Goal: Task Accomplishment & Management: Complete application form

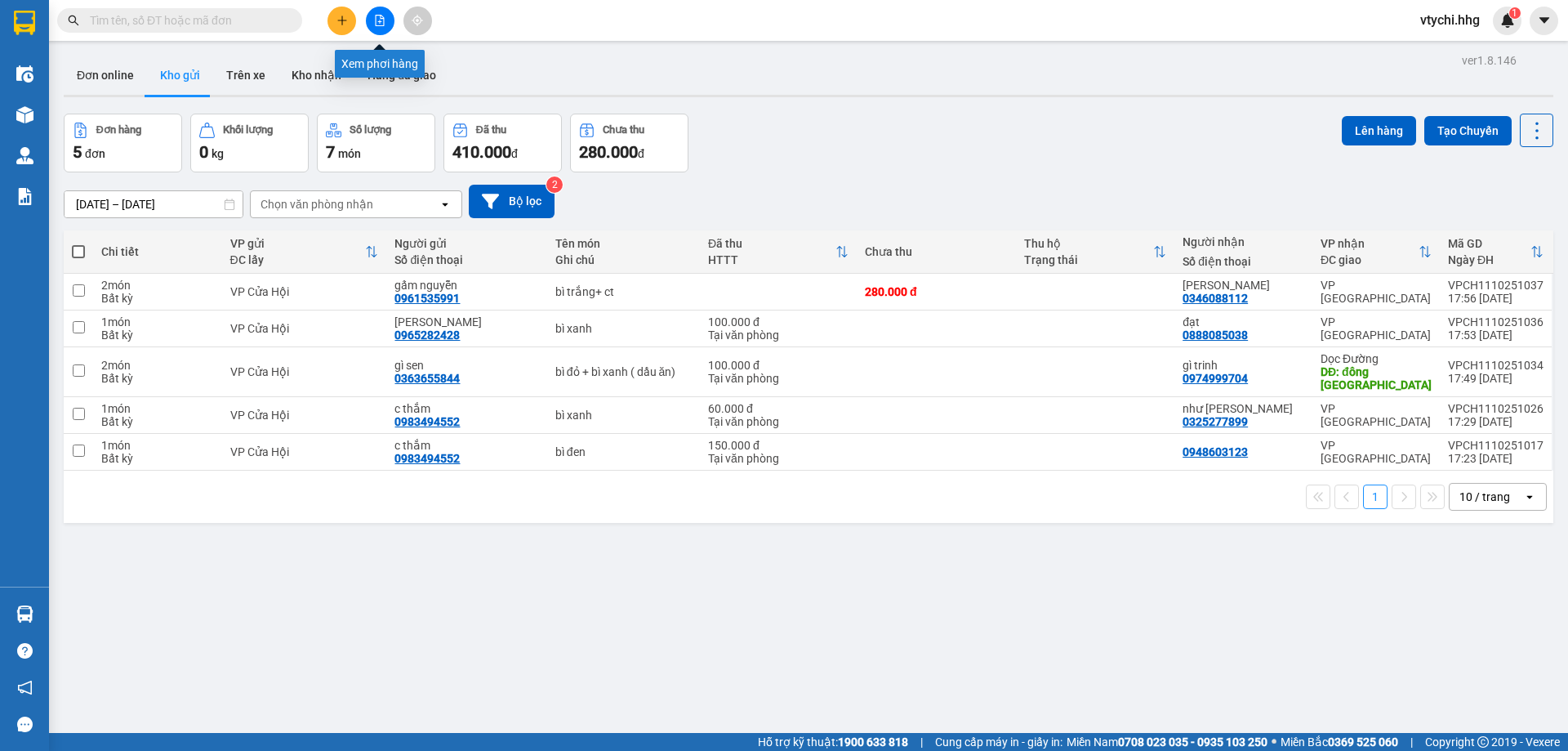
click at [385, 23] on icon "file-add" at bounding box center [380, 21] width 11 height 11
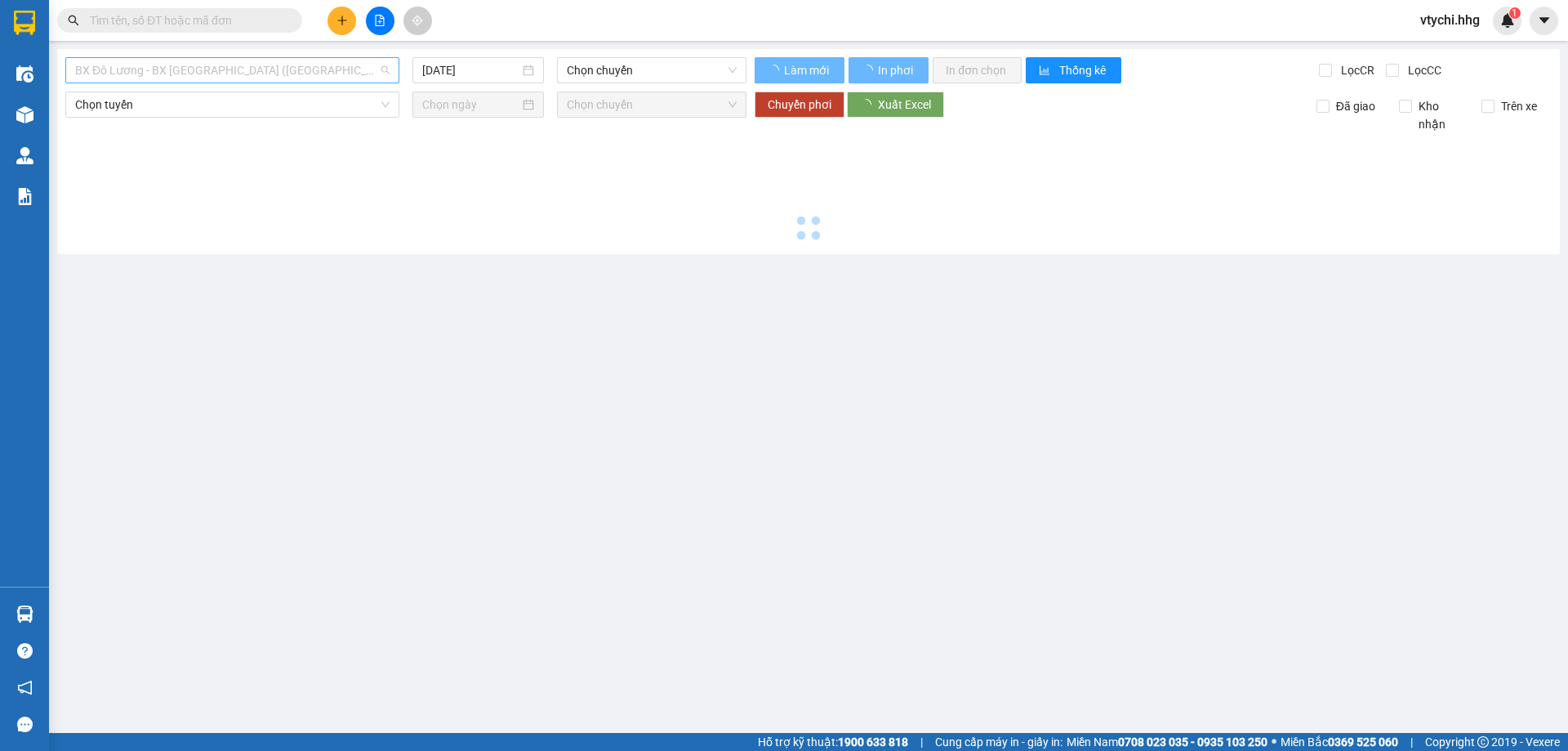
click at [269, 76] on span "BX Đô Lương - BX Quảng Ngãi (Limousine)" at bounding box center [232, 71] width 314 height 24
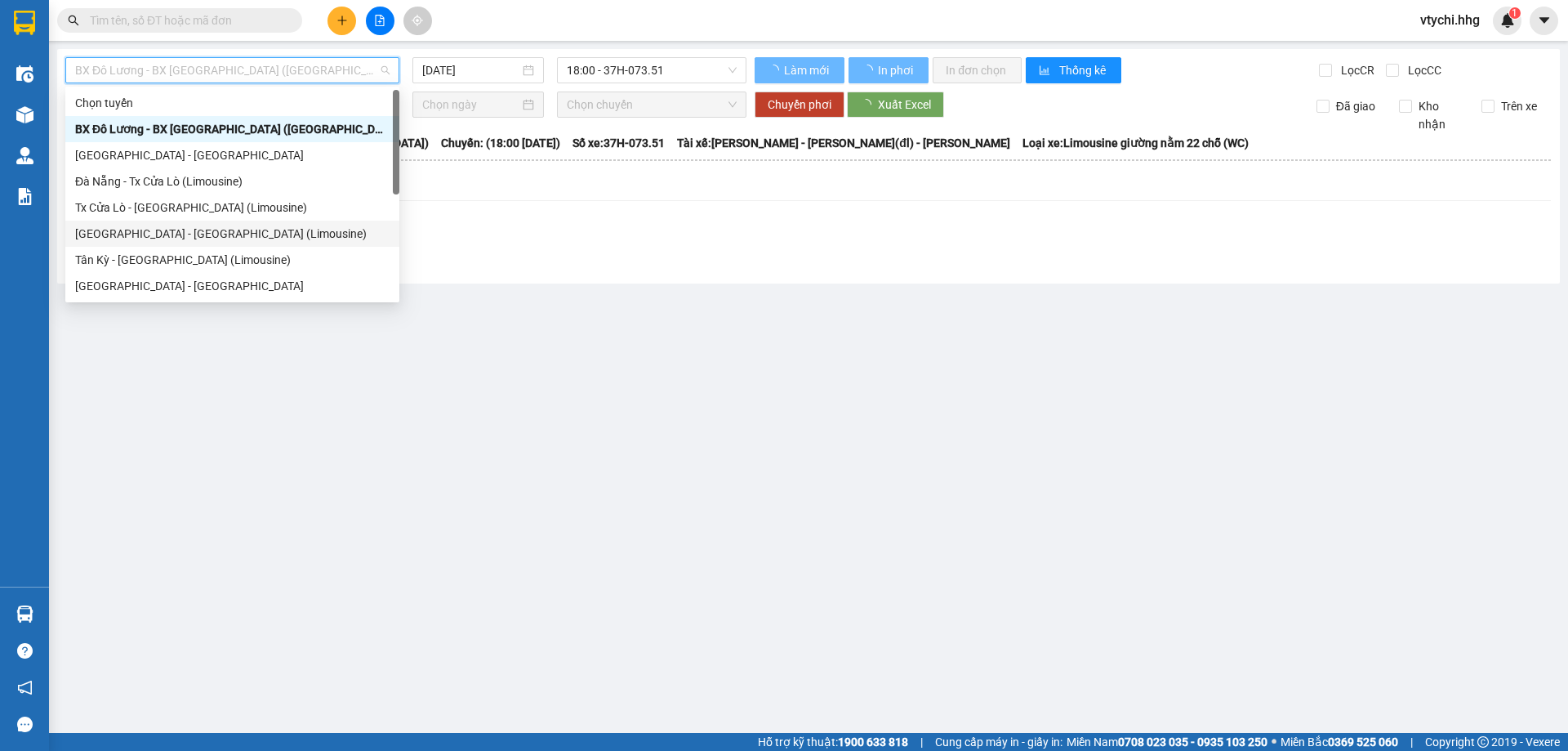
click at [229, 234] on div "Đà Nẵng - Tân Kỳ (Limousine)" at bounding box center [232, 233] width 314 height 18
type input "11/10/2025"
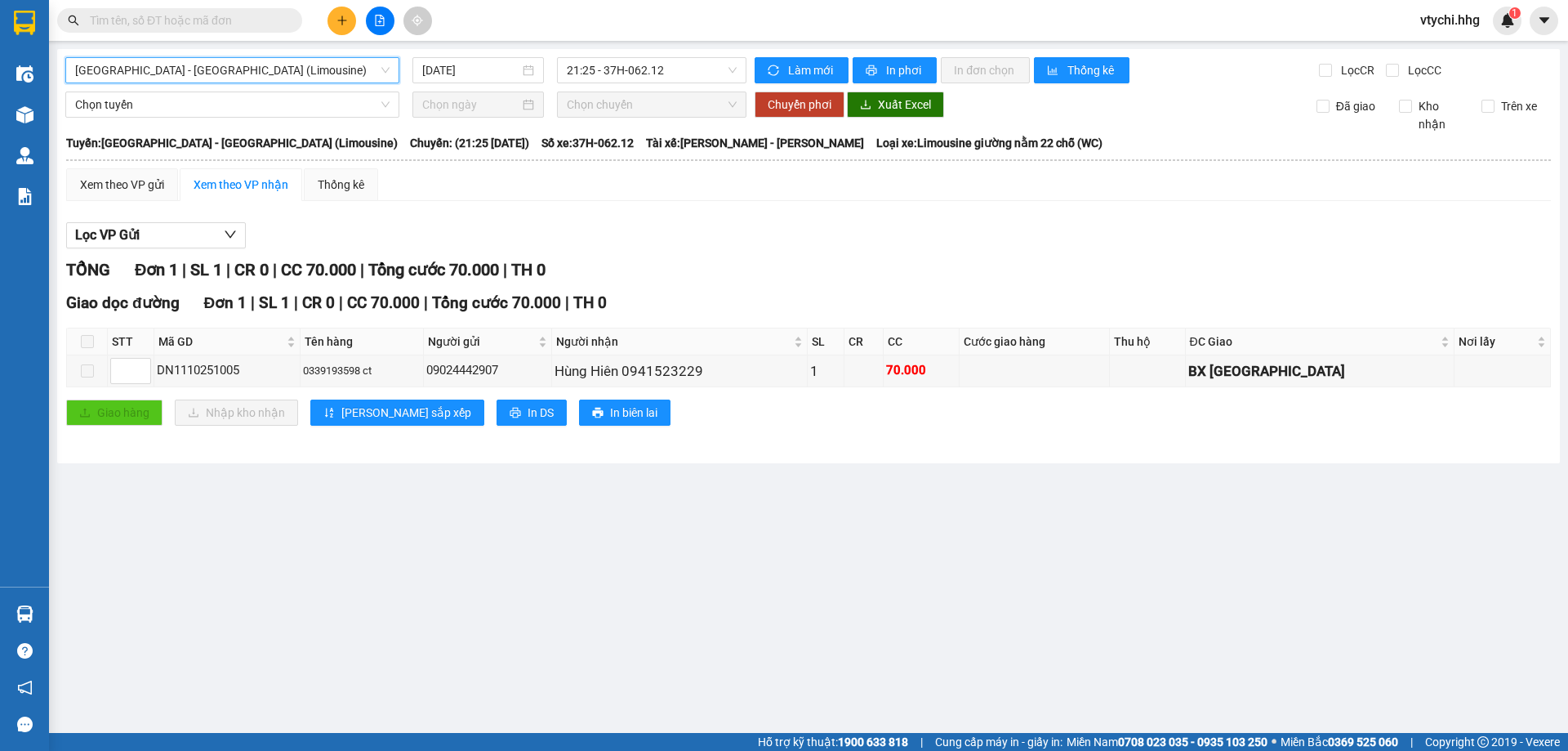
click at [293, 70] on span "Đà Nẵng - Tân Kỳ (Limousine)" at bounding box center [232, 71] width 314 height 24
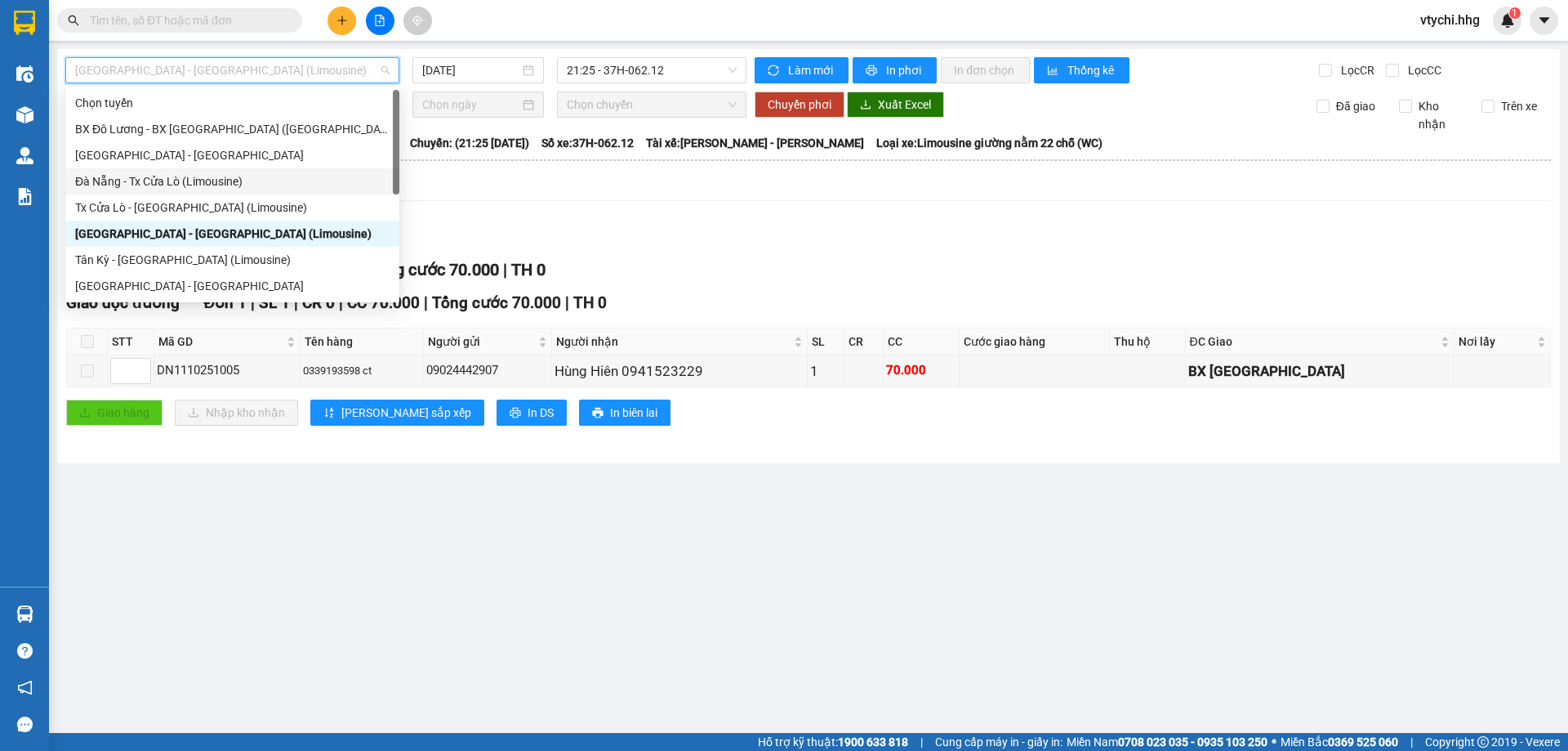
click at [185, 176] on div "Đà Nẵng - Tx Cửa Lò (Limousine)" at bounding box center [232, 181] width 314 height 18
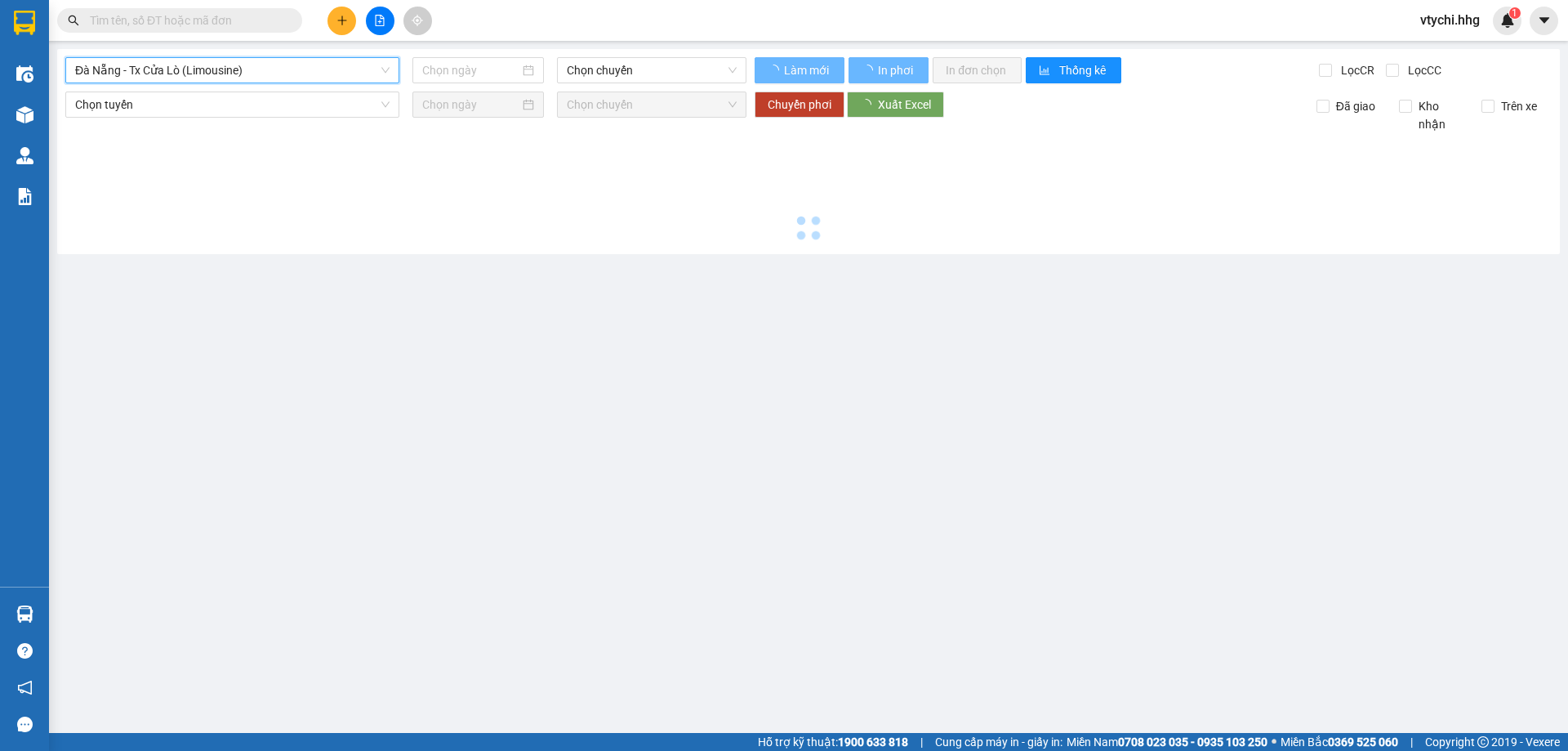
type input "11/10/2025"
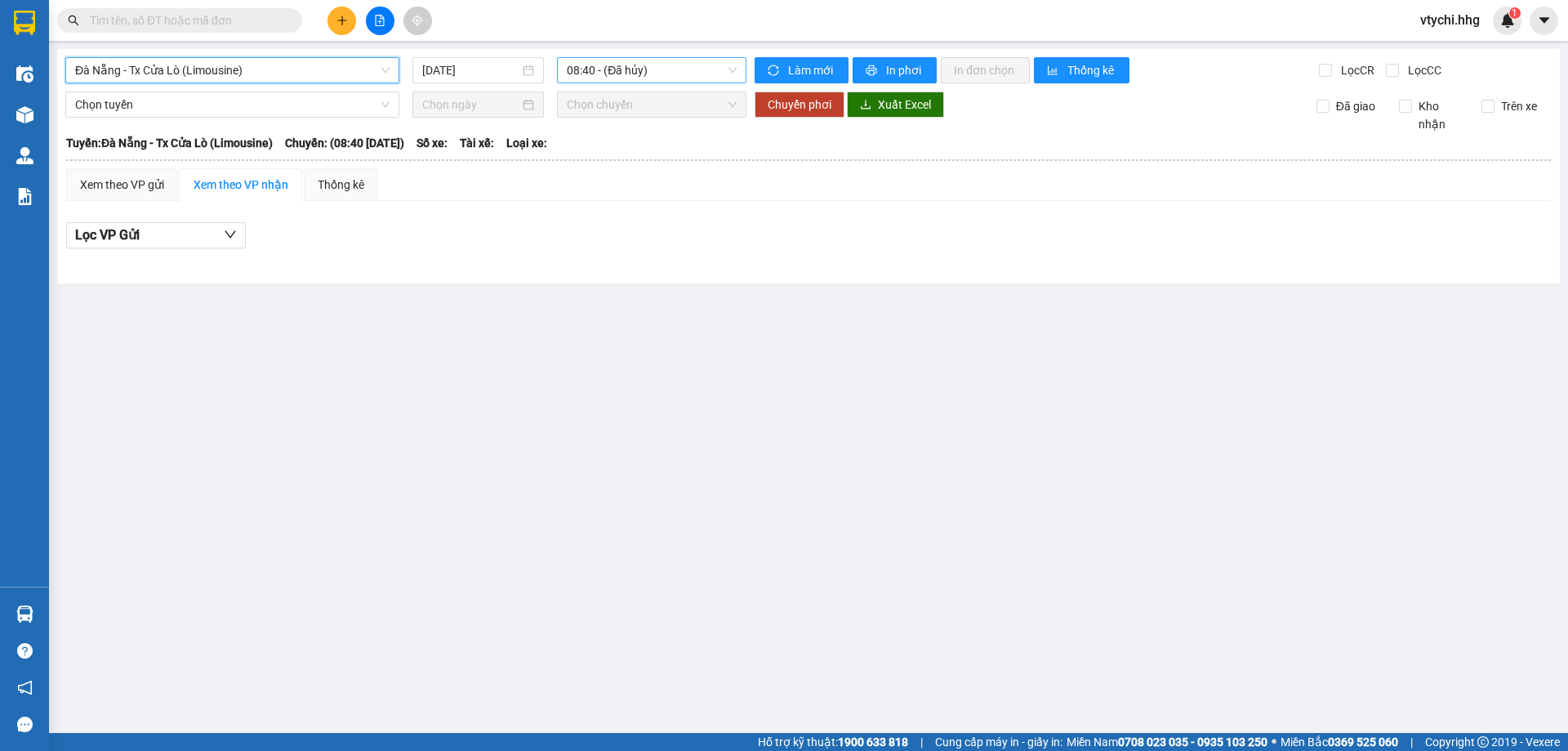
click at [662, 67] on span "08:40 - (Đã hủy)" at bounding box center [651, 71] width 170 height 24
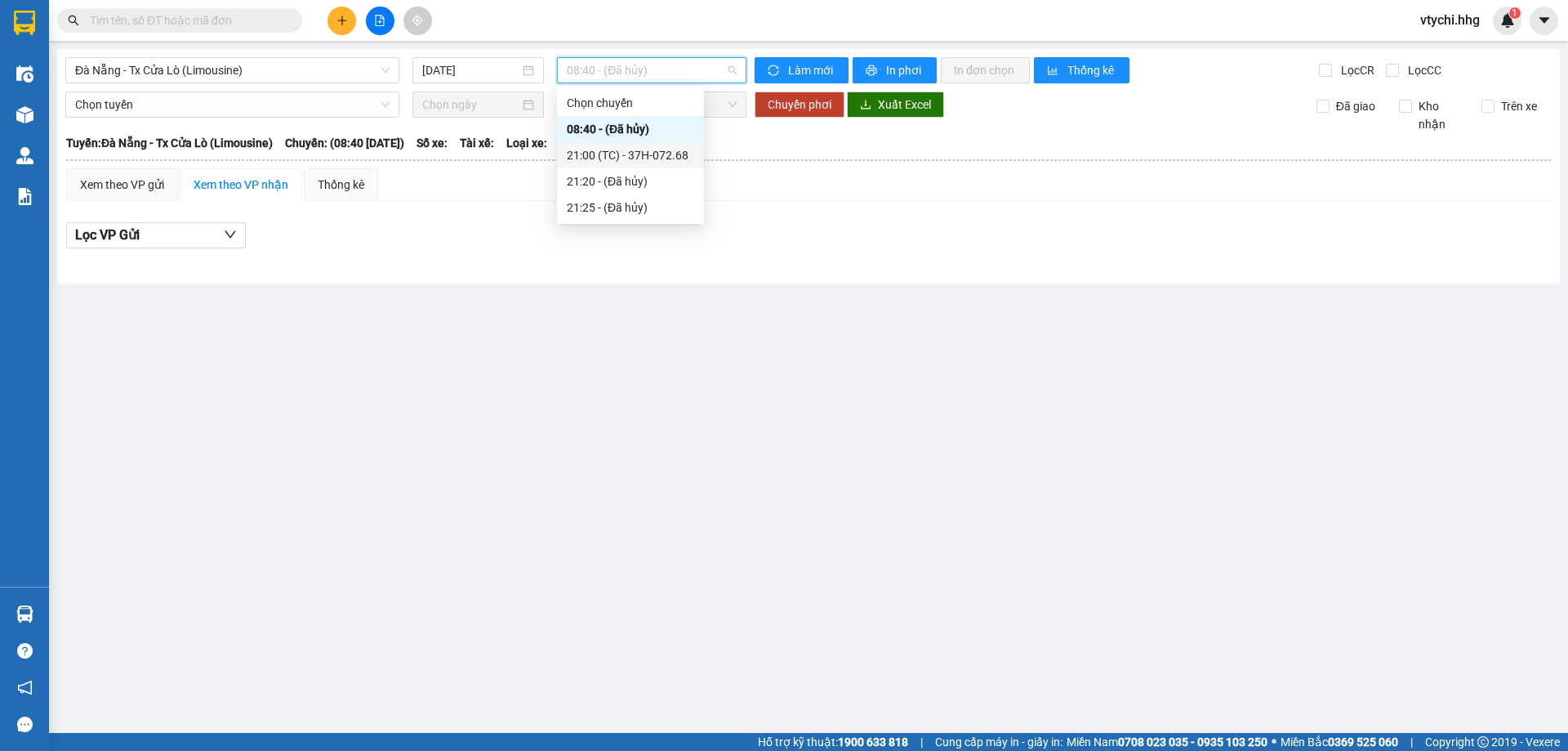
click at [630, 152] on div "21:00 (TC) - 37H-072.68" at bounding box center [629, 154] width 127 height 18
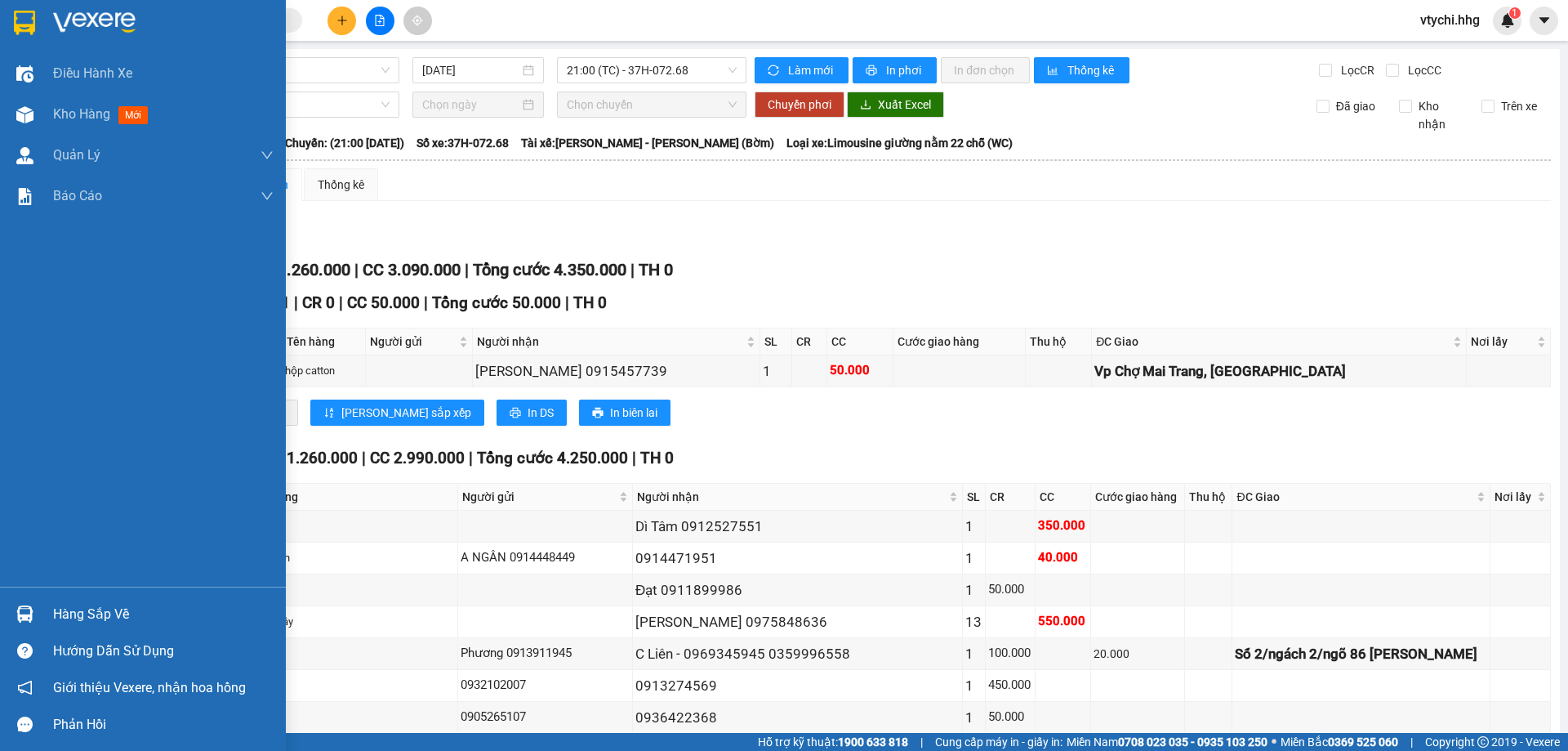
click at [31, 10] on img at bounding box center [24, 23] width 22 height 24
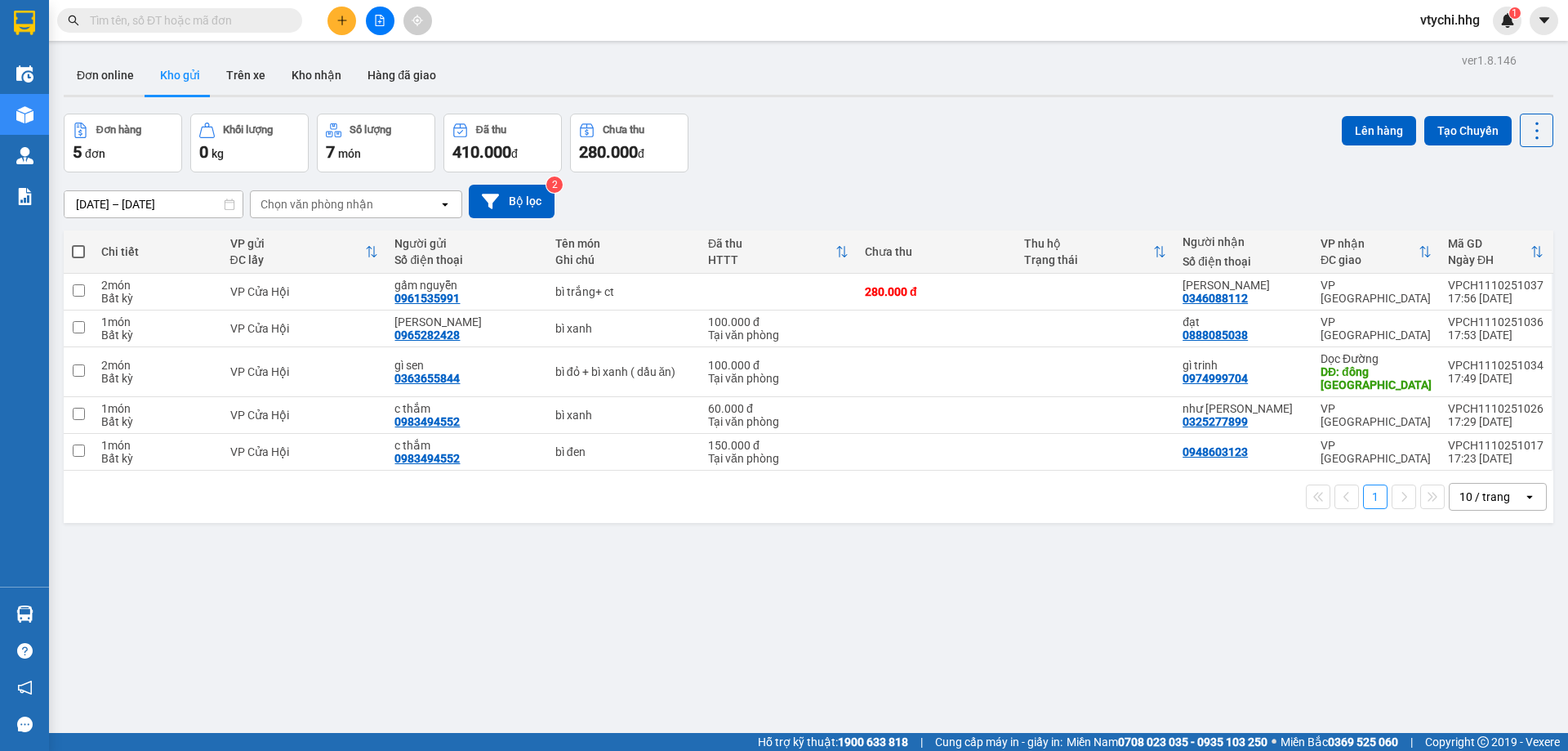
click at [348, 22] on button at bounding box center [341, 21] width 28 height 28
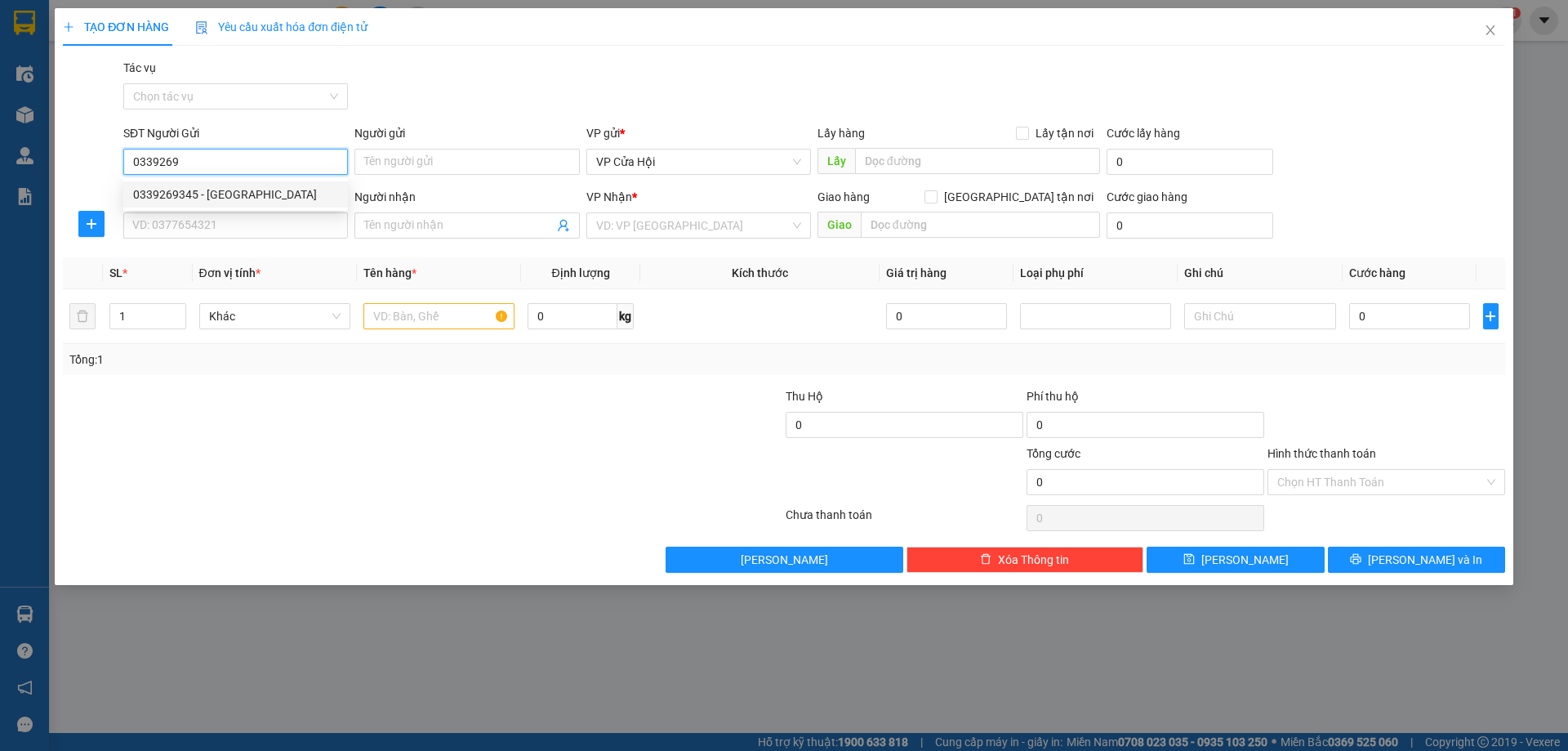
click at [273, 190] on div "0339269345 - bác hưng" at bounding box center [235, 194] width 205 height 18
type input "0339269345"
type input "bác hưng"
type input "0339269345"
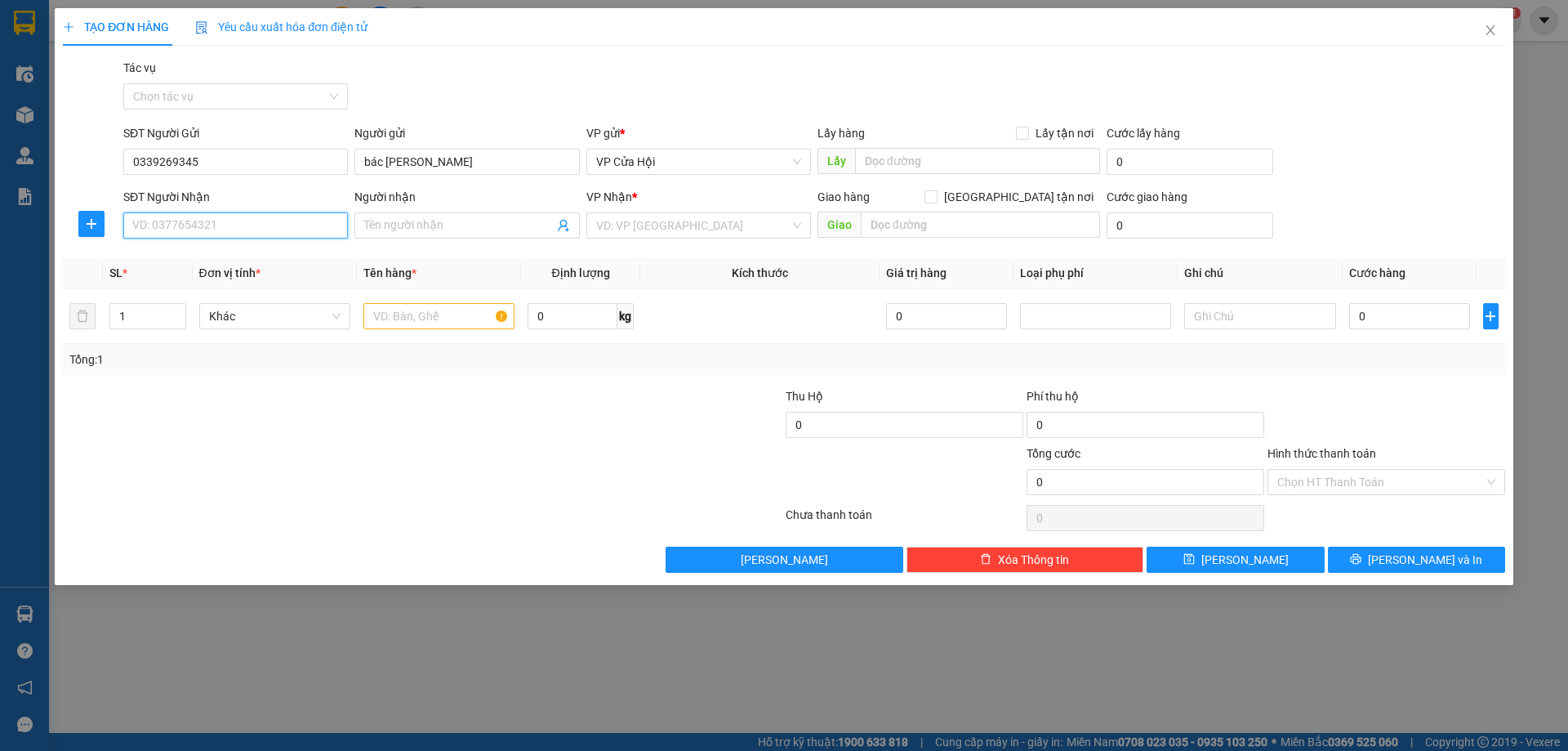
click at [272, 220] on input "SĐT Người Nhận" at bounding box center [235, 226] width 225 height 26
click at [180, 260] on div "0398822288 - công hiếu" at bounding box center [235, 258] width 205 height 18
type input "0398822288"
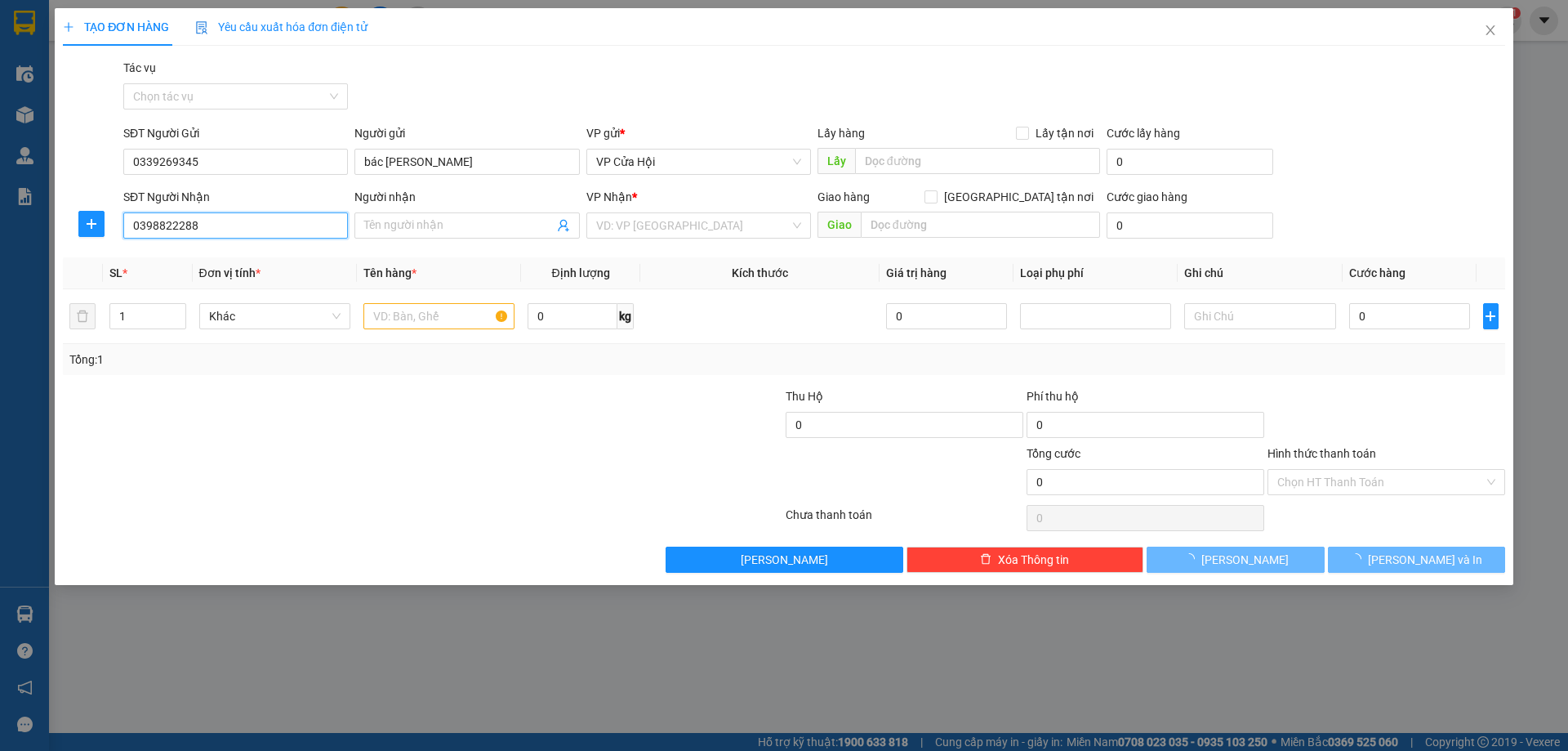
type input "công hiếu"
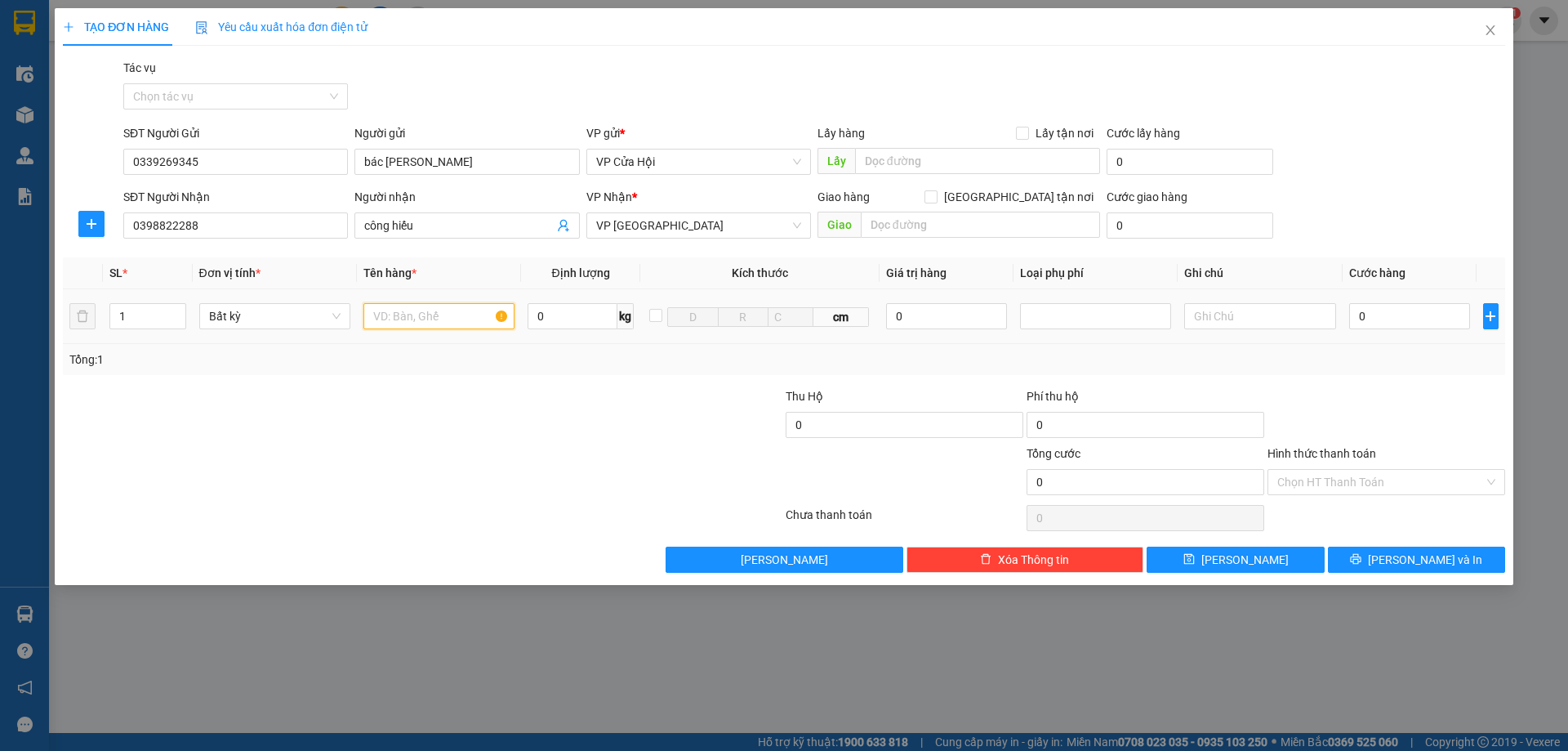
click at [413, 322] on input "text" at bounding box center [438, 316] width 151 height 26
type input "xốp"
click at [1426, 314] on input "0" at bounding box center [1409, 316] width 121 height 26
type input "5"
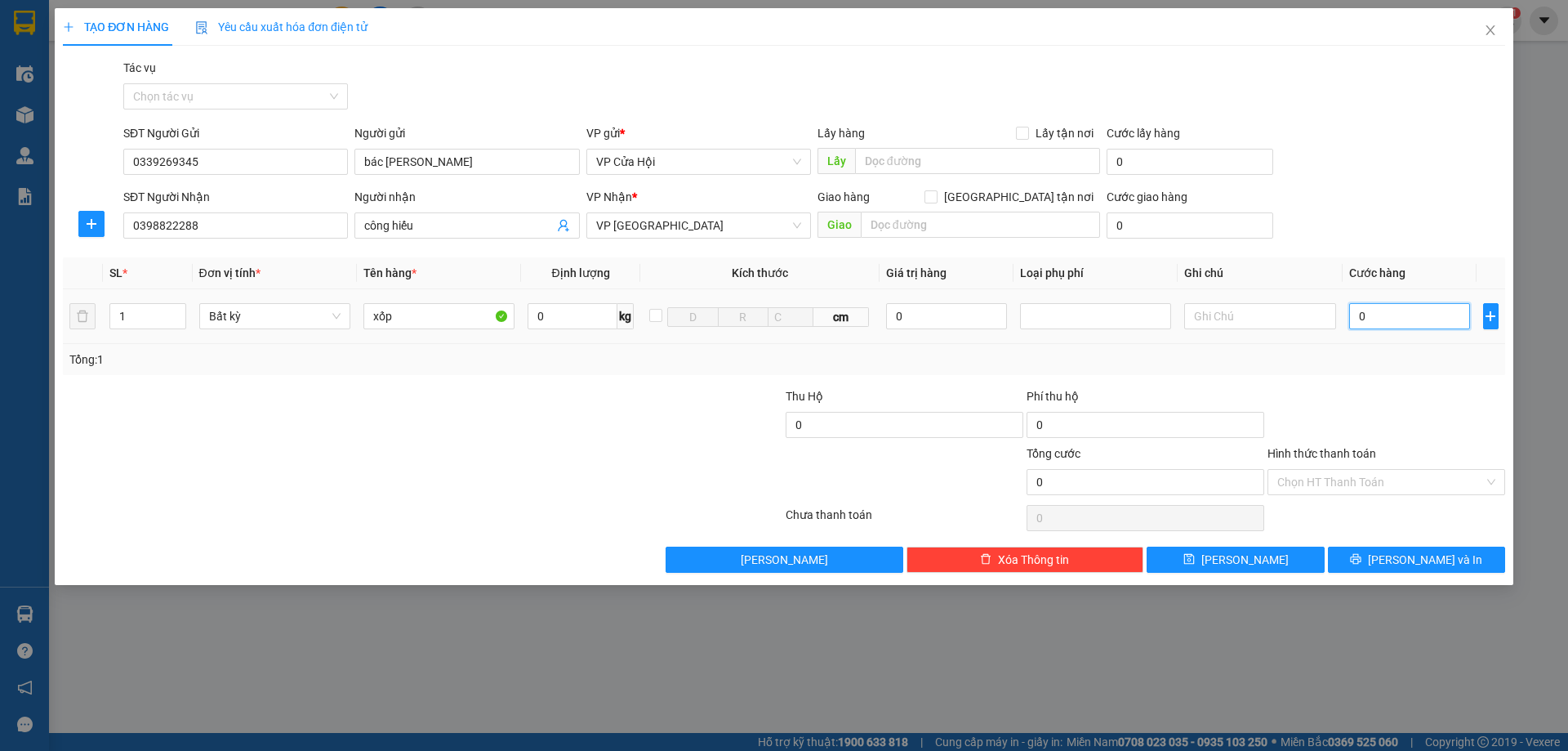
type input "5"
type input "50"
type input "500"
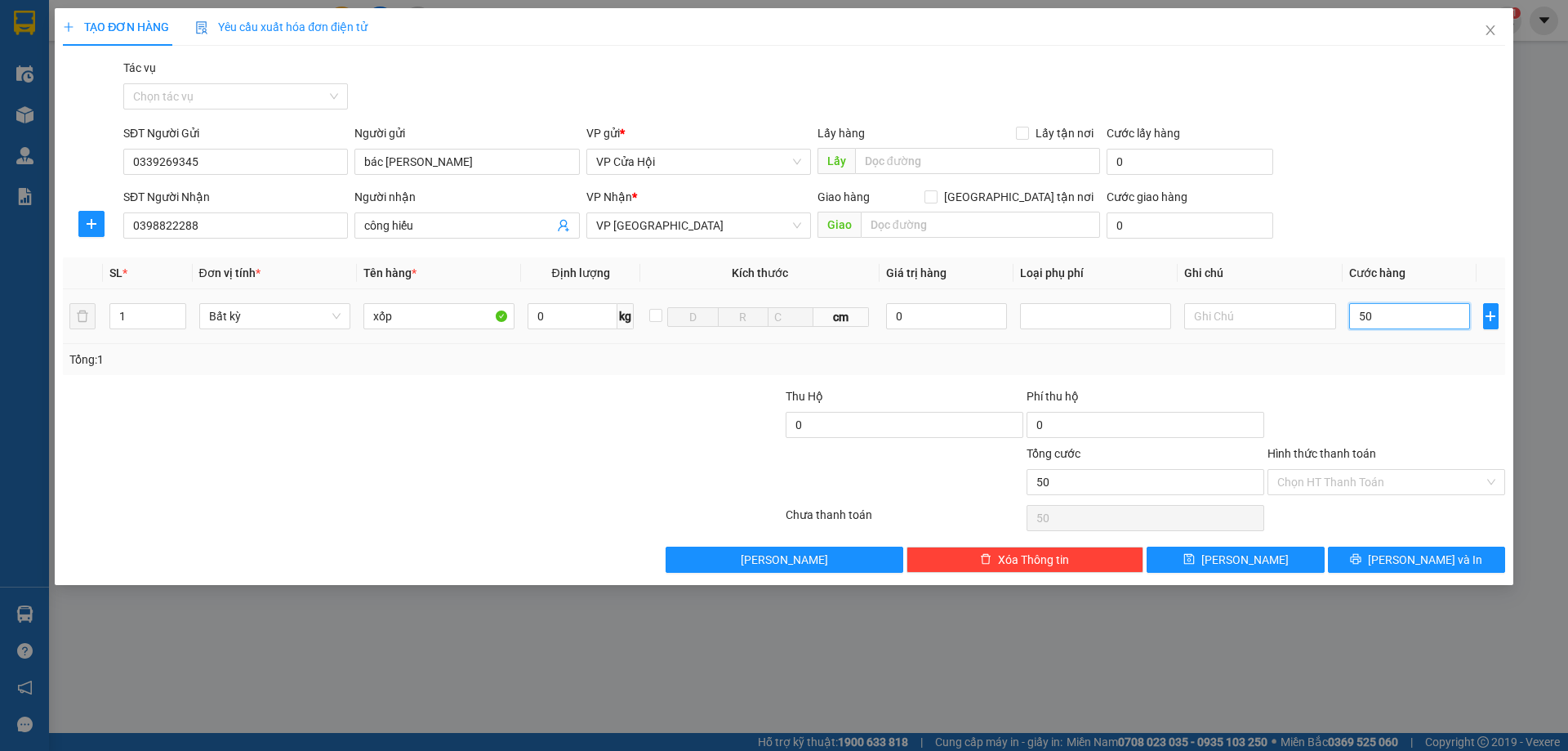
type input "500"
type input "5.000"
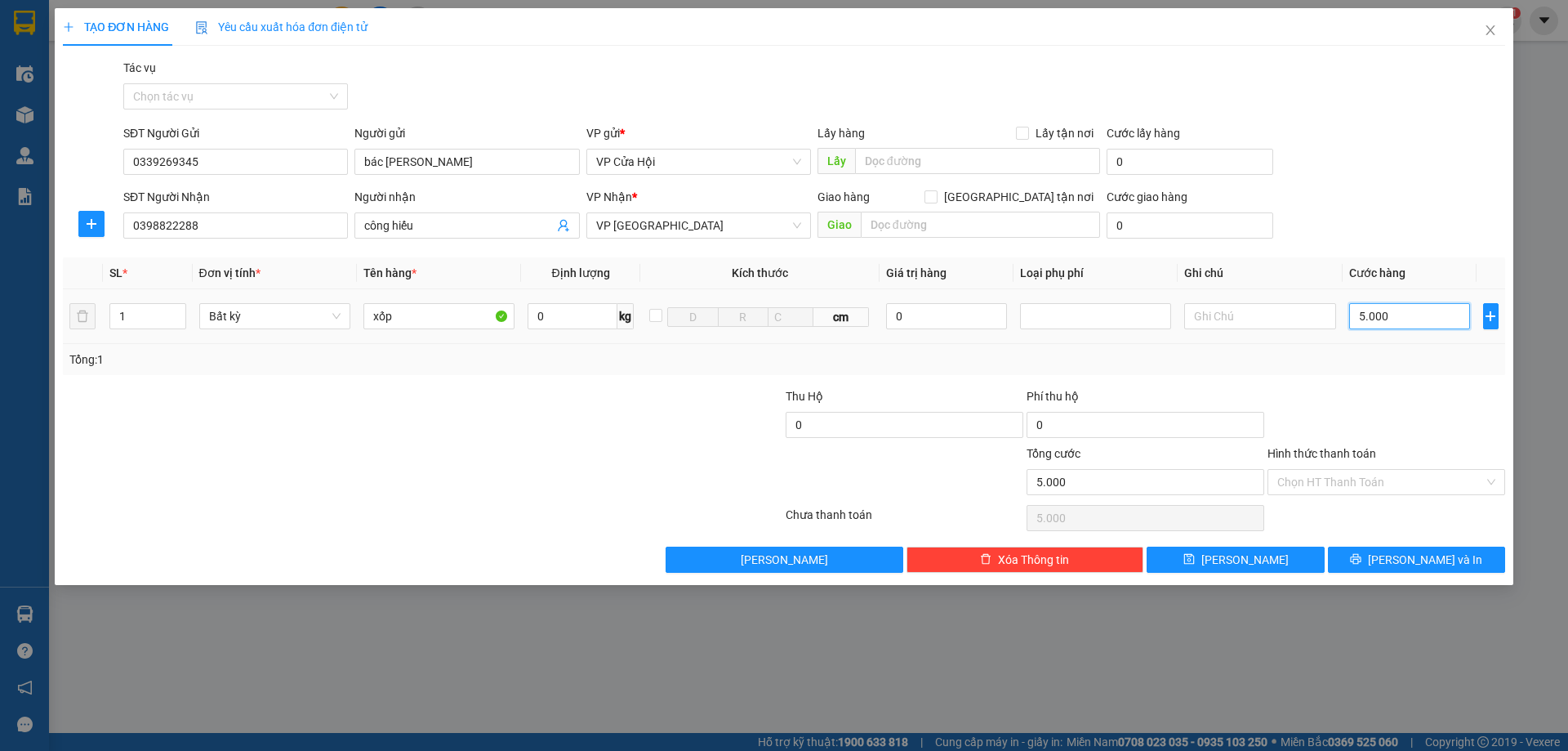
type input "50.000"
click at [1317, 488] on input "Hình thức thanh toán" at bounding box center [1381, 482] width 207 height 24
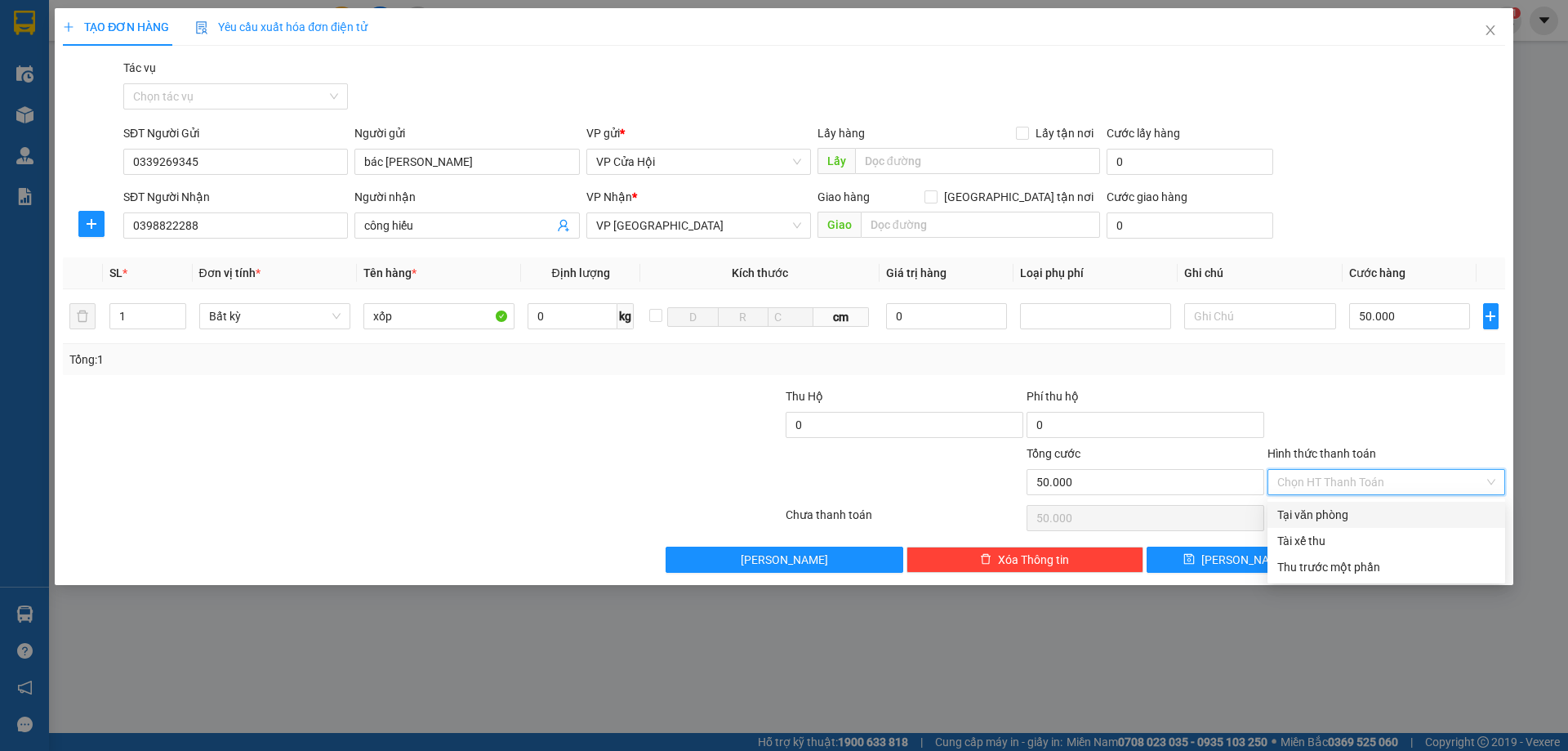
click at [1331, 514] on div "Tại văn phòng" at bounding box center [1386, 514] width 218 height 18
type input "0"
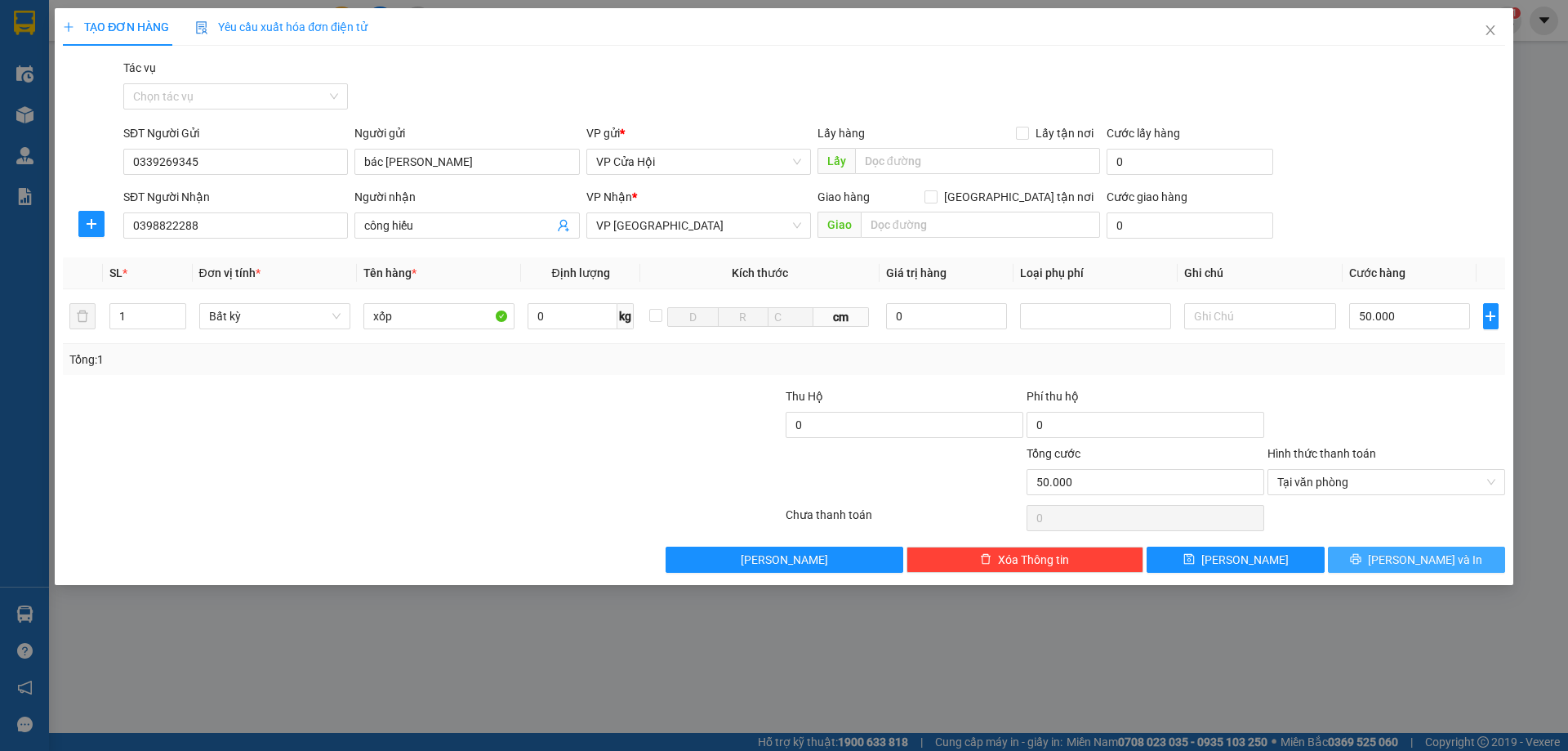
click at [1433, 560] on span "Lưu và In" at bounding box center [1425, 559] width 115 height 18
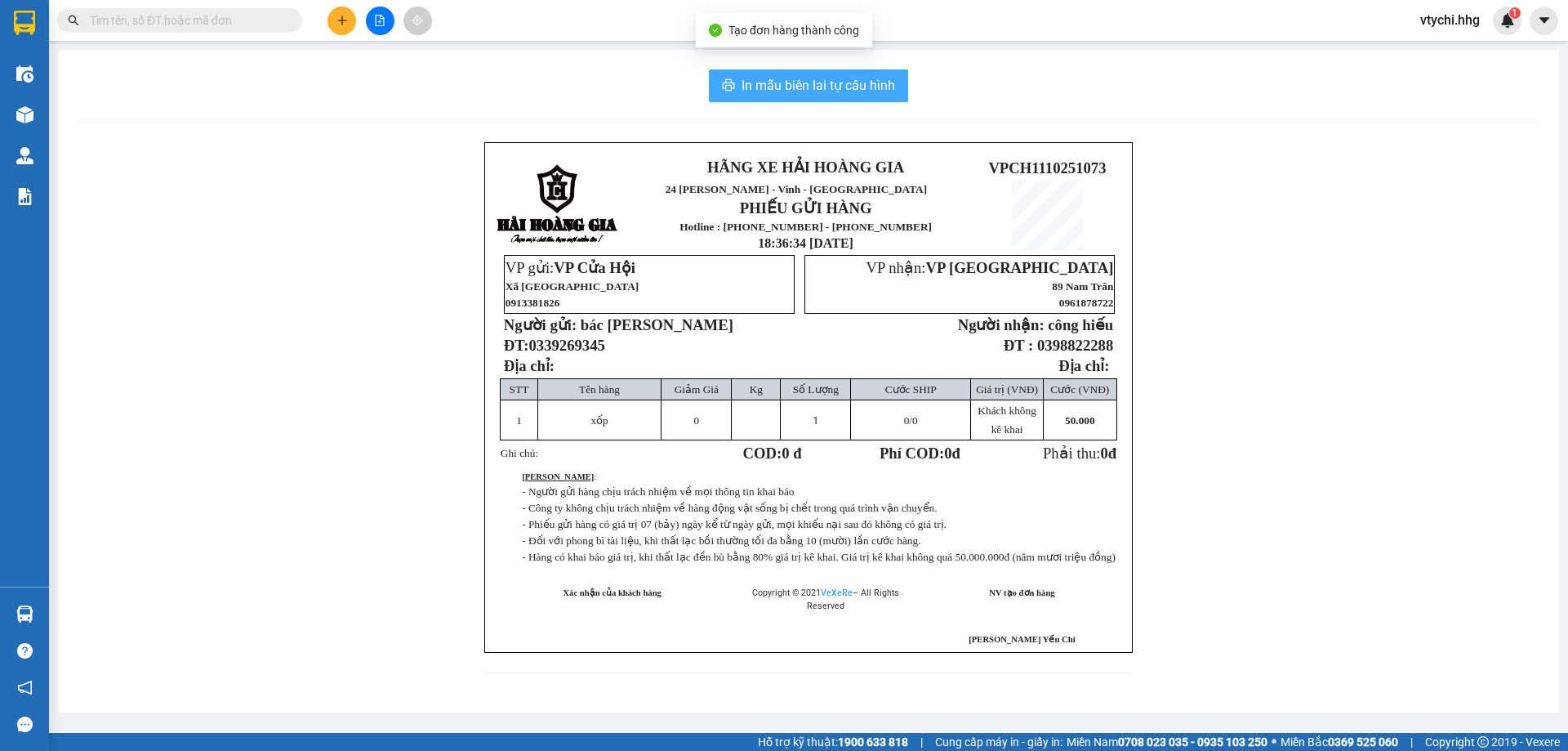
click at [814, 86] on span "In mẫu biên lai tự cấu hình" at bounding box center [817, 86] width 153 height 21
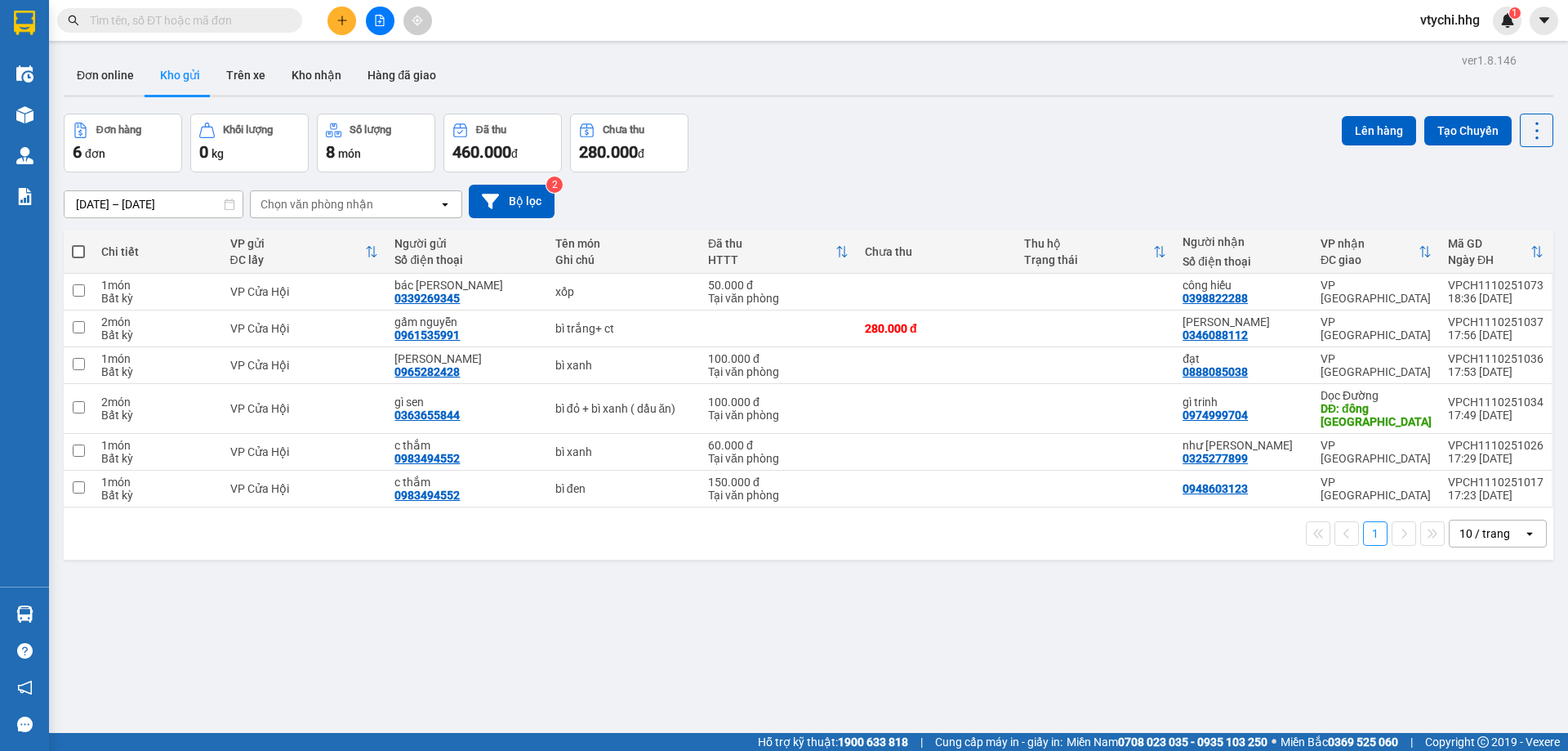
drag, startPoint x: 869, startPoint y: 162, endPoint x: 879, endPoint y: 155, distance: 12.2
click at [869, 162] on div "Đơn hàng 6 đơn Khối lượng 0 kg Số lượng 8 món Đã thu 460.000 đ Chưa thu 280.000…" at bounding box center [808, 143] width 1489 height 58
click at [334, 15] on button at bounding box center [341, 21] width 28 height 28
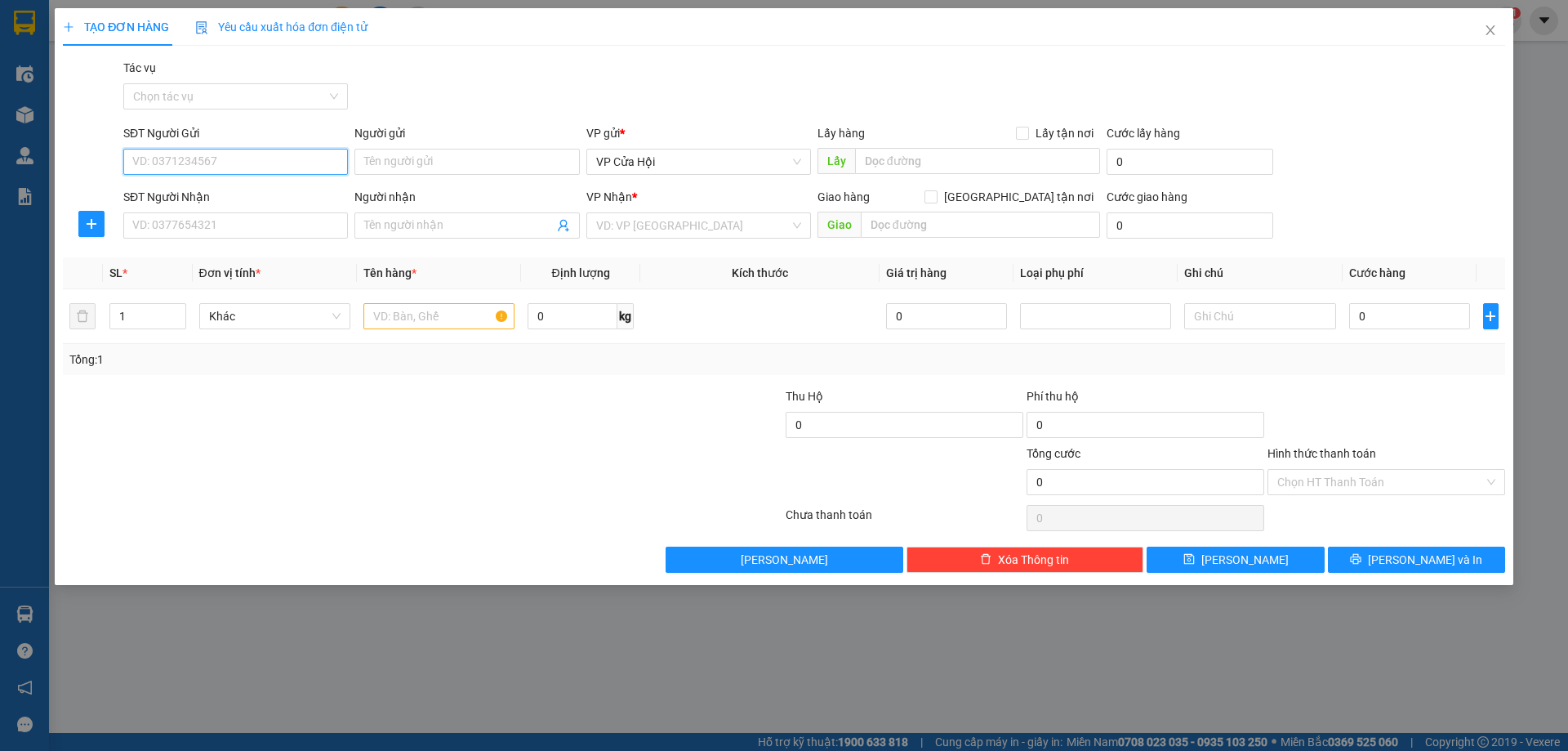
click at [211, 158] on input "SĐT Người Gửi" at bounding box center [235, 162] width 225 height 26
type input "0948313743"
click at [423, 160] on input "Người gửi" at bounding box center [467, 162] width 225 height 26
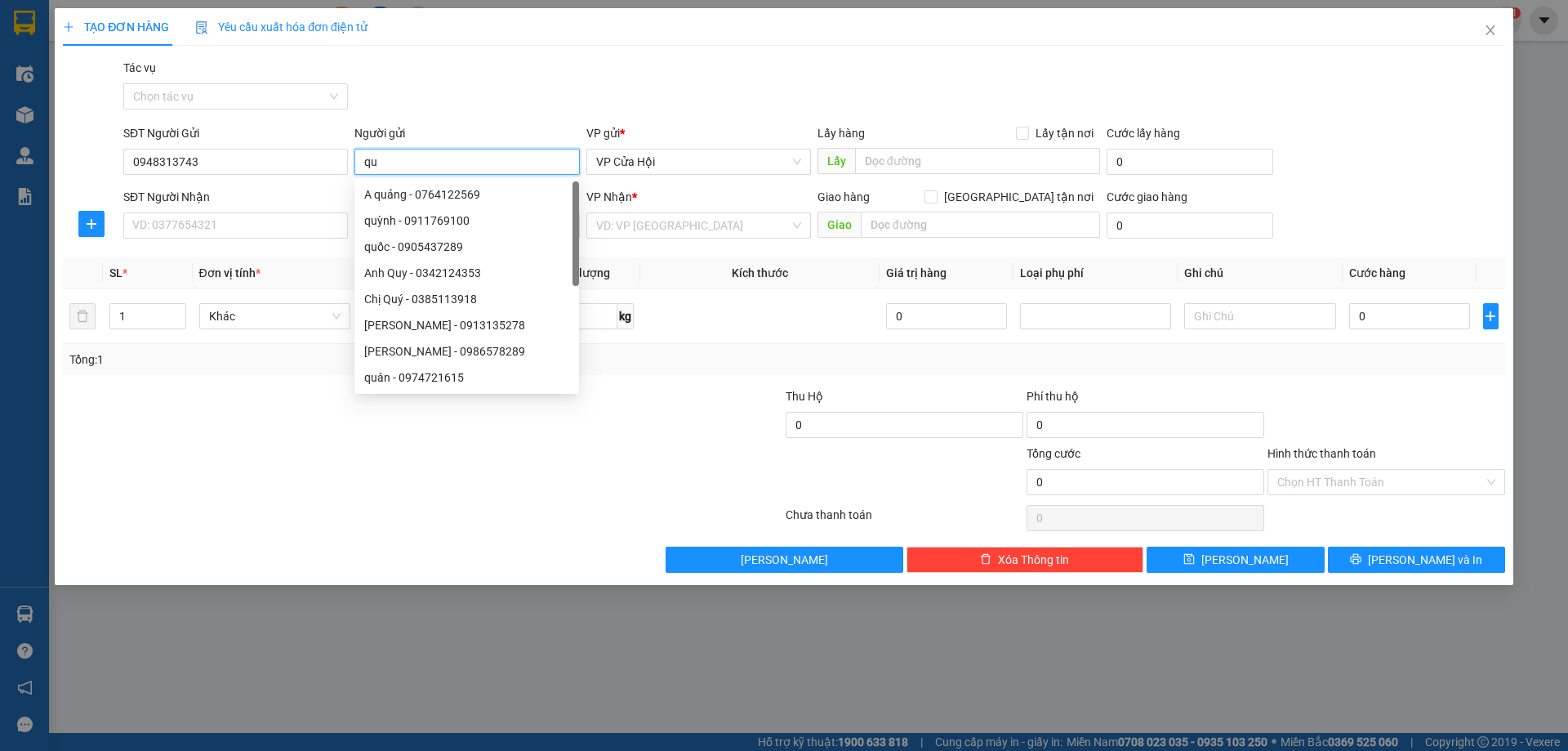
type input "q"
type input "giang"
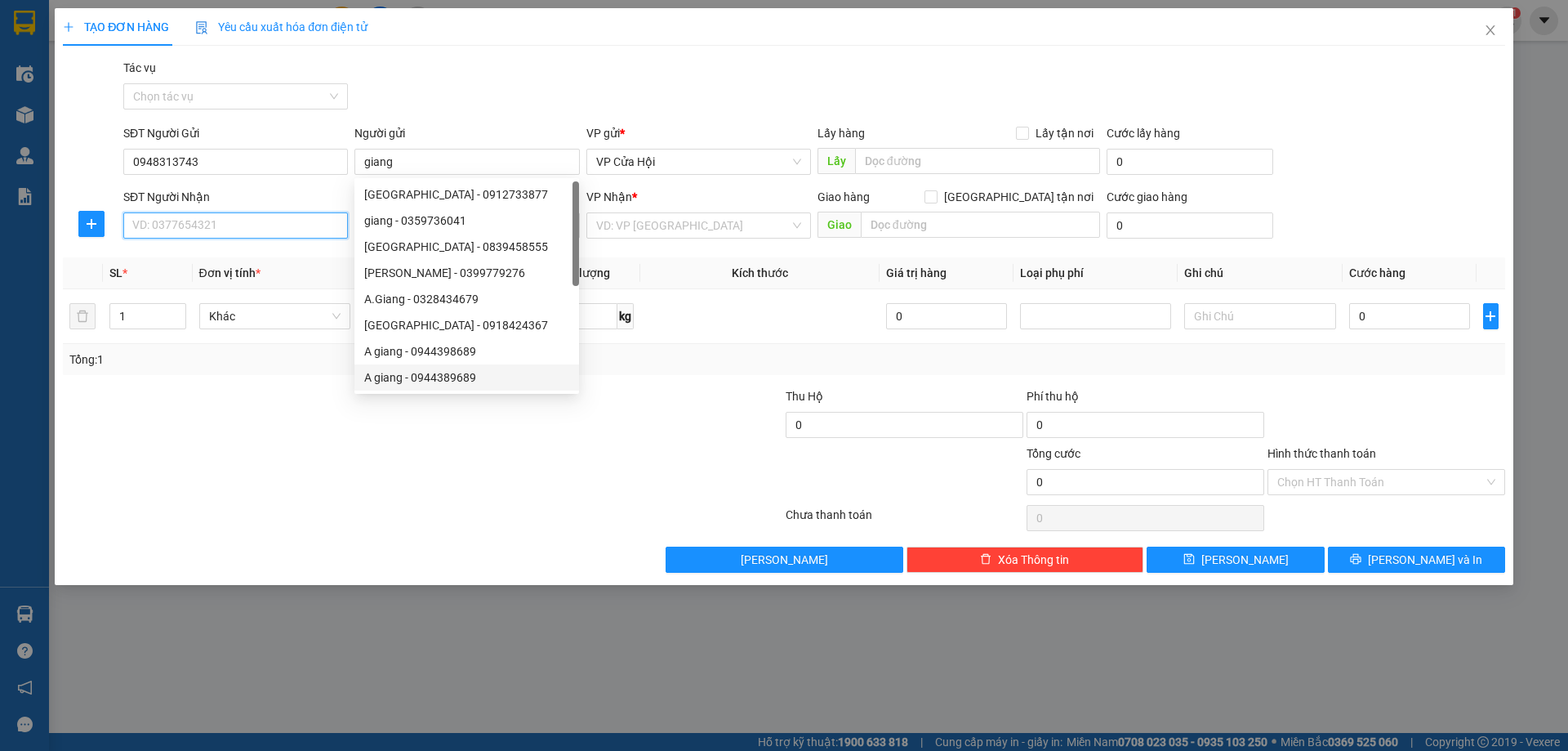
click at [190, 222] on input "SĐT Người Nhận" at bounding box center [235, 226] width 225 height 26
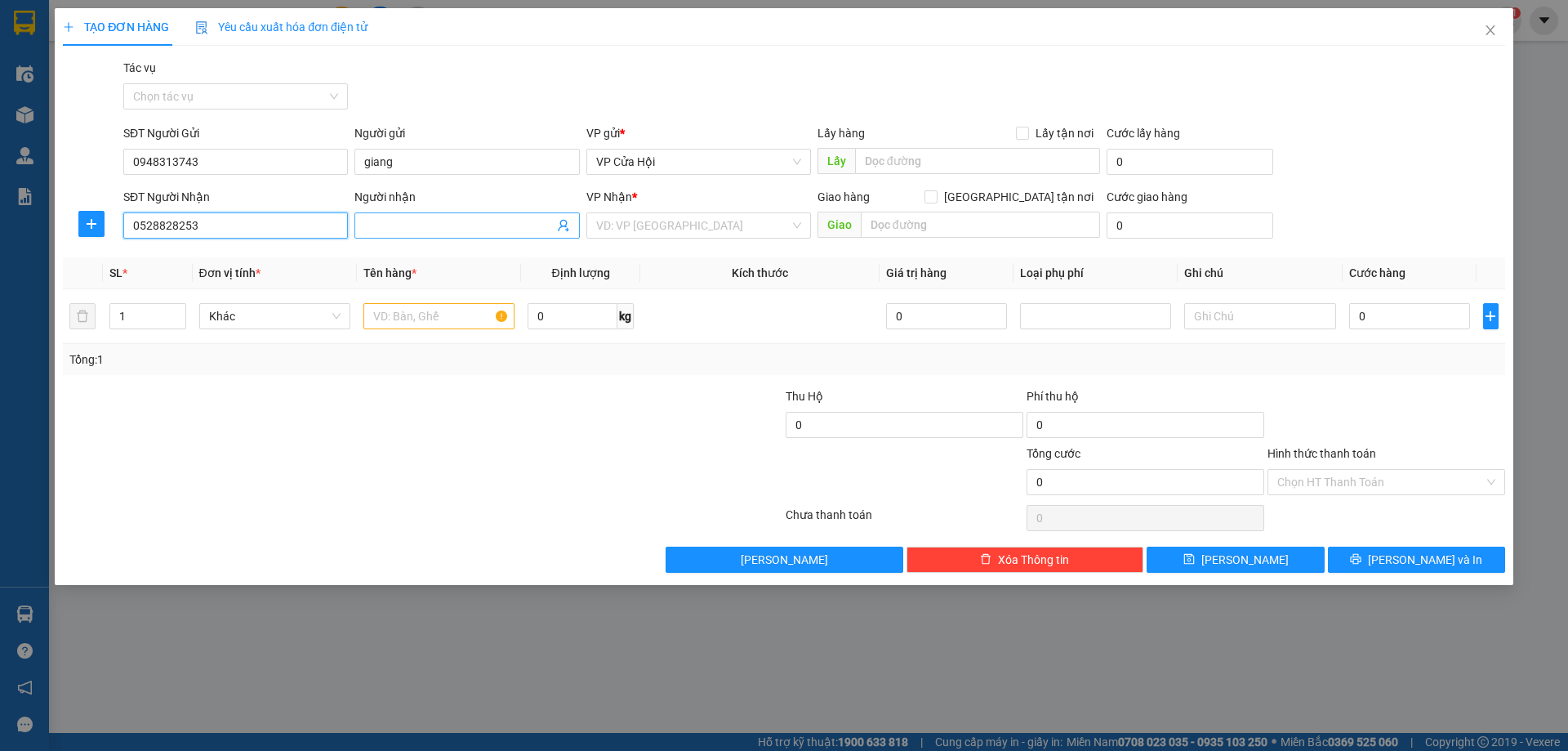
type input "0528828253"
click at [455, 225] on input "Người nhận" at bounding box center [458, 225] width 189 height 18
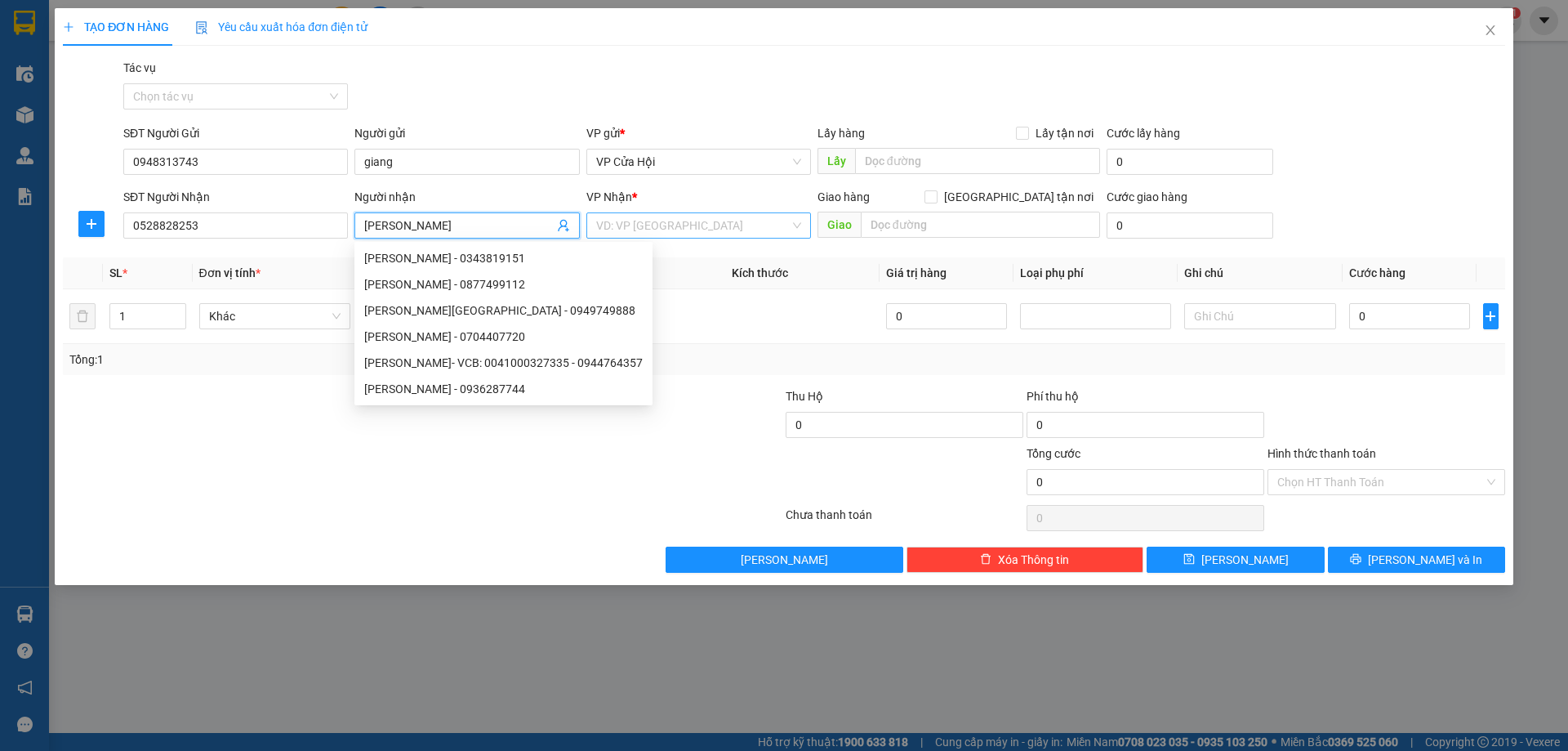
type input "quỳnh trang"
click at [666, 219] on input "search" at bounding box center [693, 226] width 194 height 24
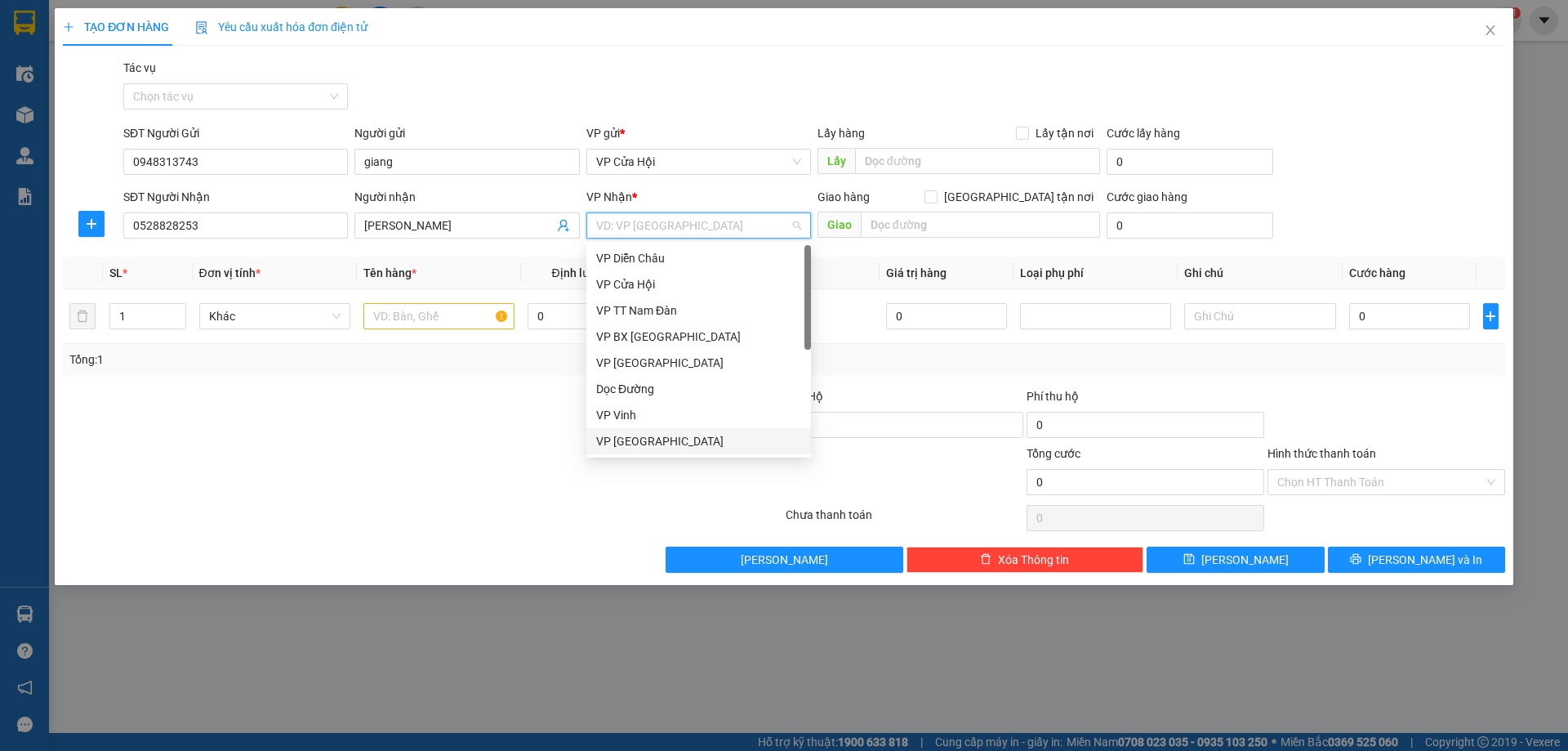
click at [671, 442] on div "VP Đà Nẵng" at bounding box center [699, 440] width 205 height 18
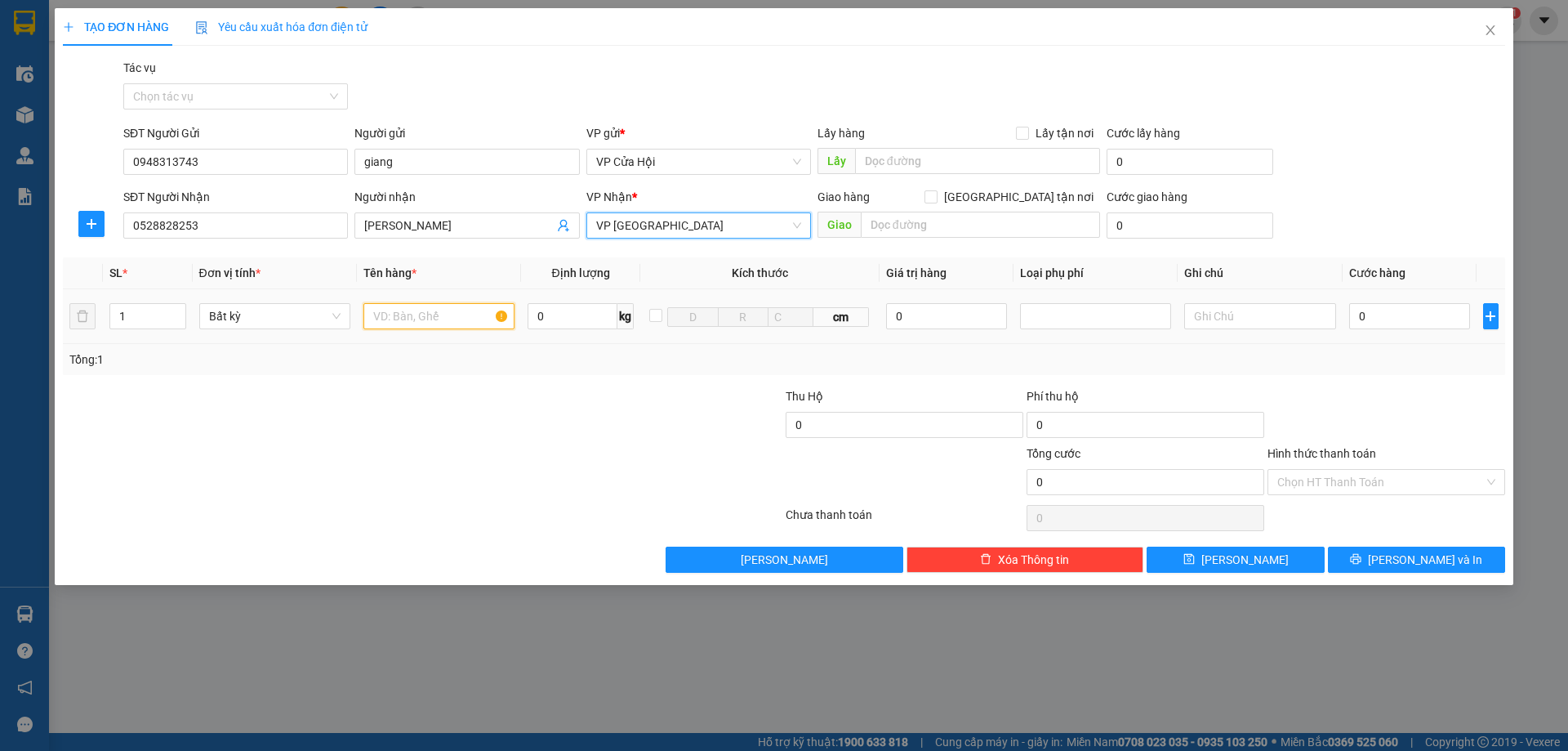
click at [428, 308] on input "text" at bounding box center [438, 316] width 151 height 26
type input "xe máy"
click at [1364, 311] on input "0" at bounding box center [1409, 316] width 121 height 26
type input "6"
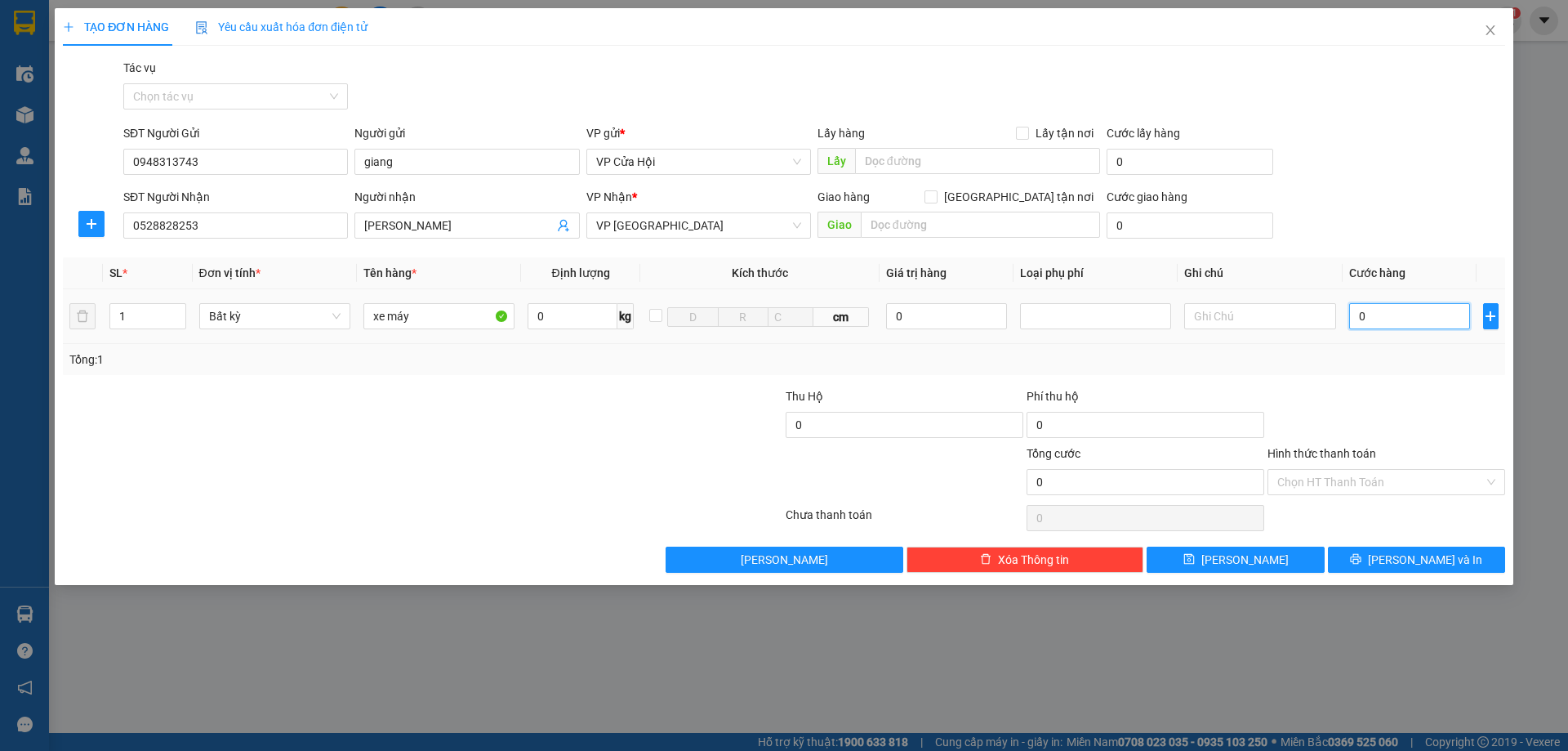
type input "6"
type input "60"
type input "600"
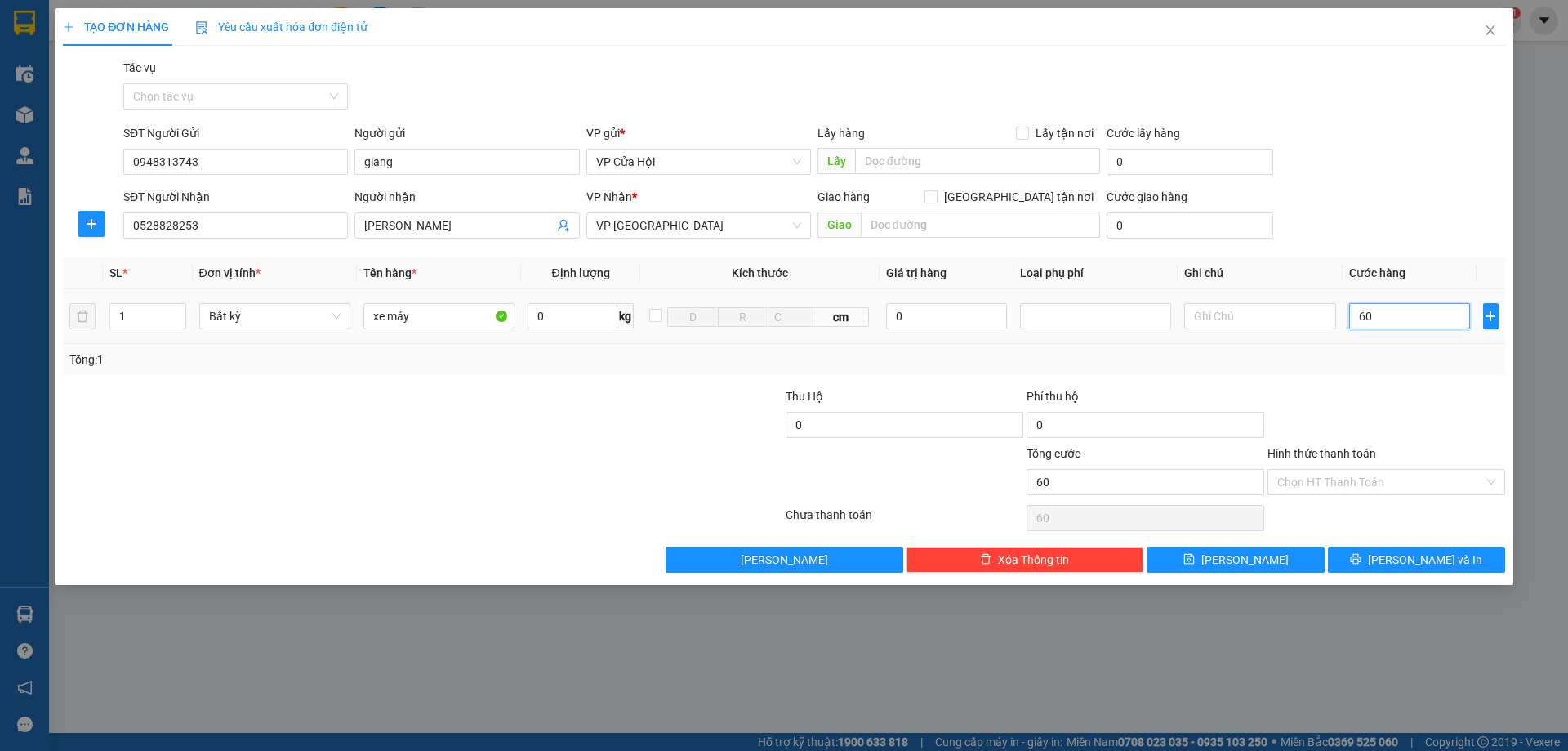
type input "600"
type input "6.000"
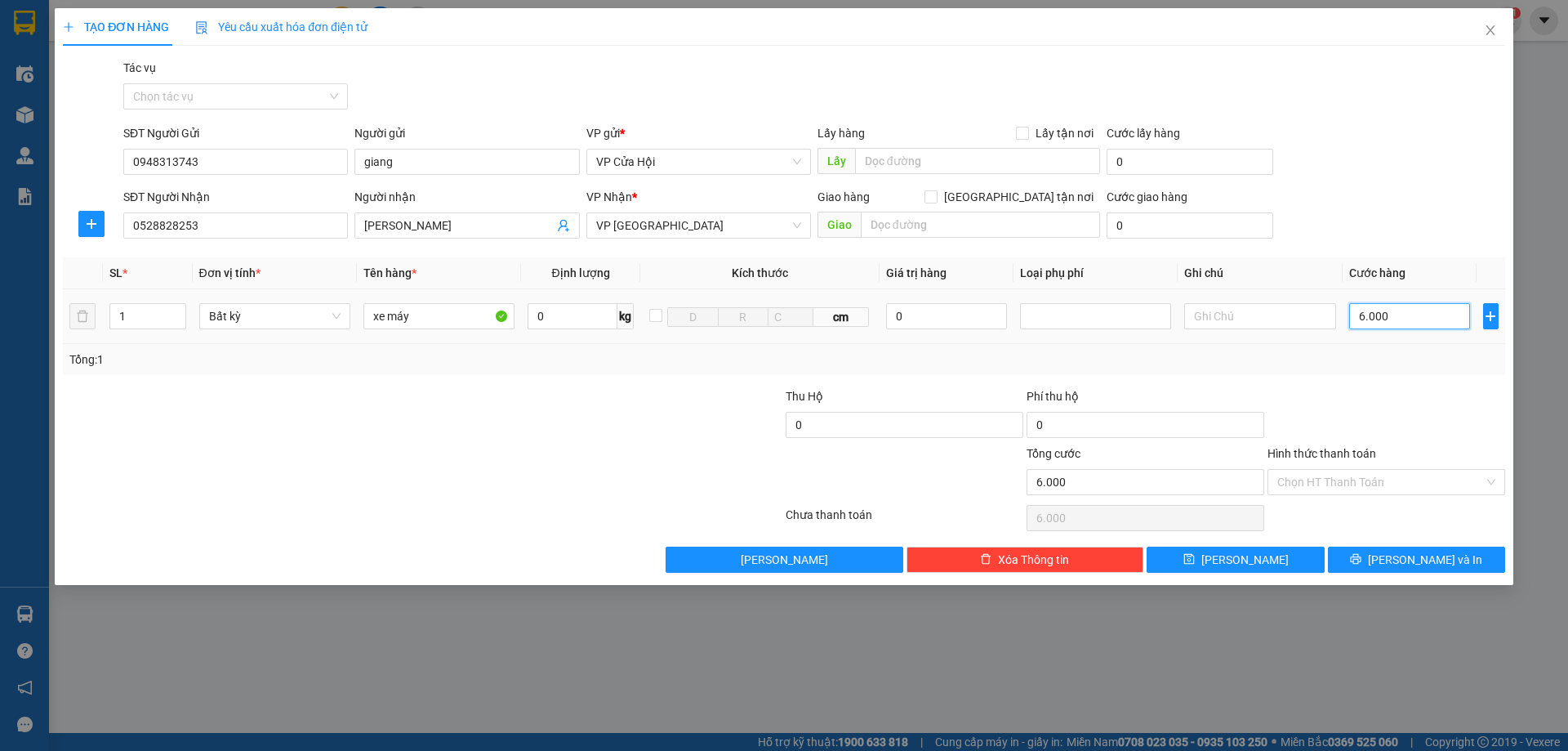
type input "60.000"
type input "600.000"
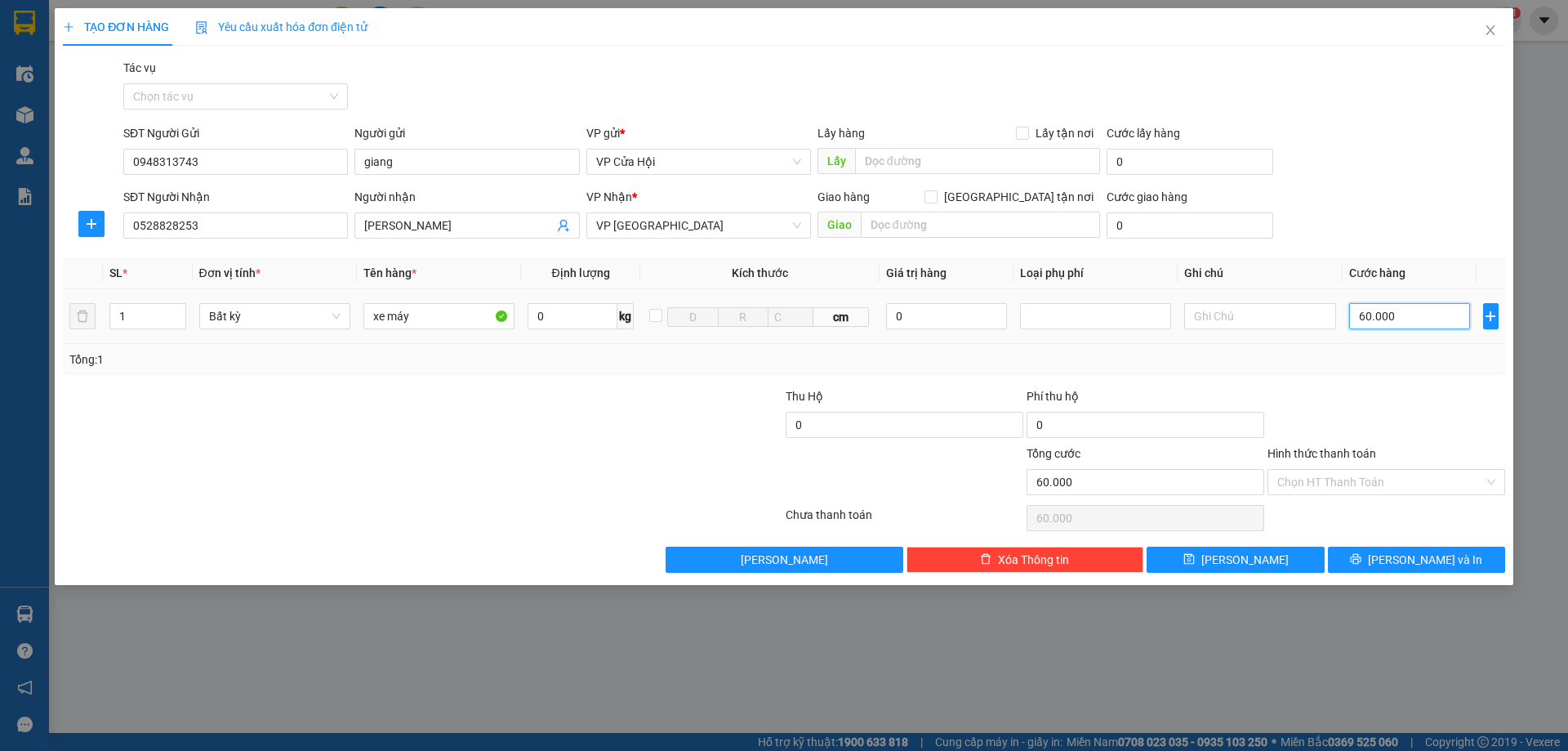
type input "600.000"
click at [1342, 488] on input "Hình thức thanh toán" at bounding box center [1381, 482] width 207 height 24
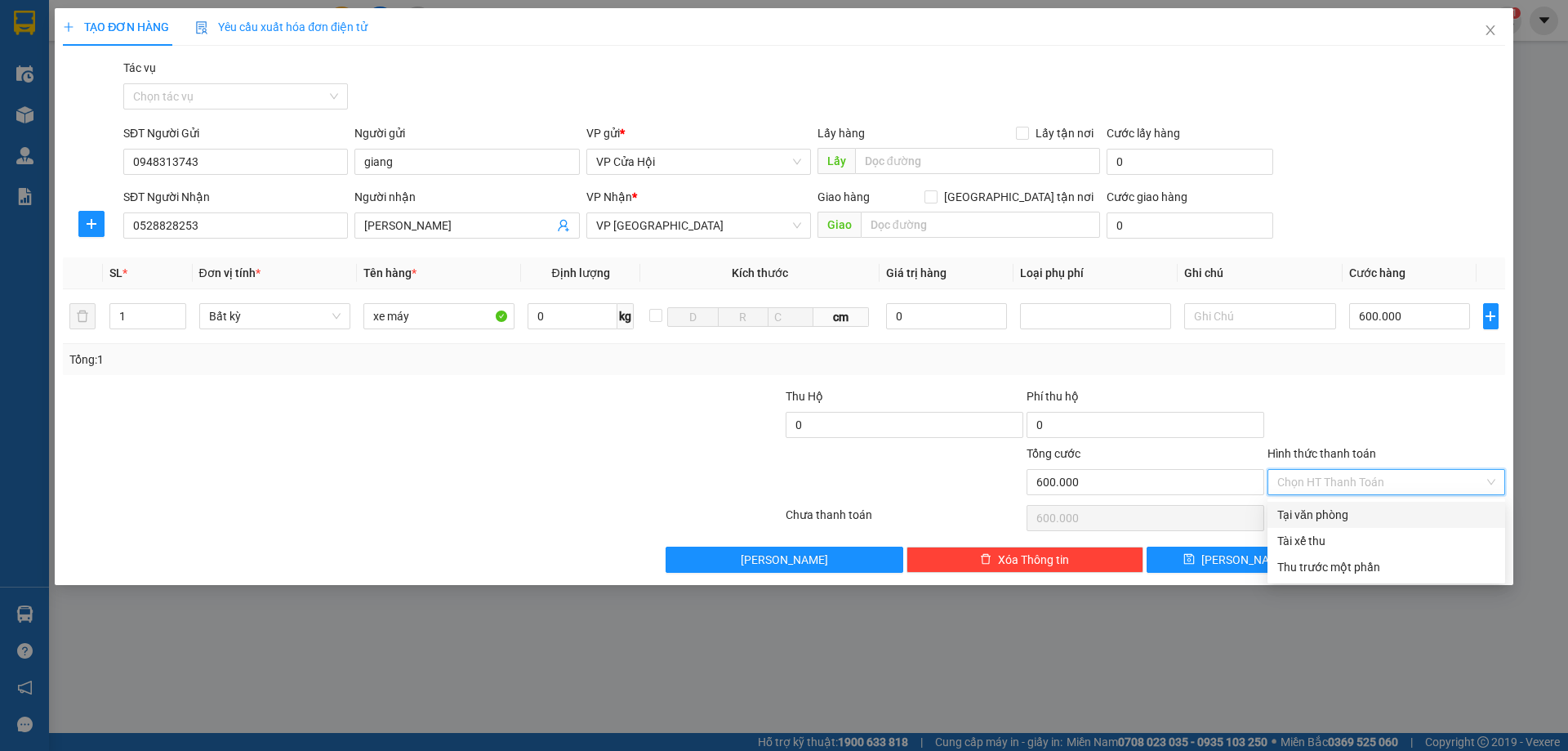
click at [1336, 507] on div "Tại văn phòng" at bounding box center [1386, 514] width 218 height 18
type input "0"
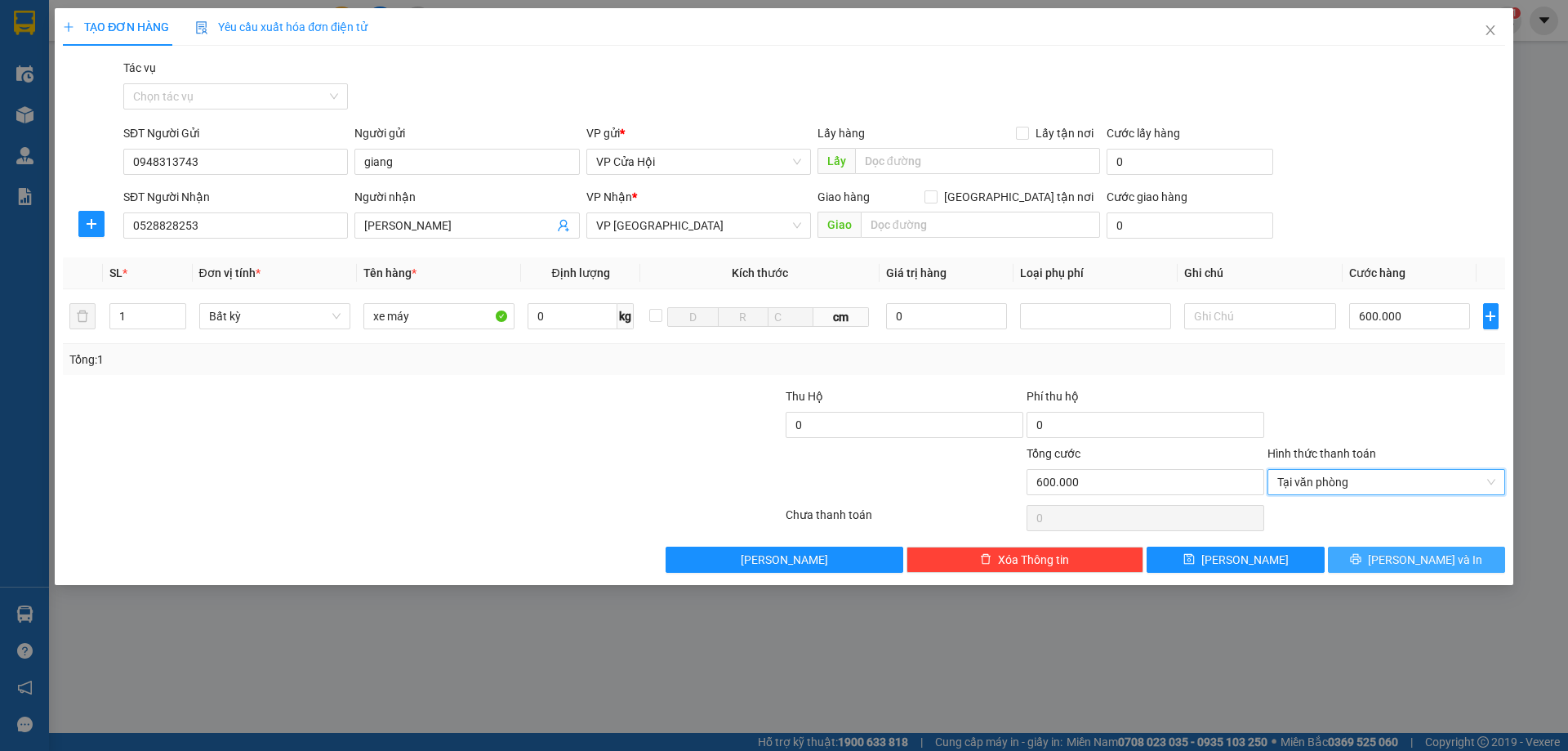
click at [1426, 567] on span "Lưu và In" at bounding box center [1425, 559] width 115 height 18
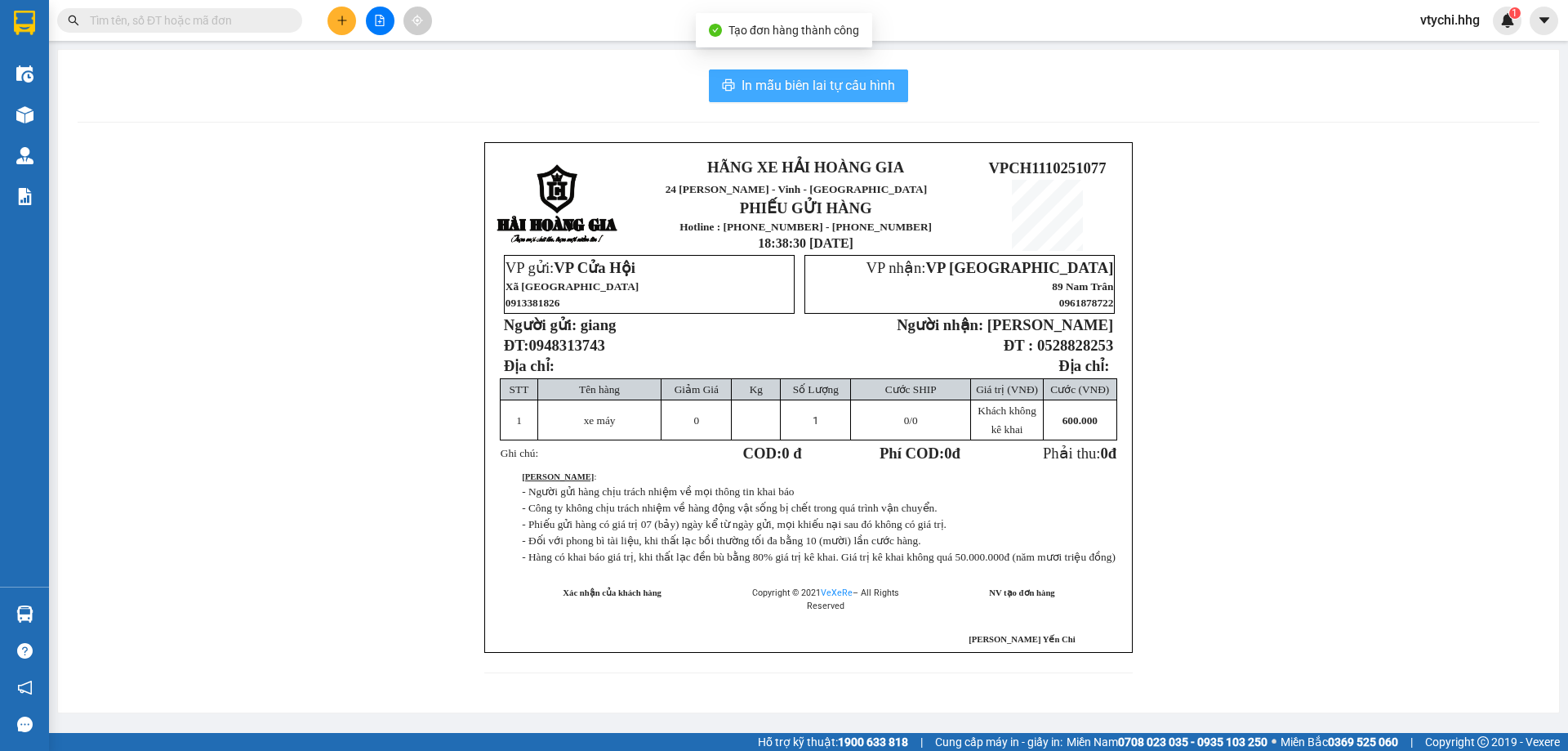
click at [888, 89] on span "In mẫu biên lai tự cấu hình" at bounding box center [817, 86] width 153 height 21
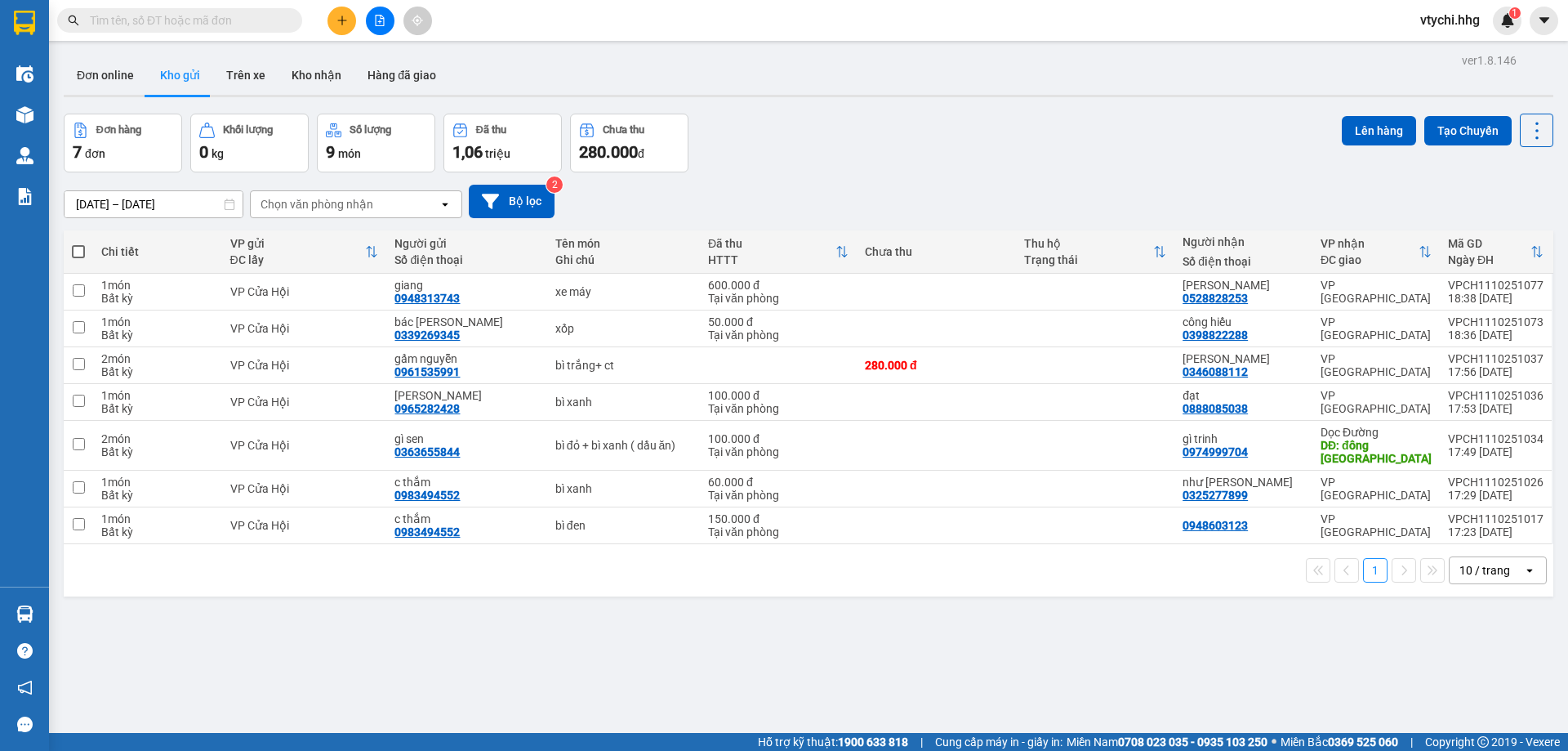
click at [897, 150] on div "Đơn hàng 7 đơn Khối lượng 0 kg Số lượng 9 món Đã thu 1,06 triệu Chưa thu 280.00…" at bounding box center [808, 143] width 1489 height 58
click at [331, 18] on button at bounding box center [341, 21] width 28 height 28
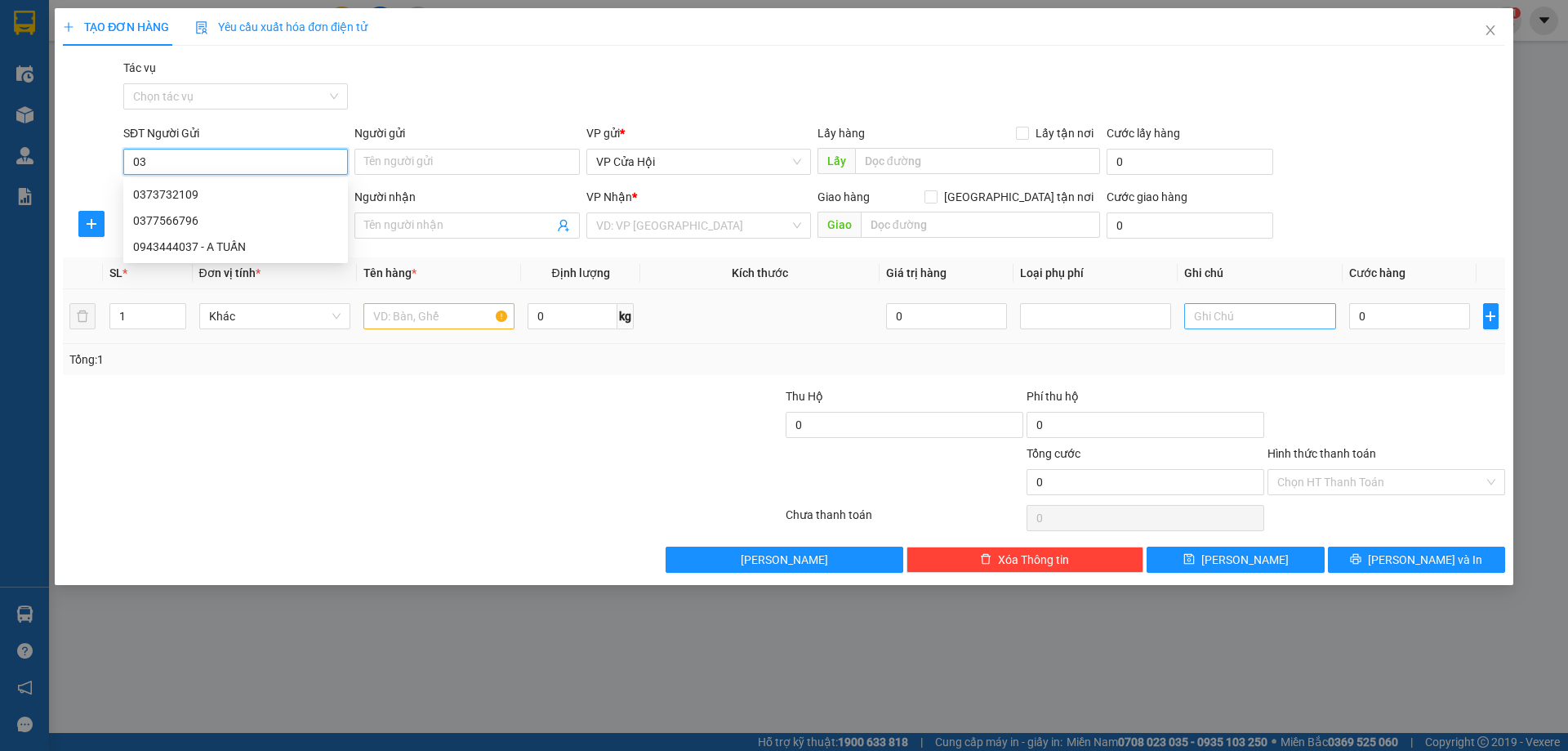
type input "0"
type input "0912742683"
click at [256, 195] on div "0912742683" at bounding box center [235, 194] width 205 height 18
type input "ch"
type input "0912742683"
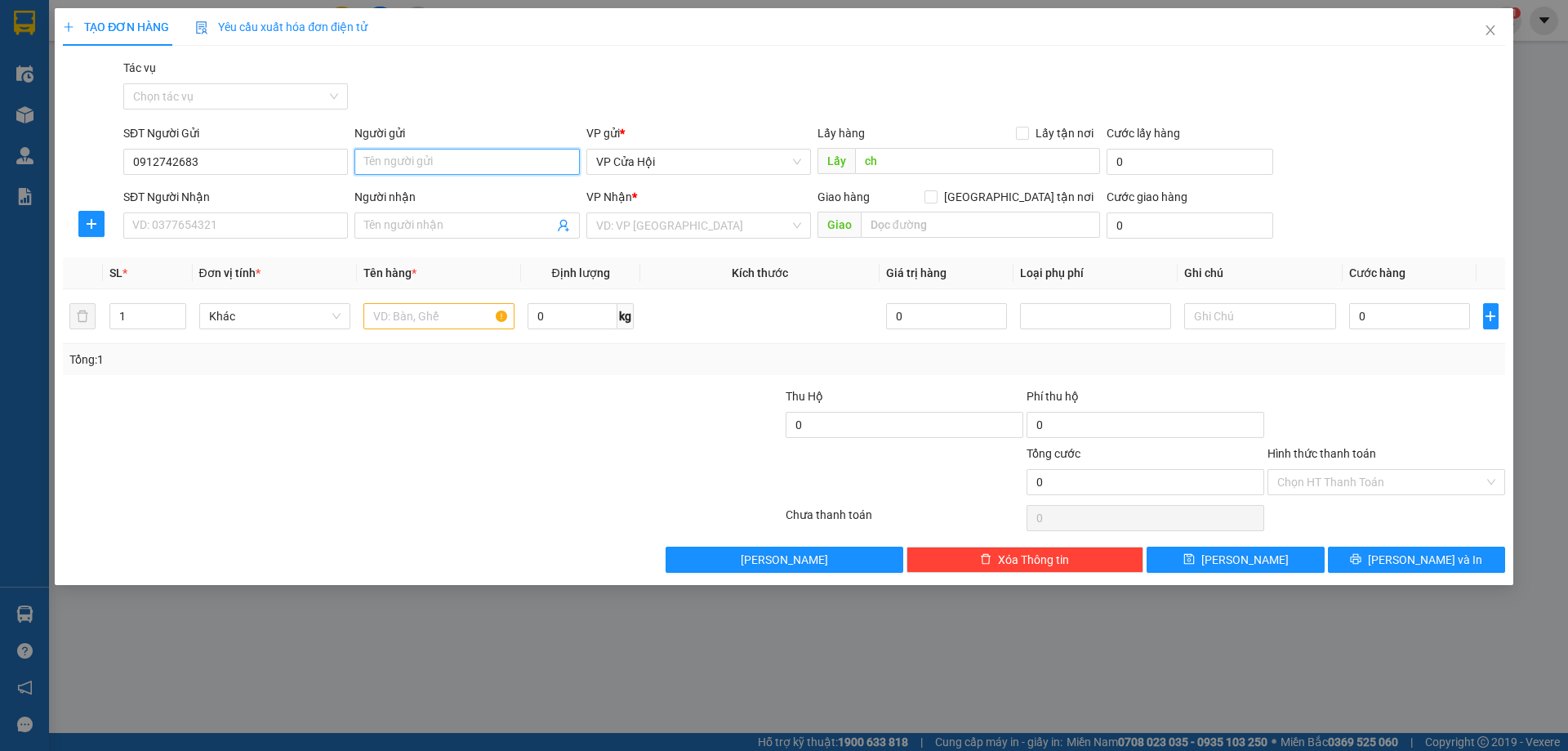
click at [523, 165] on input "Người gửi" at bounding box center [467, 162] width 225 height 26
type input "chú thông"
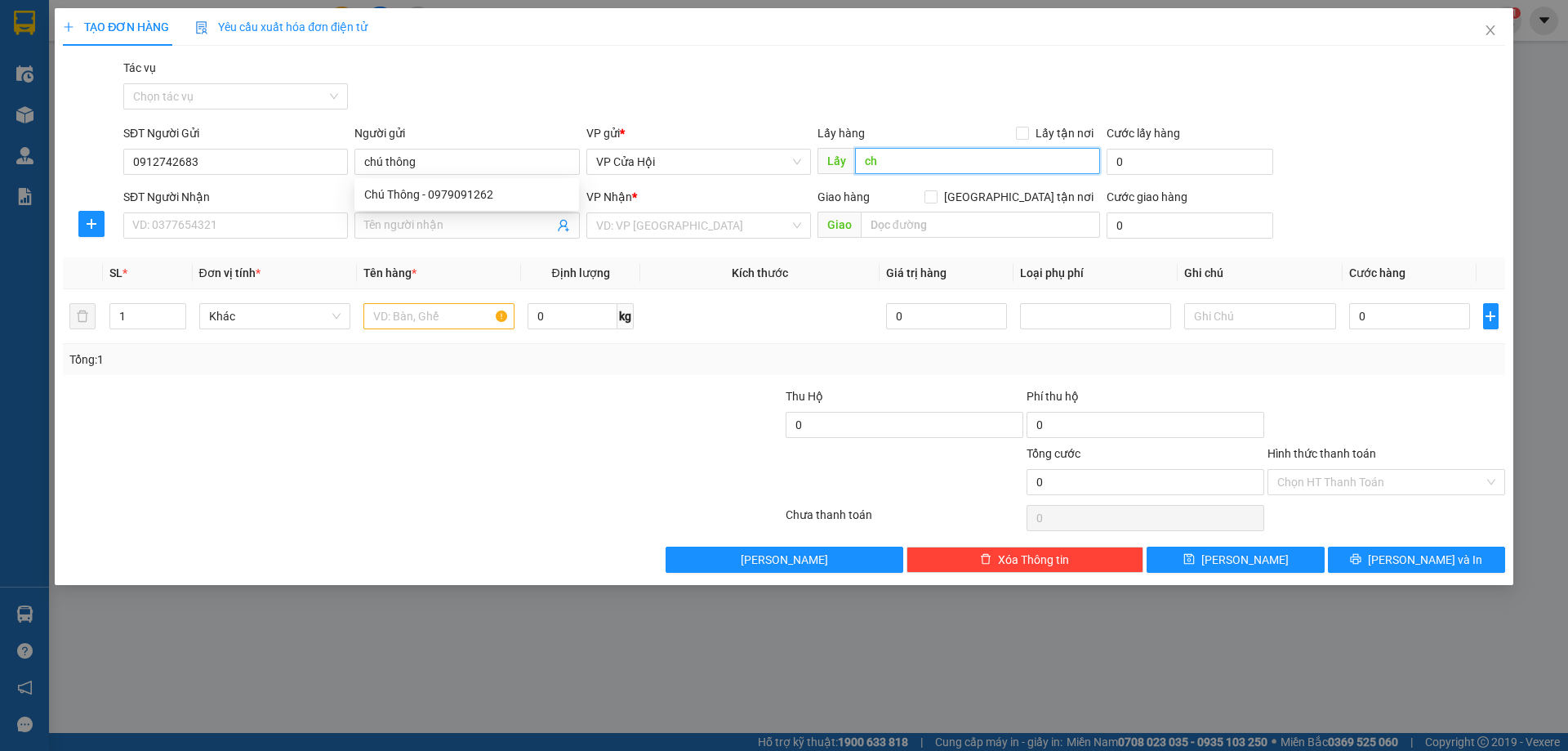
click at [913, 152] on input "ch" at bounding box center [977, 161] width 245 height 26
click at [209, 216] on input "SĐT Người Nhận" at bounding box center [235, 226] width 225 height 26
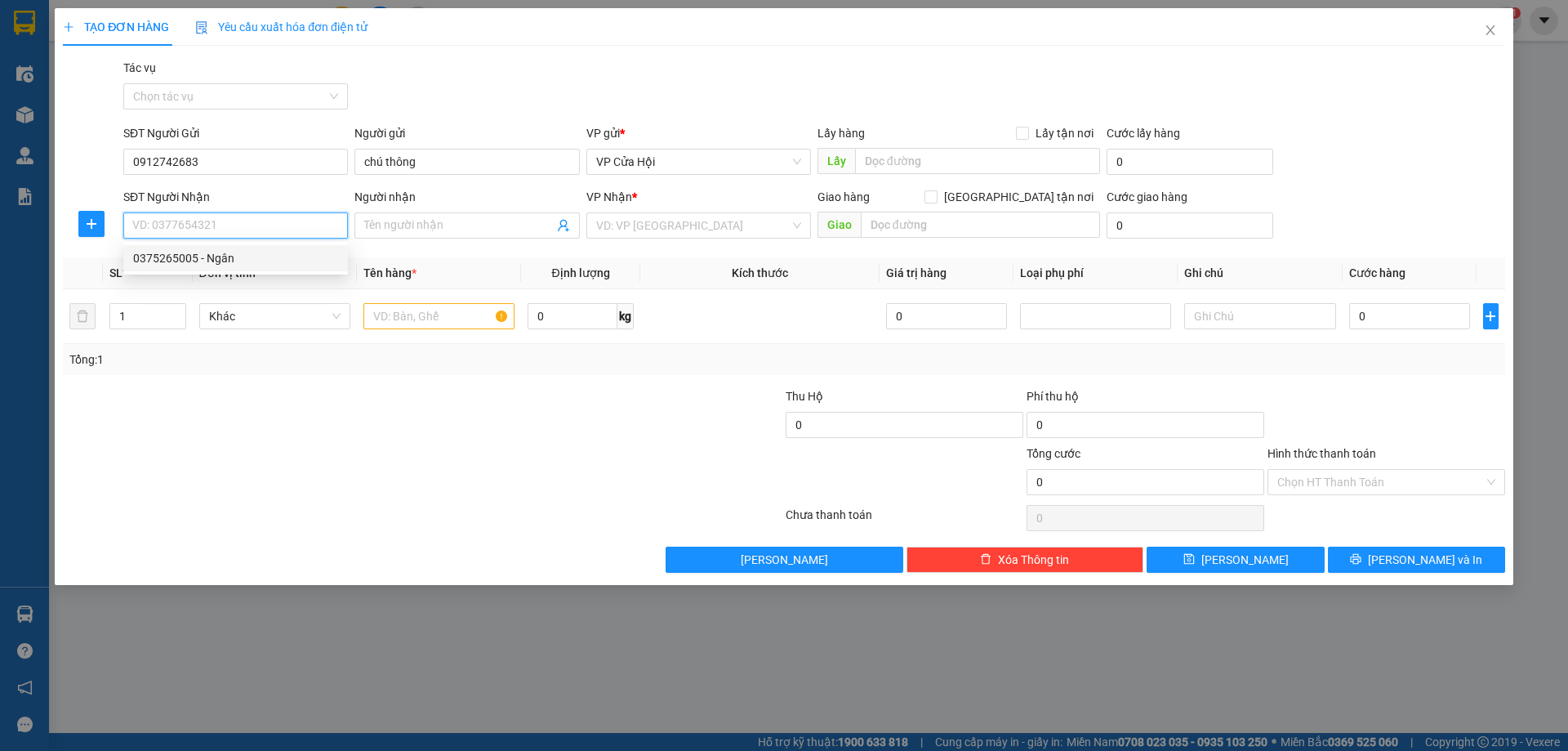
click at [274, 256] on div "0375265005 - Ngân" at bounding box center [235, 258] width 205 height 18
type input "0375265005"
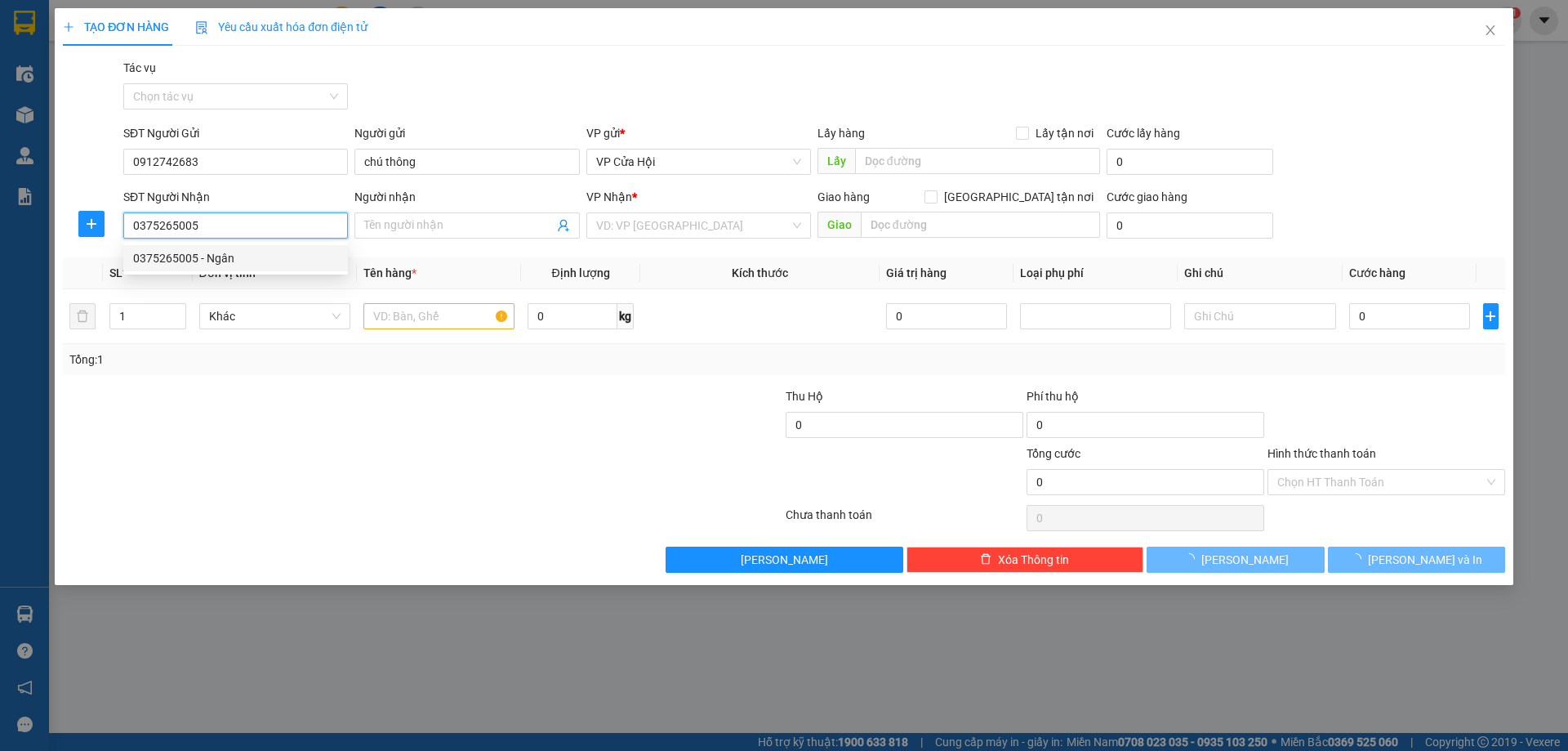
type input "Ngân"
checkbox input "true"
type input "Q hải châu"
type input "50.000"
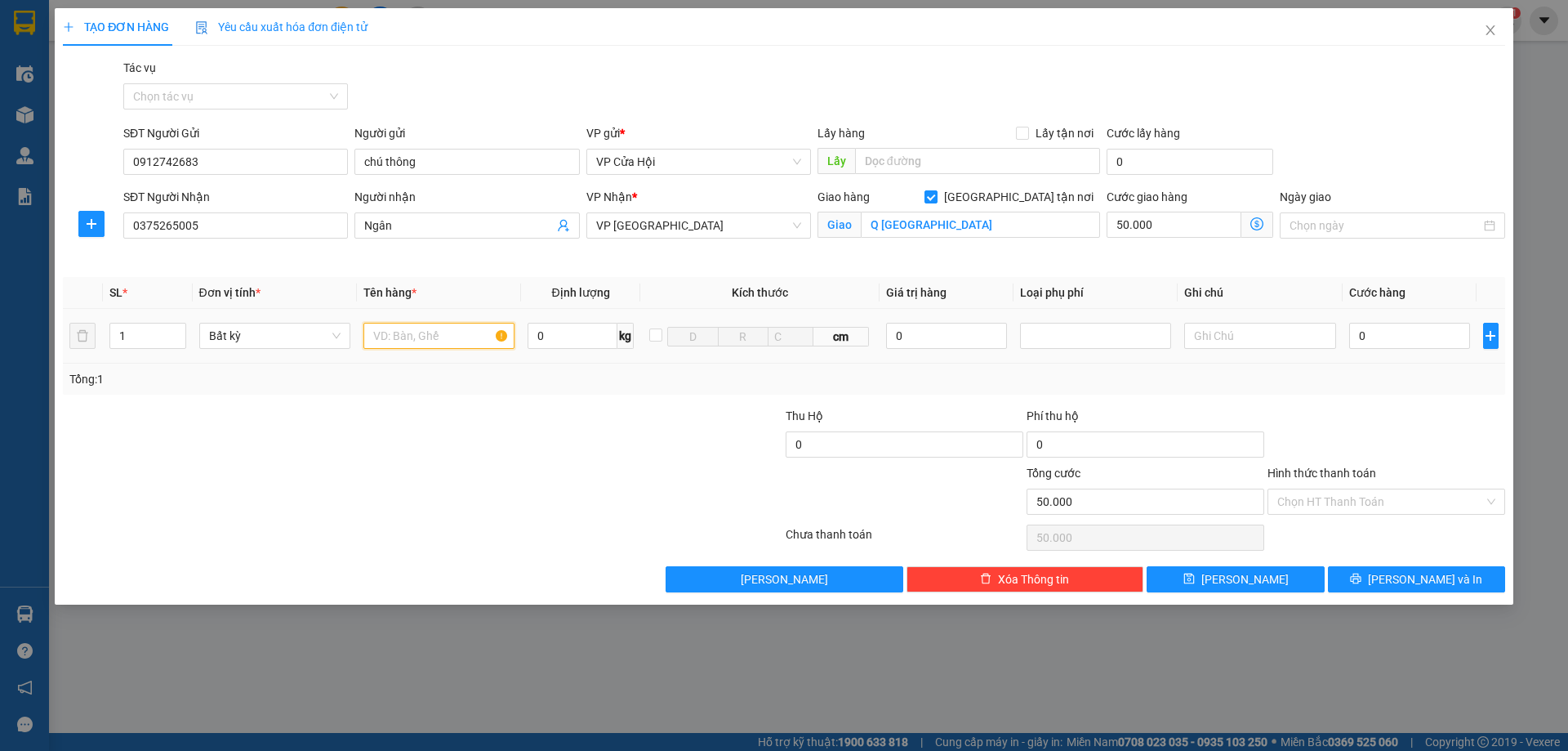
click at [412, 331] on input "text" at bounding box center [438, 336] width 151 height 26
type input "xốp"
click at [1442, 339] on input "0" at bounding box center [1409, 336] width 121 height 26
type input "5"
type input "50.005"
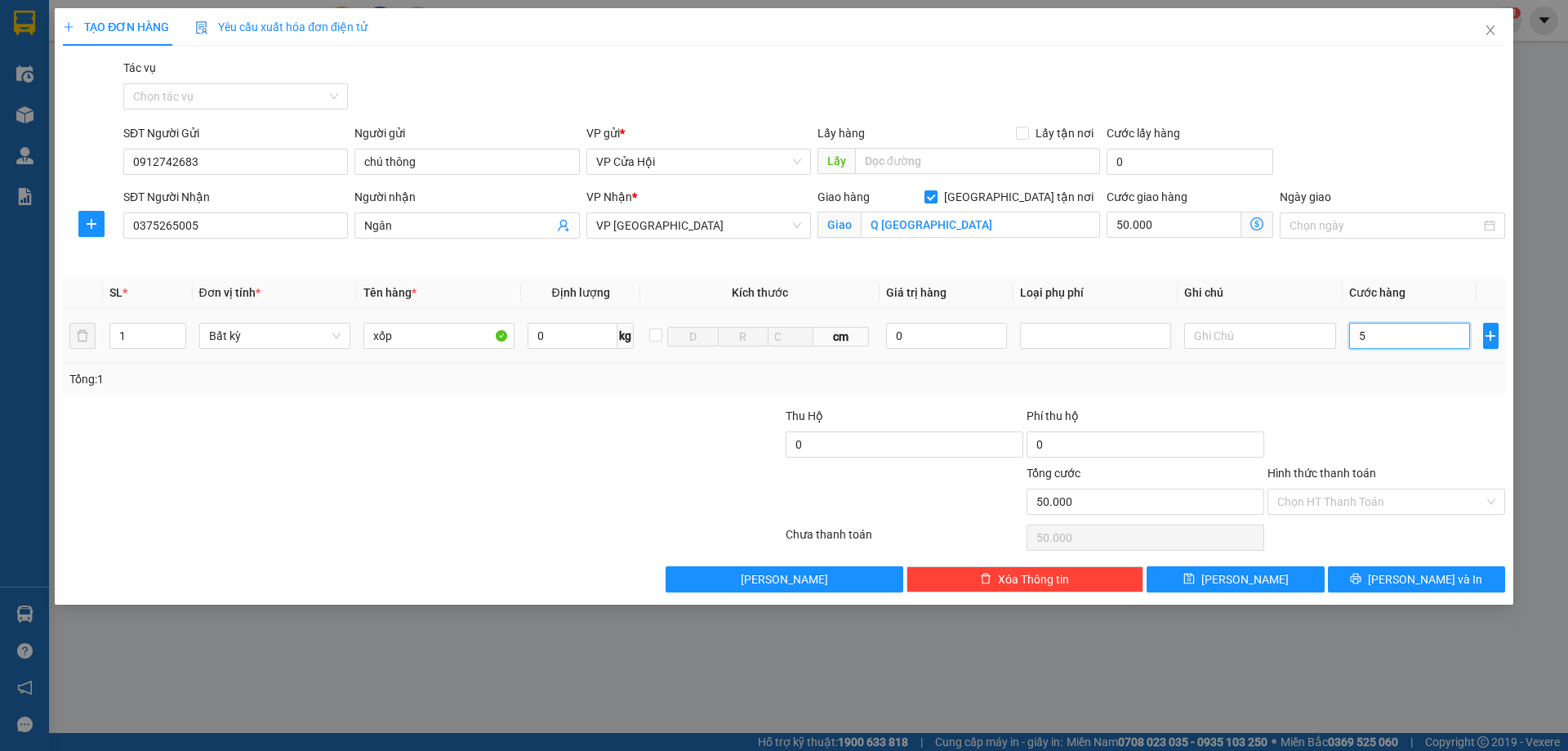
type input "50.005"
type input "50"
type input "50.050"
type input "500"
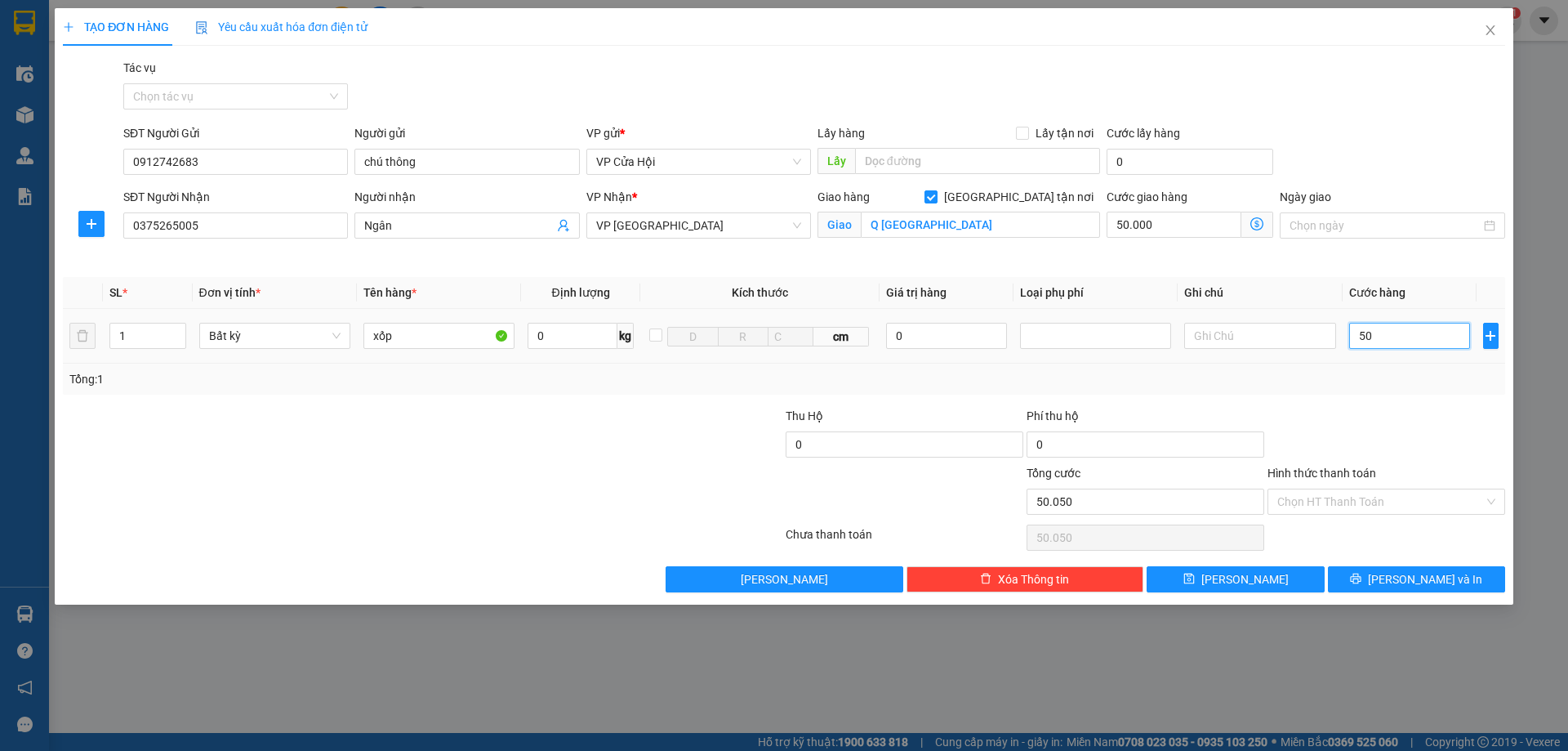
type input "50.500"
type input "5.000"
type input "55.000"
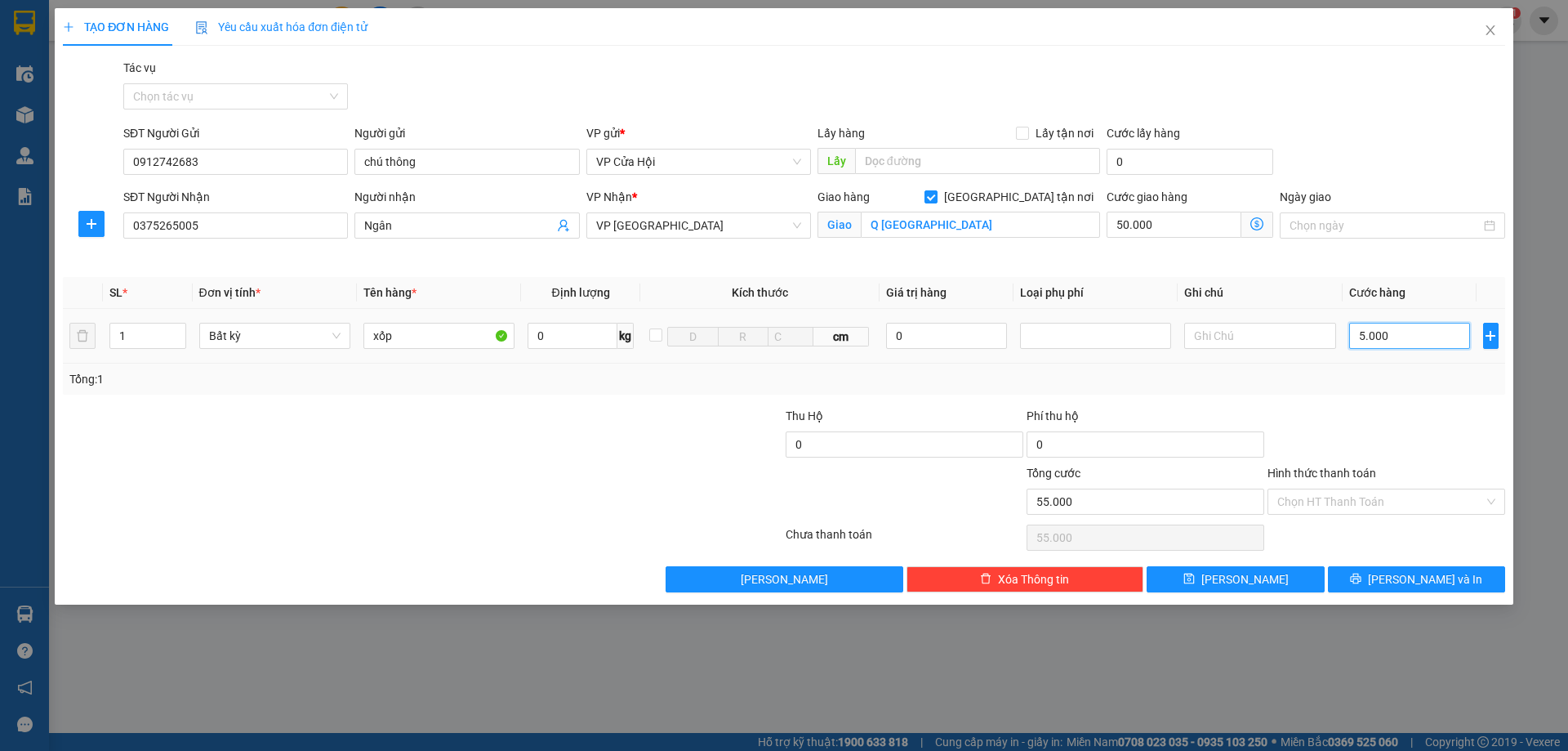
type input "50.000"
type input "100.000"
type input "50.000"
click at [1382, 499] on input "Hình thức thanh toán" at bounding box center [1381, 502] width 207 height 24
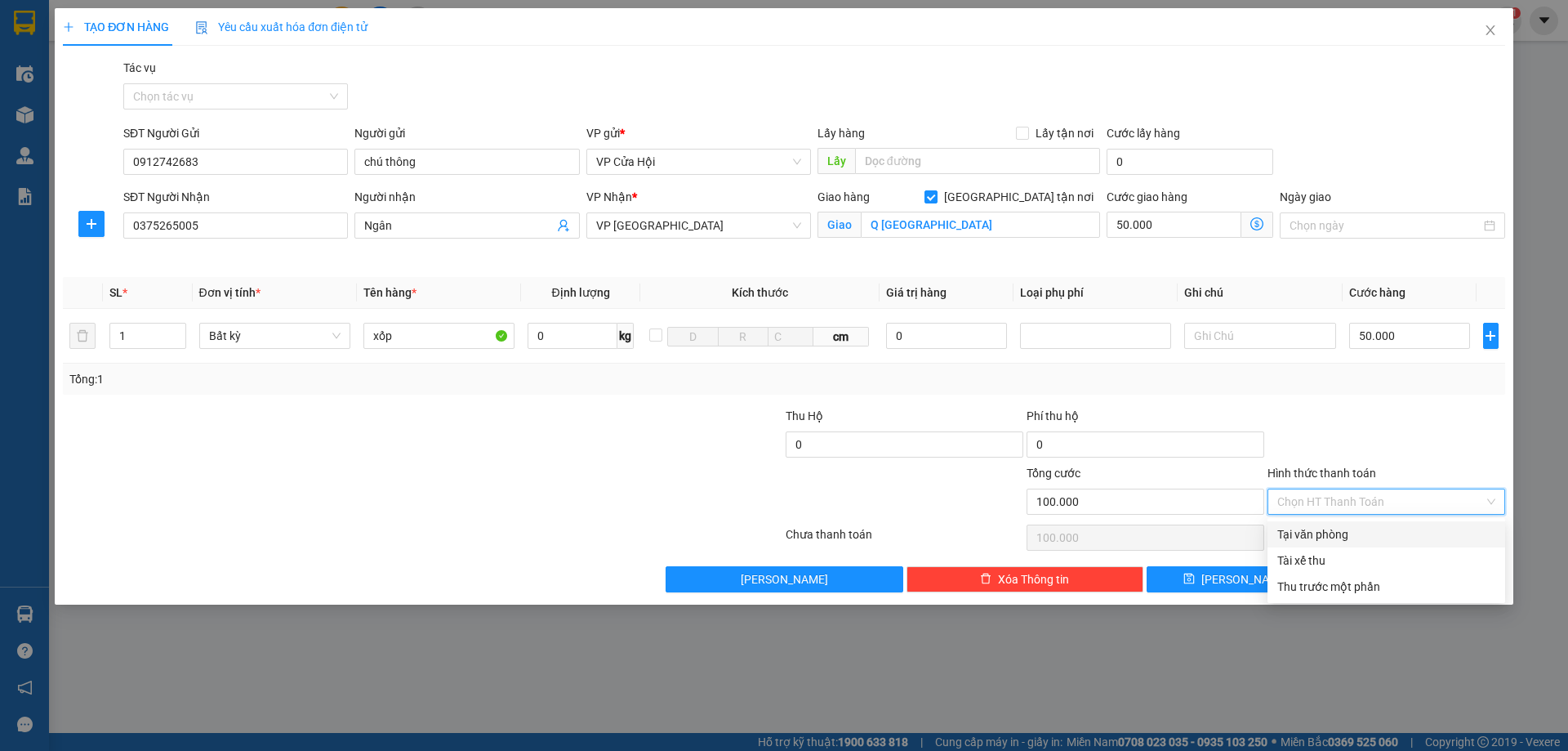
click at [1327, 531] on div "Tại văn phòng" at bounding box center [1386, 534] width 218 height 18
type input "0"
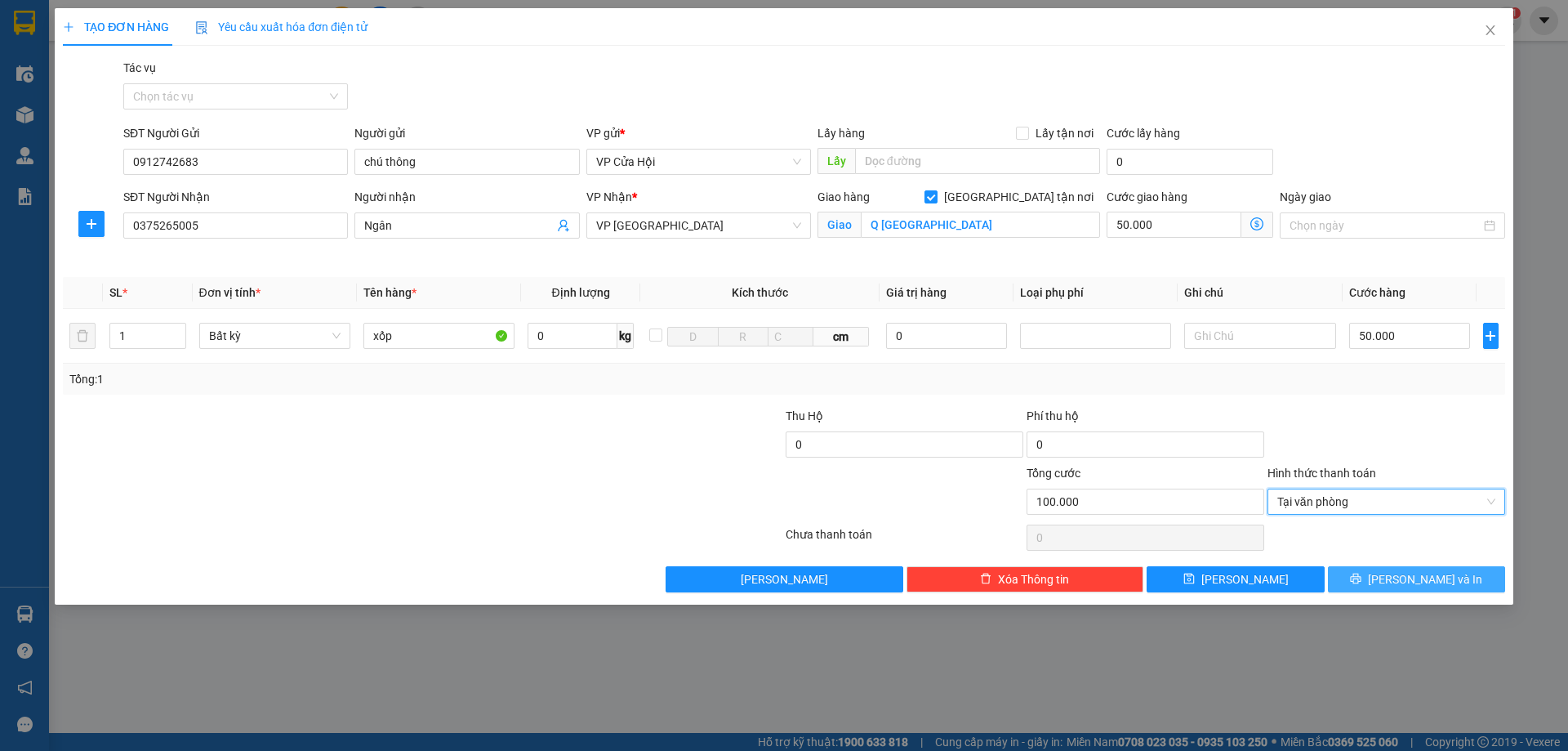
click at [1401, 572] on button "Lưu và In" at bounding box center [1416, 580] width 177 height 26
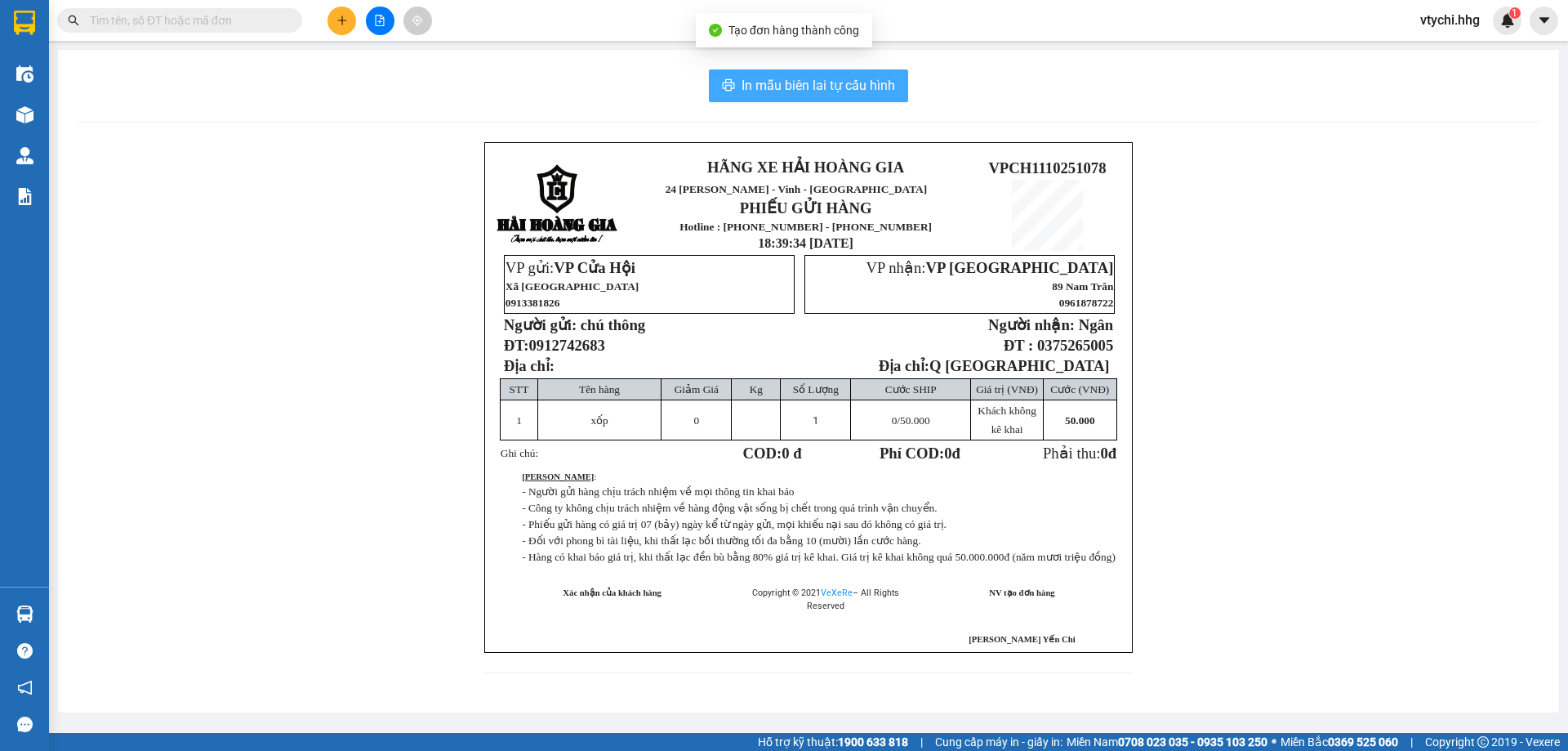
click at [851, 81] on span "In mẫu biên lai tự cấu hình" at bounding box center [817, 86] width 153 height 21
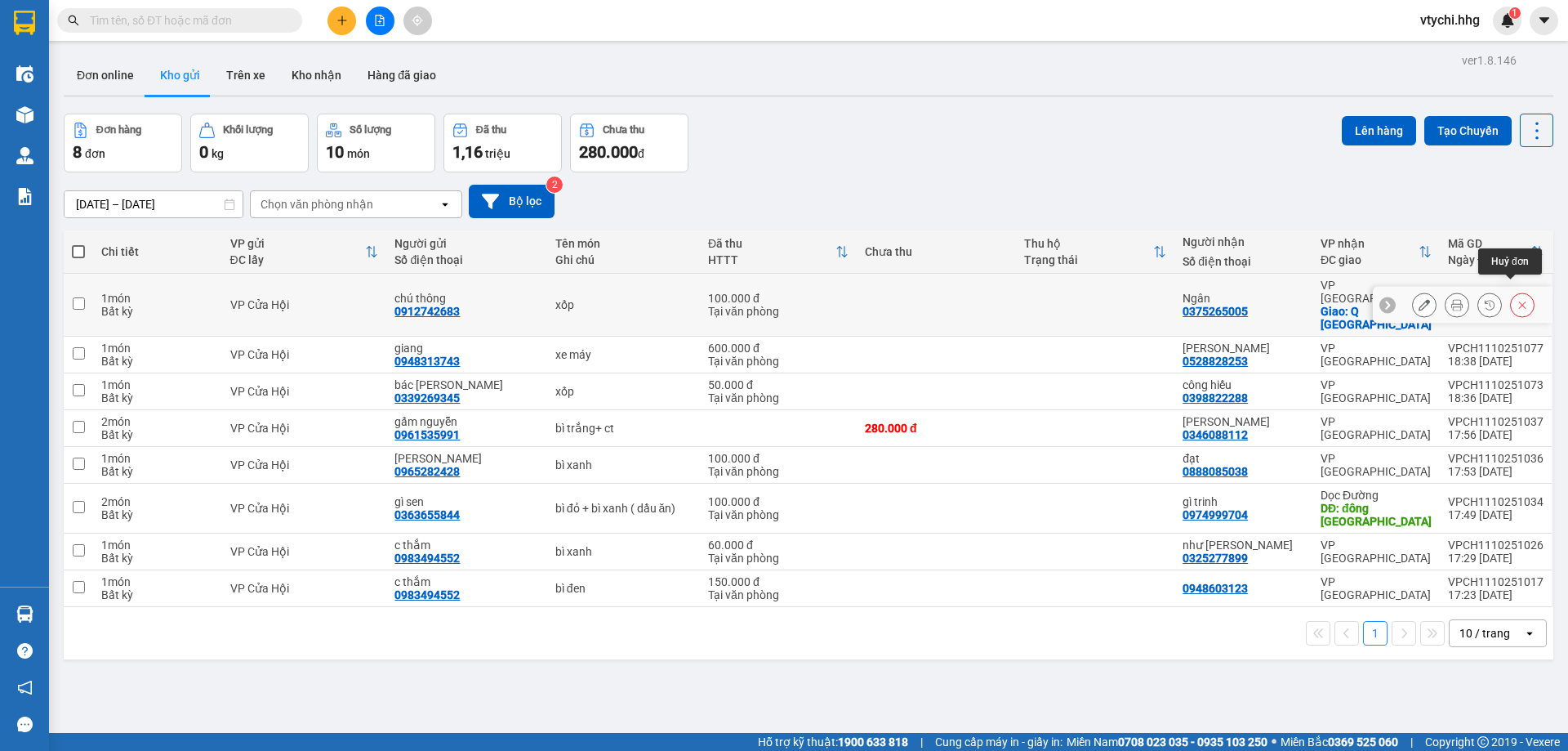
click at [1511, 291] on button at bounding box center [1522, 305] width 23 height 28
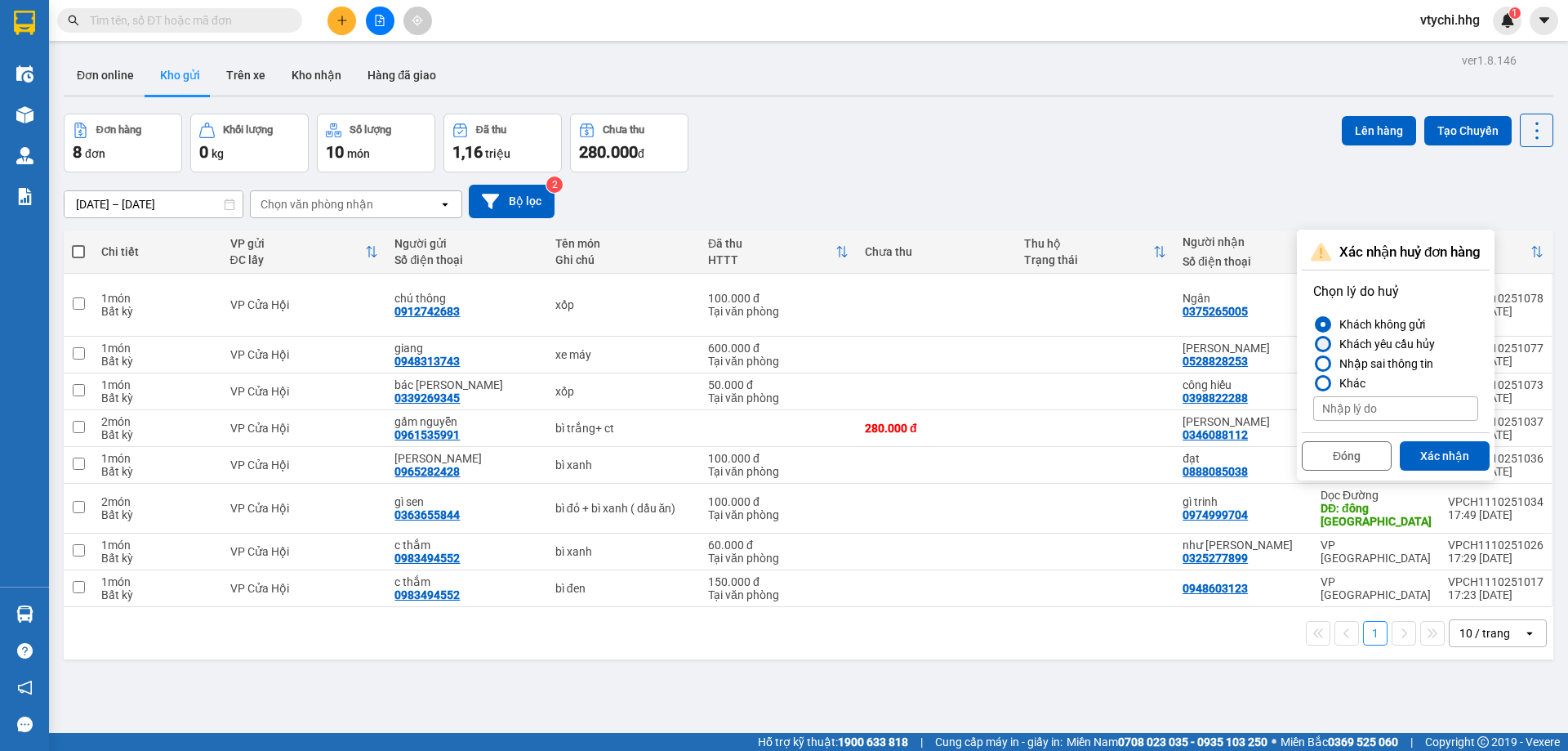
click at [1330, 342] on div at bounding box center [1323, 344] width 16 height 16
click at [1313, 344] on input "Khách yêu cầu hủy" at bounding box center [1313, 344] width 0 height 0
click at [1433, 449] on button "Xác nhận" at bounding box center [1444, 455] width 89 height 29
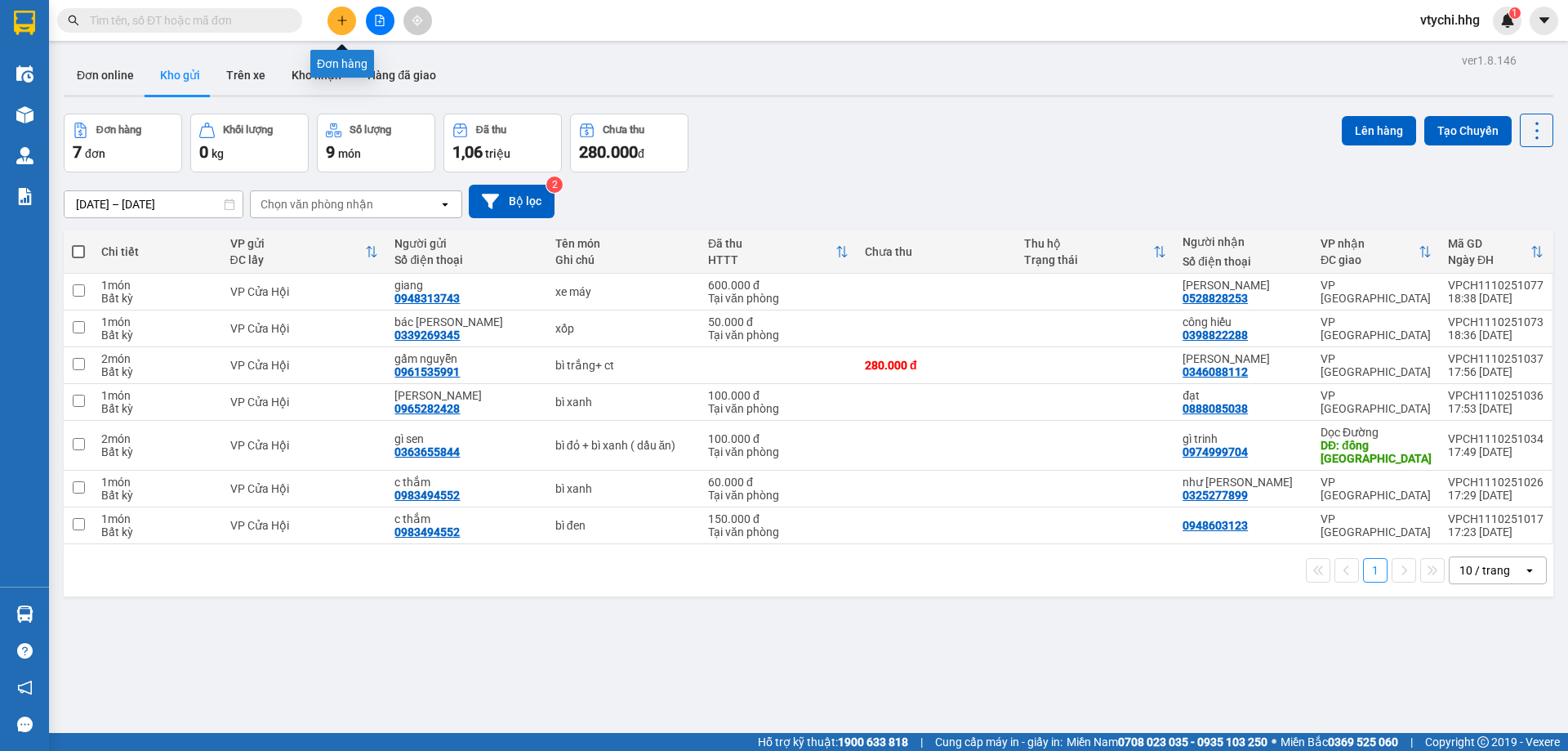
click at [350, 16] on button at bounding box center [341, 21] width 28 height 28
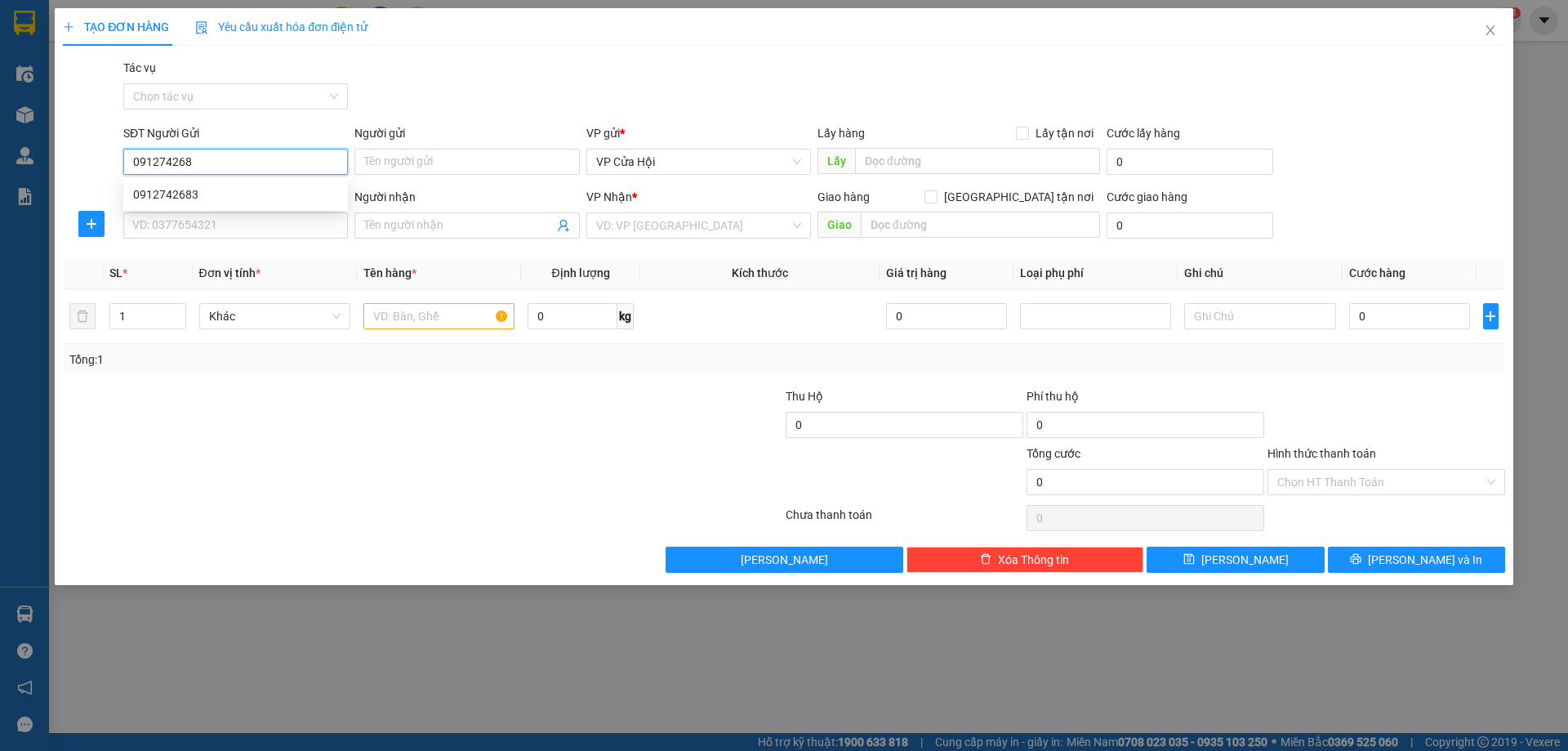
type input "0912742683"
drag, startPoint x: 325, startPoint y: 206, endPoint x: 330, endPoint y: 198, distance: 9.4
click at [325, 205] on div "0912742683" at bounding box center [235, 195] width 225 height 26
type input "ch"
type input "0912742683"
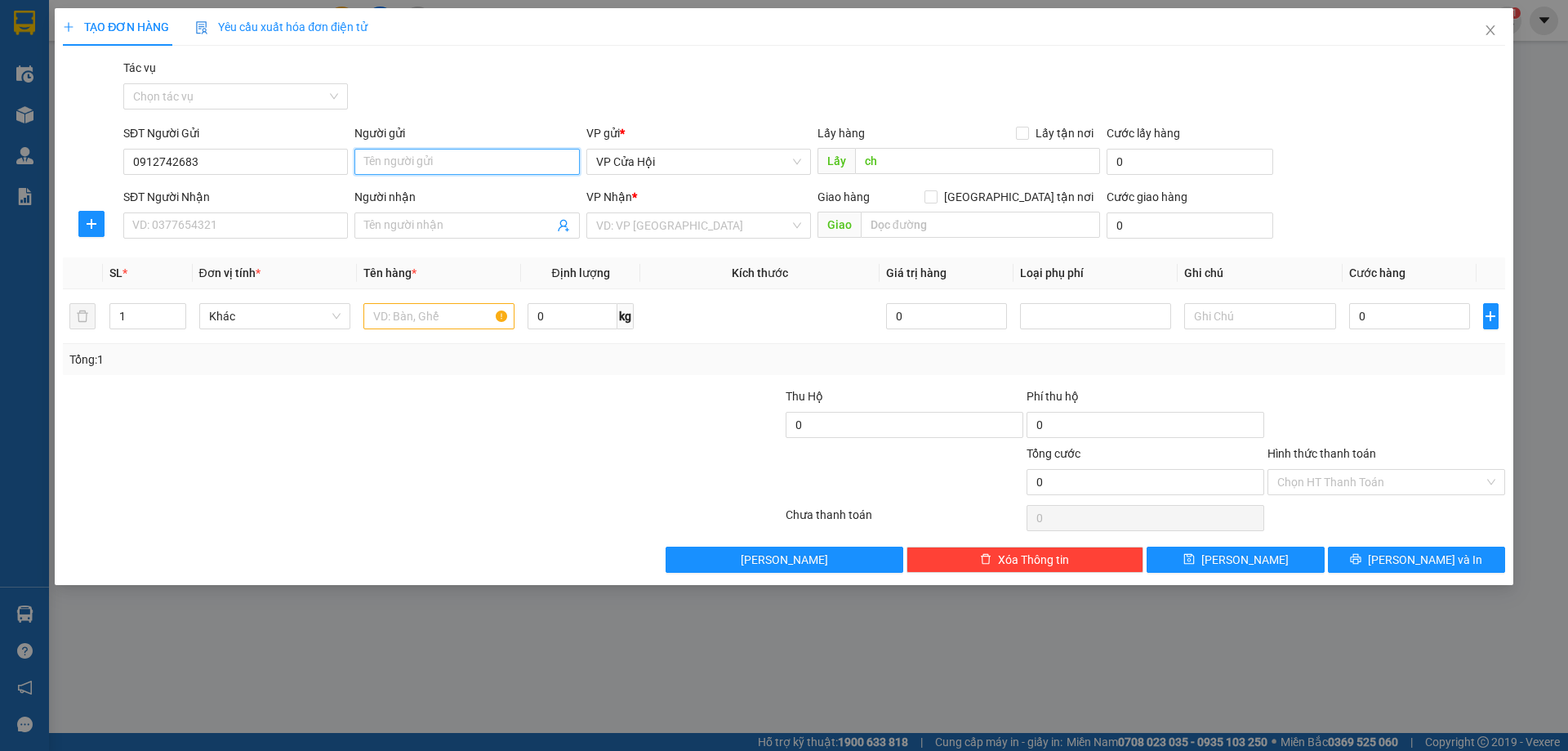
click at [399, 163] on input "Người gửi" at bounding box center [467, 162] width 225 height 26
type input "chú thông"
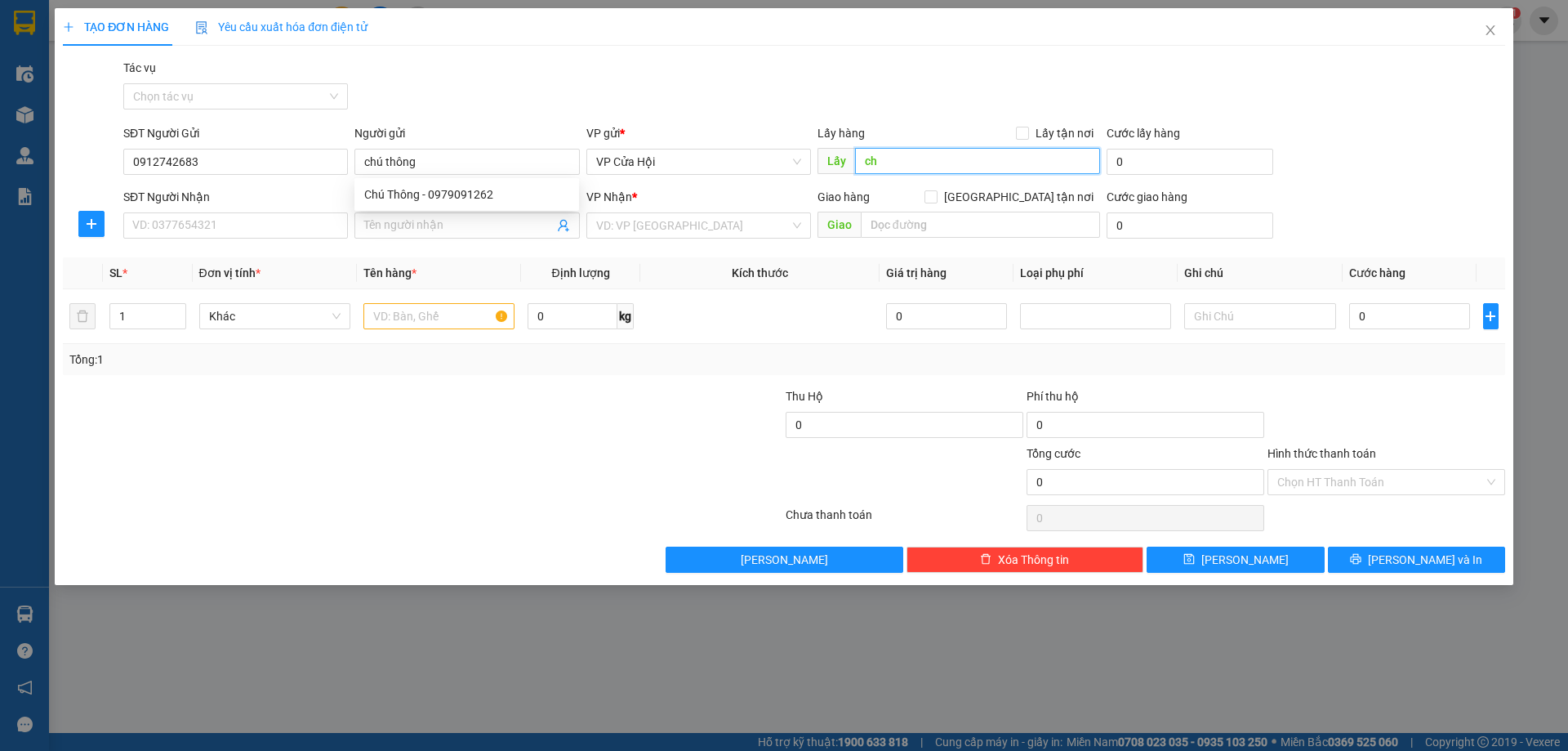
click at [893, 168] on input "ch" at bounding box center [977, 161] width 245 height 26
click at [307, 232] on input "SĐT Người Nhận" at bounding box center [235, 226] width 225 height 26
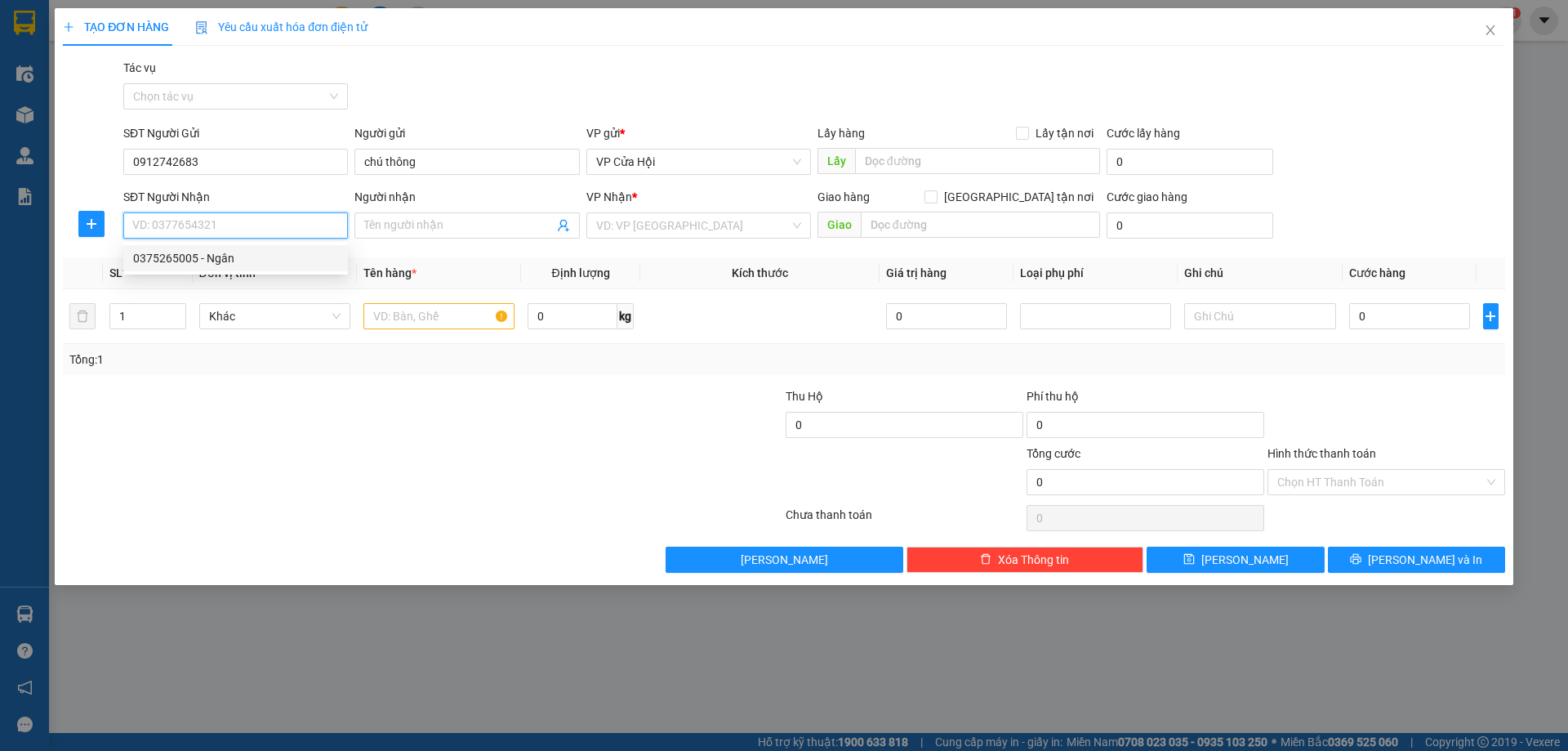
click at [220, 256] on div "0375265005 - Ngân" at bounding box center [235, 258] width 205 height 18
type input "0375265005"
type input "Ngân"
checkbox input "true"
type input "Q hải châu"
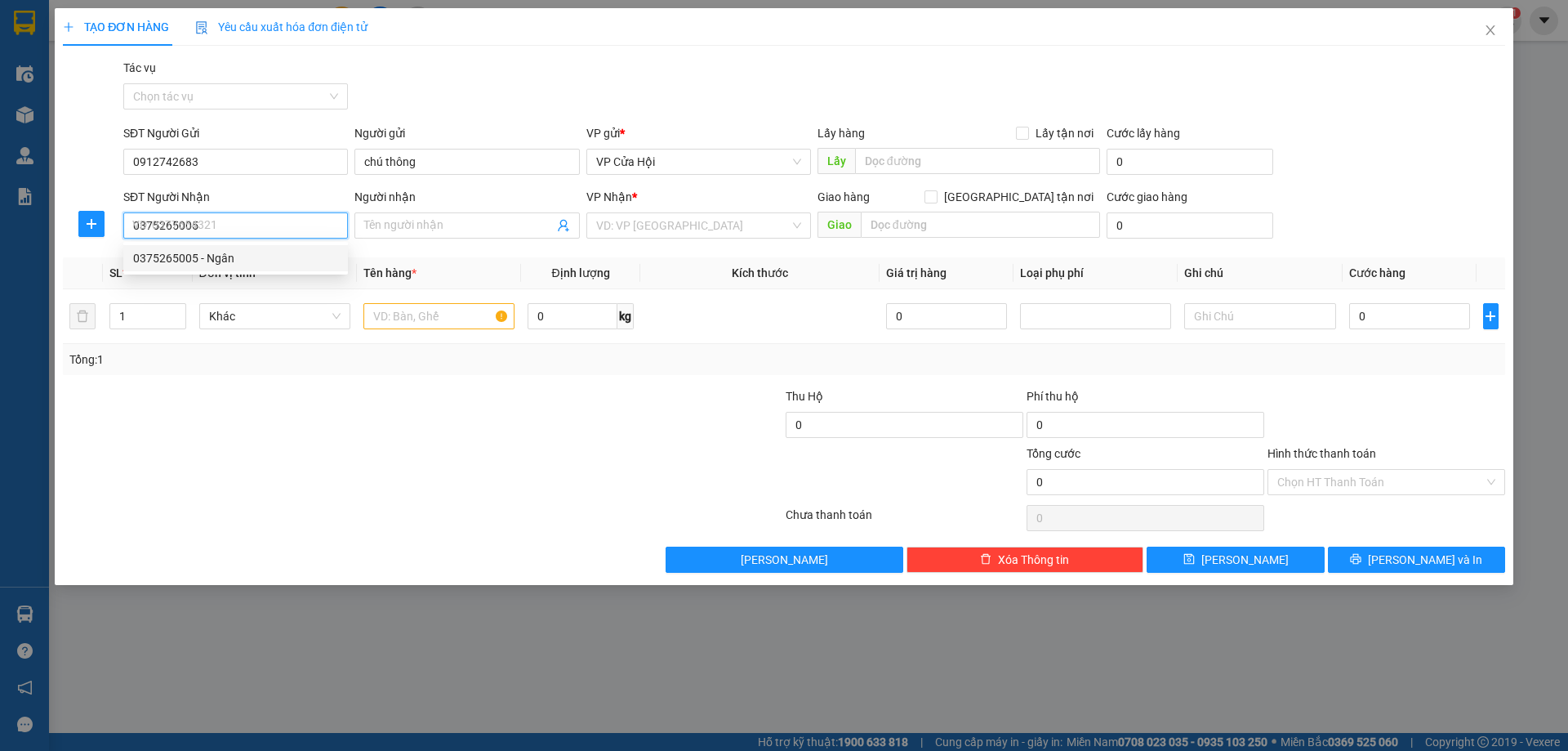
type input "50.000"
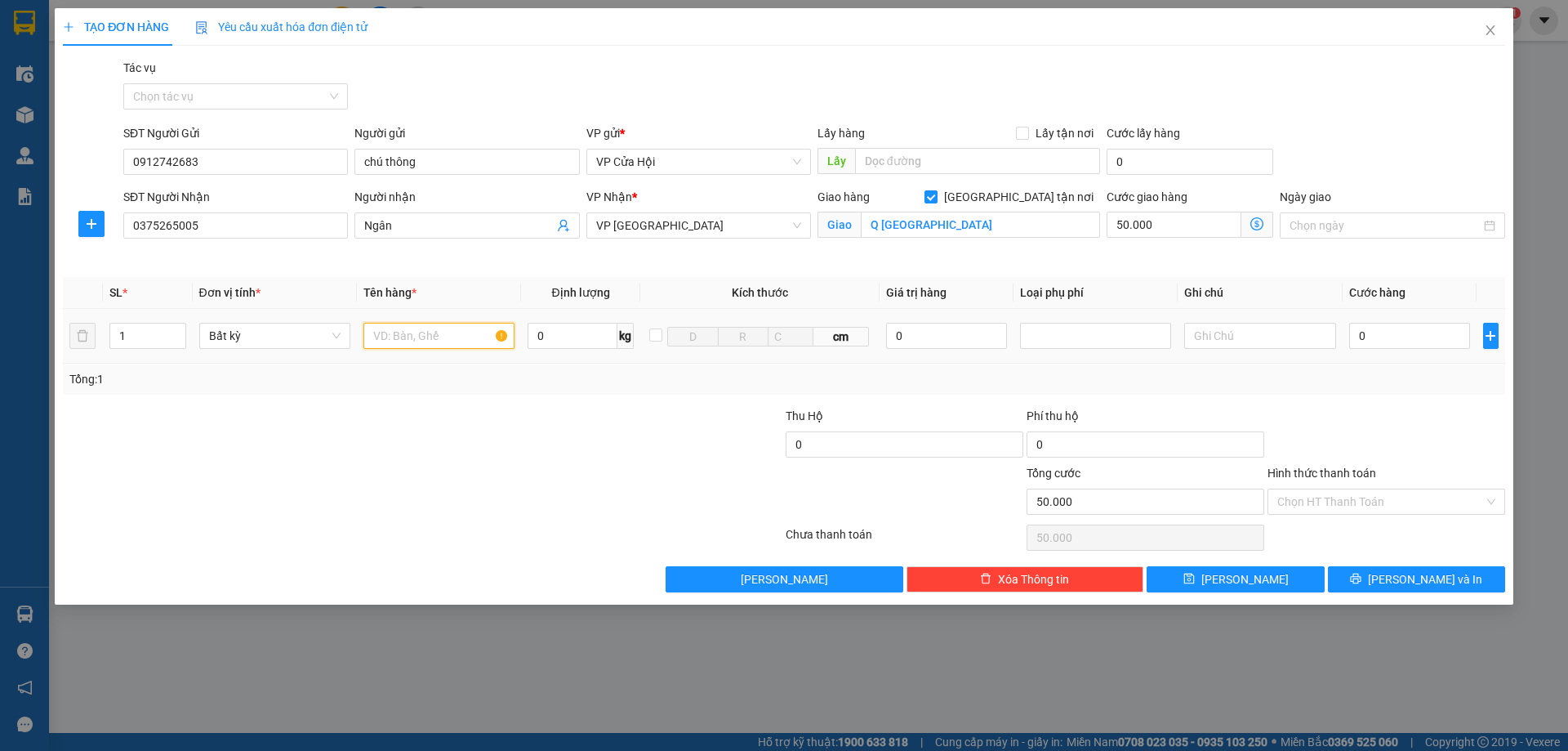
click at [412, 335] on input "text" at bounding box center [438, 336] width 151 height 26
type input "xốp"
click at [1420, 343] on input "0" at bounding box center [1409, 336] width 121 height 26
type input "7"
type input "50.007"
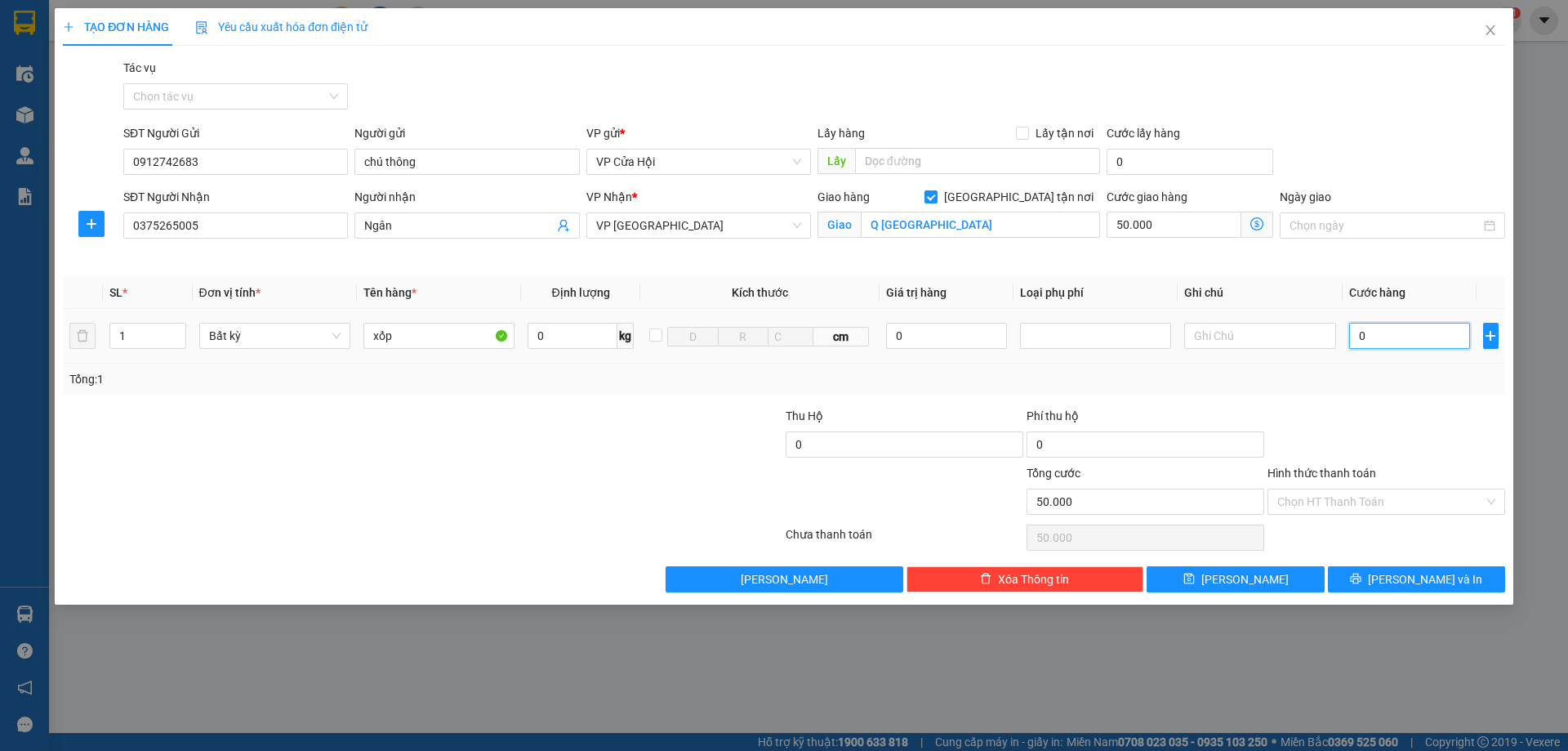
type input "50.007"
type input "70"
type input "50.070"
type input "700"
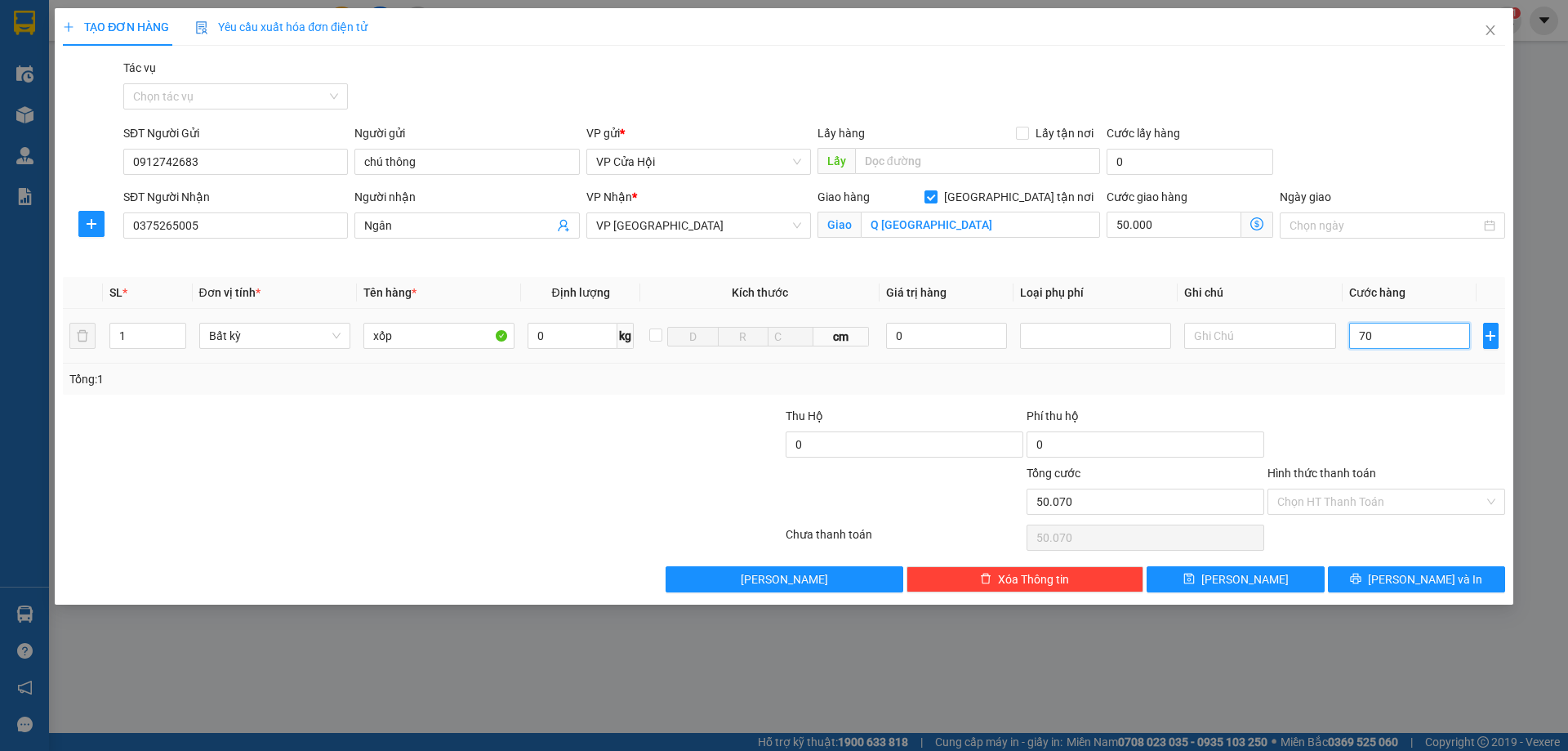
type input "50.700"
type input "7.000"
type input "57.000"
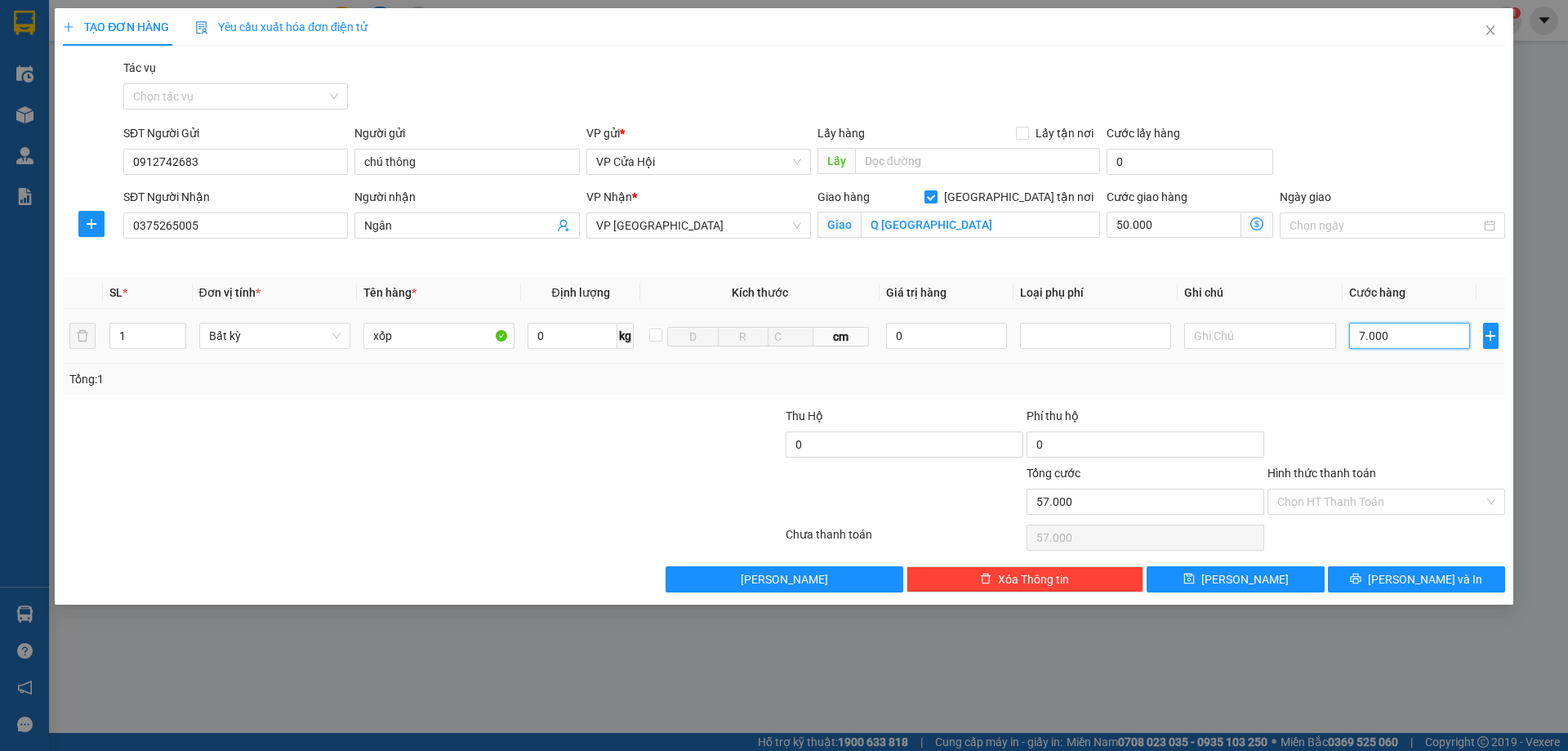
type input "70.000"
type input "120.000"
type input "70.000"
click at [1377, 493] on input "Hình thức thanh toán" at bounding box center [1381, 502] width 207 height 24
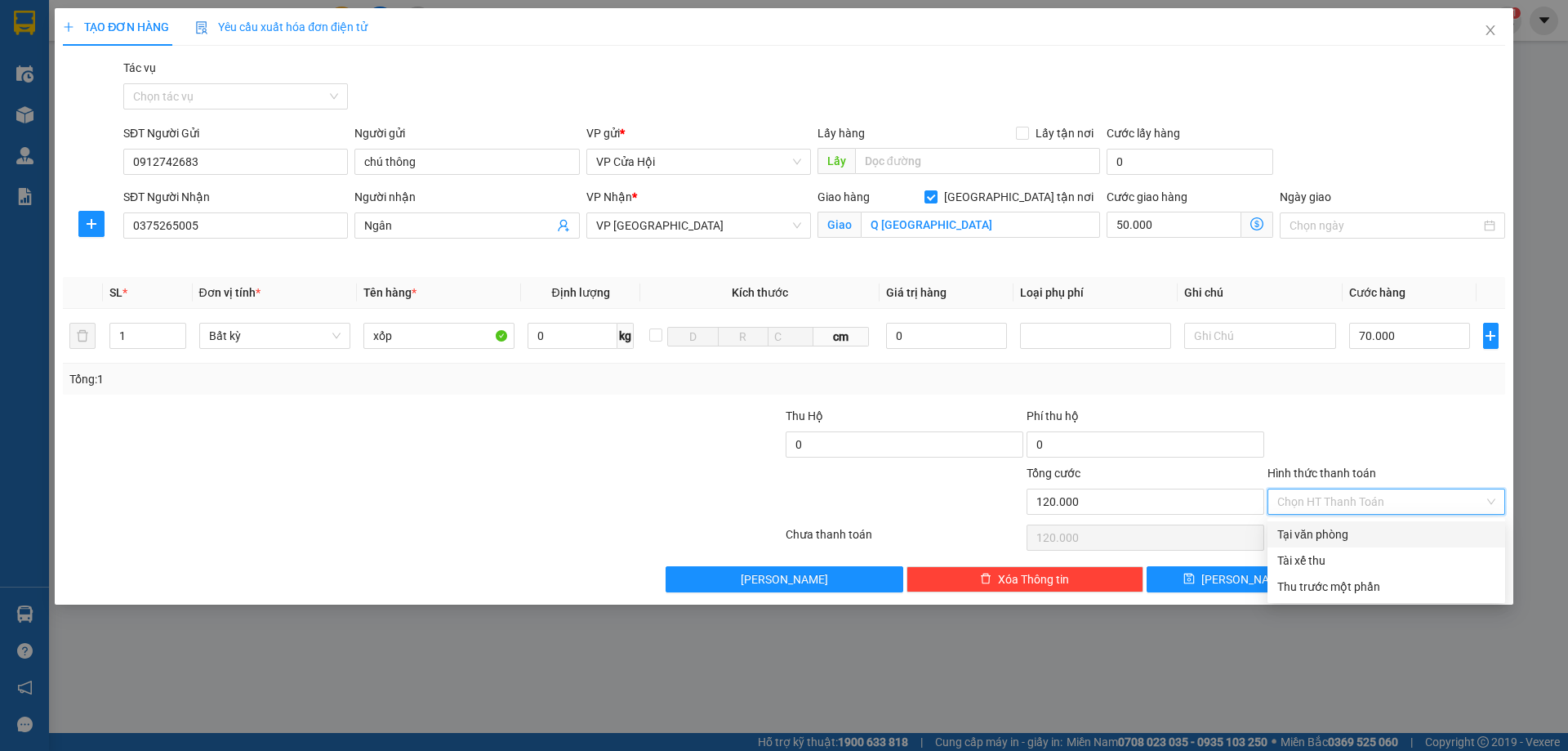
click at [1344, 541] on div "Tại văn phòng" at bounding box center [1386, 534] width 218 height 18
type input "0"
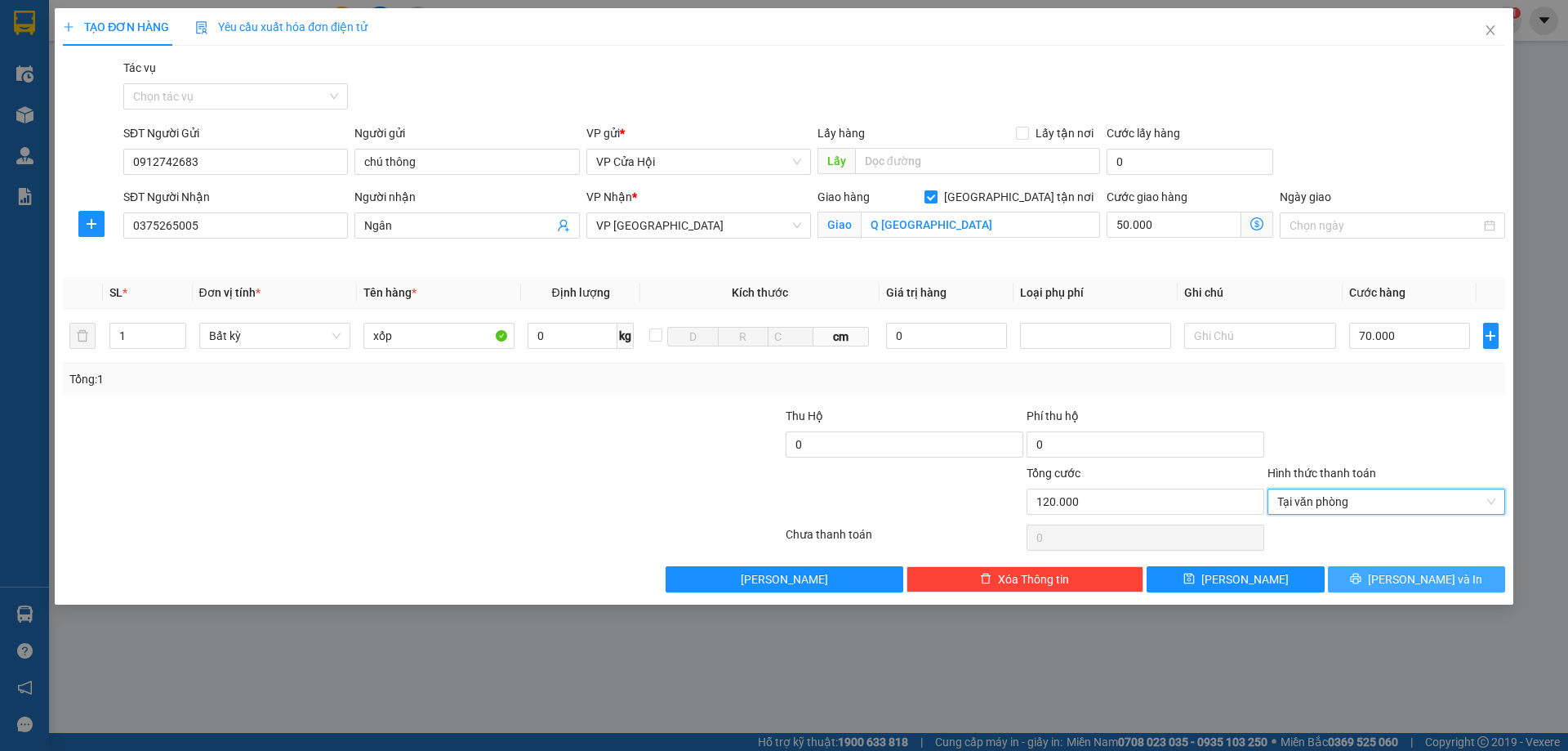
click at [1445, 576] on span "Lưu và In" at bounding box center [1425, 579] width 115 height 18
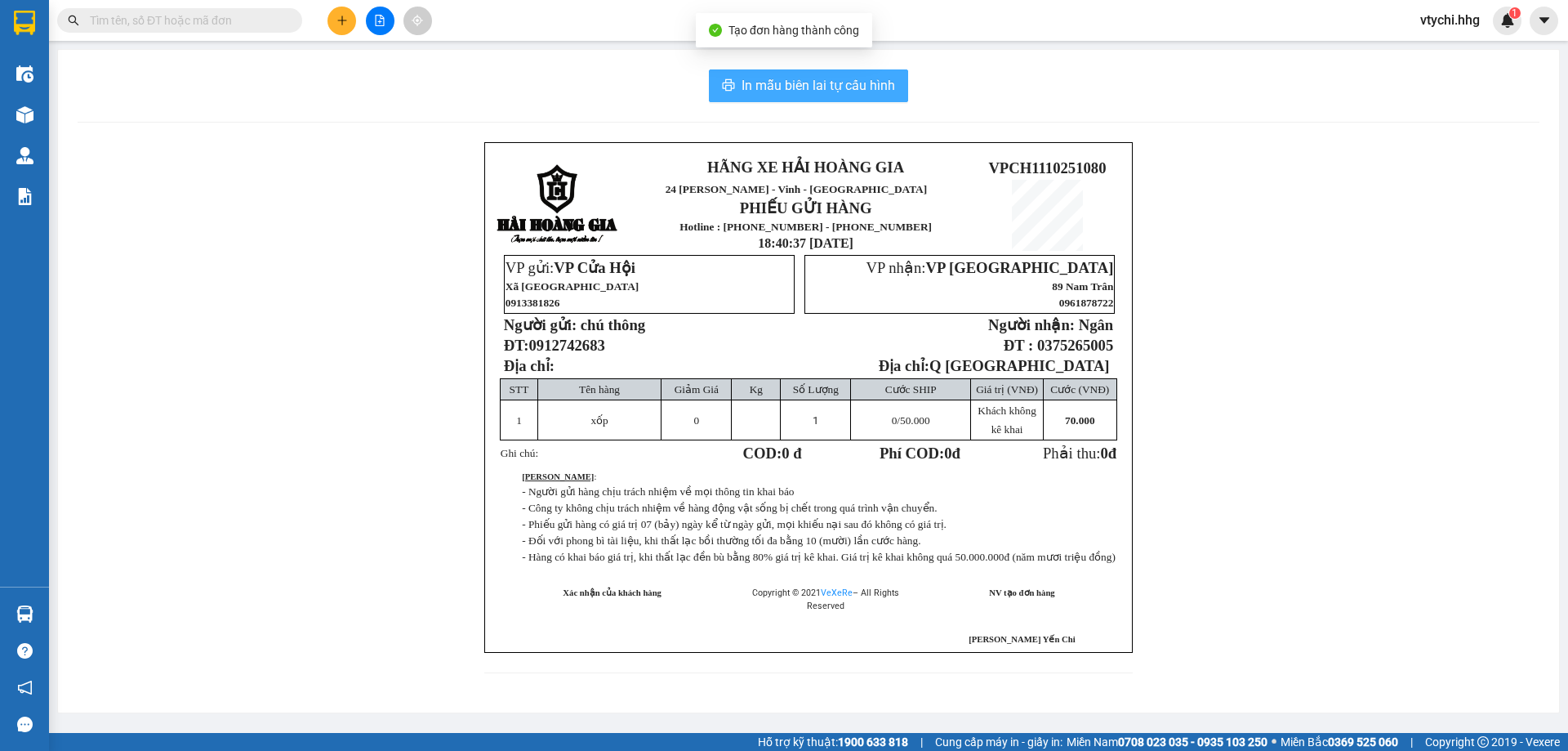
click at [826, 85] on span "In mẫu biên lai tự cấu hình" at bounding box center [817, 86] width 153 height 21
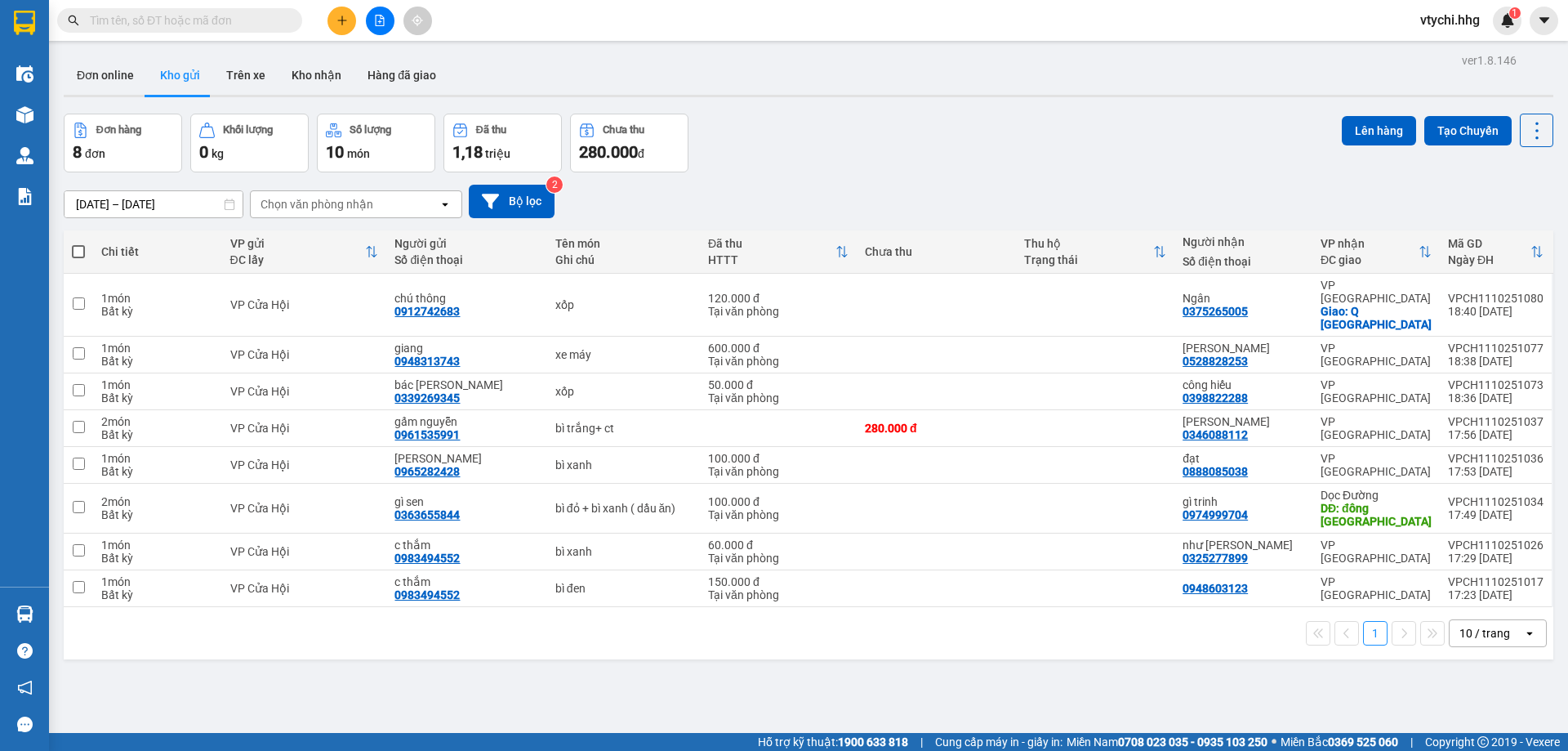
click at [917, 154] on div "Đơn hàng 8 đơn Khối lượng 0 kg Số lượng 10 món Đã thu 1,18 triệu Chưa thu 280.0…" at bounding box center [808, 143] width 1489 height 58
click at [337, 23] on icon "plus" at bounding box center [342, 21] width 11 height 11
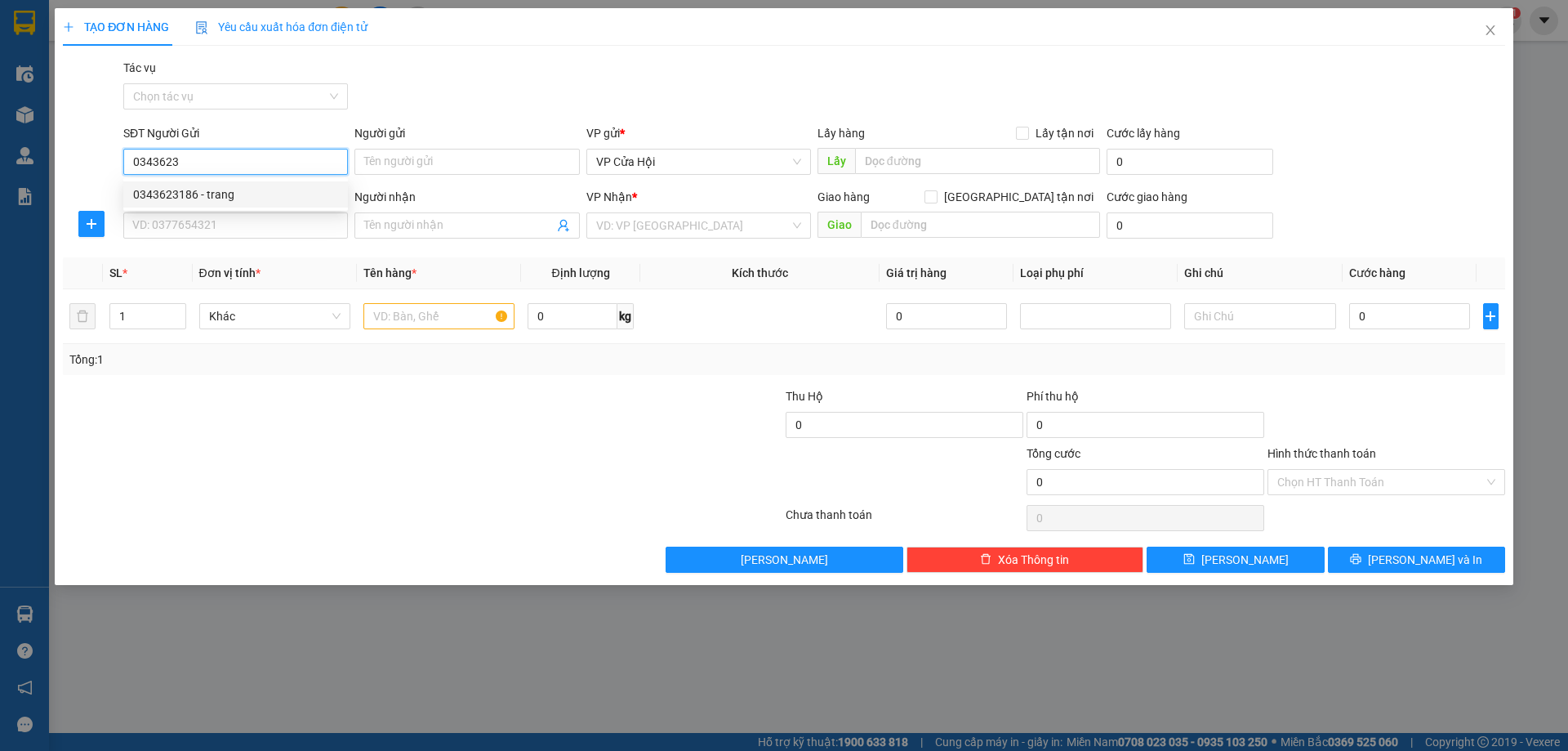
click at [206, 198] on div "0343623186 - trang" at bounding box center [235, 194] width 205 height 18
type input "0343623186"
type input "trang"
type input "0343623186"
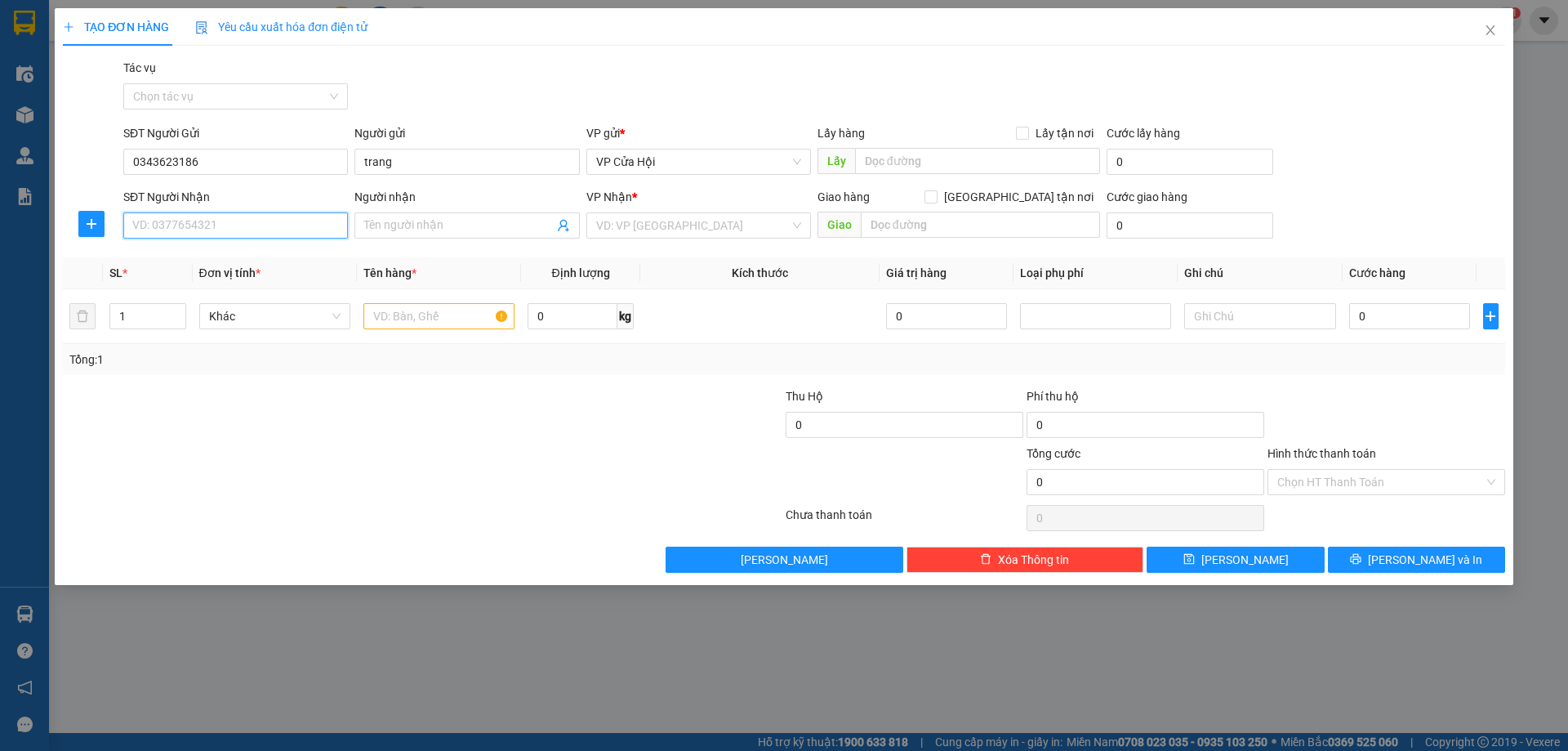
click at [227, 223] on input "SĐT Người Nhận" at bounding box center [235, 226] width 225 height 26
type input "0974941788"
click at [257, 259] on div "0974941788 - a thưởng" at bounding box center [235, 258] width 205 height 18
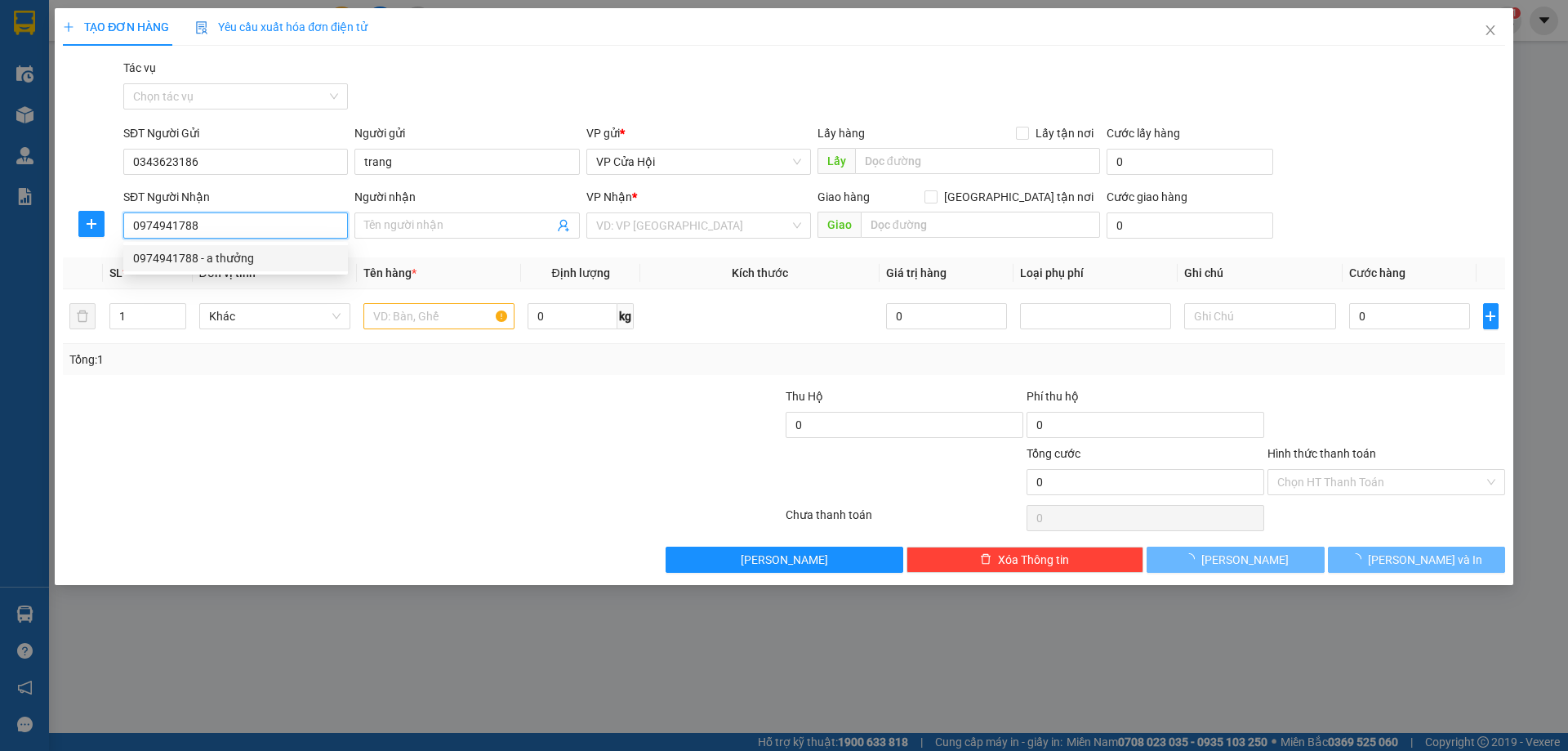
type input "a thưởng"
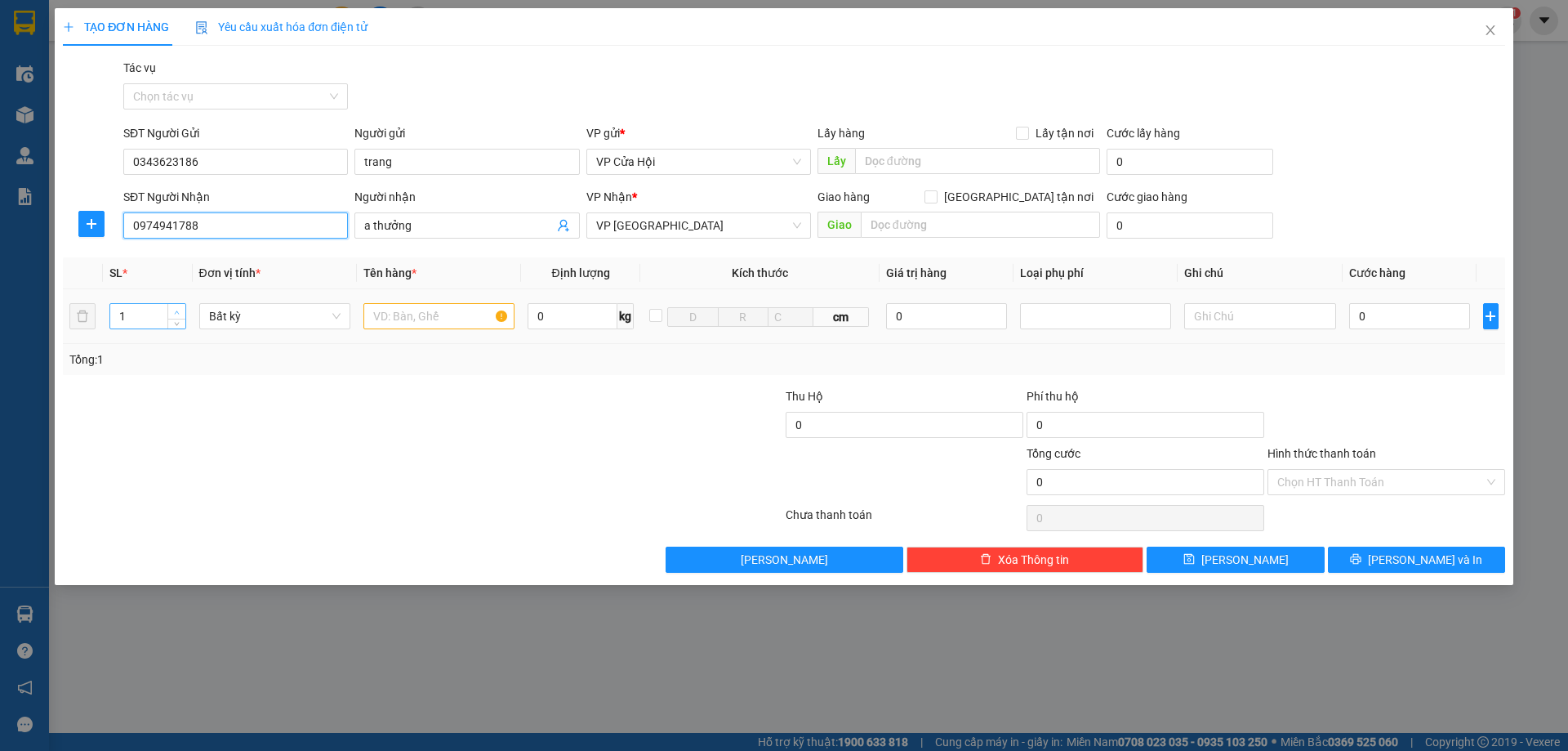
type input "0974941788"
type input "2"
click at [182, 311] on span "up" at bounding box center [177, 312] width 9 height 9
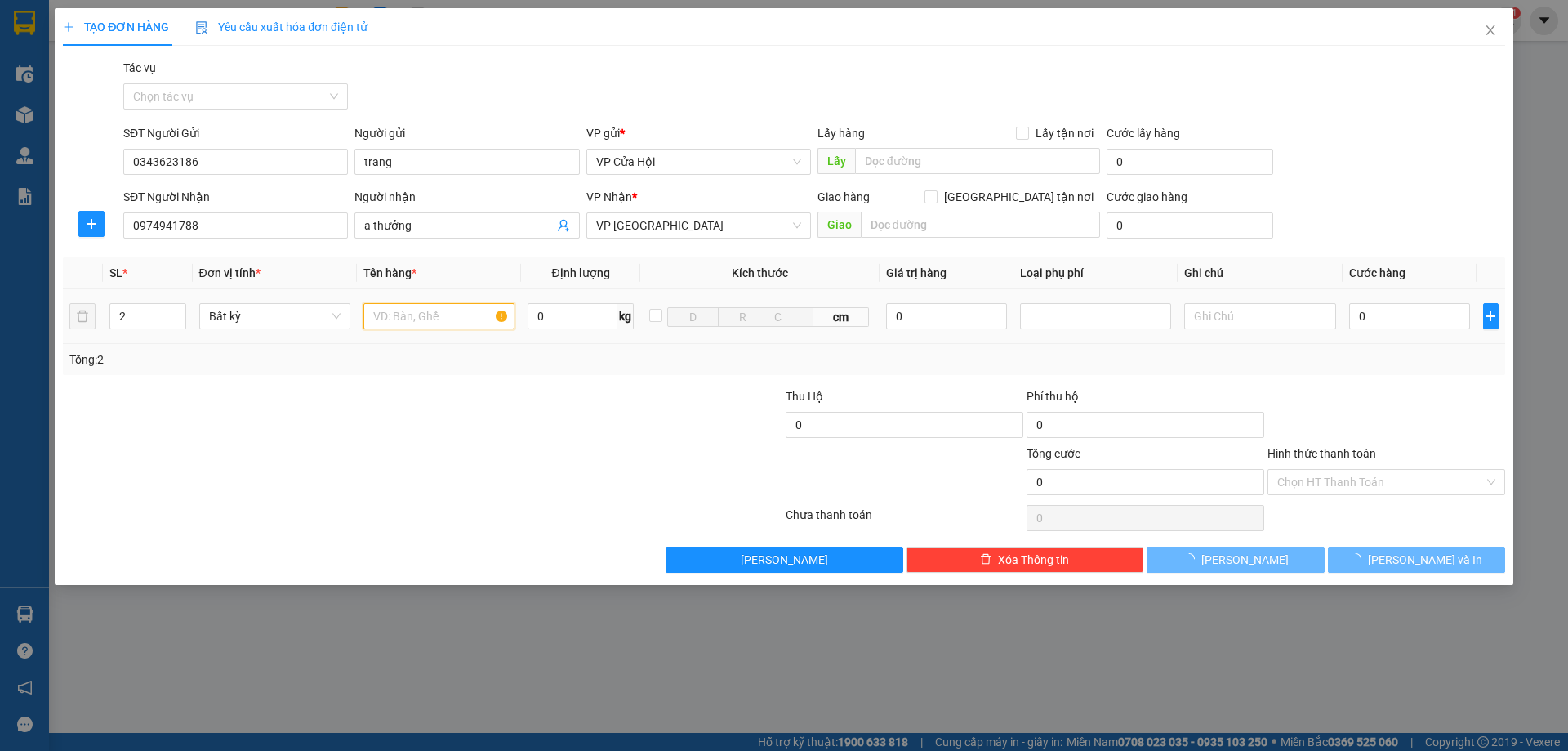
click at [450, 314] on input "text" at bounding box center [438, 316] width 151 height 26
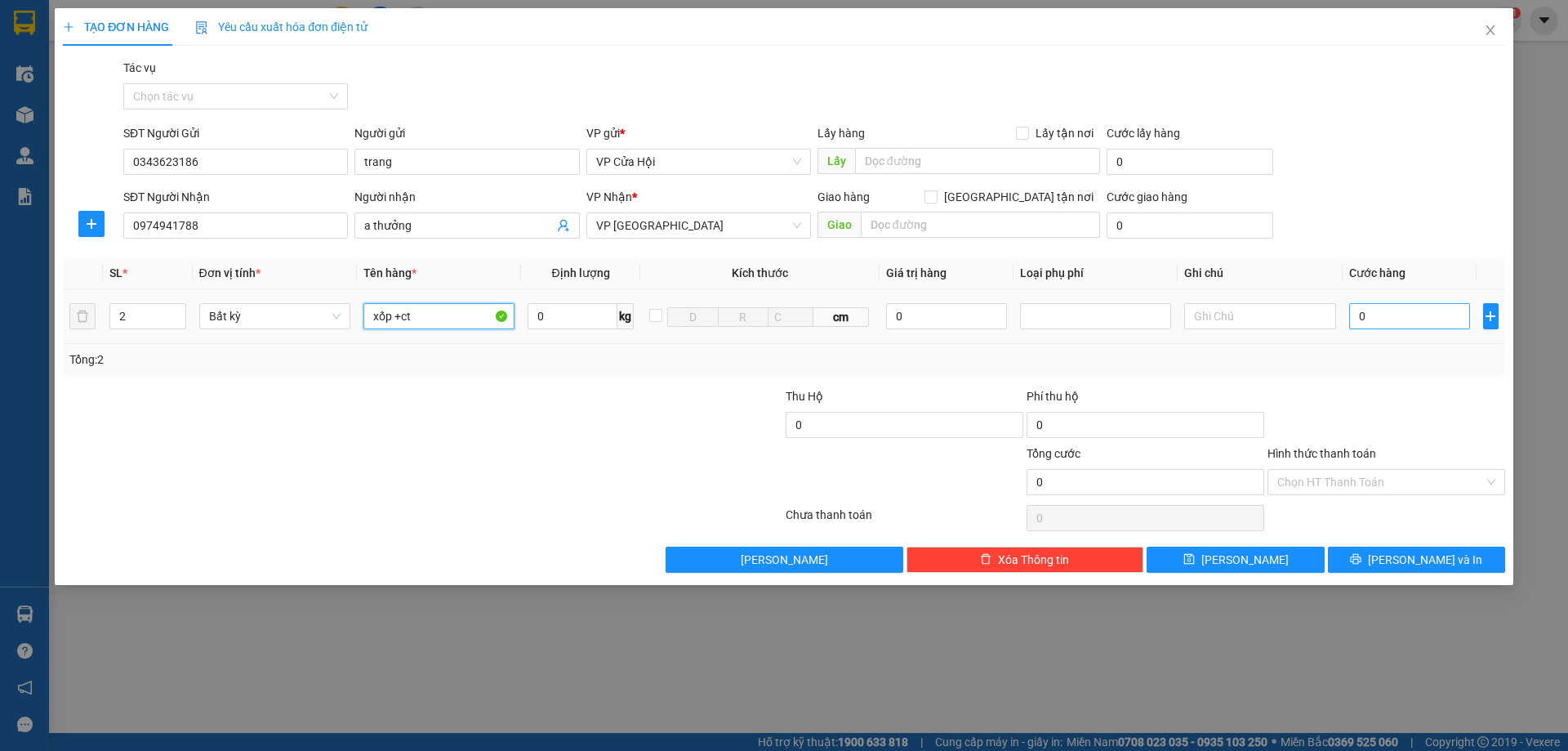
type input "xốp +ct"
click at [1402, 312] on input "0" at bounding box center [1409, 316] width 121 height 26
type input "1"
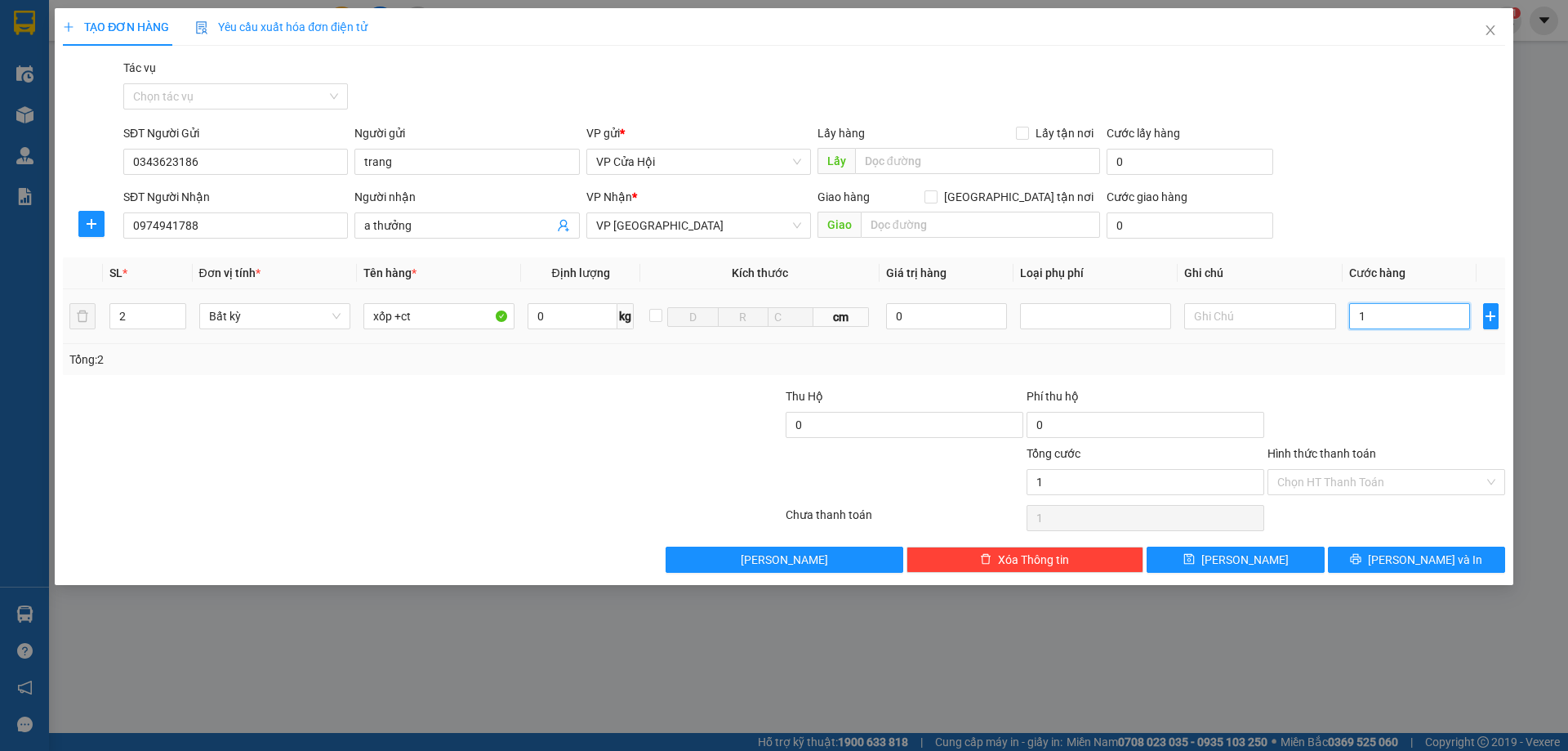
type input "10"
type input "100"
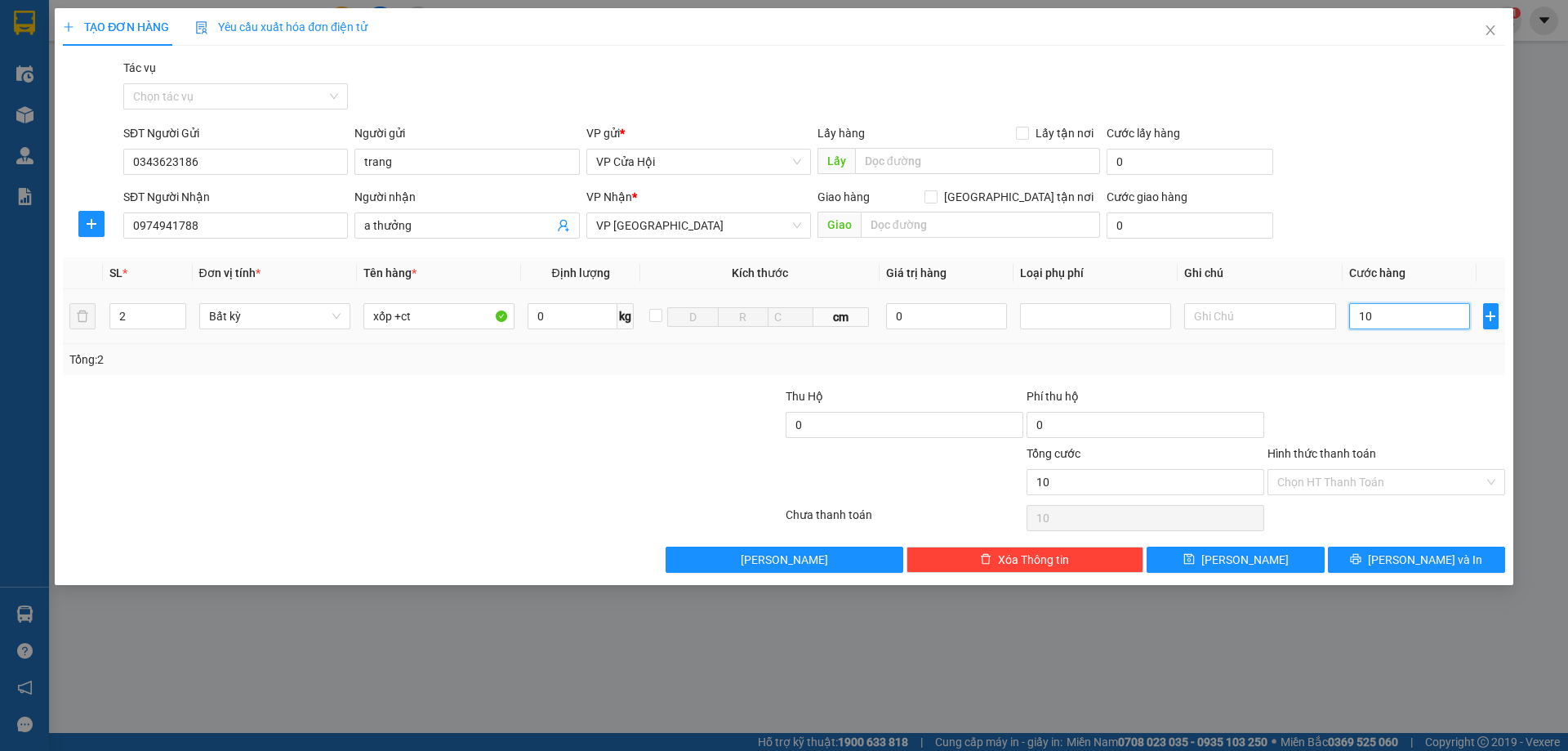
type input "100"
type input "1.000"
type input "10.000"
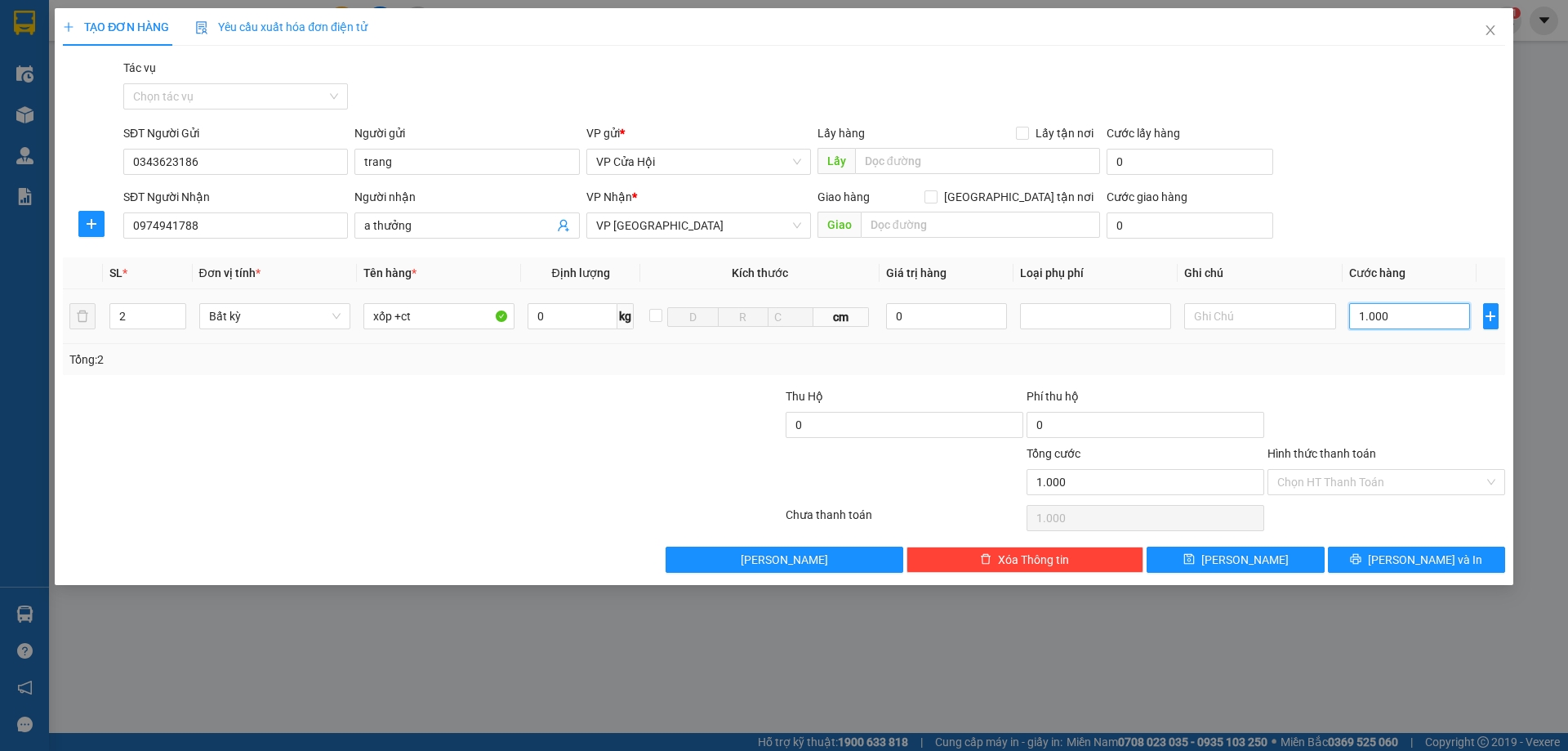
type input "10.000"
type input "100.000"
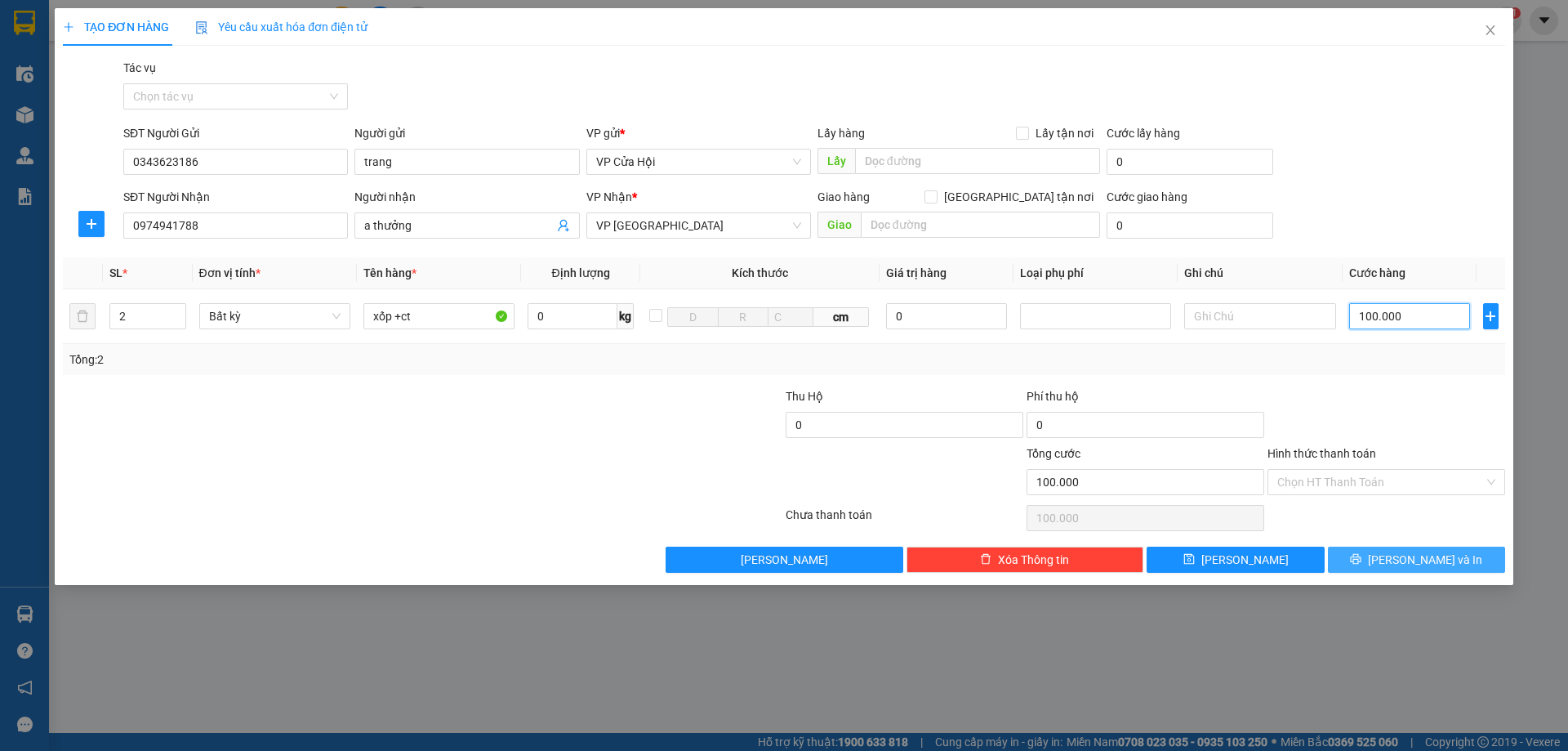
type input "100.000"
click at [1397, 554] on button "Lưu và In" at bounding box center [1416, 560] width 177 height 26
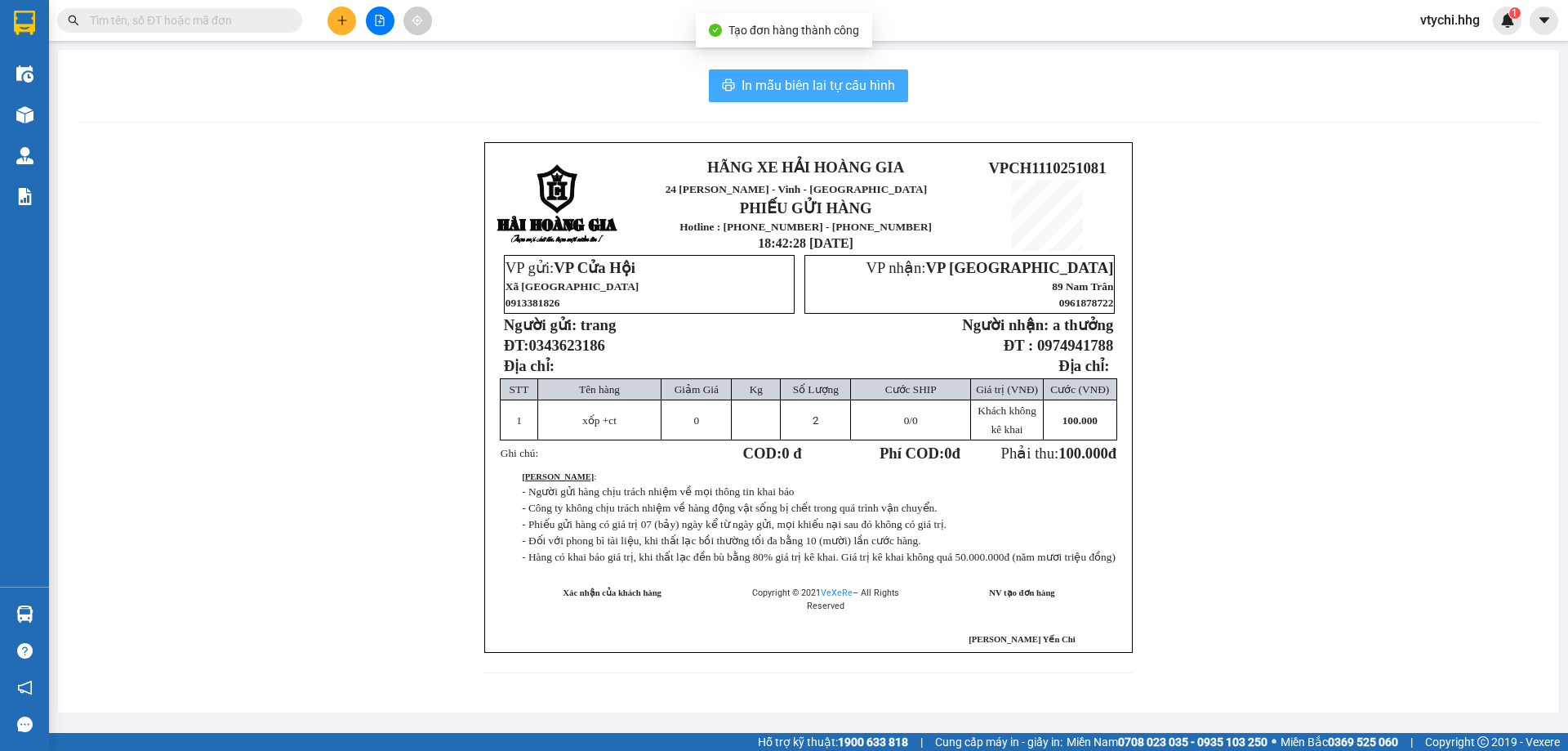
click at [807, 75] on span "In mẫu biên lai tự cấu hình" at bounding box center [817, 86] width 153 height 21
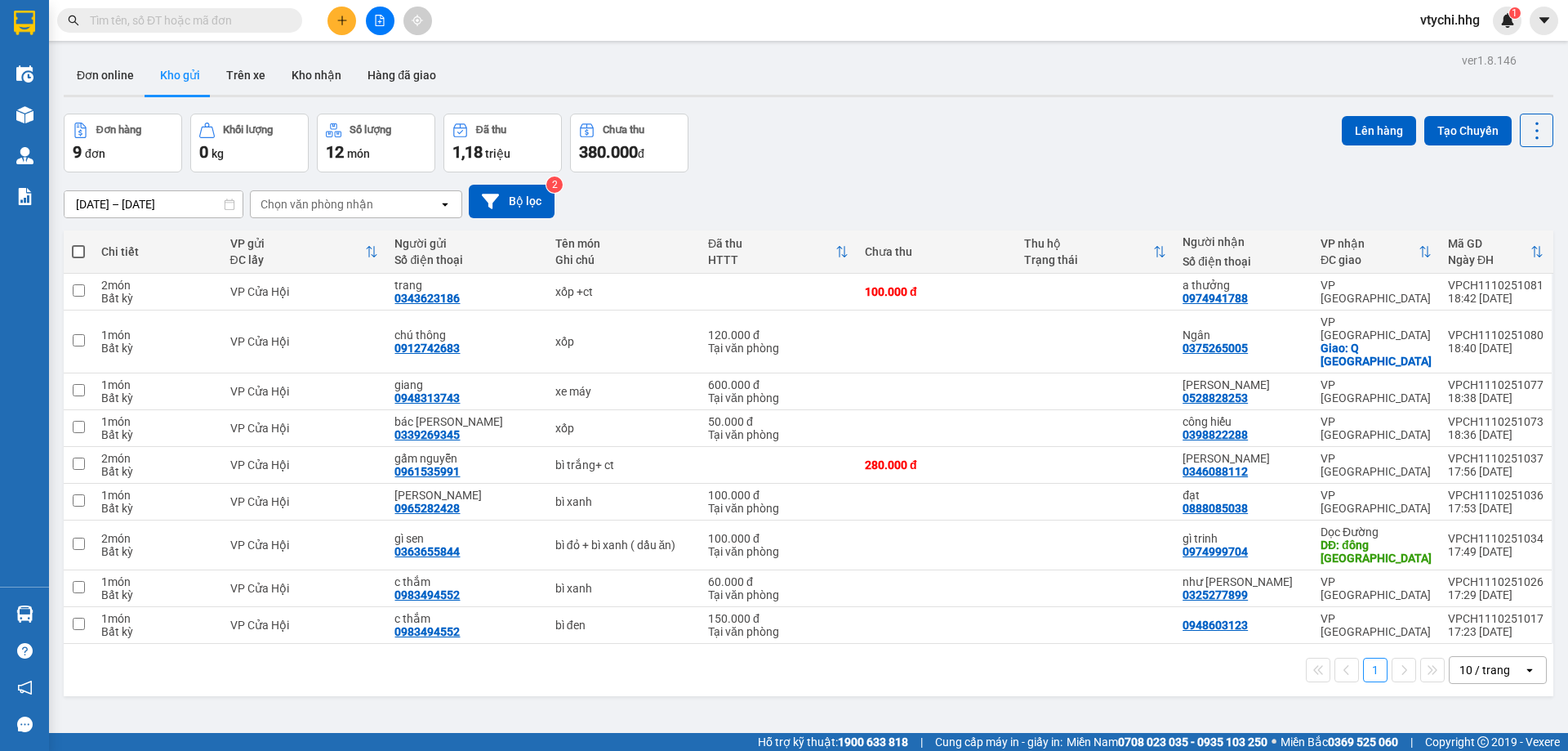
click at [981, 150] on div "Đơn hàng 9 đơn Khối lượng 0 kg Số lượng 12 món Đã thu 1,18 triệu Chưa thu 380.0…" at bounding box center [808, 143] width 1489 height 58
drag, startPoint x: 934, startPoint y: 108, endPoint x: 774, endPoint y: 152, distance: 165.9
click at [774, 152] on div "Đơn hàng 9 đơn Khối lượng 0 kg Số lượng 12 món Đã thu 1,18 triệu Chưa thu 380.0…" at bounding box center [808, 143] width 1489 height 58
click at [345, 14] on button at bounding box center [341, 21] width 28 height 28
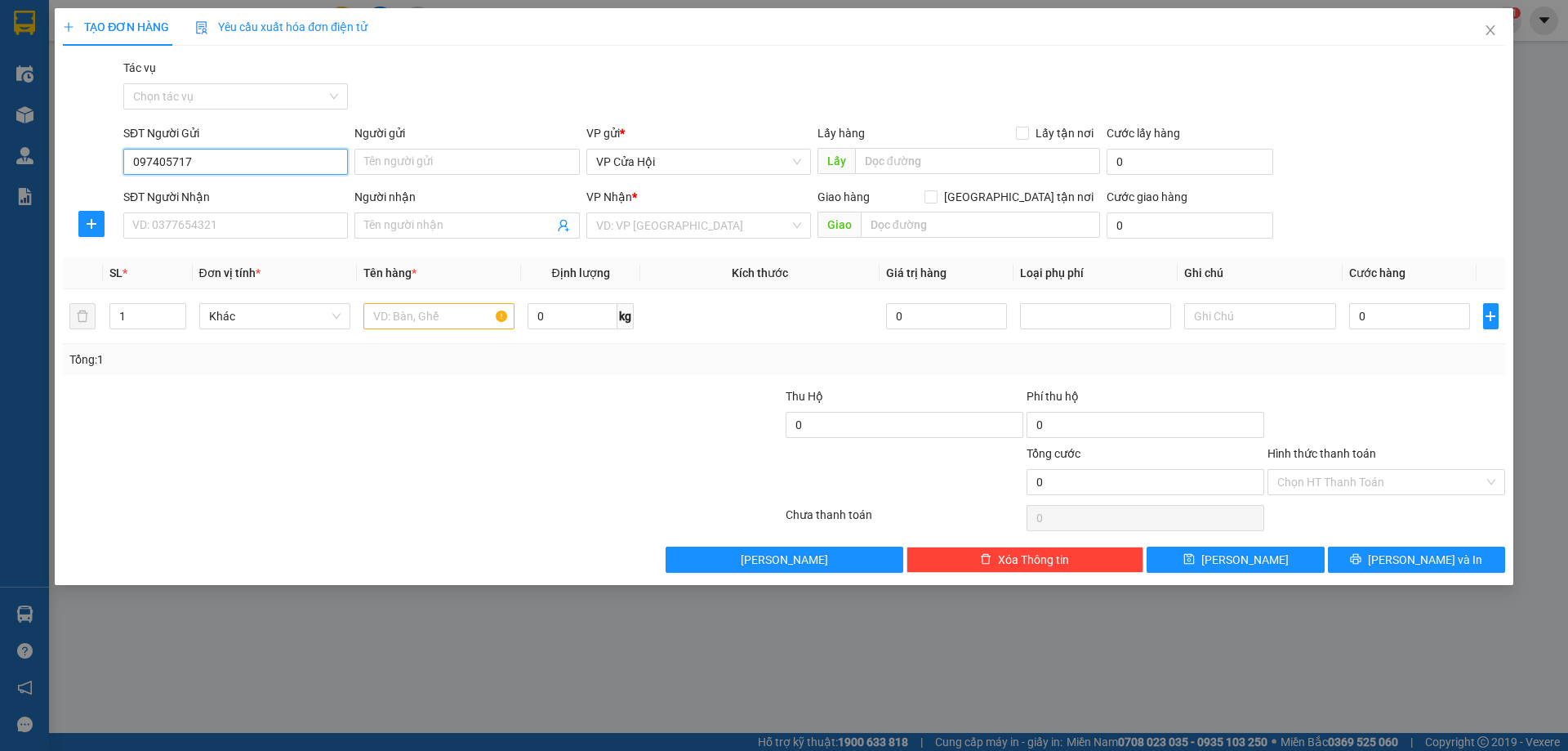
type input "0974057171"
click at [265, 195] on div "0974057171 - bích tĩnh" at bounding box center [235, 194] width 205 height 18
type input "bích tĩnh"
type input "0974057171"
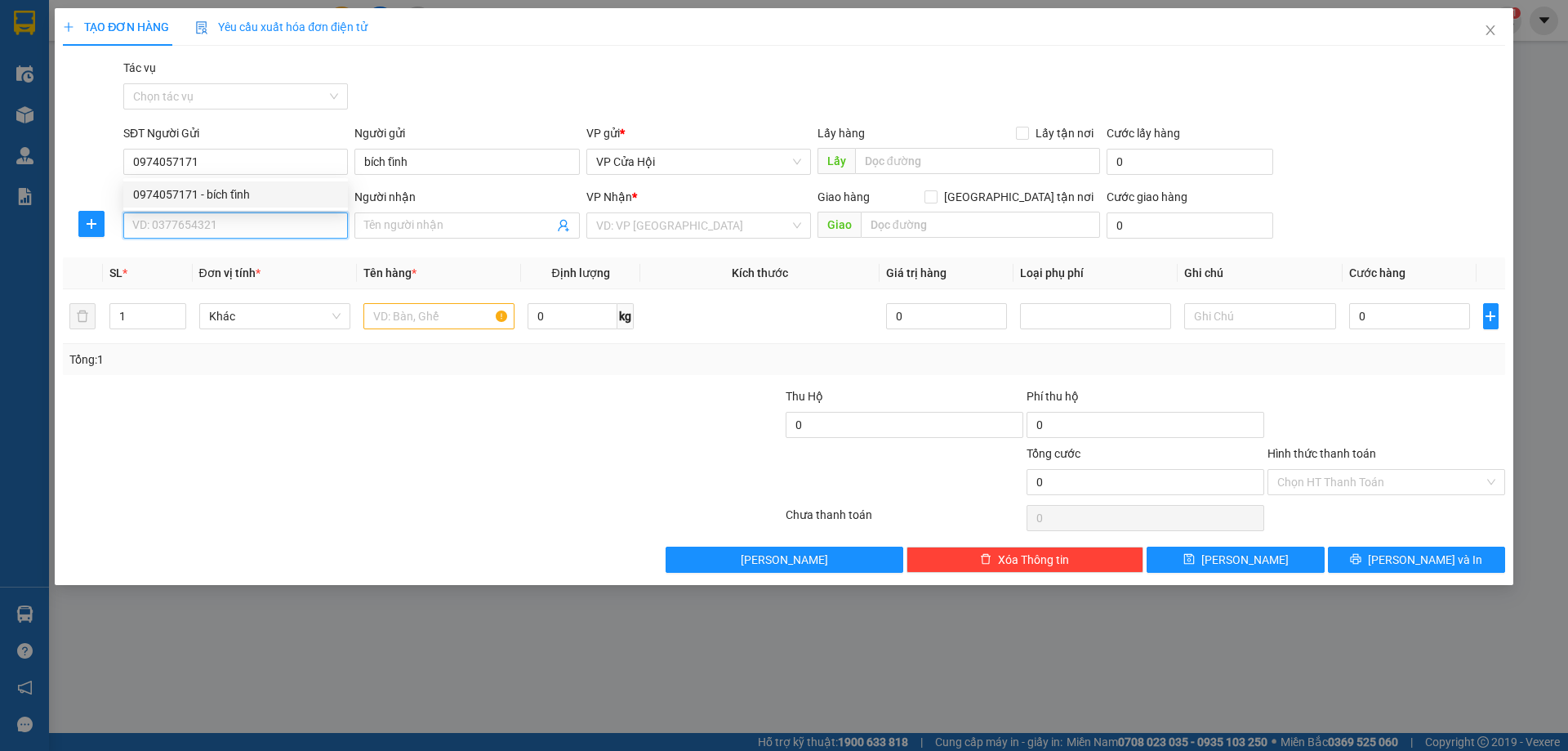
click at [272, 227] on input "SĐT Người Nhận" at bounding box center [235, 226] width 225 height 26
type input "0914118803"
click at [204, 261] on div "0914118803 - thanh tịnh" at bounding box center [235, 258] width 205 height 18
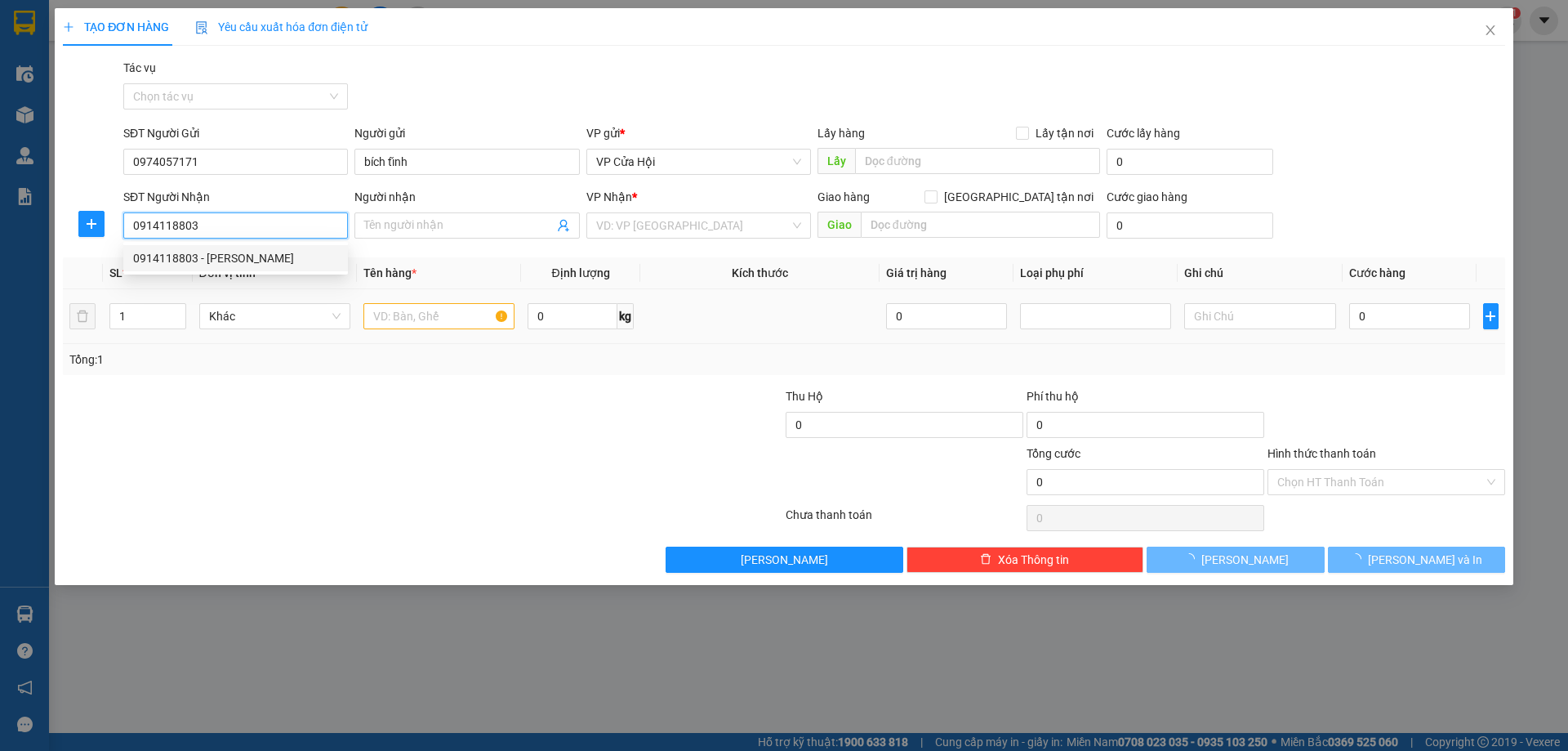
type input "thanh tịnh"
type input "Q NAM"
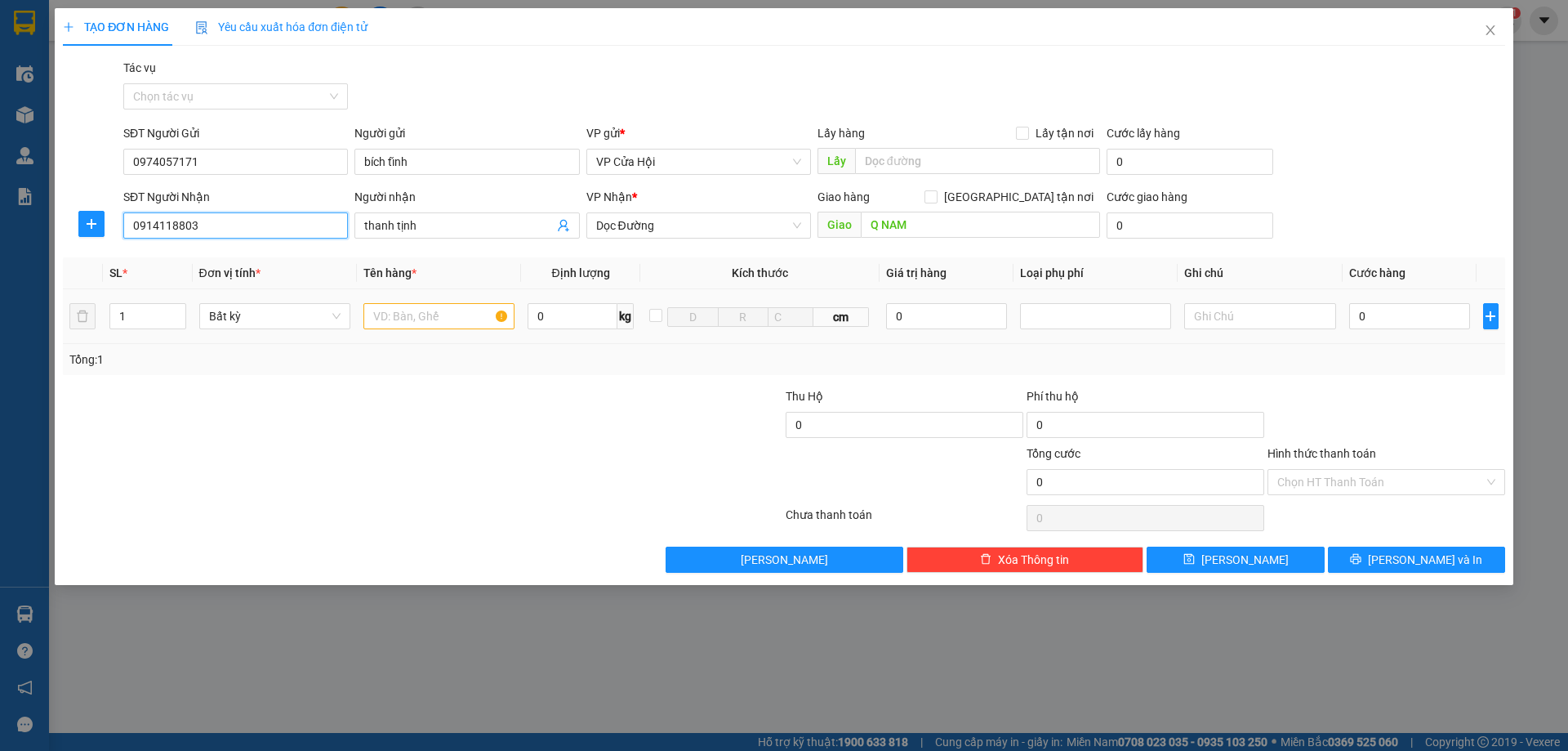
type input "0914118803"
click at [437, 310] on input "text" at bounding box center [438, 316] width 151 height 26
type input "bì xanh"
click at [1400, 319] on input "0" at bounding box center [1409, 316] width 121 height 26
type input "5"
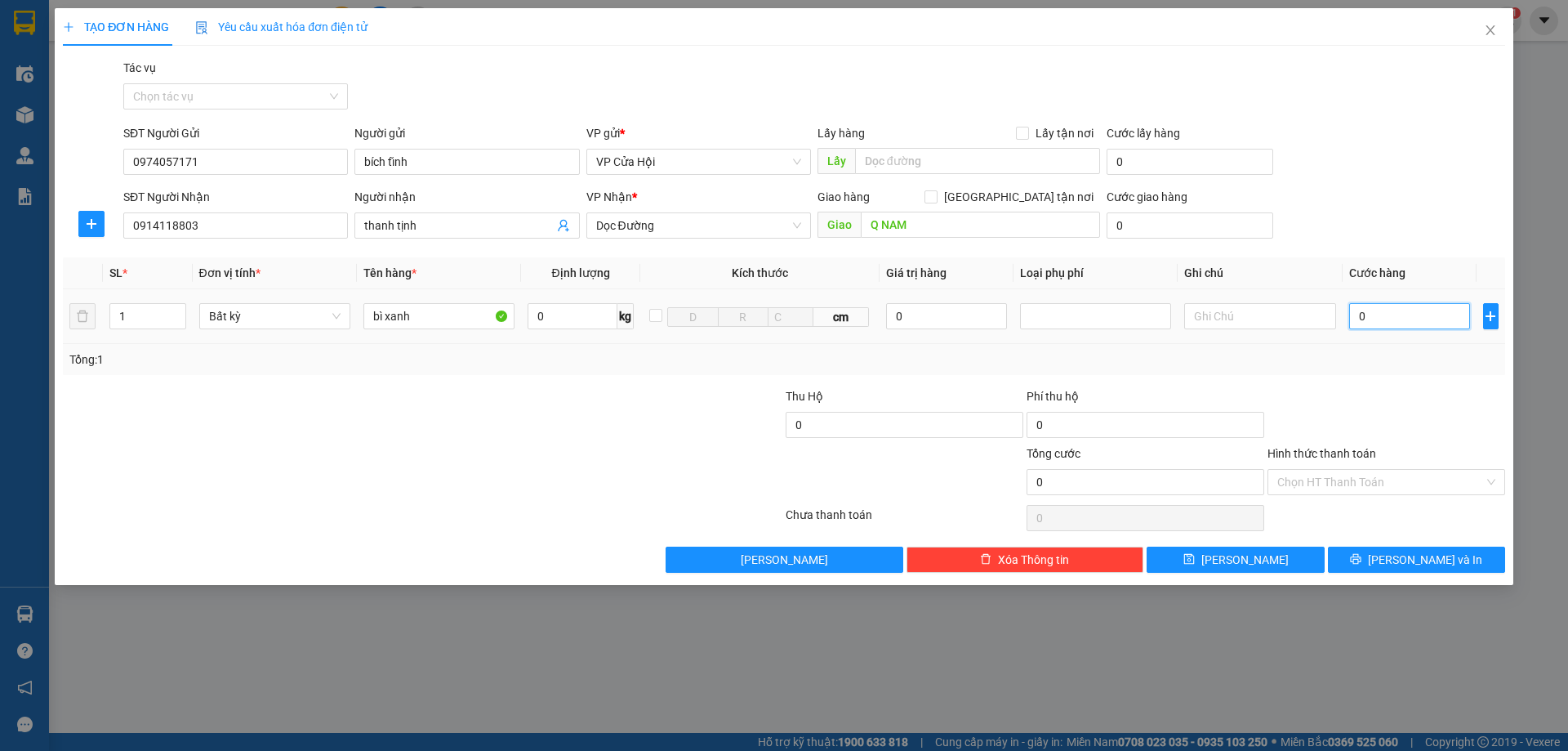
type input "5"
type input "50"
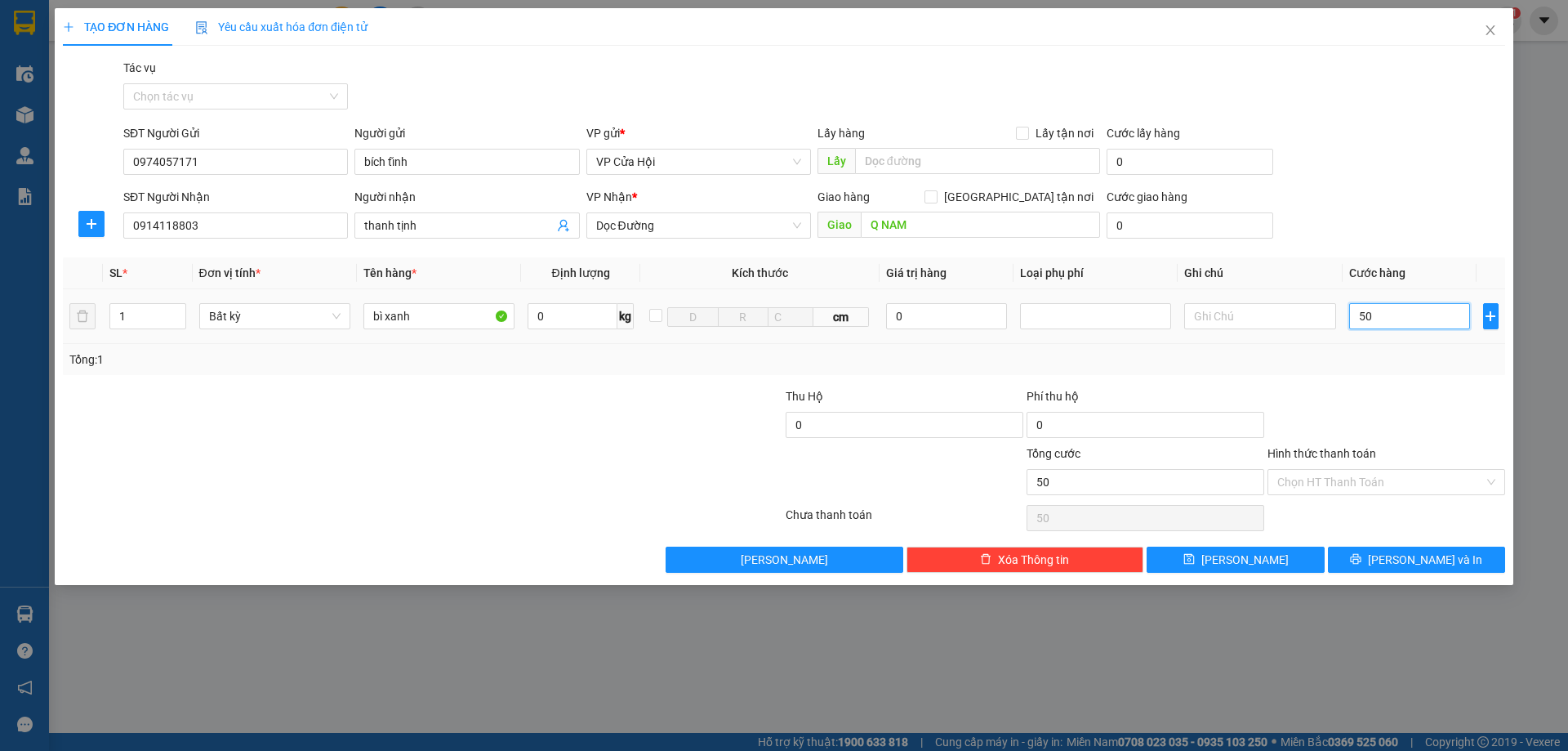
type input "500"
type input "5.000"
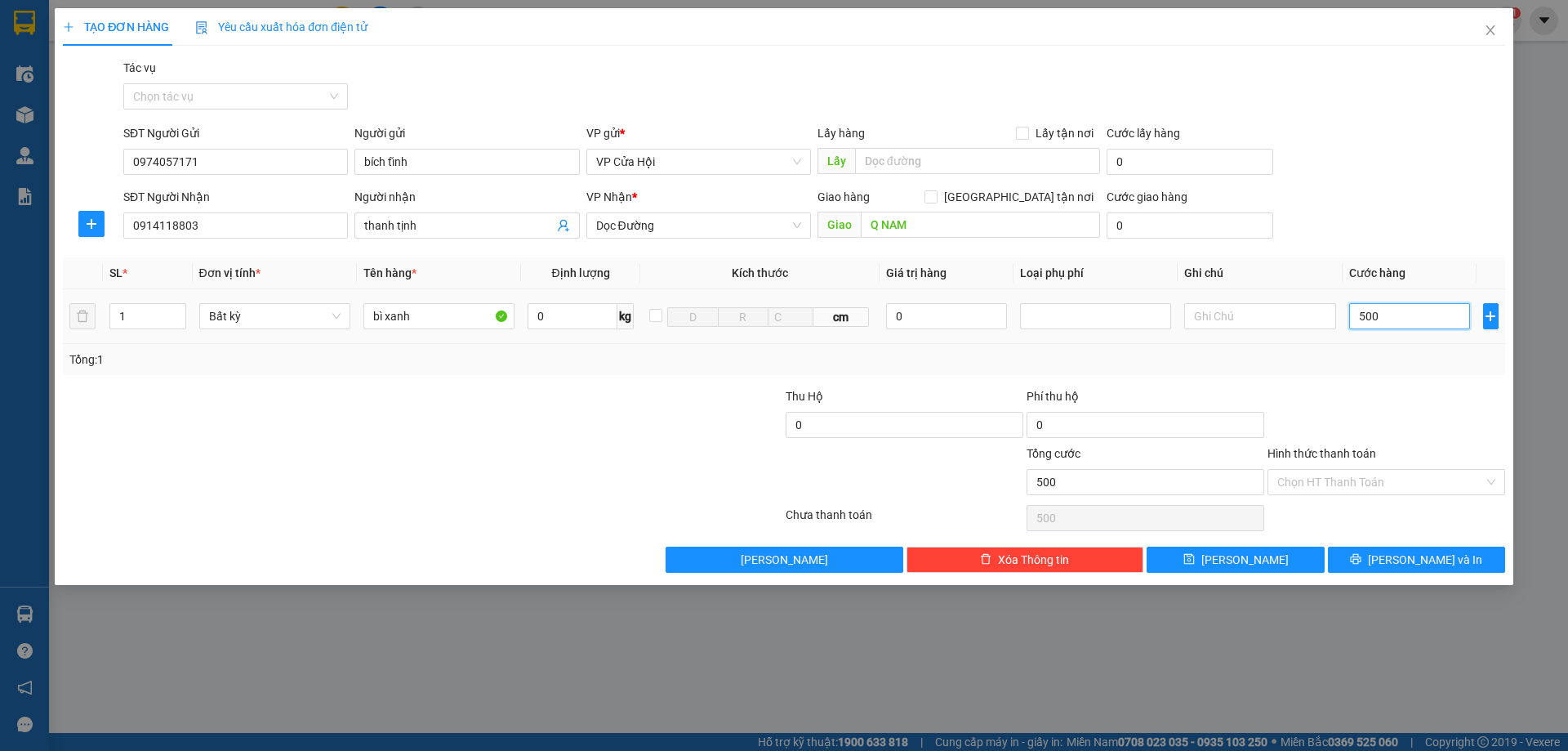
type input "5.000"
type input "50.000"
click at [1389, 494] on div "Chọn HT Thanh Toán" at bounding box center [1386, 482] width 238 height 26
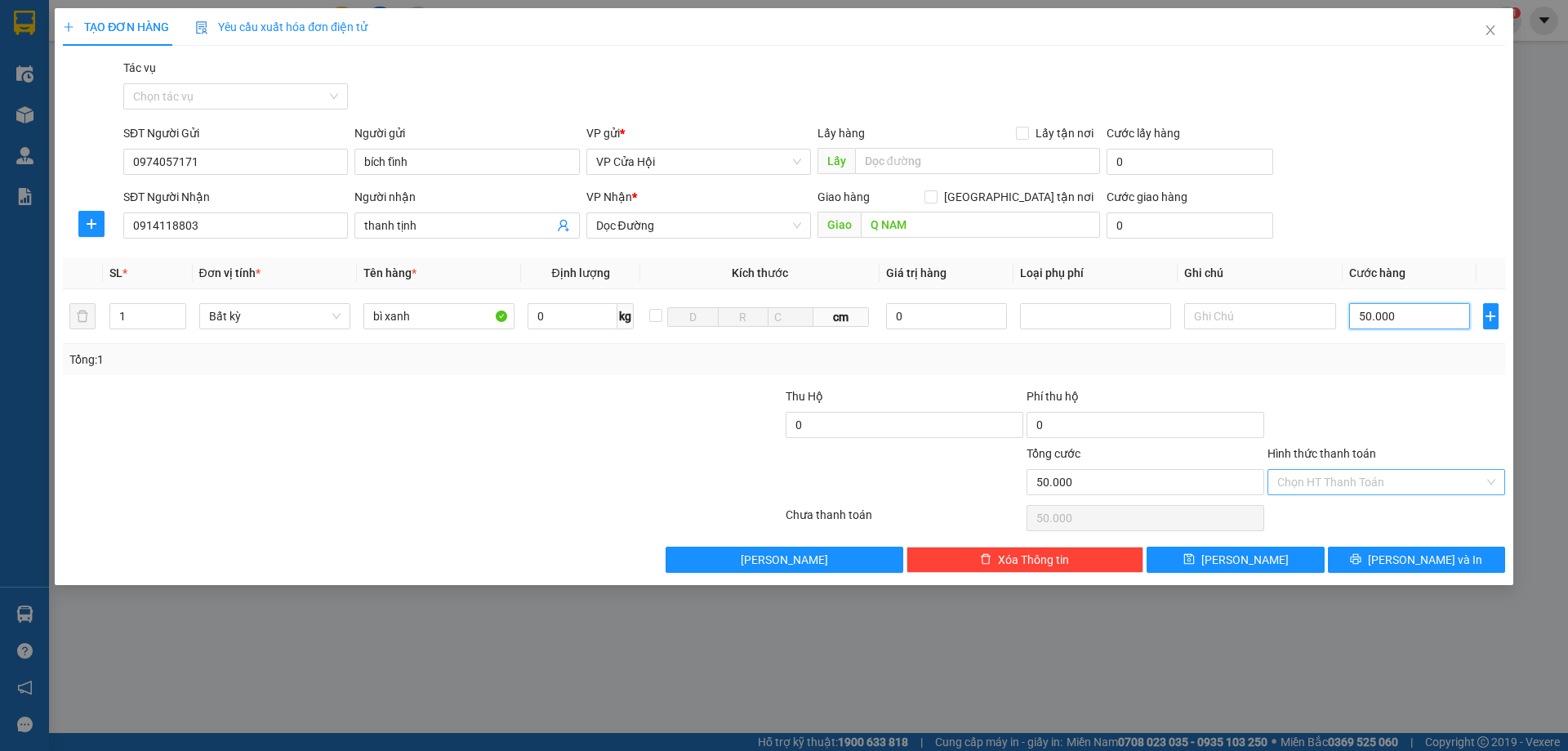
type input "50.000"
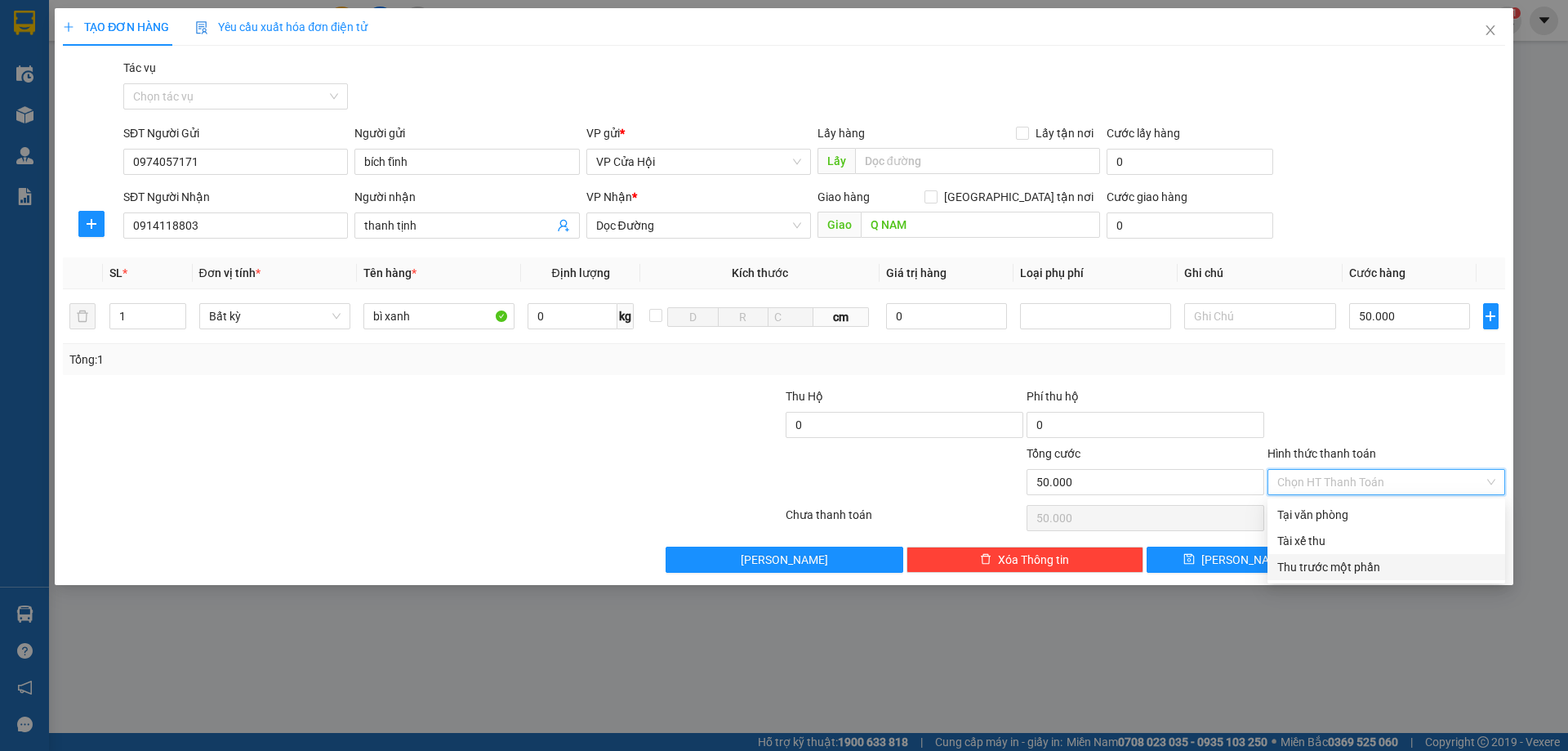
click at [1442, 410] on div at bounding box center [1386, 415] width 241 height 57
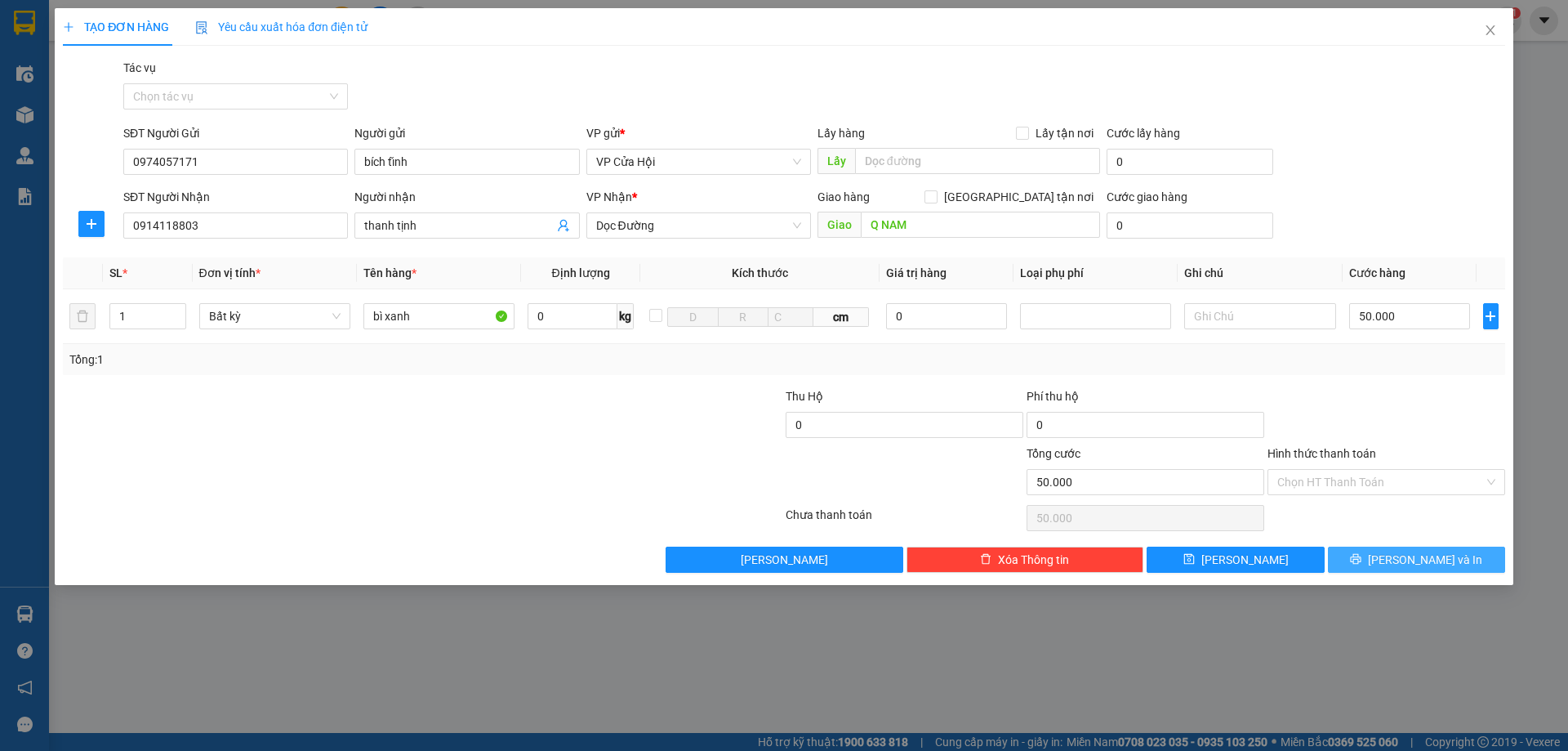
click at [1418, 569] on button "Lưu và In" at bounding box center [1416, 560] width 177 height 26
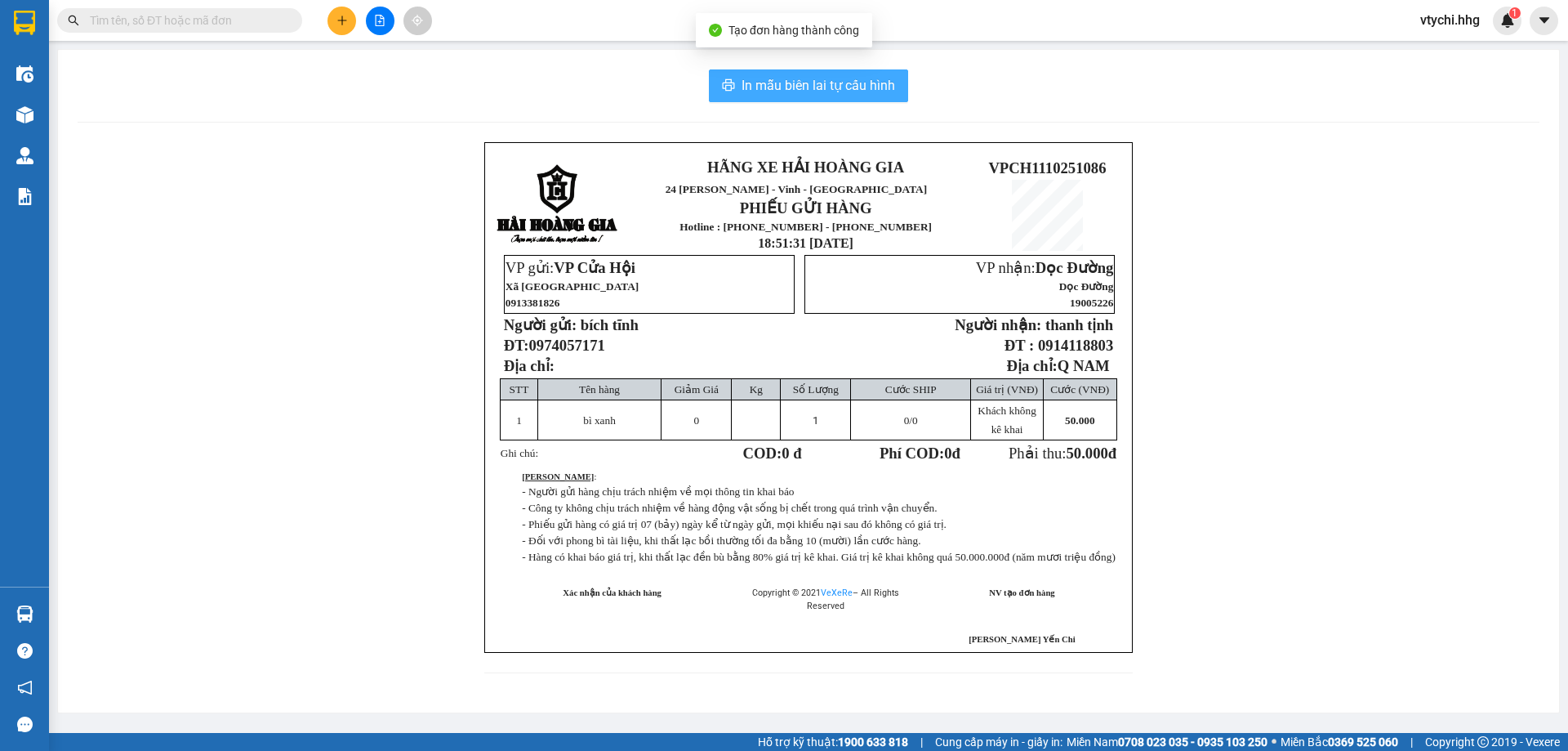
click at [858, 100] on button "In mẫu biên lai tự cấu hình" at bounding box center [808, 86] width 199 height 33
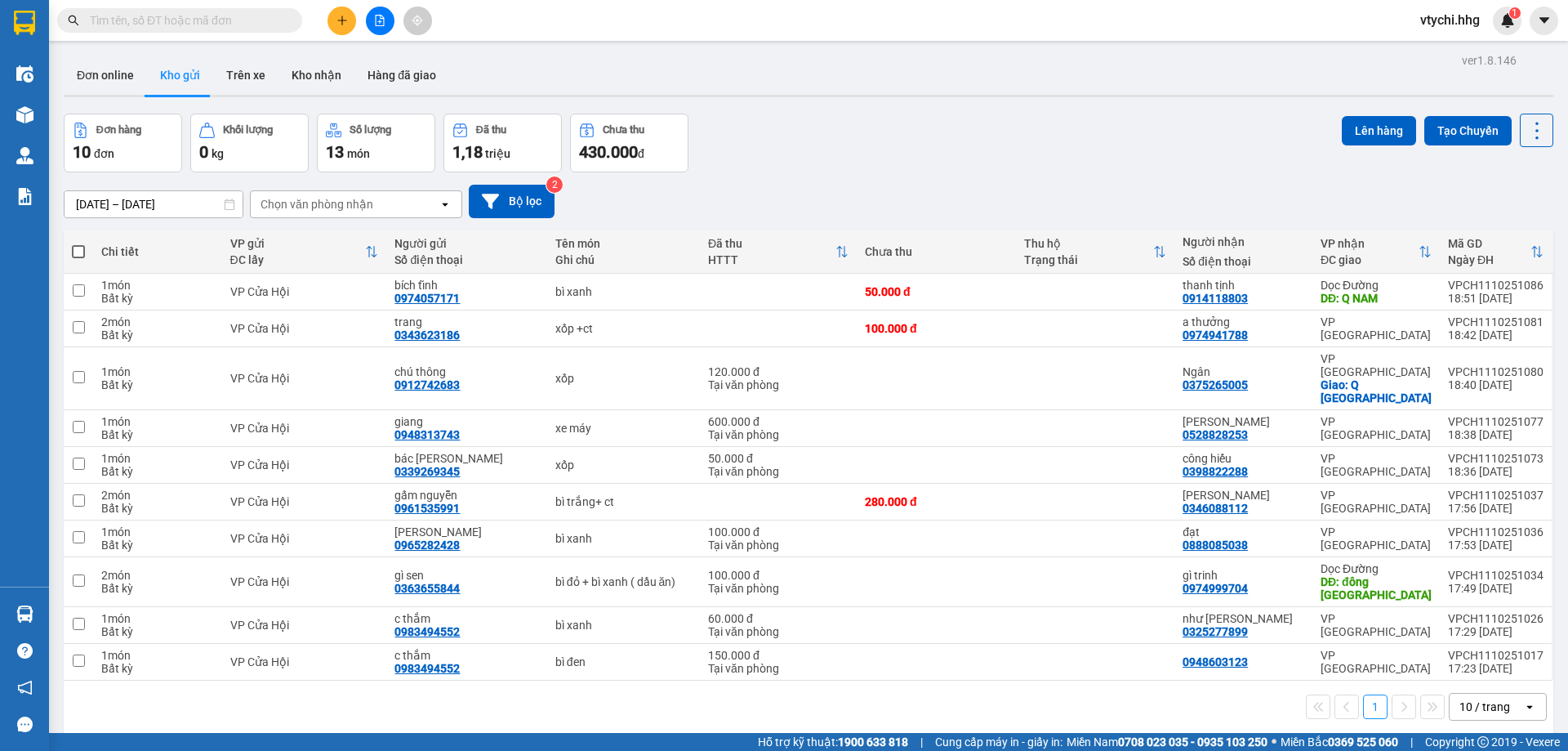
click at [814, 118] on div "Đơn hàng 10 đơn Khối lượng 0 kg Số lượng 13 món Đã thu 1,18 triệu Chưa thu 430.…" at bounding box center [808, 143] width 1489 height 58
click at [329, 13] on button at bounding box center [341, 21] width 28 height 28
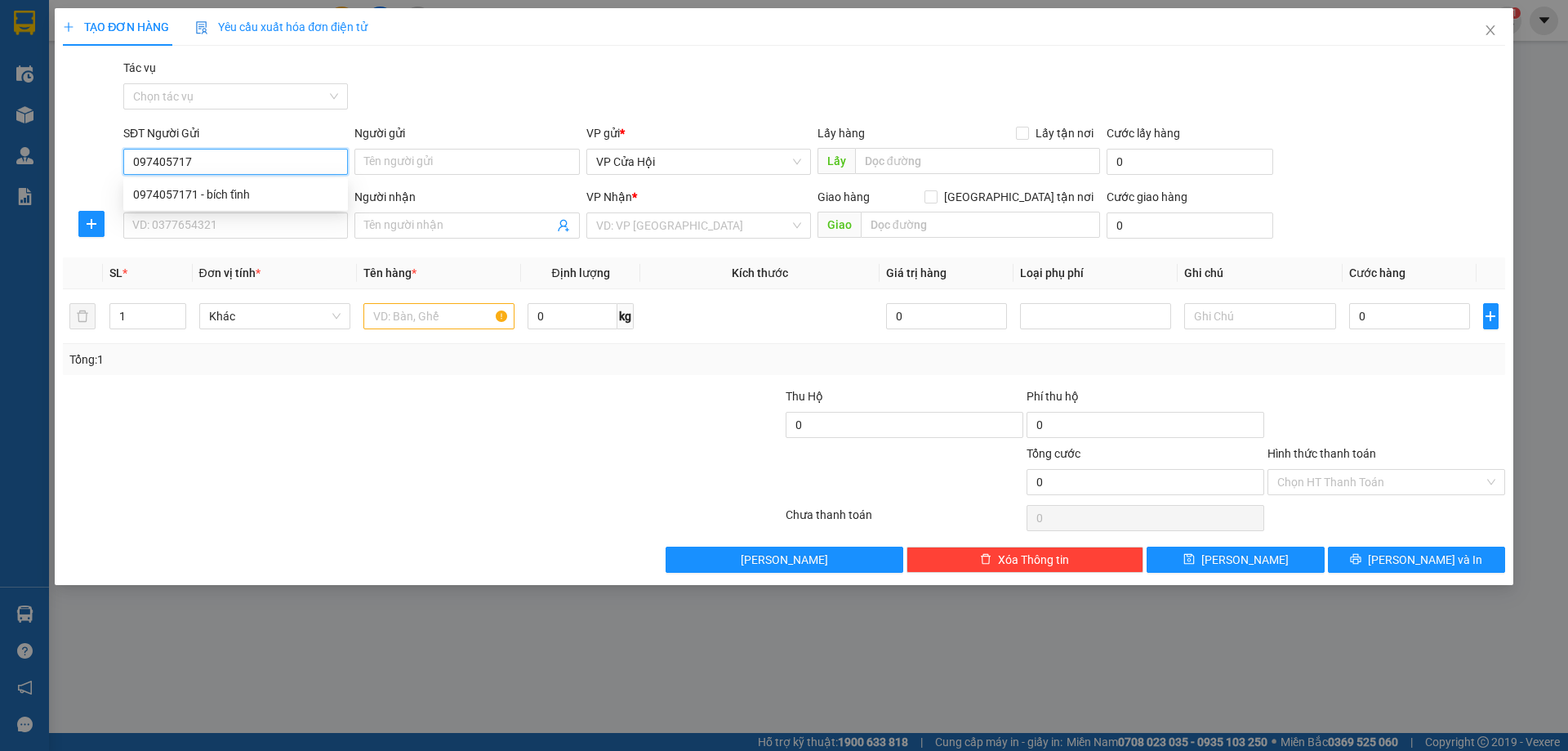
type input "0974057171"
click at [252, 184] on div "0974057171 - bích tĩnh" at bounding box center [235, 195] width 225 height 26
type input "bích tĩnh"
type input "0974057171"
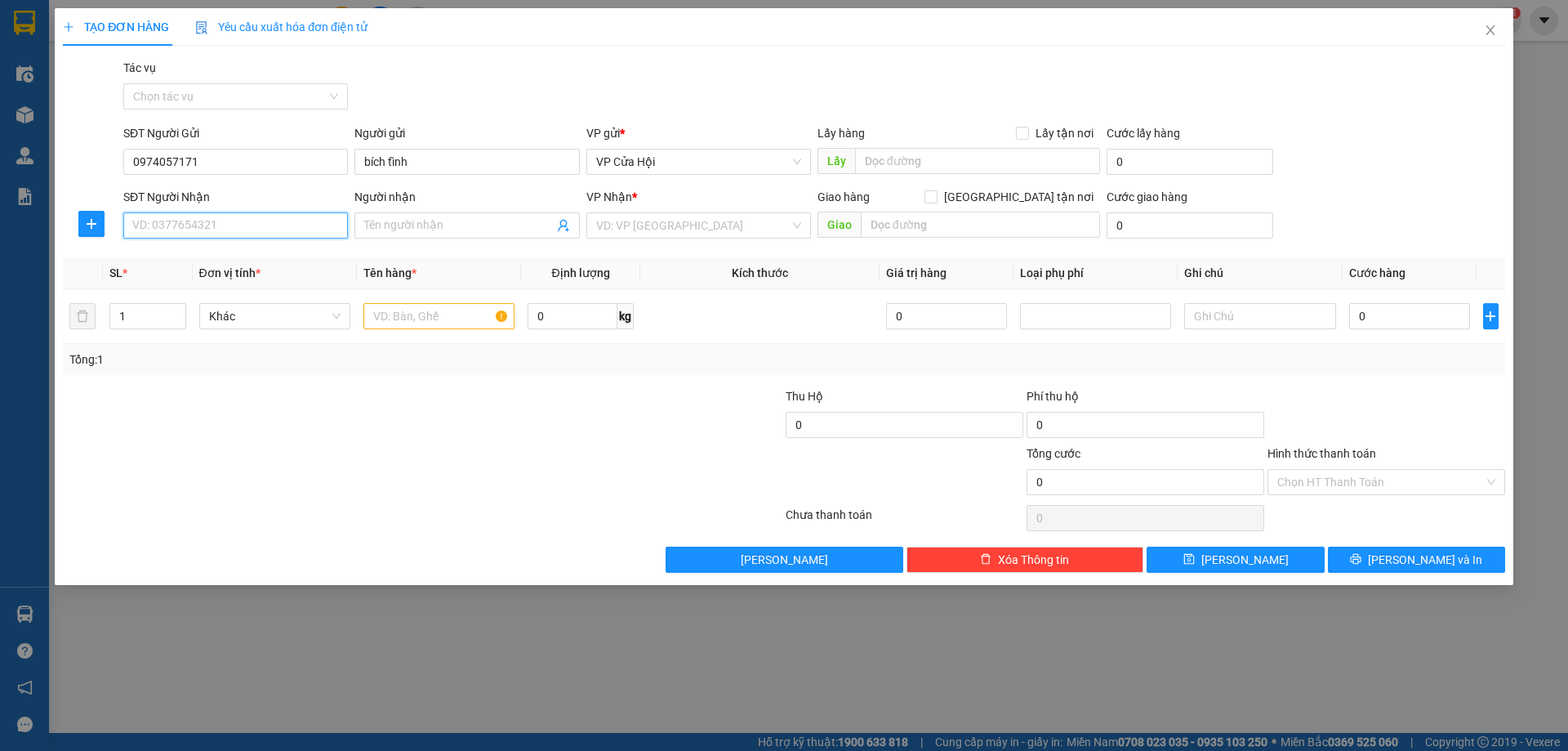
click at [252, 225] on input "SĐT Người Nhận" at bounding box center [235, 226] width 225 height 26
type input "0905923149"
click at [288, 259] on div "0905923149 - Linh" at bounding box center [235, 258] width 205 height 18
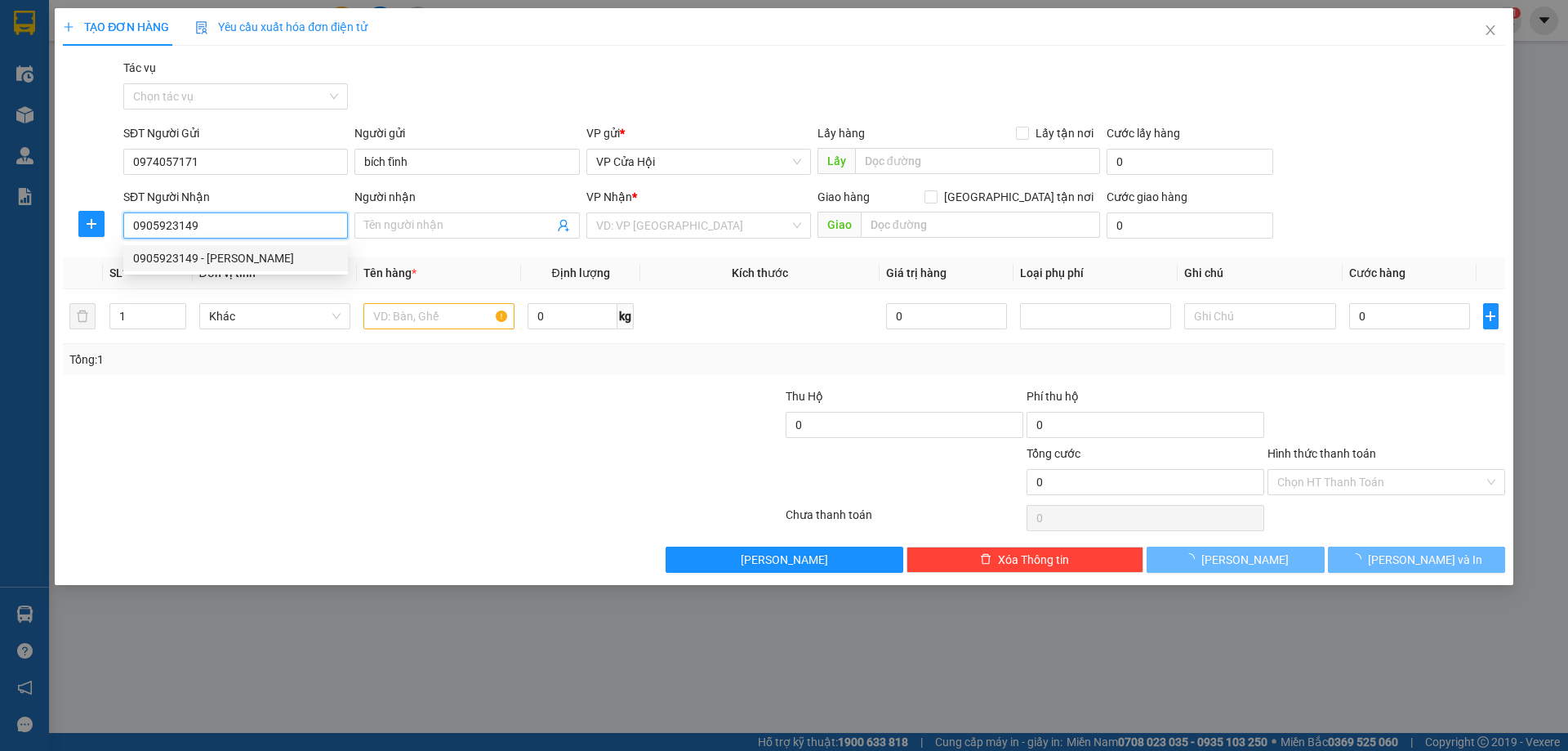
type input "Linh"
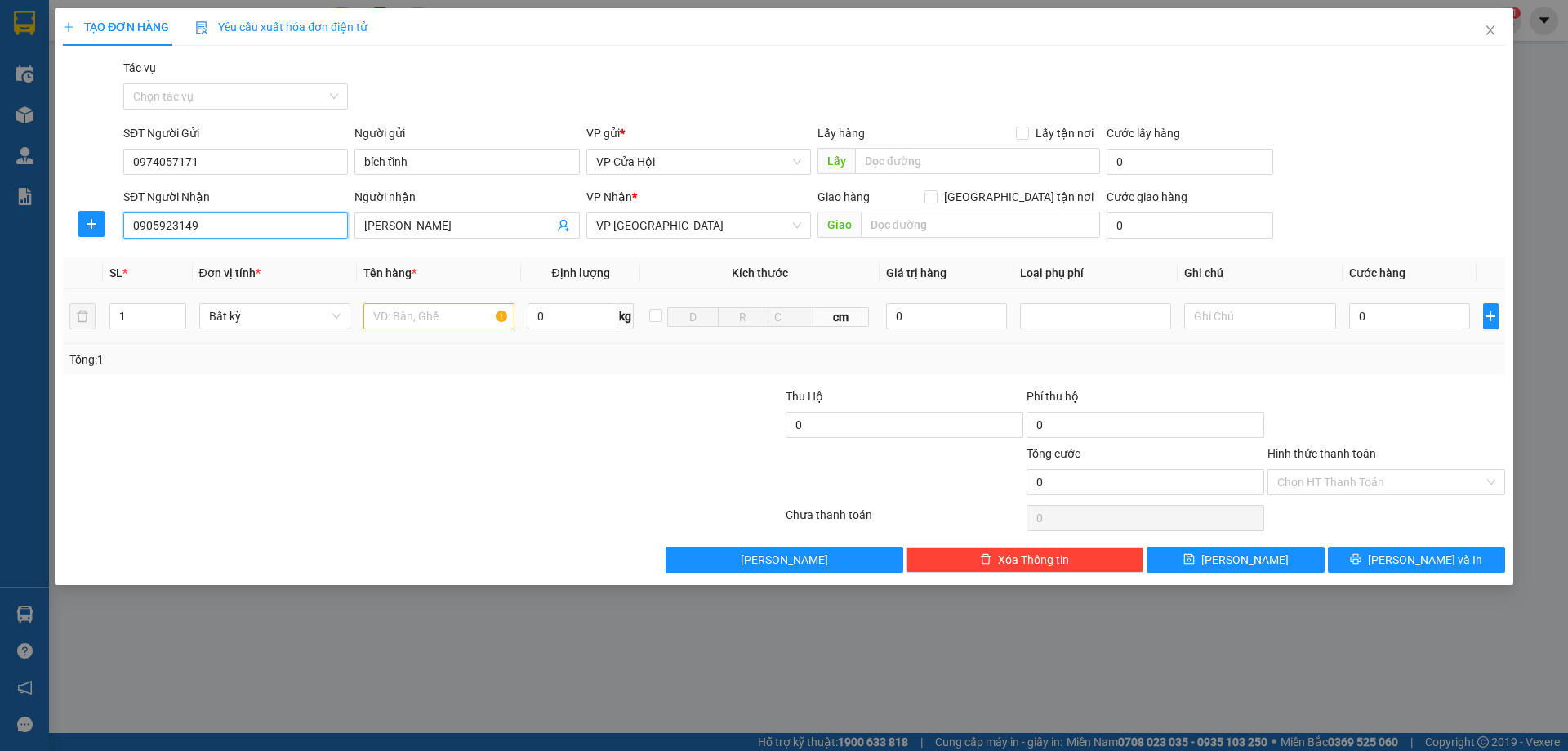
type input "0905923149"
click at [433, 318] on input "text" at bounding box center [438, 316] width 151 height 26
type input "ct"
click at [1421, 319] on input "0" at bounding box center [1409, 316] width 121 height 26
type input "5"
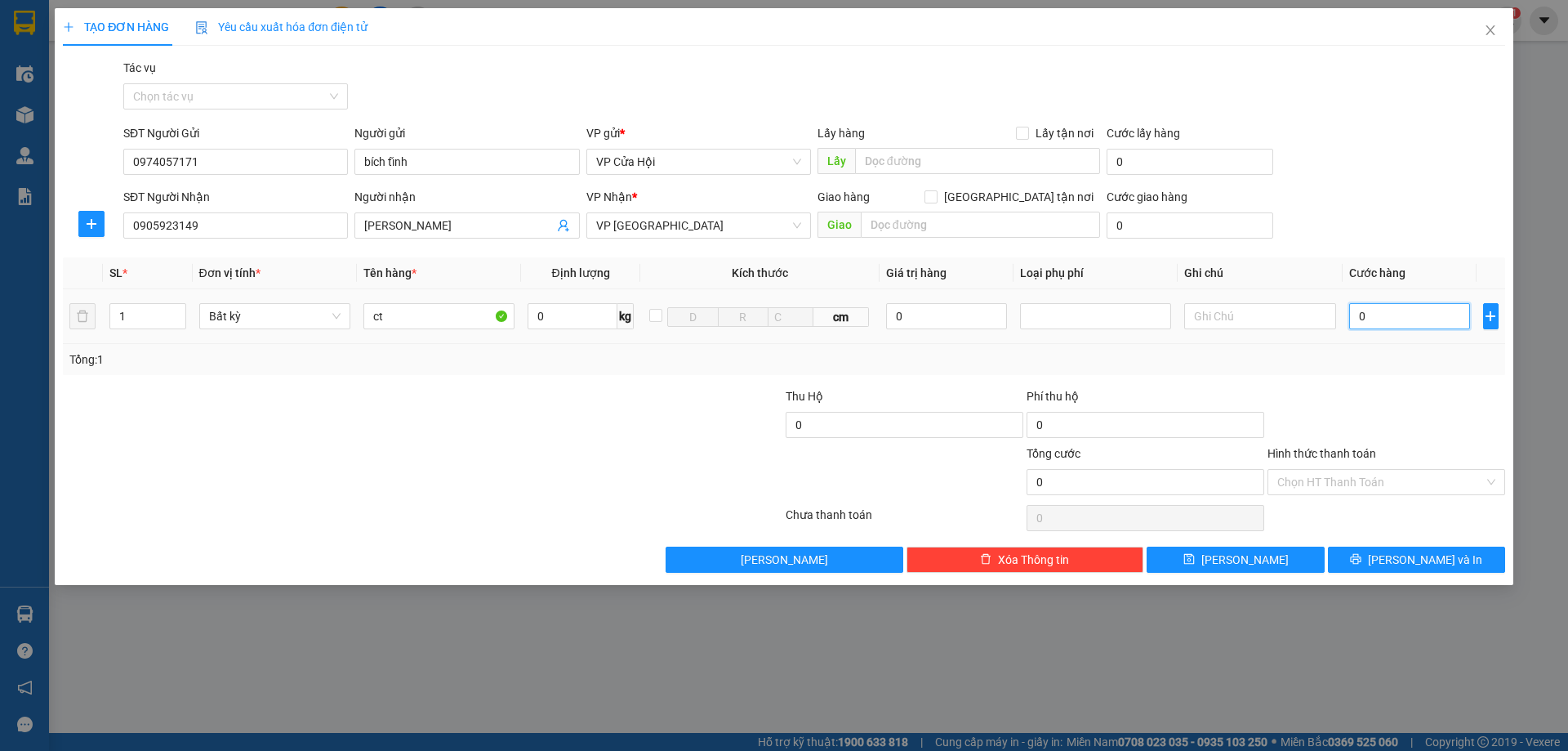
type input "5"
type input "50"
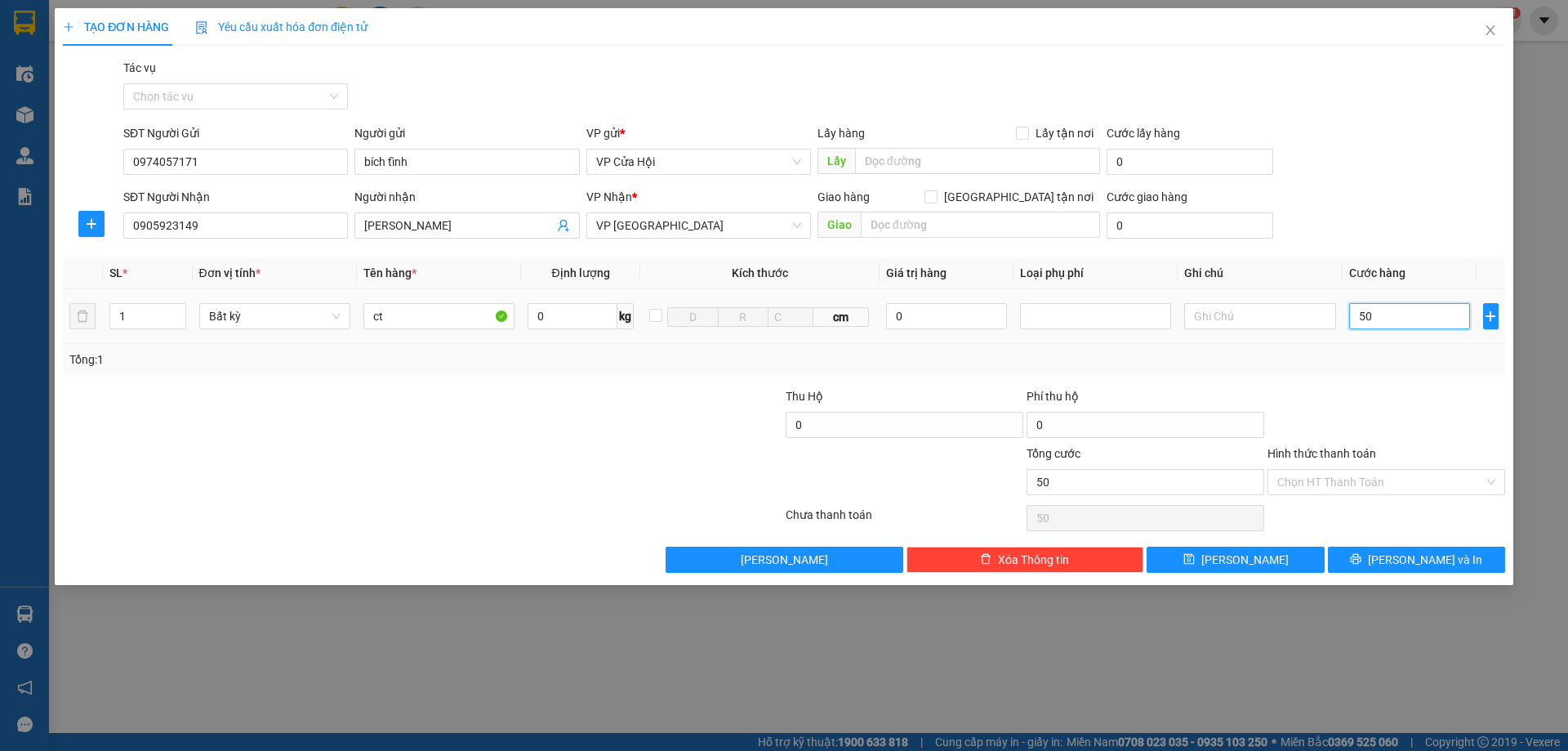
type input "500"
type input "5.000"
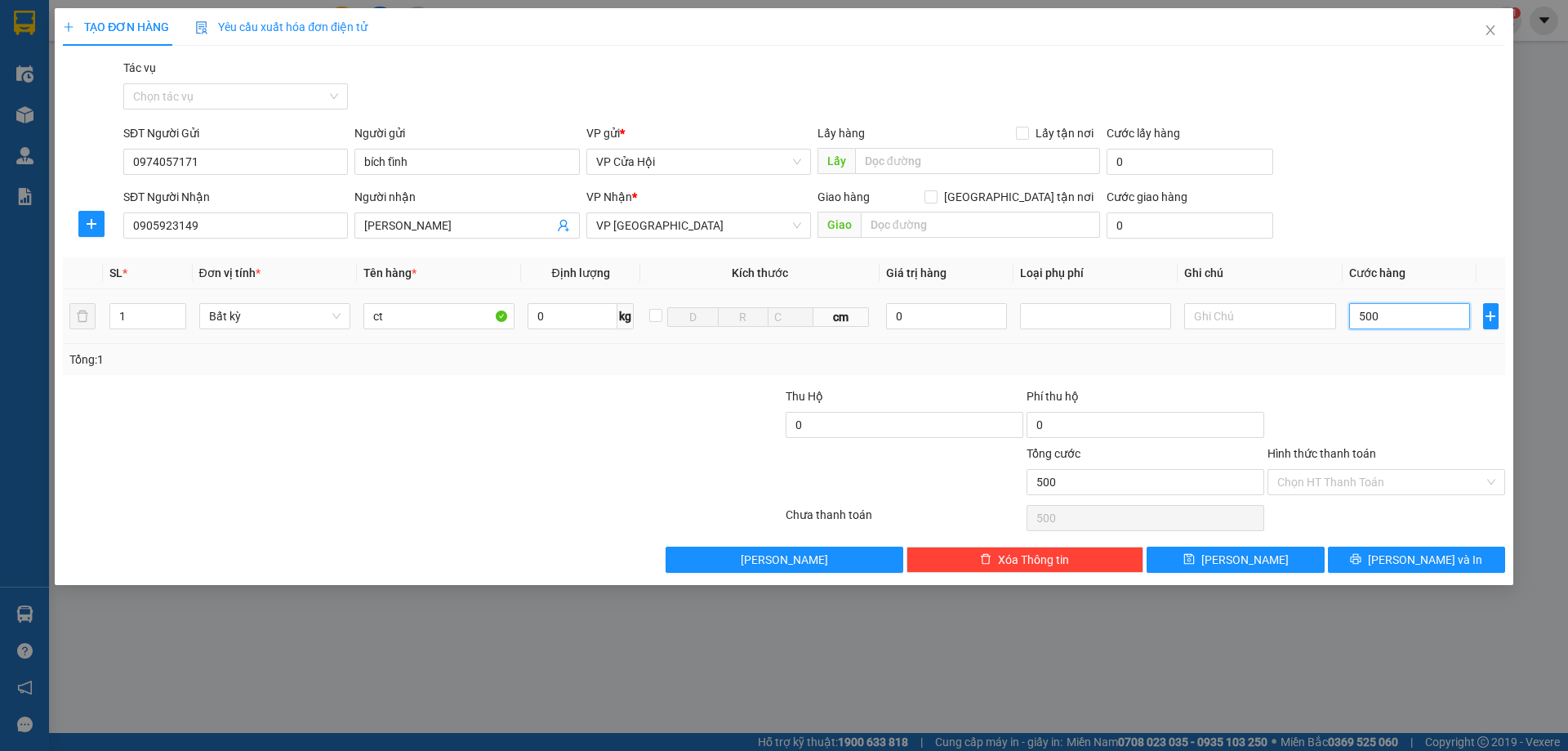
type input "5.000"
type input "50.000"
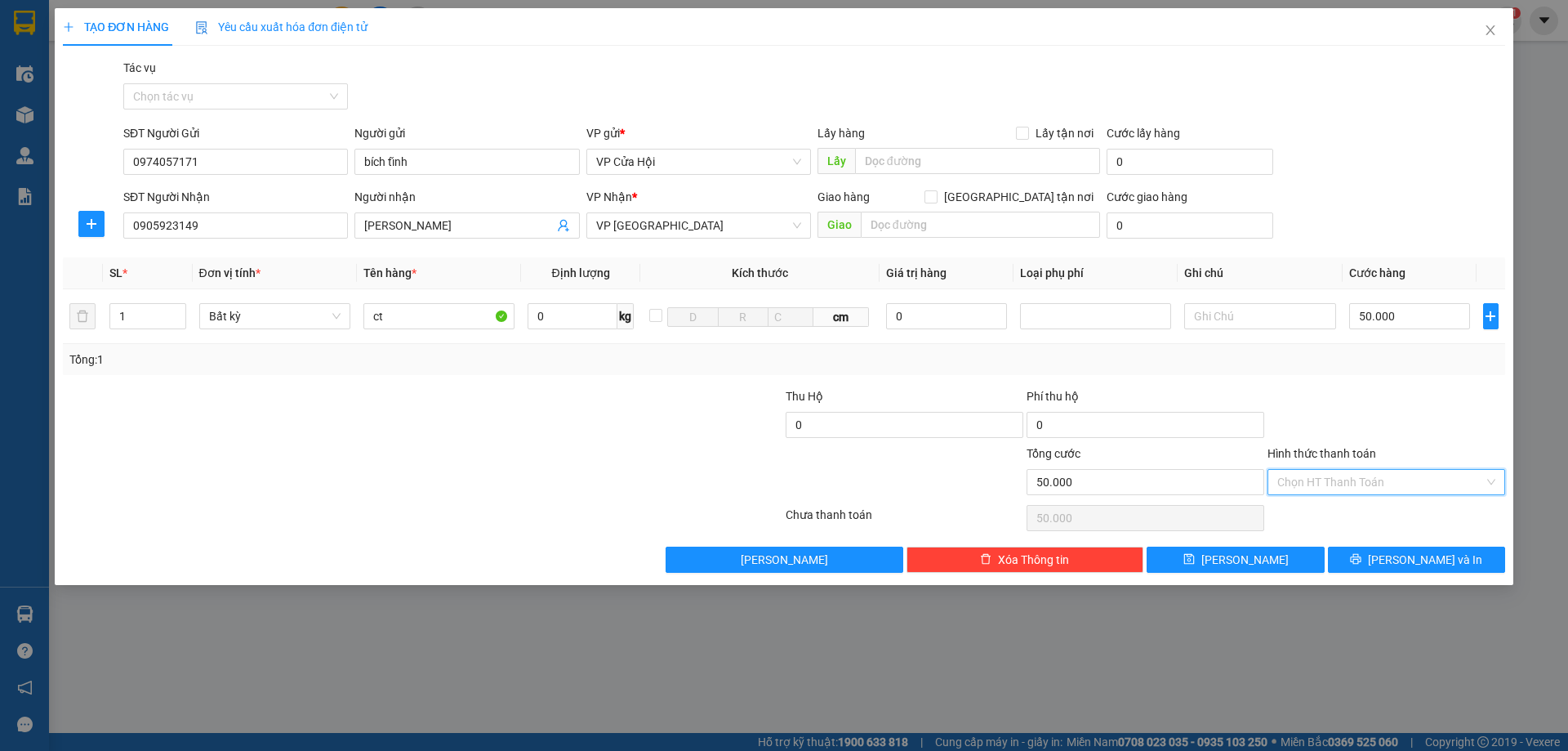
click at [1330, 480] on input "Hình thức thanh toán" at bounding box center [1381, 482] width 207 height 24
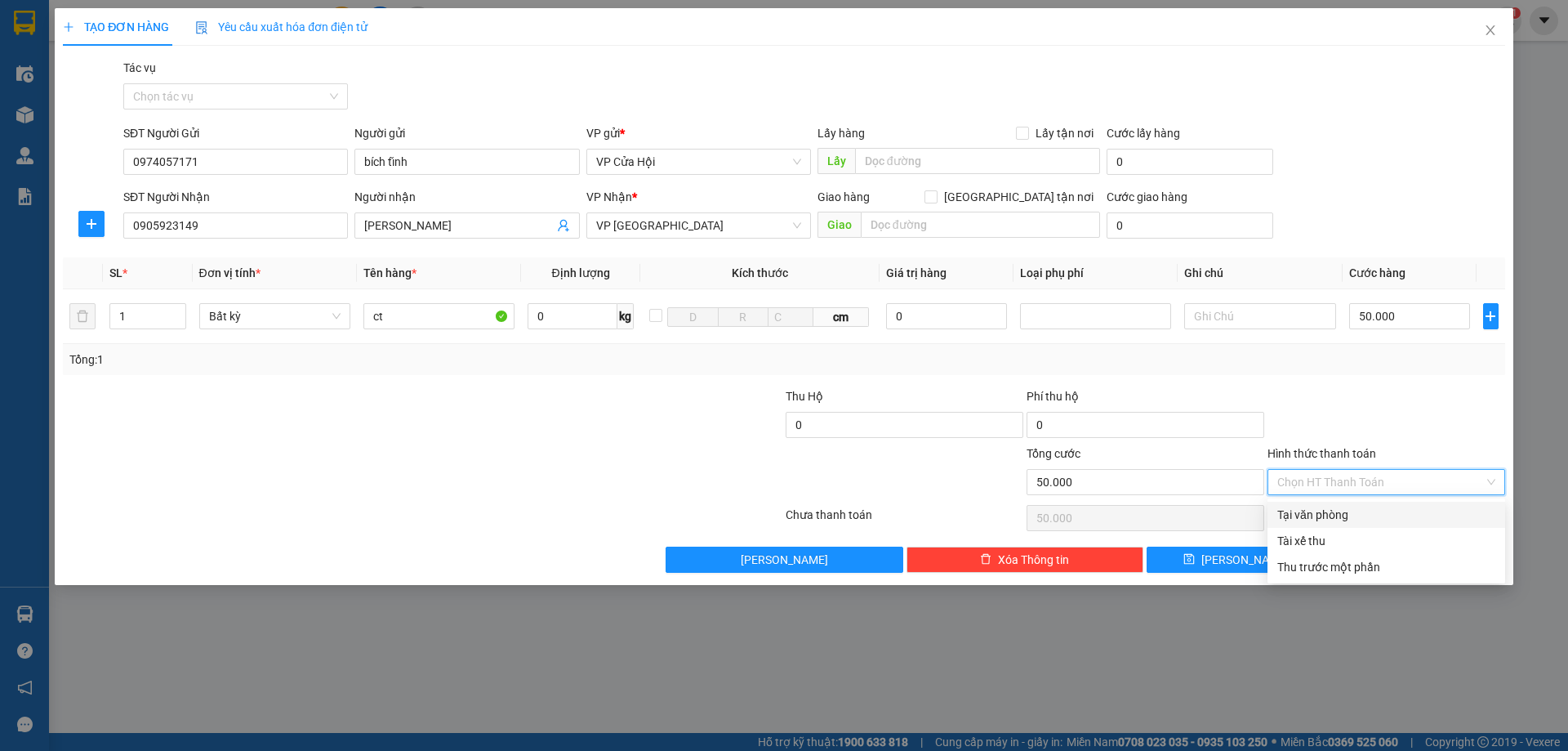
click at [1334, 508] on div "Tại văn phòng" at bounding box center [1386, 514] width 218 height 18
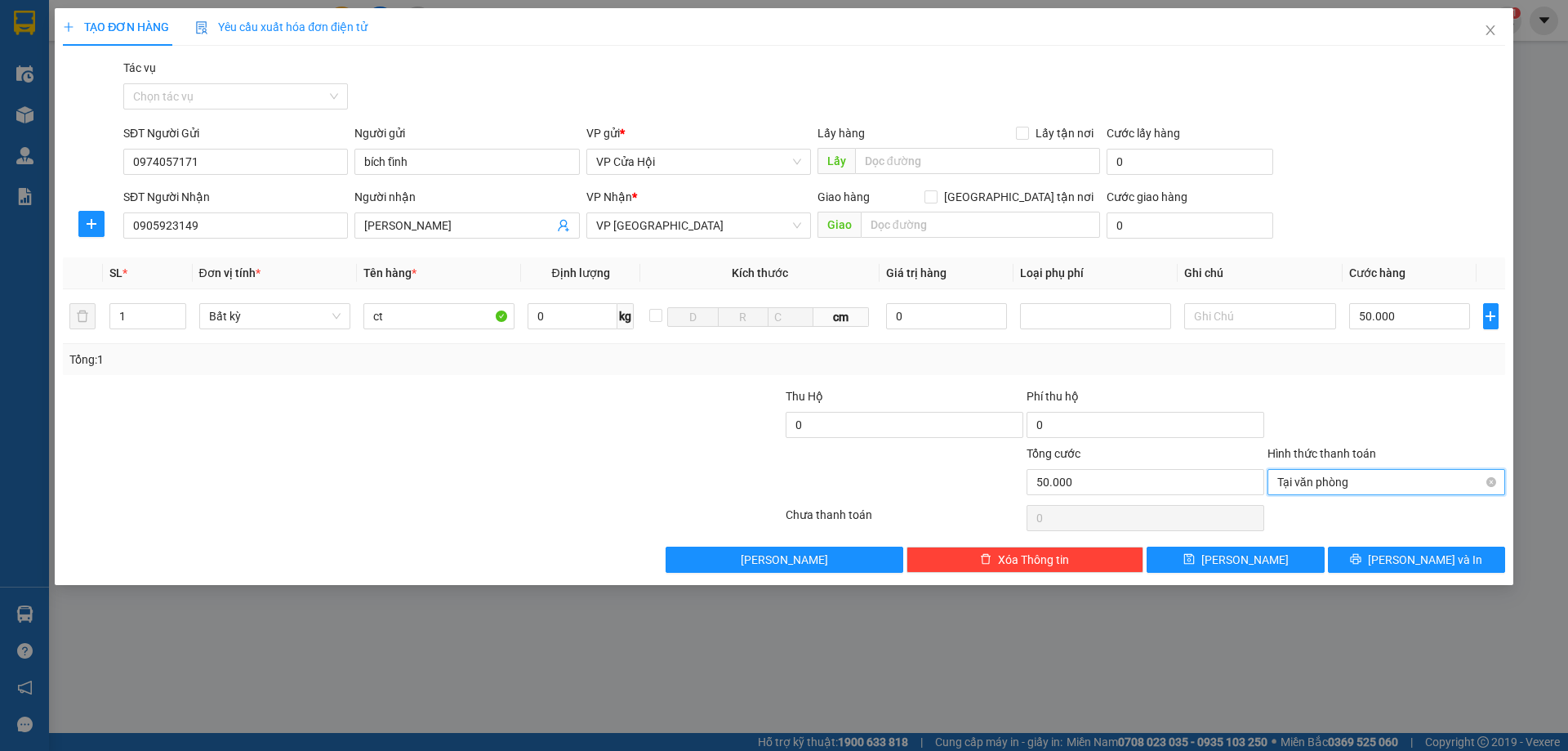
click at [1344, 485] on span "Tại văn phòng" at bounding box center [1386, 482] width 218 height 24
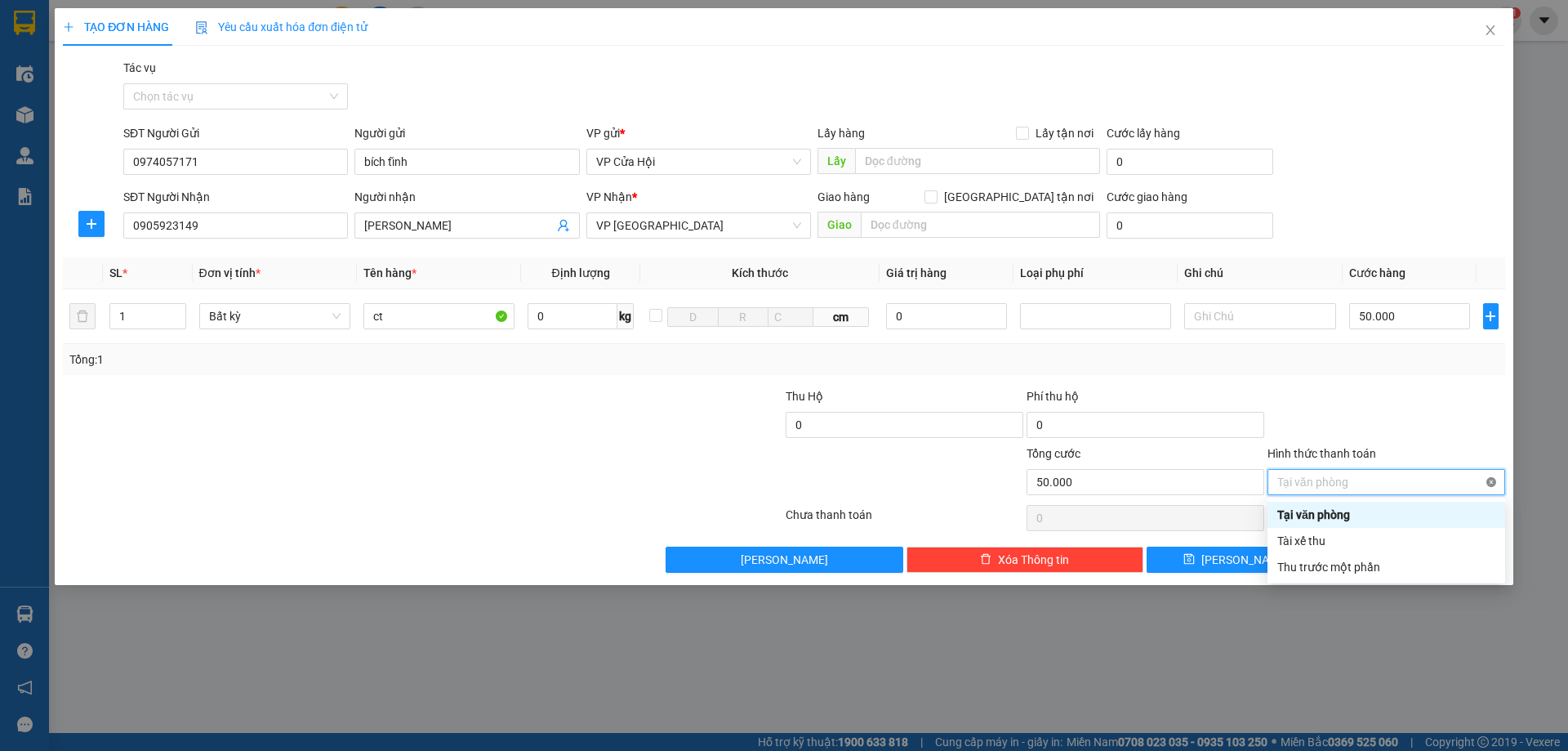
type input "50.000"
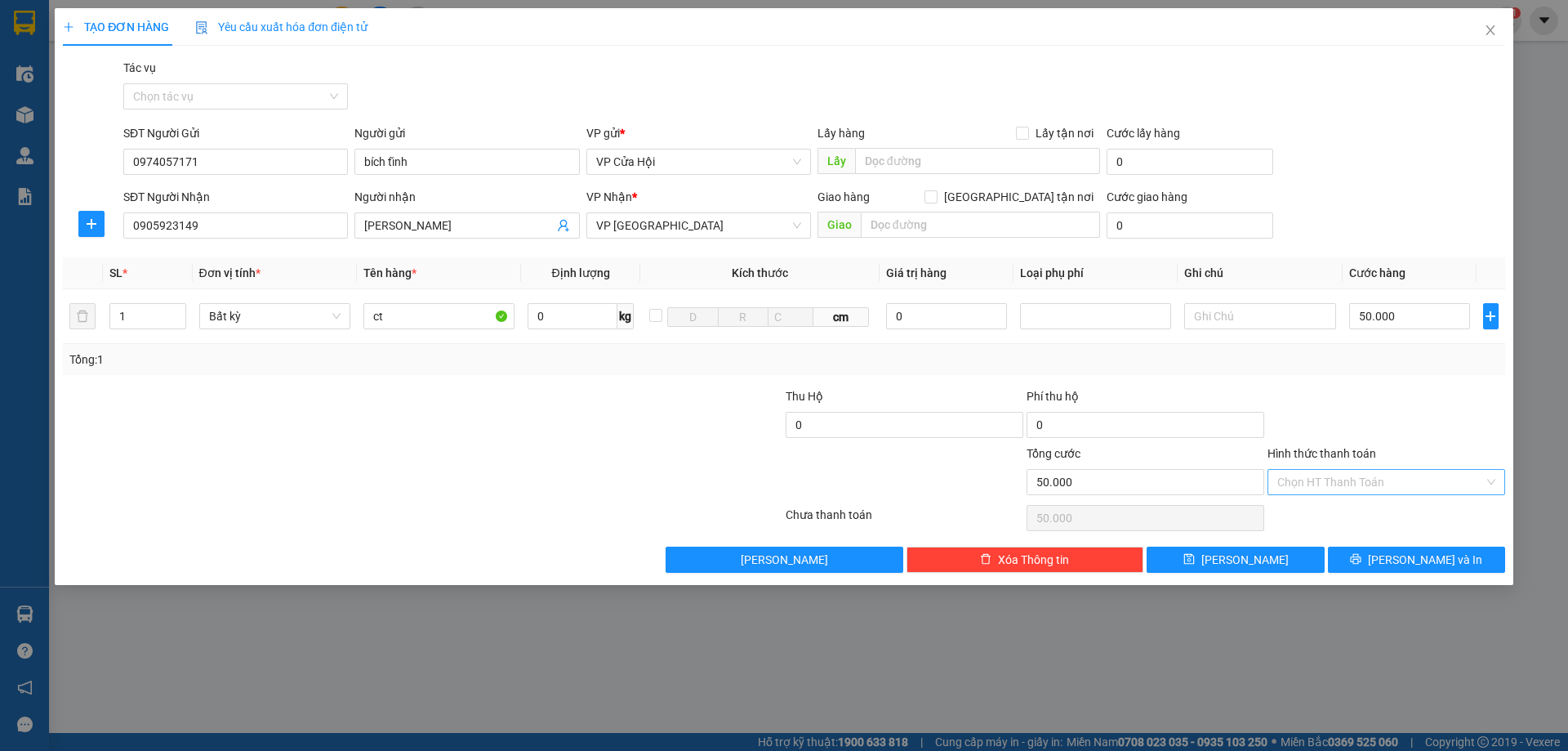
click at [1424, 375] on div "Tổng: 1" at bounding box center [784, 359] width 1442 height 31
click at [1426, 554] on span "Lưu và In" at bounding box center [1425, 559] width 115 height 18
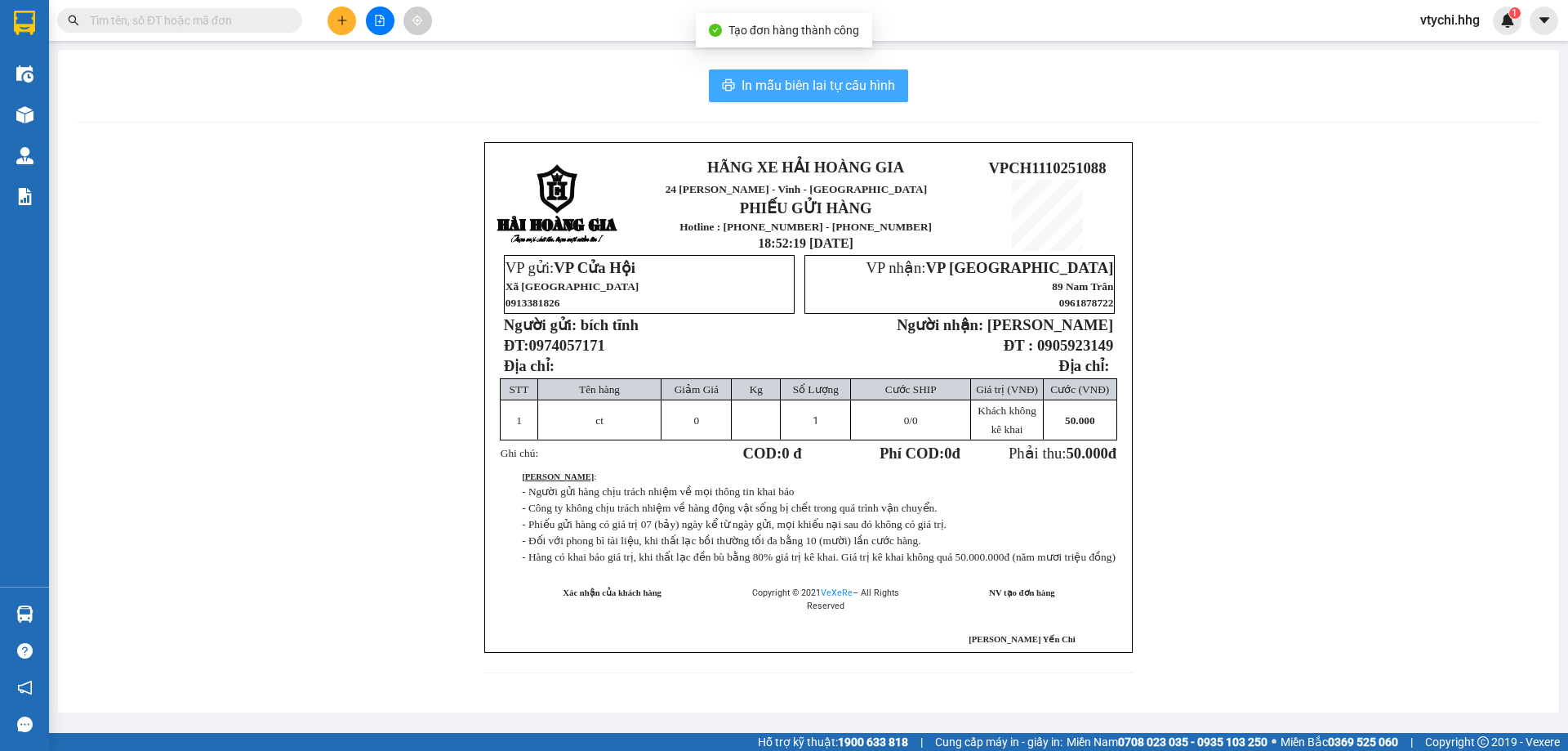
click at [783, 79] on span "In mẫu biên lai tự cấu hình" at bounding box center [817, 86] width 153 height 21
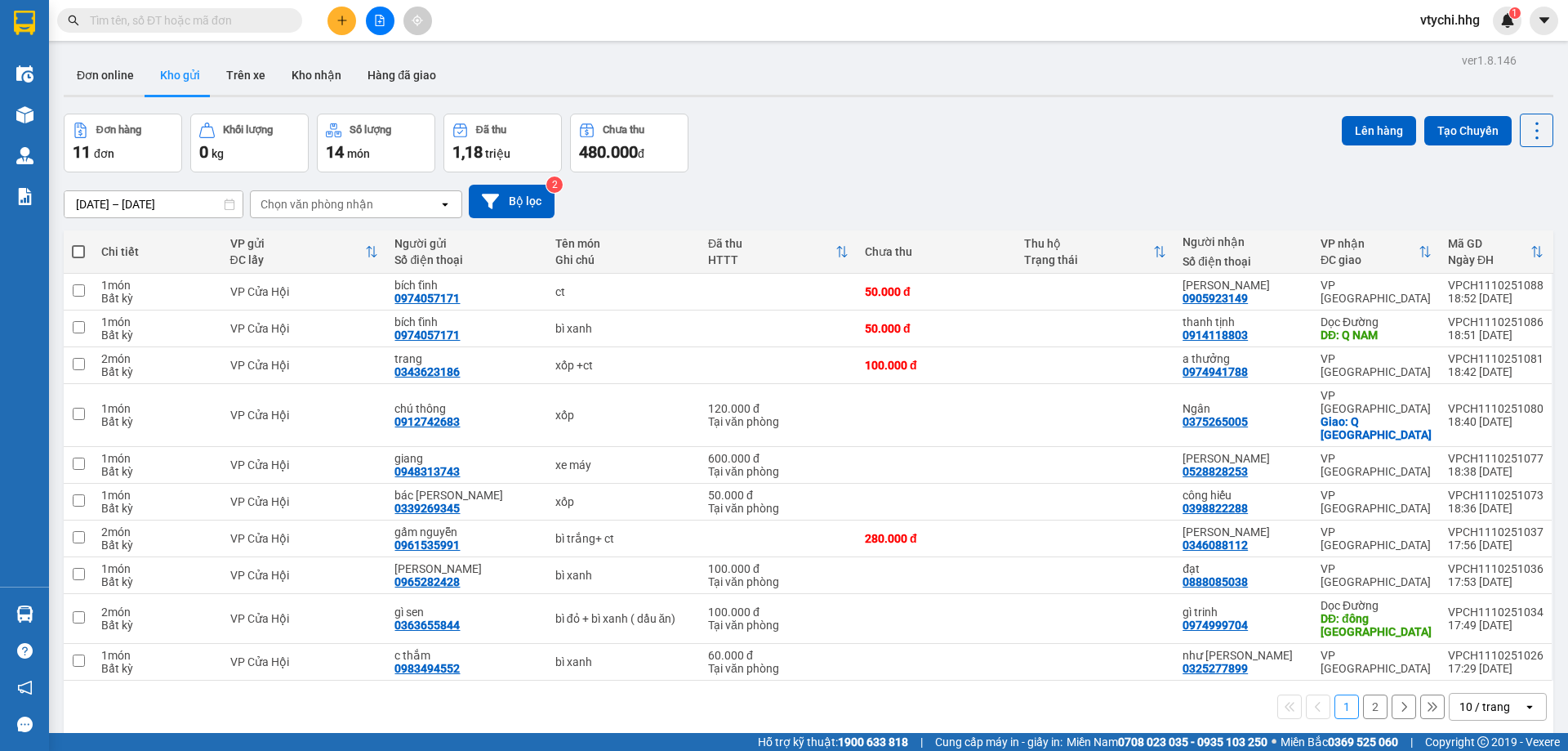
click at [979, 166] on div "Đơn hàng 11 đơn Khối lượng 0 kg Số lượng 14 món Đã thu 1,18 triệu Chưa thu 480.…" at bounding box center [808, 143] width 1489 height 58
click at [343, 24] on icon "plus" at bounding box center [342, 21] width 11 height 11
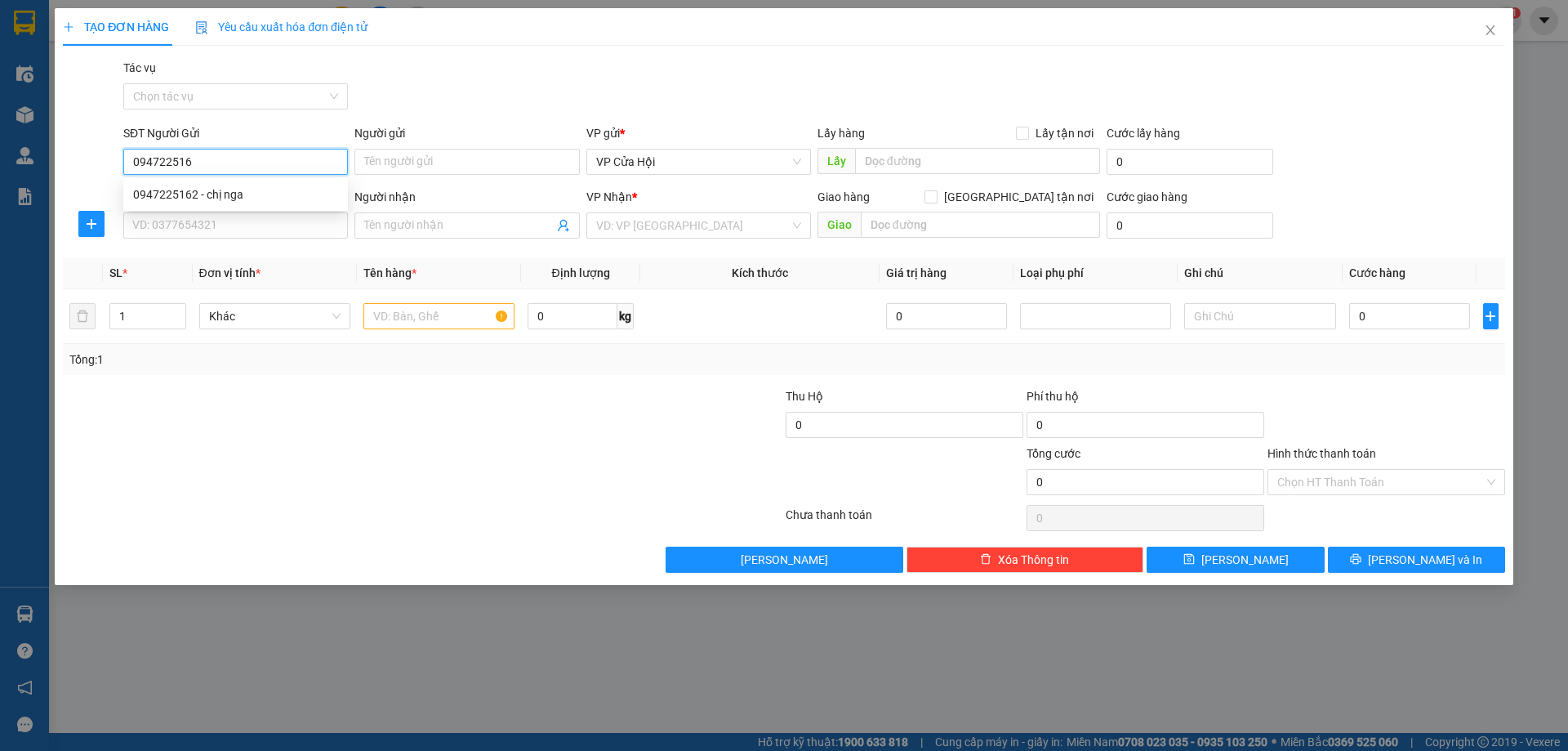
type input "0947225162"
click at [273, 202] on div "0947225162 - chị nga" at bounding box center [235, 194] width 205 height 18
type input "chị nga"
type input "0947225162"
click at [269, 221] on input "SĐT Người Nhận" at bounding box center [235, 226] width 225 height 26
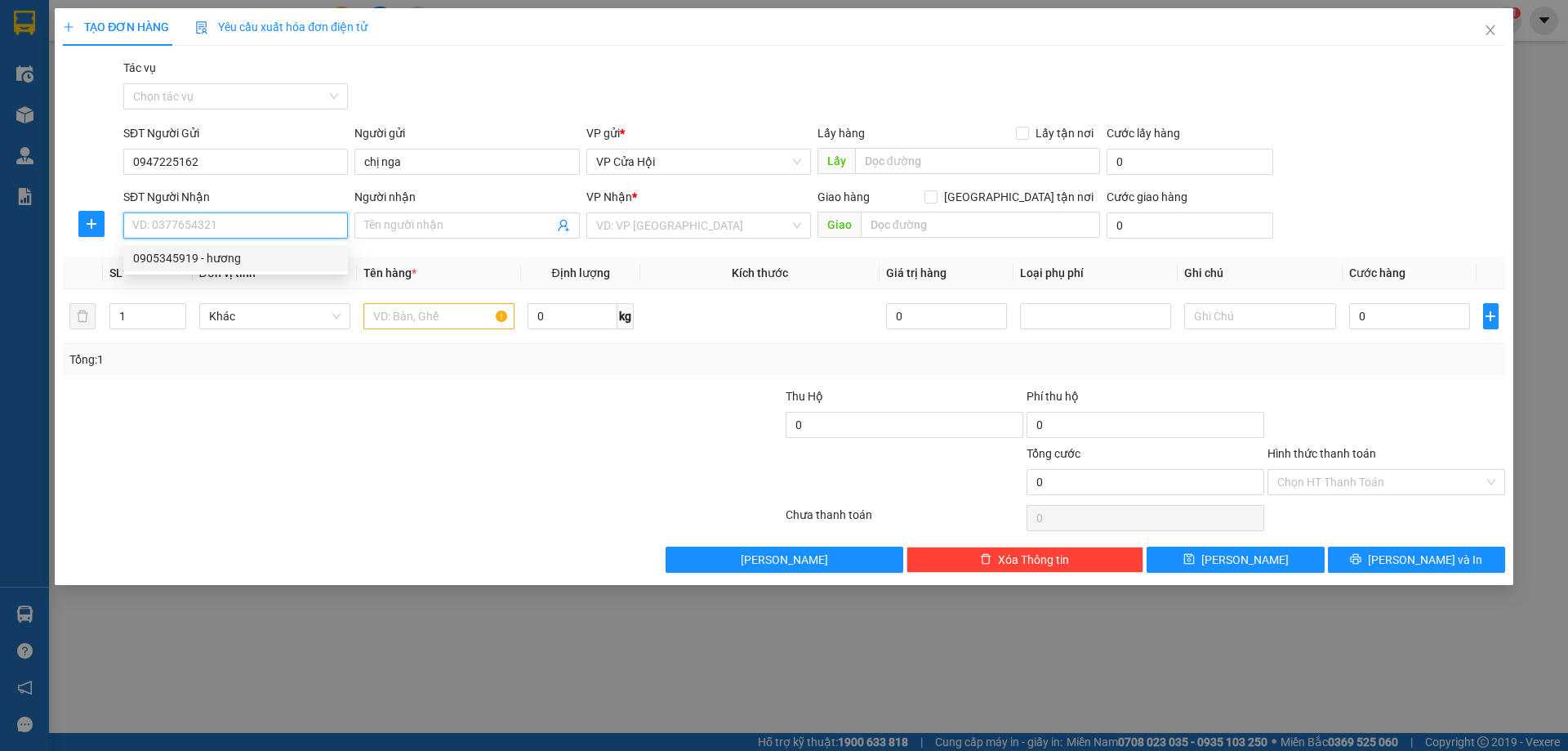
click at [257, 256] on div "0905345919 - hương" at bounding box center [235, 258] width 205 height 18
type input "0905345919"
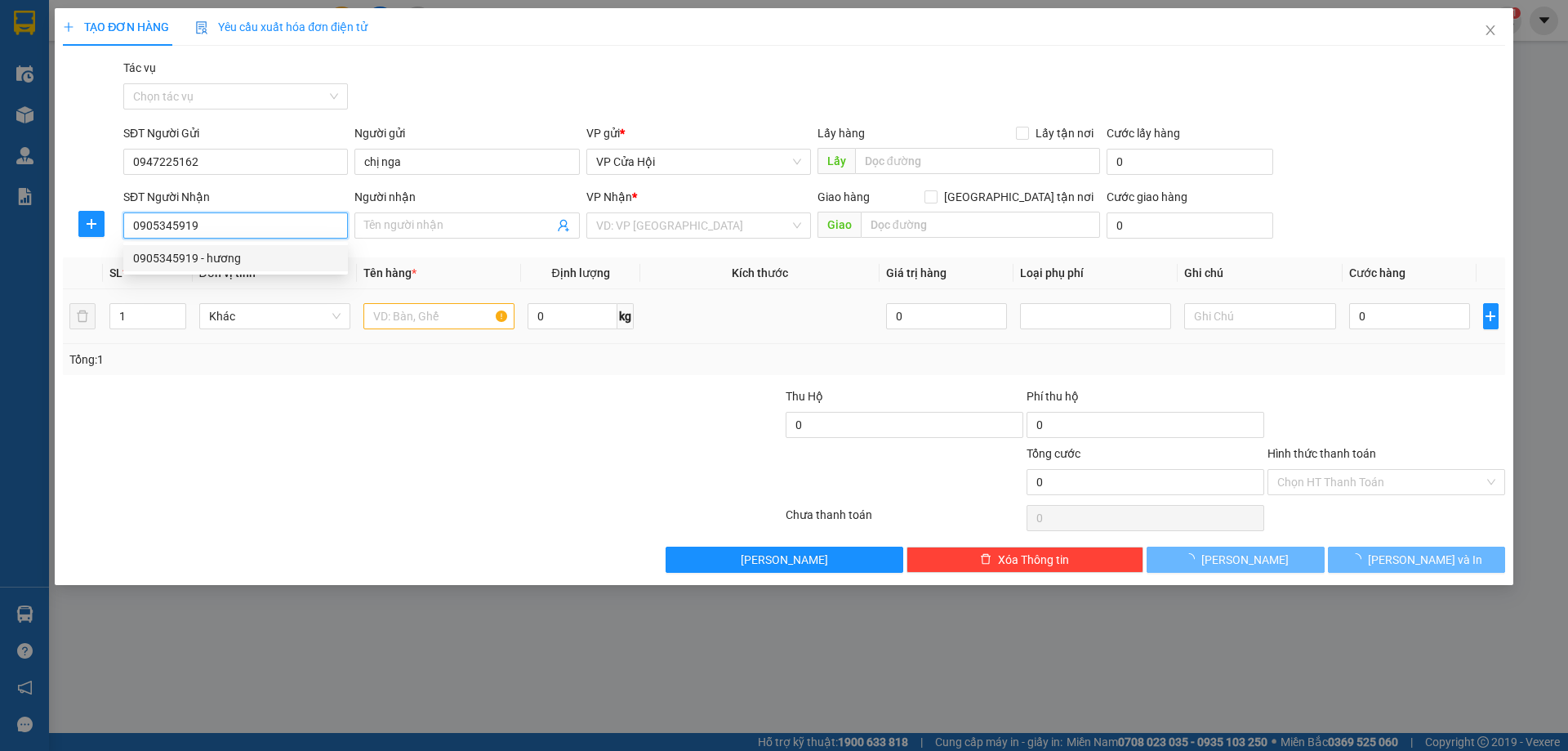
type input "hương"
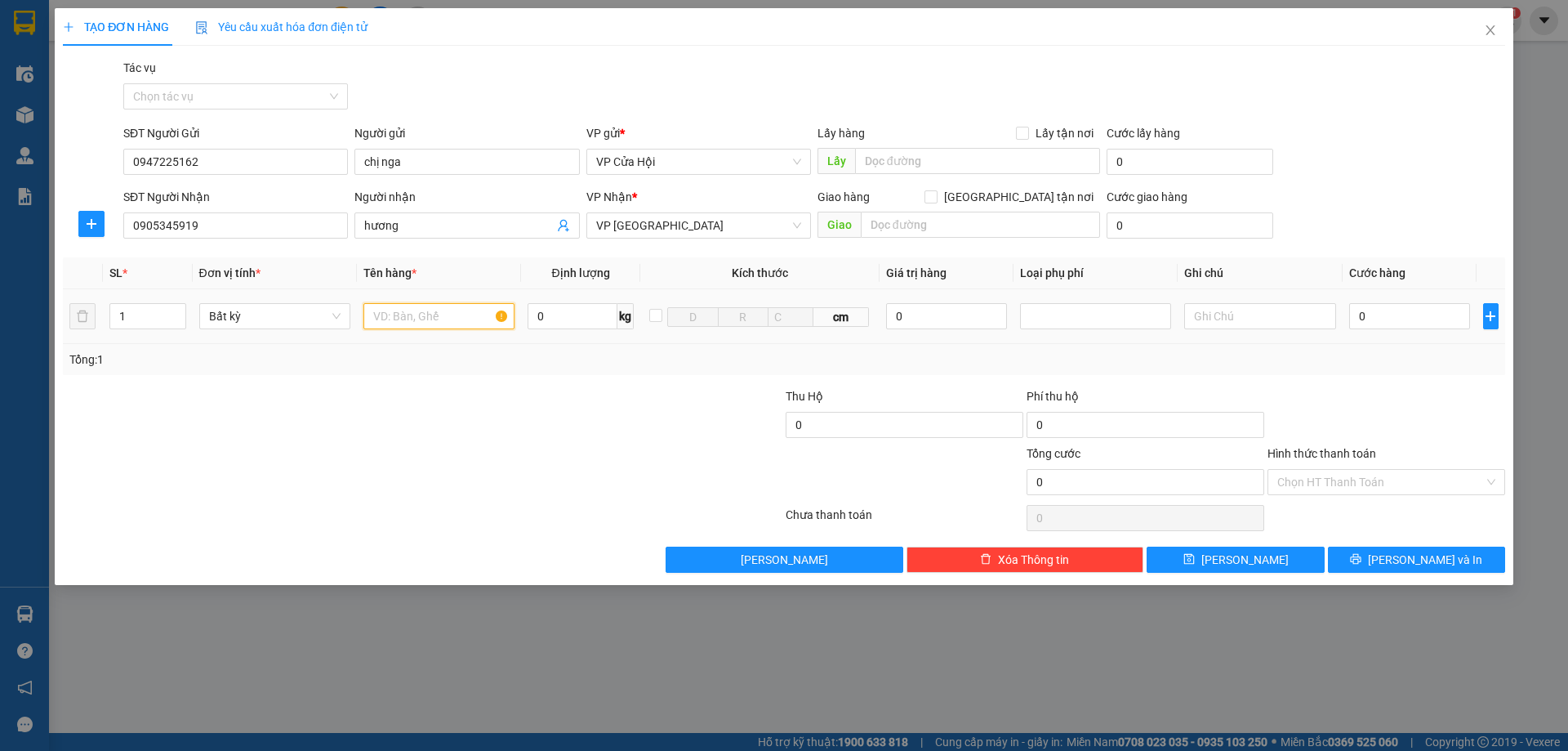
click at [479, 325] on input "text" at bounding box center [438, 316] width 151 height 26
type input "xốp"
click at [1377, 321] on input "0" at bounding box center [1409, 316] width 121 height 26
click at [1408, 561] on span "Lưu và In" at bounding box center [1425, 559] width 115 height 18
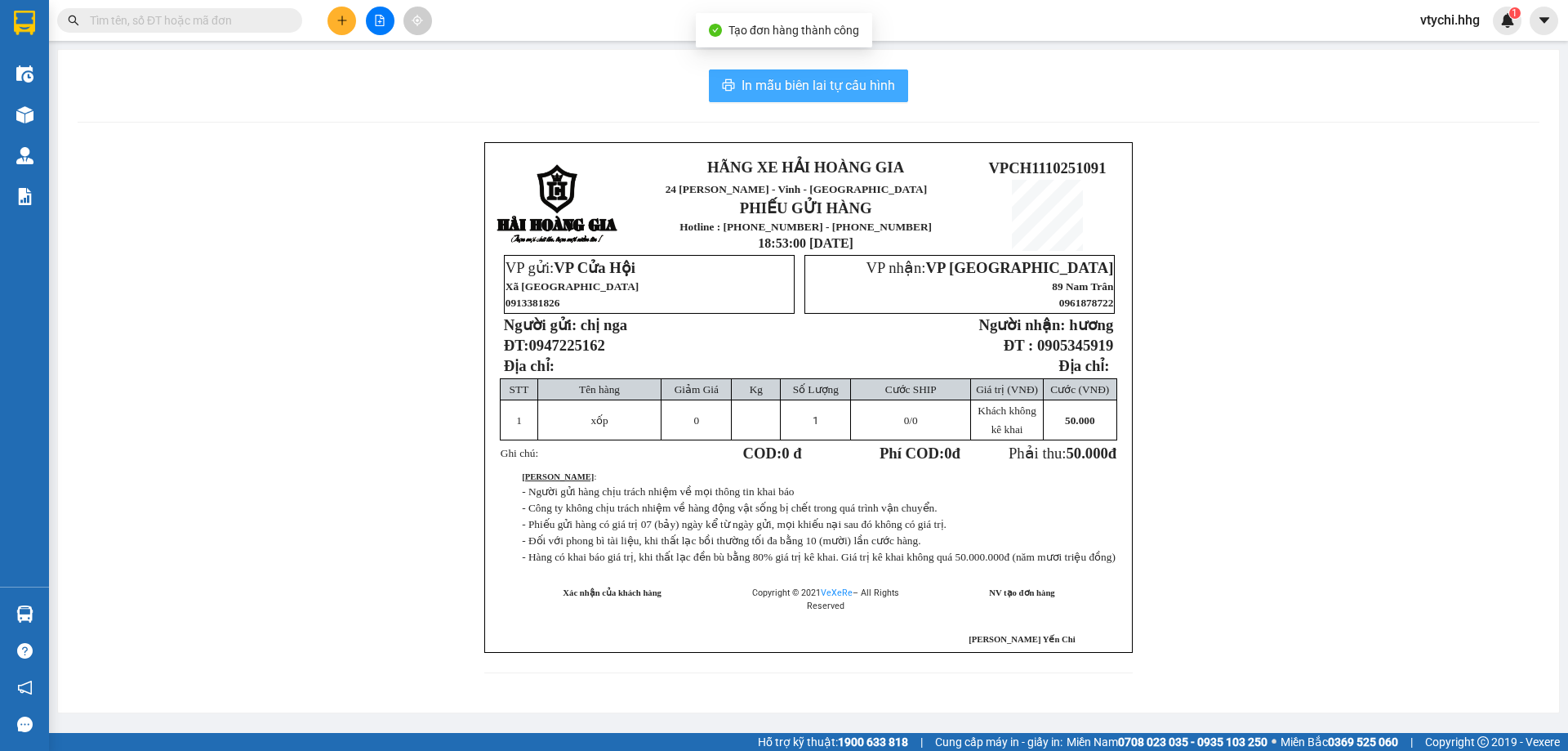
click at [820, 80] on span "In mẫu biên lai tự cấu hình" at bounding box center [817, 86] width 153 height 21
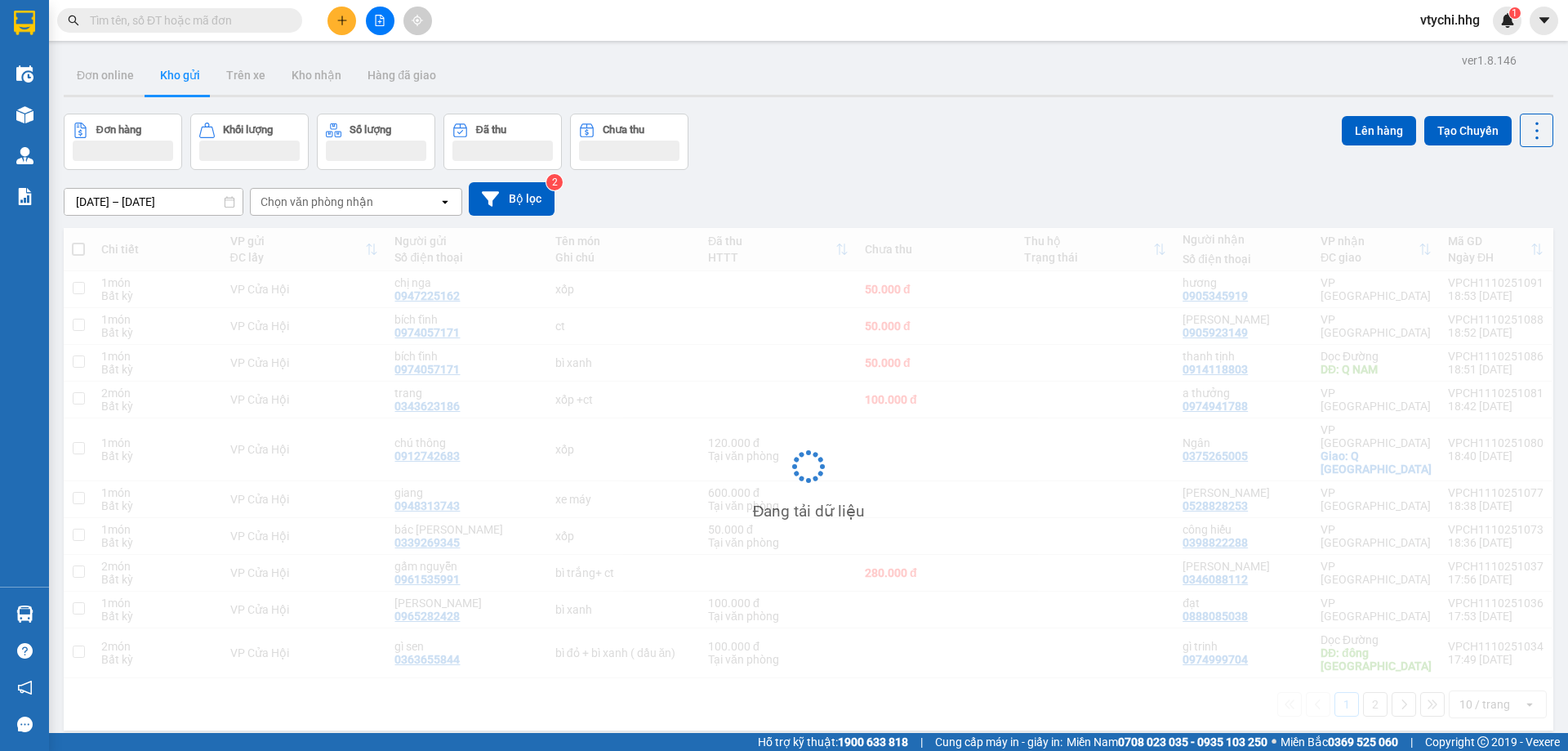
click at [931, 134] on div "Đơn hàng Khối lượng Số lượng Đã thu Chưa thu Lên hàng Tạo Chuyến" at bounding box center [808, 142] width 1489 height 56
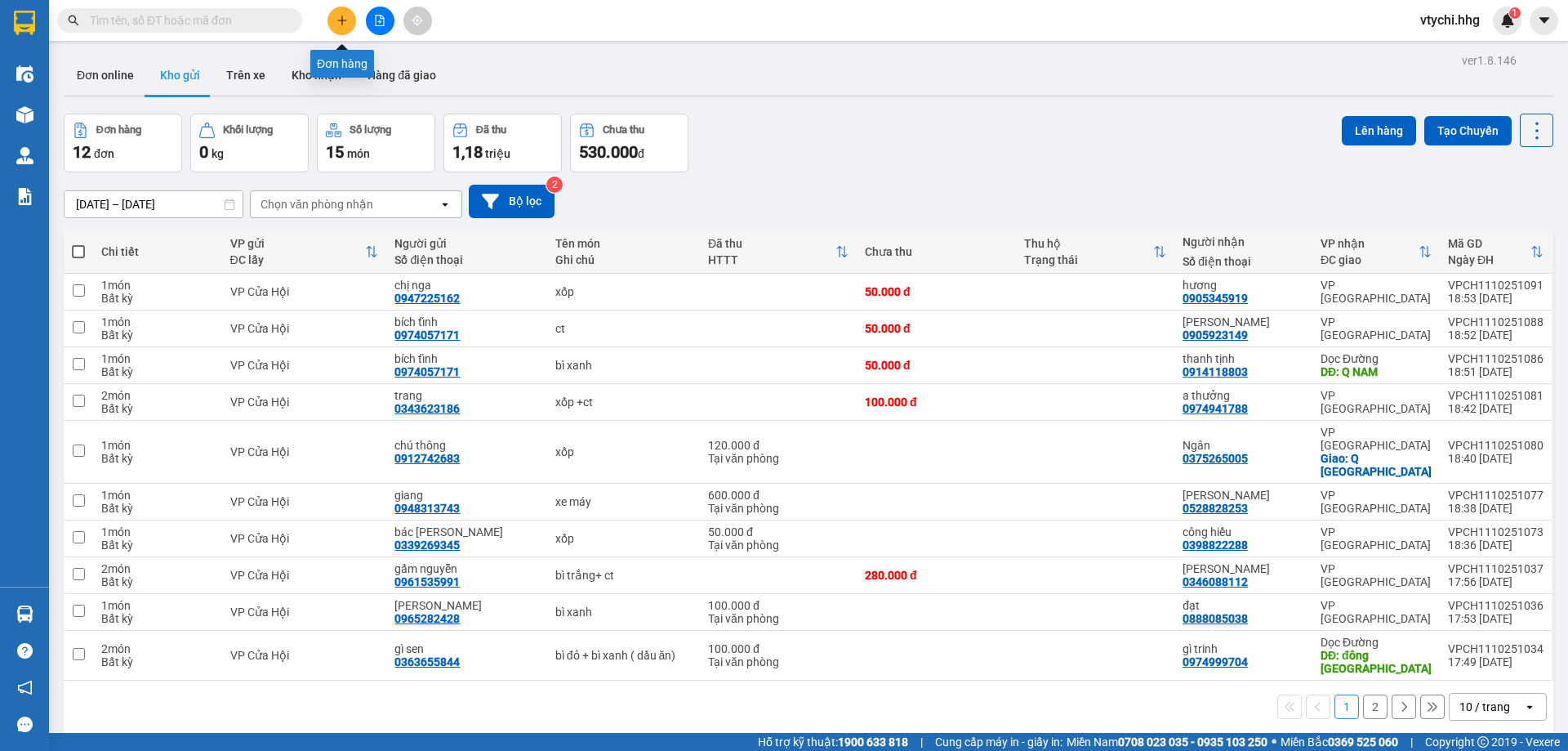
click at [338, 19] on icon "plus" at bounding box center [342, 21] width 11 height 11
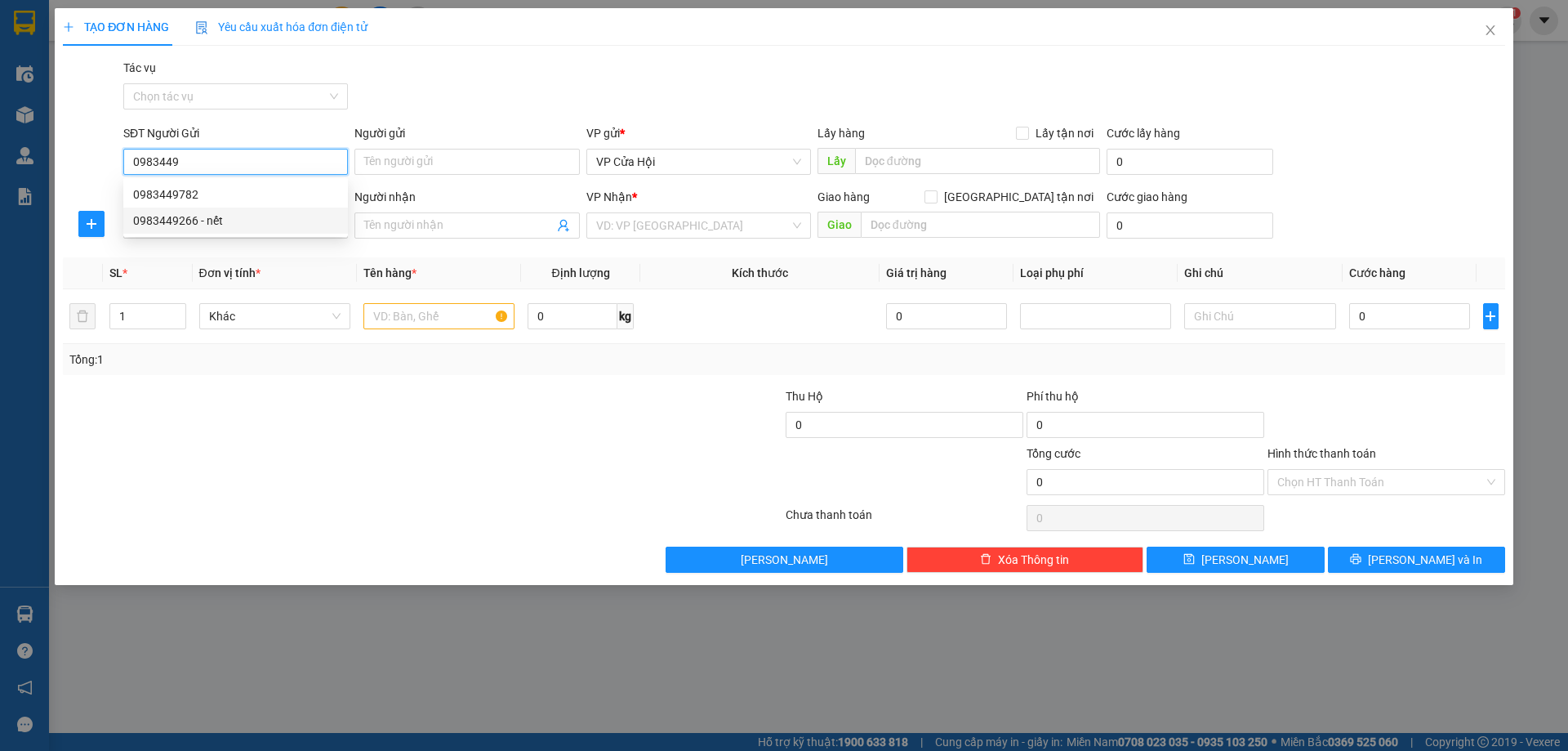
click at [211, 213] on div "0983449266 - nết" at bounding box center [235, 220] width 205 height 18
type input "0983449266"
type input "nết"
type input "0983449266"
click at [228, 228] on input "SĐT Người Nhận" at bounding box center [235, 226] width 225 height 26
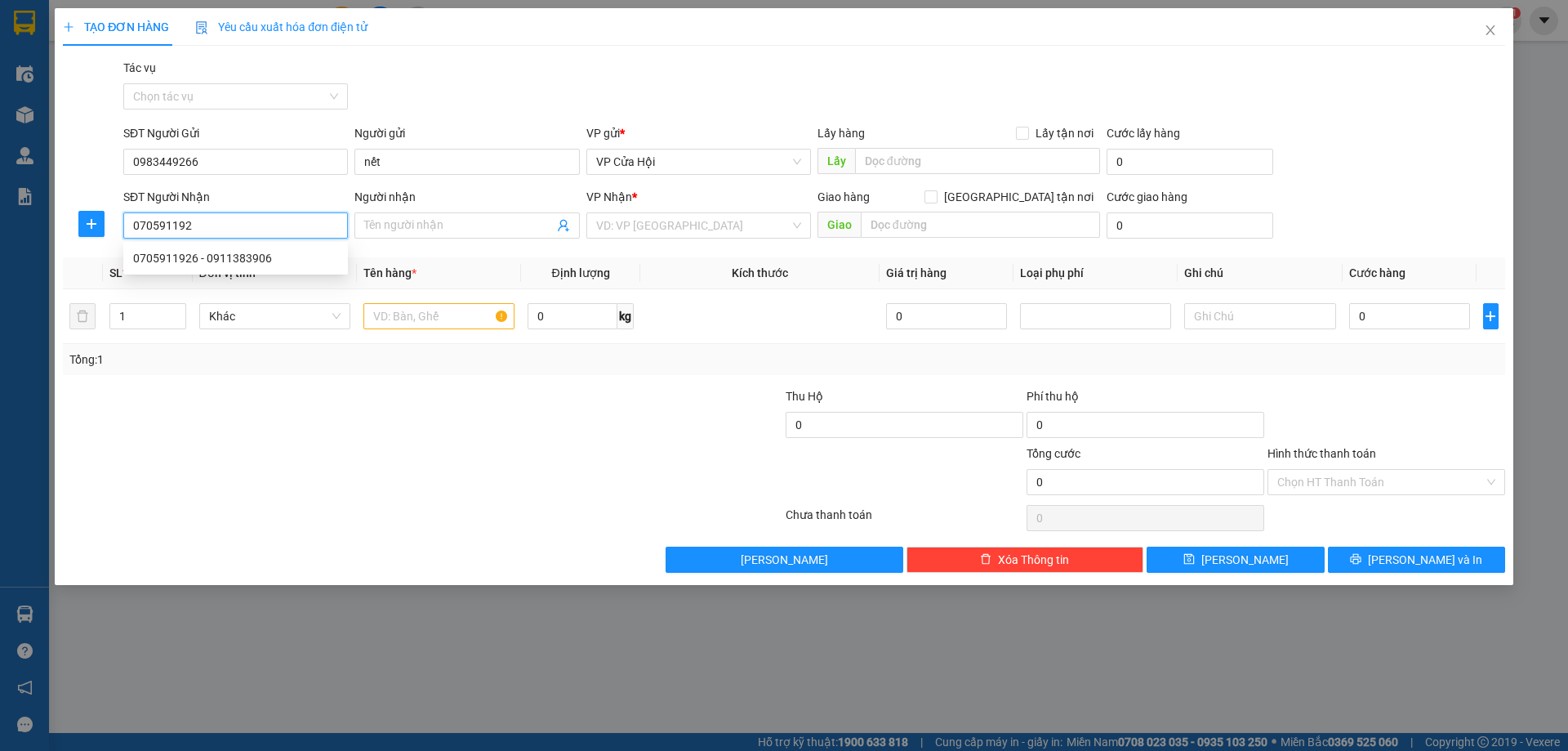
type input "0705911926"
click at [245, 261] on div "0705911926 - 0911383906" at bounding box center [235, 258] width 205 height 18
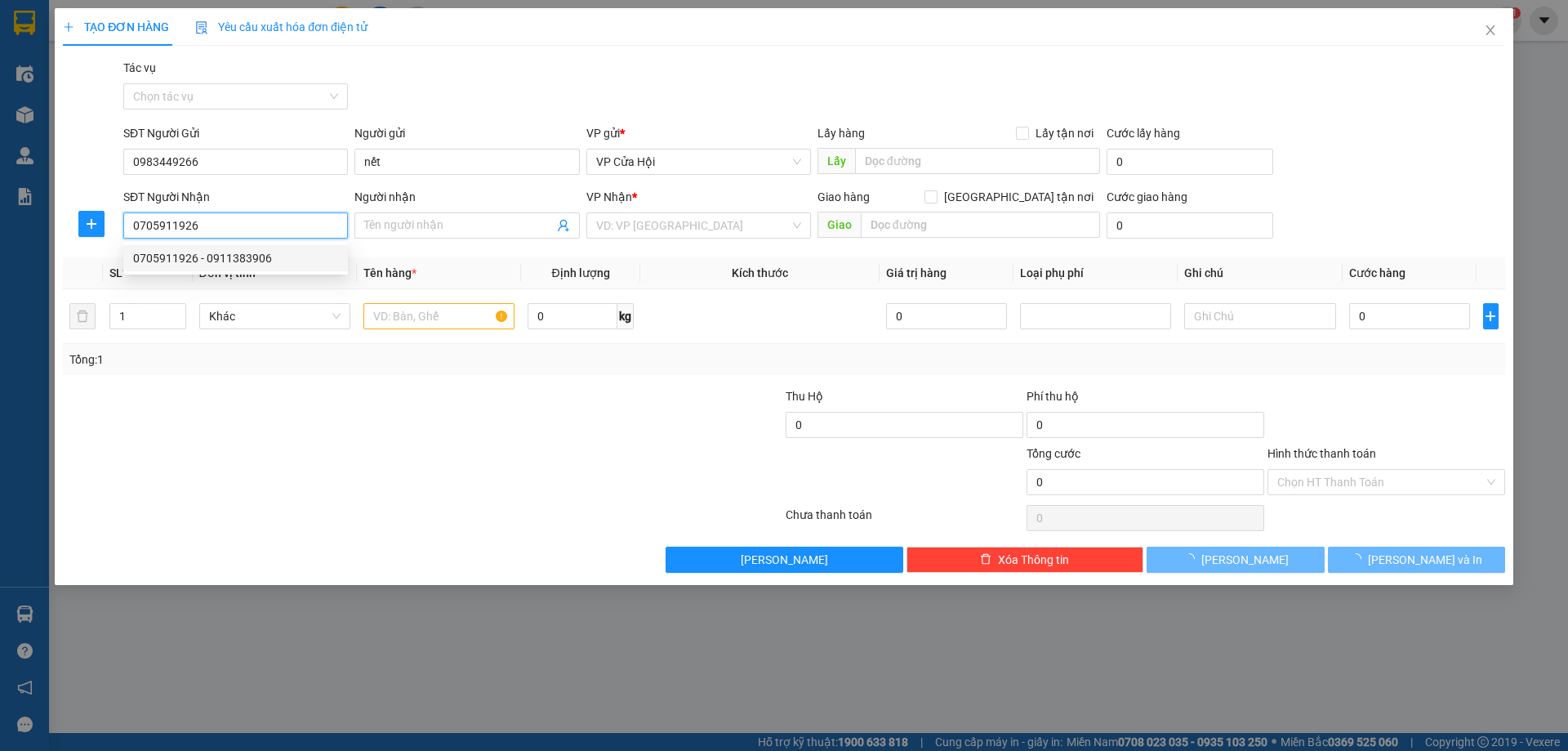
type input "0911383906"
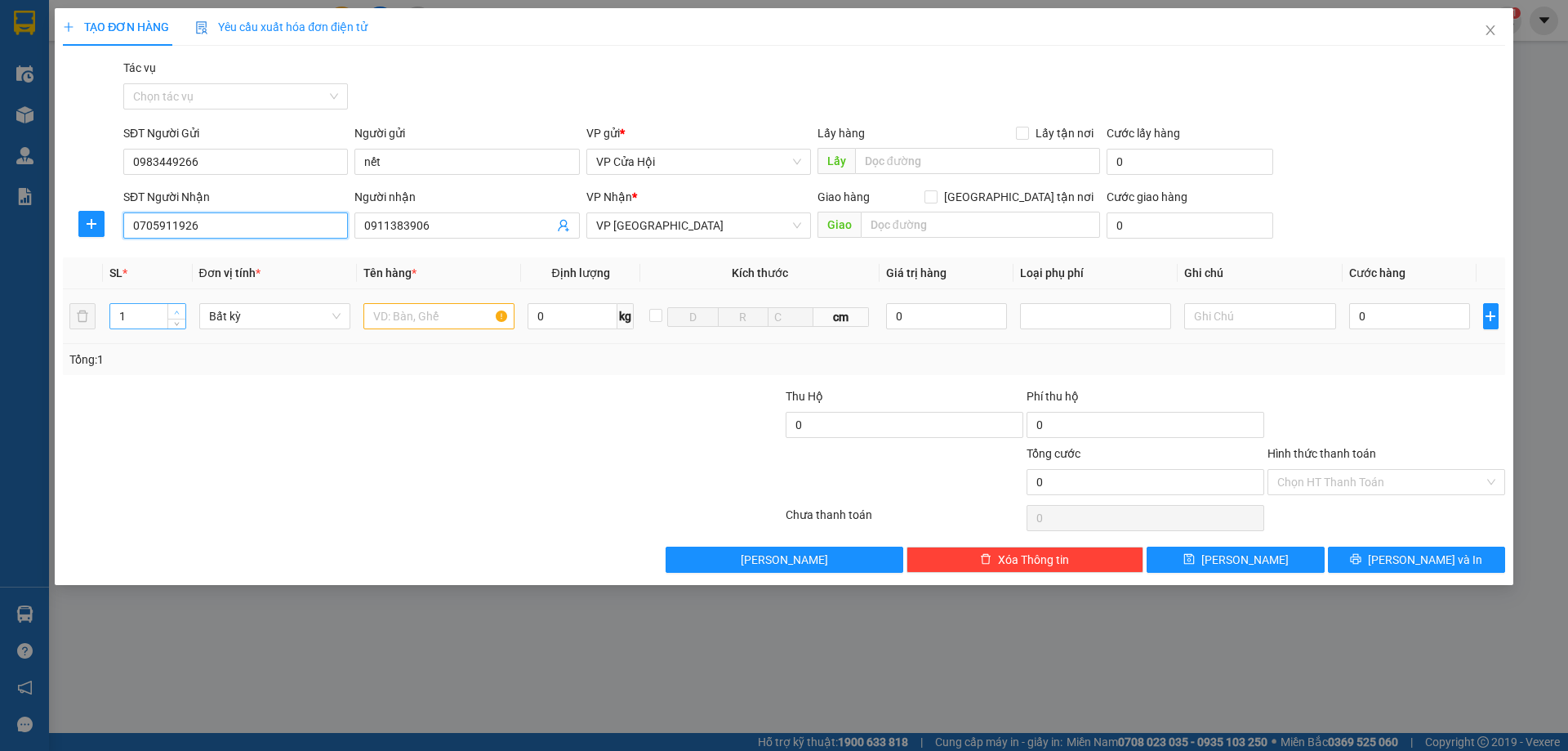
type input "0705911926"
type input "2"
click at [181, 311] on span "up" at bounding box center [177, 312] width 9 height 9
click at [390, 309] on input "text" at bounding box center [438, 316] width 151 height 26
type input "xốp"
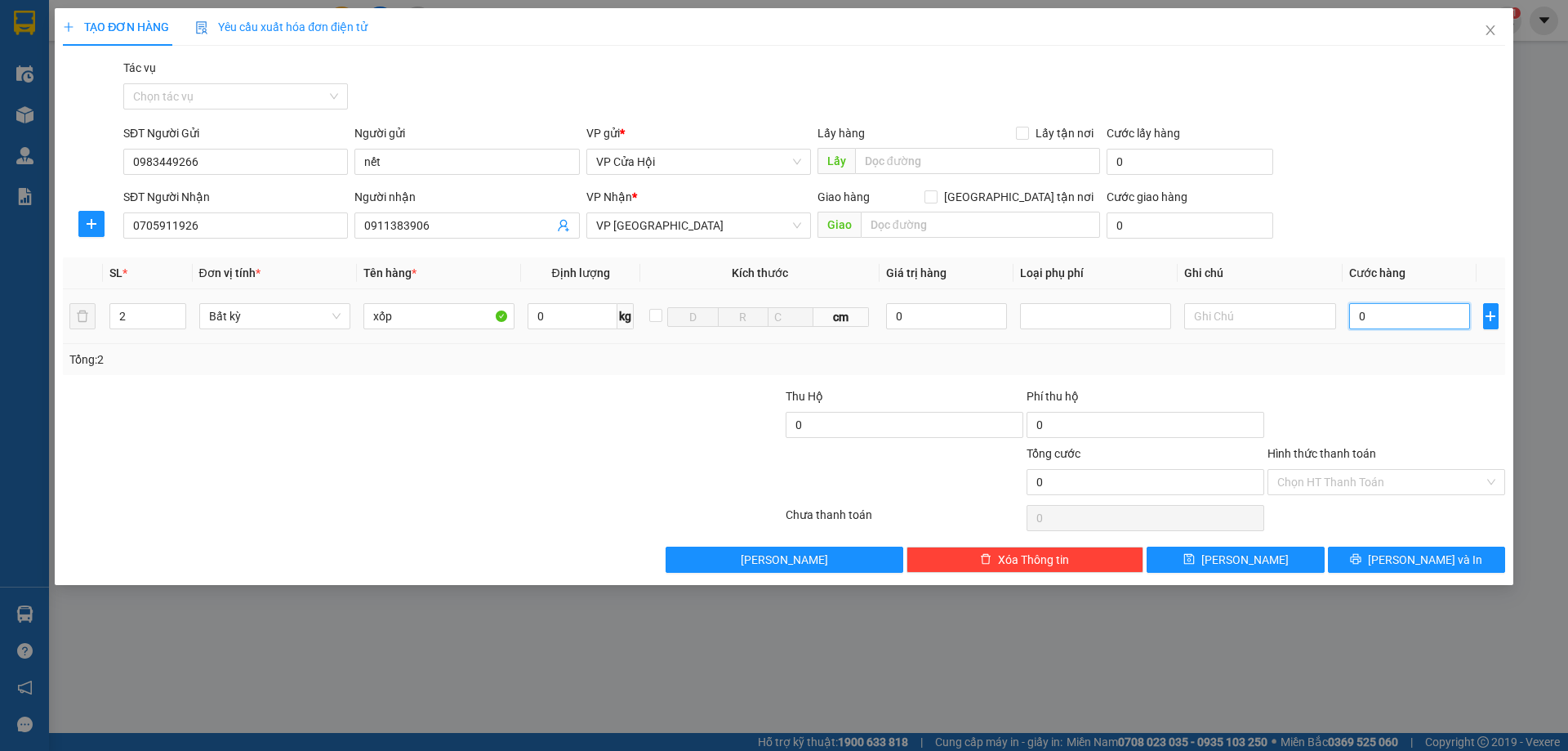
click at [1373, 315] on input "0" at bounding box center [1409, 316] width 121 height 26
type input "1"
click at [1377, 485] on input "Hình thức thanh toán" at bounding box center [1381, 482] width 207 height 24
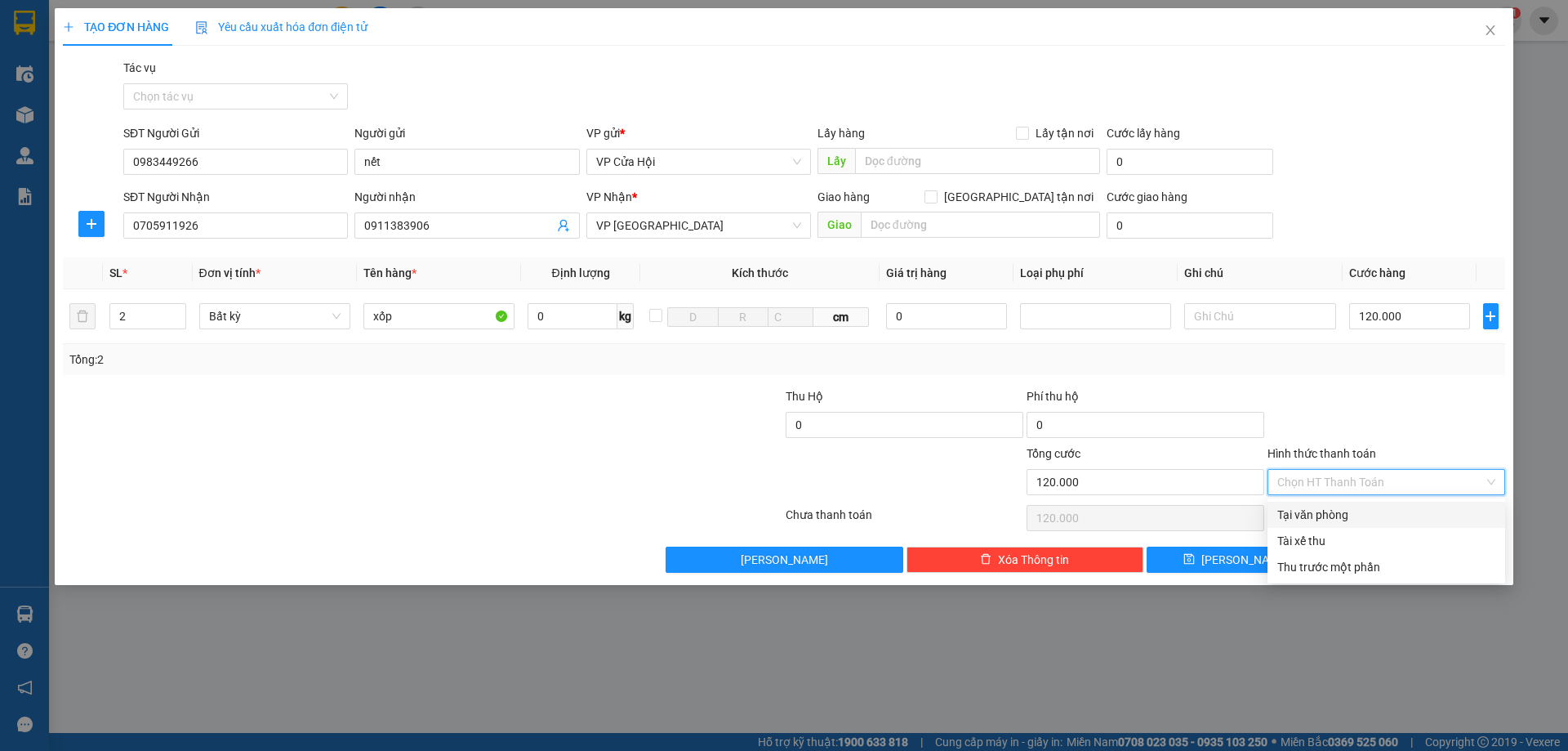
click at [1357, 515] on div "Tại văn phòng" at bounding box center [1386, 514] width 218 height 18
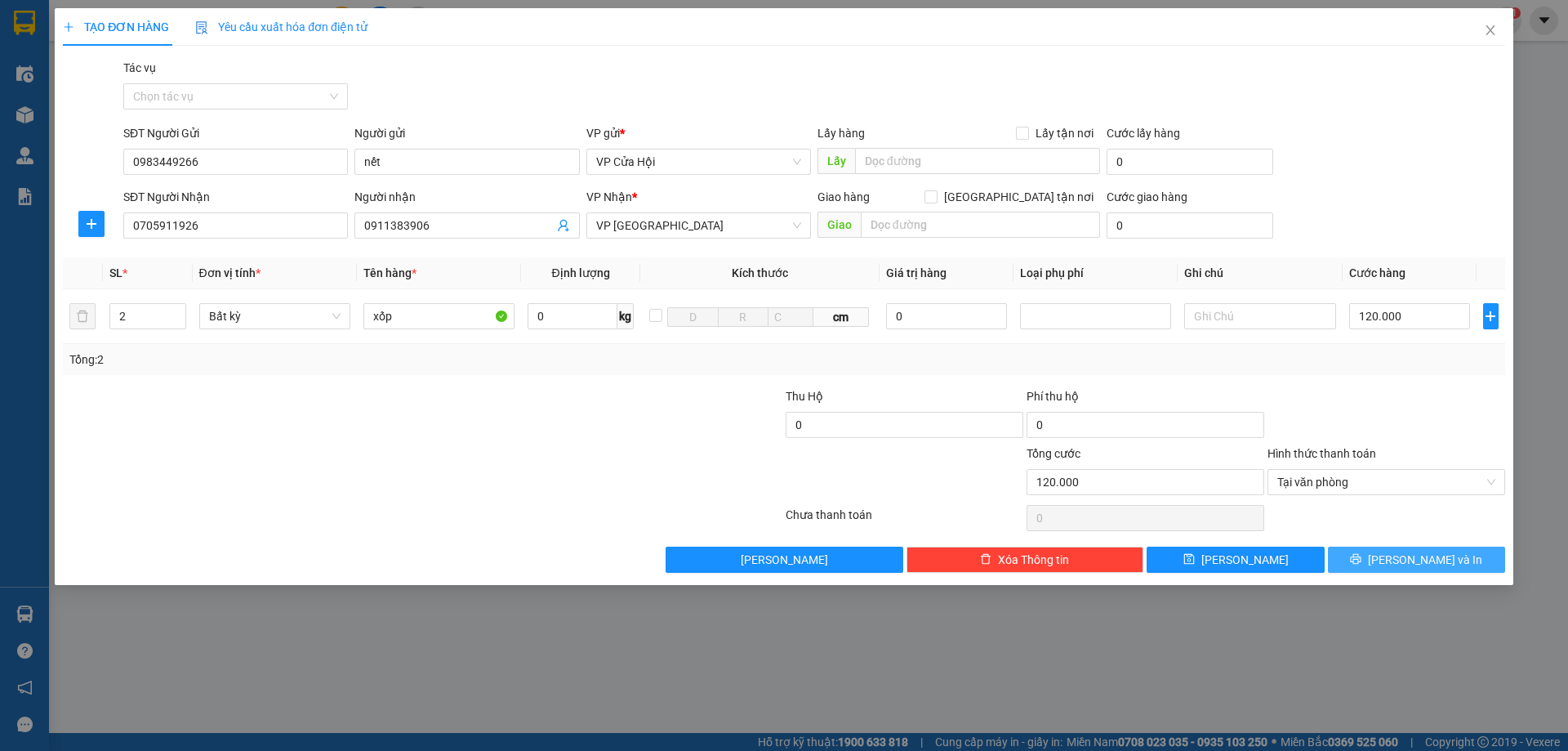
drag, startPoint x: 1433, startPoint y: 566, endPoint x: 1567, endPoint y: 426, distance: 193.8
click at [1434, 564] on span "Lưu và In" at bounding box center [1425, 559] width 115 height 18
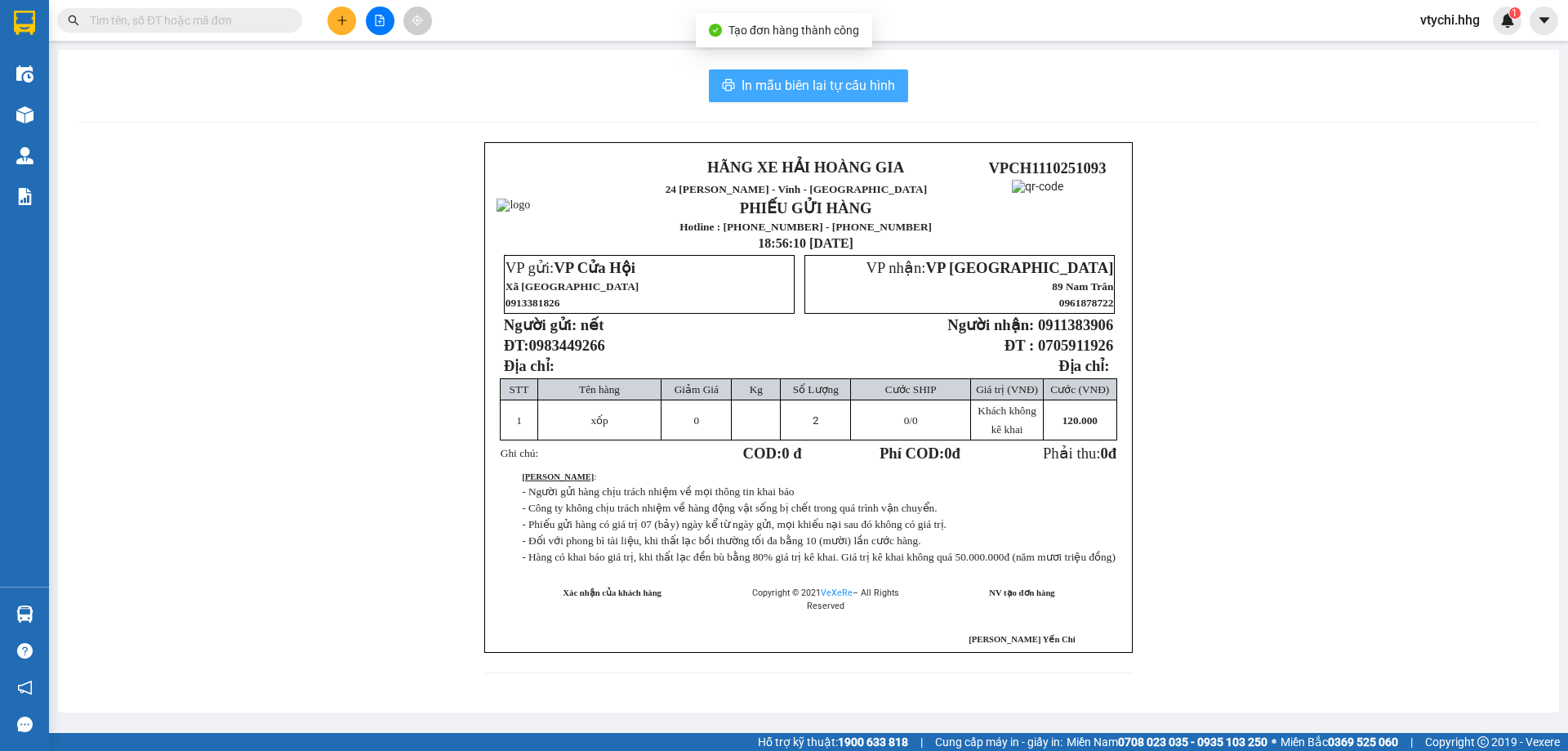
click at [851, 89] on span "In mẫu biên lai tự cấu hình" at bounding box center [817, 86] width 153 height 21
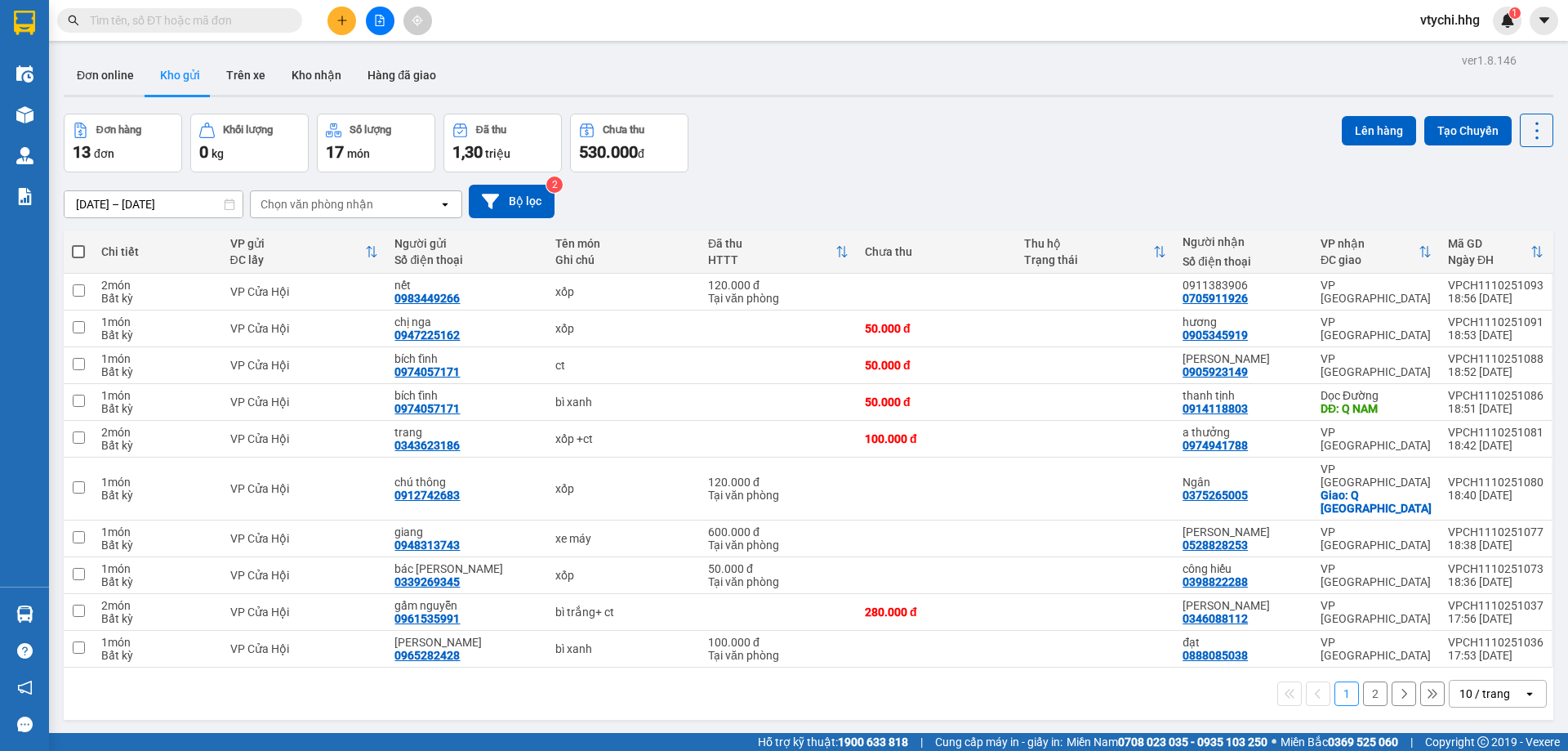
click at [938, 120] on div "Đơn hàng 13 đơn Khối lượng 0 kg Số lượng 17 món Đã thu 1,30 triệu Chưa thu 530.…" at bounding box center [808, 143] width 1489 height 58
click at [337, 24] on icon "plus" at bounding box center [342, 21] width 11 height 11
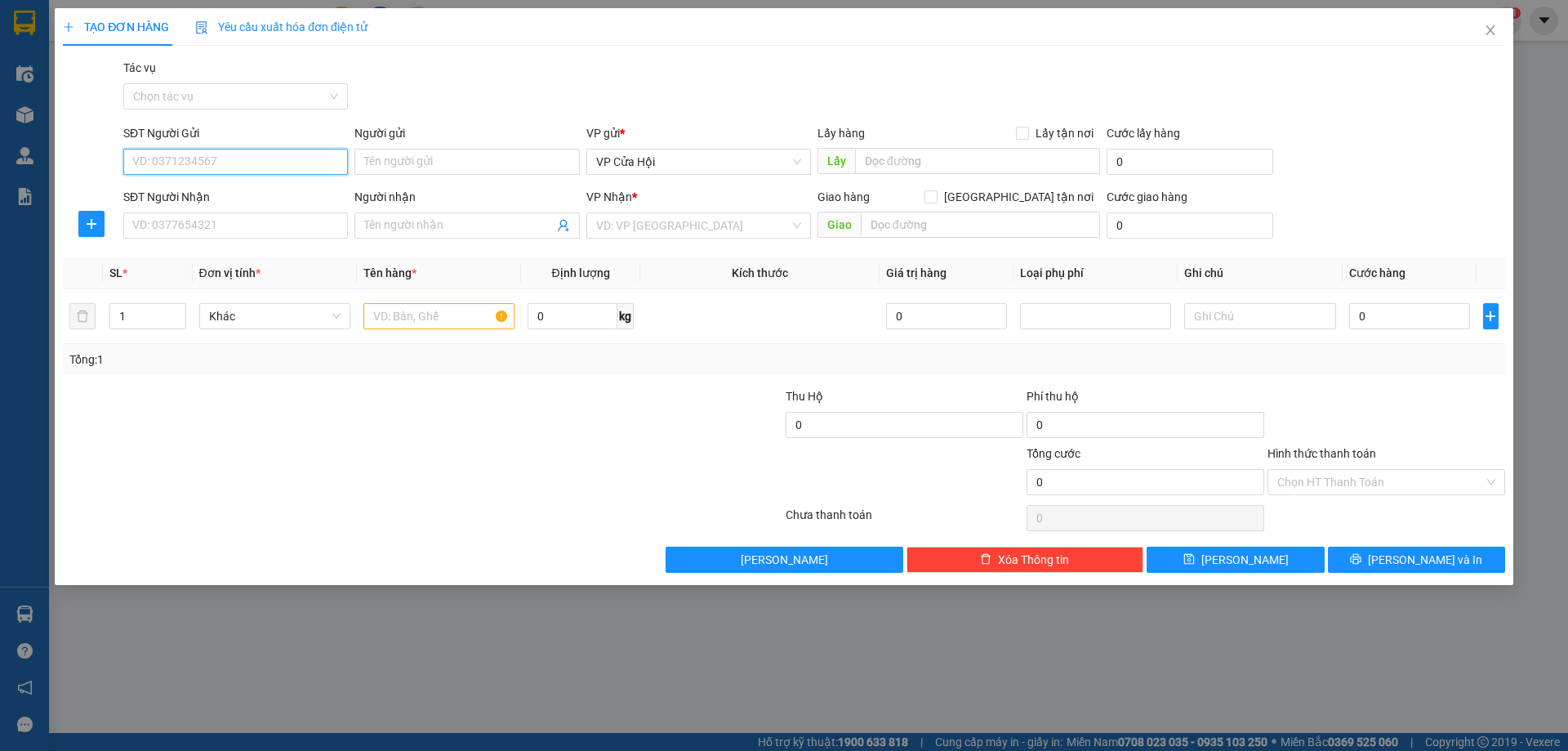
click at [160, 159] on input "SĐT Người Gửi" at bounding box center [235, 162] width 225 height 26
click at [192, 207] on div "0977048305 0977048305 - chị tuyết" at bounding box center [235, 194] width 225 height 33
click at [195, 198] on div "SĐT Người Nhận" at bounding box center [235, 197] width 225 height 18
click at [195, 213] on input "SĐT Người Nhận" at bounding box center [235, 226] width 225 height 26
click at [293, 174] on input "0977048305" at bounding box center [235, 162] width 225 height 26
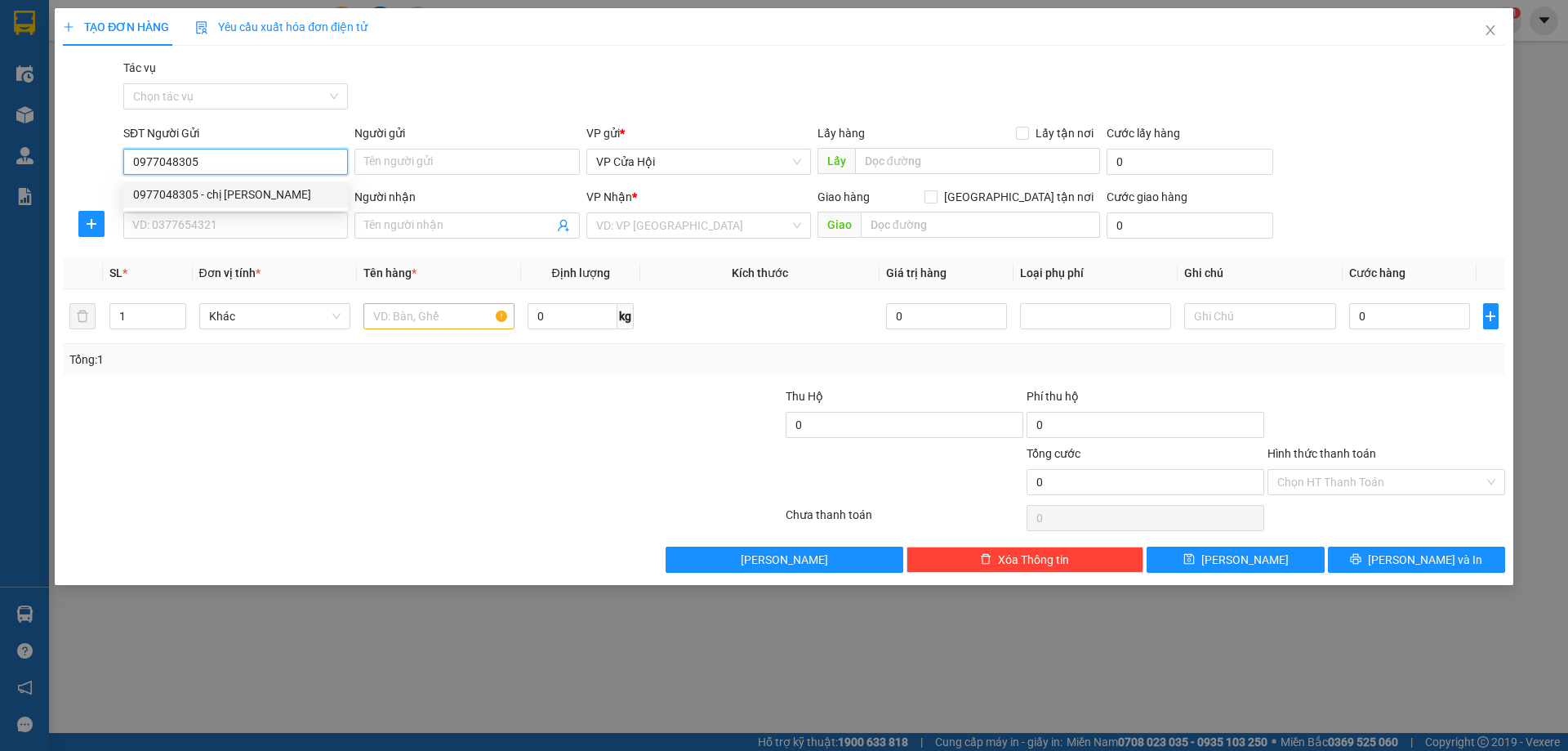
click at [273, 197] on div "0977048305 - chị tuyết" at bounding box center [235, 194] width 205 height 18
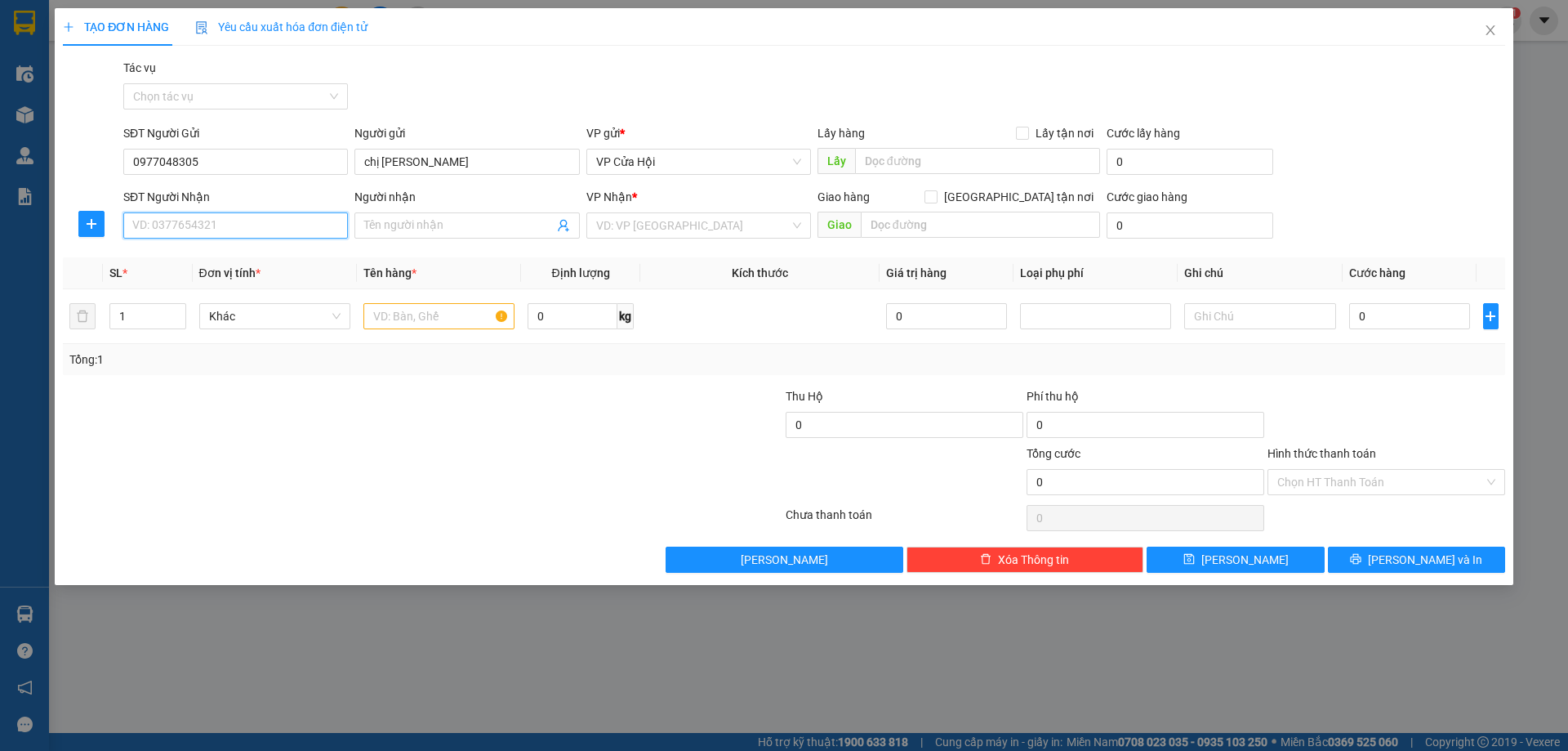
click at [280, 222] on input "SĐT Người Nhận" at bounding box center [235, 226] width 225 height 26
click at [214, 264] on div "0562363838" at bounding box center [235, 258] width 205 height 18
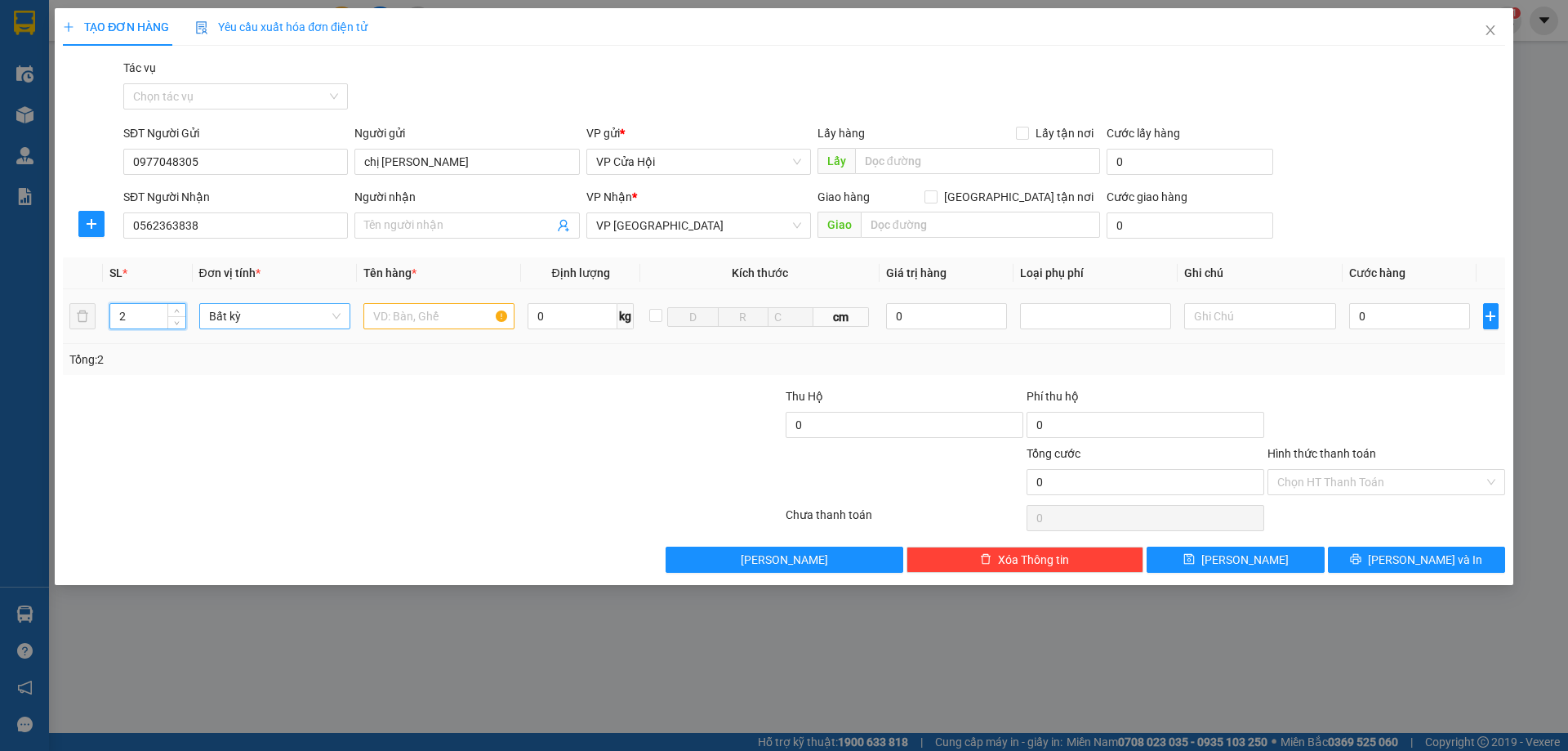
drag, startPoint x: 177, startPoint y: 306, endPoint x: 307, endPoint y: 312, distance: 130.1
click at [177, 304] on span "Increase Value" at bounding box center [176, 310] width 18 height 12
click at [396, 315] on input "text" at bounding box center [438, 316] width 151 height 26
click at [1378, 307] on input "0" at bounding box center [1409, 316] width 121 height 26
click at [1370, 473] on input "Hình thức thanh toán" at bounding box center [1381, 482] width 207 height 24
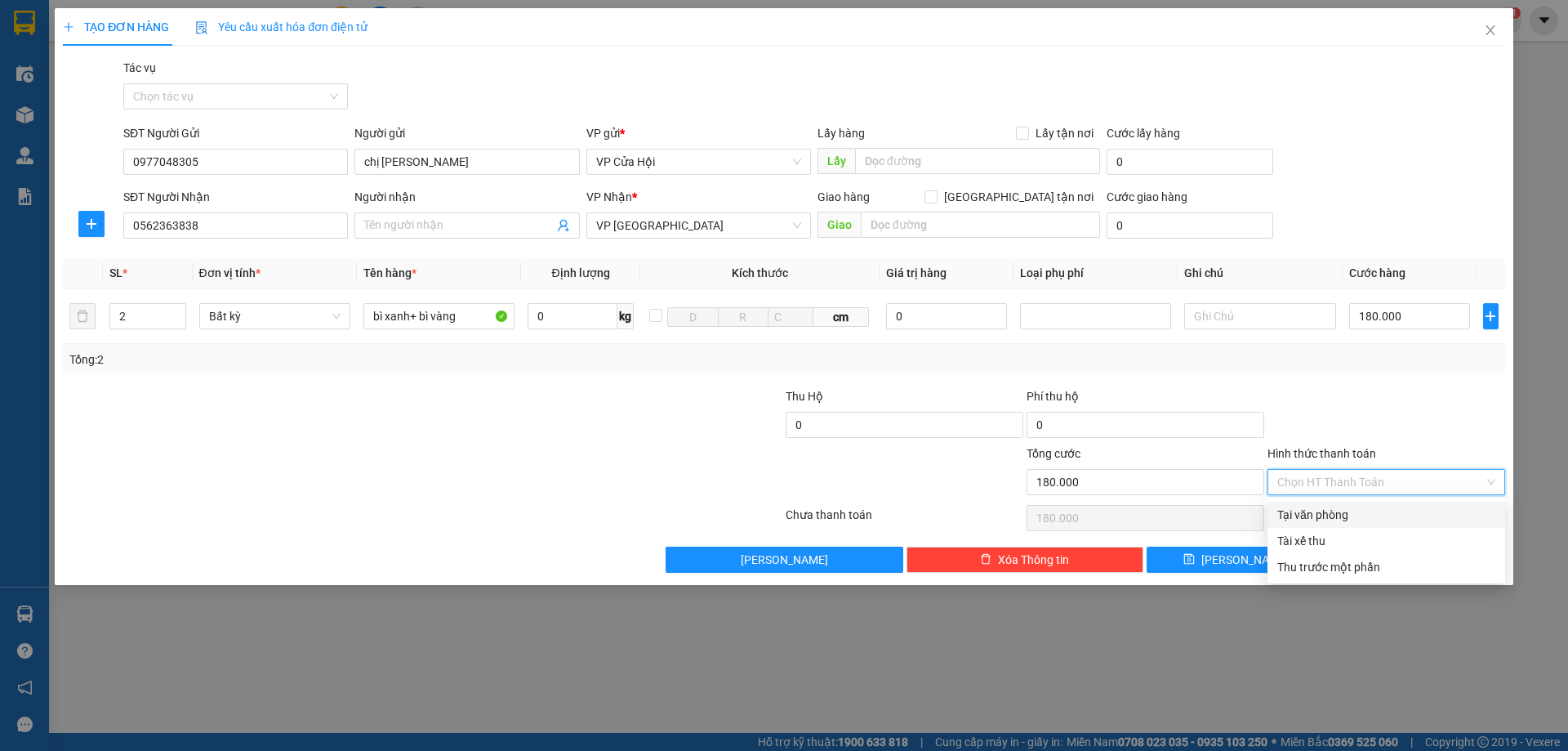
drag, startPoint x: 1347, startPoint y: 511, endPoint x: 1368, endPoint y: 508, distance: 21.2
click at [1347, 510] on div "Tại văn phòng" at bounding box center [1386, 514] width 218 height 18
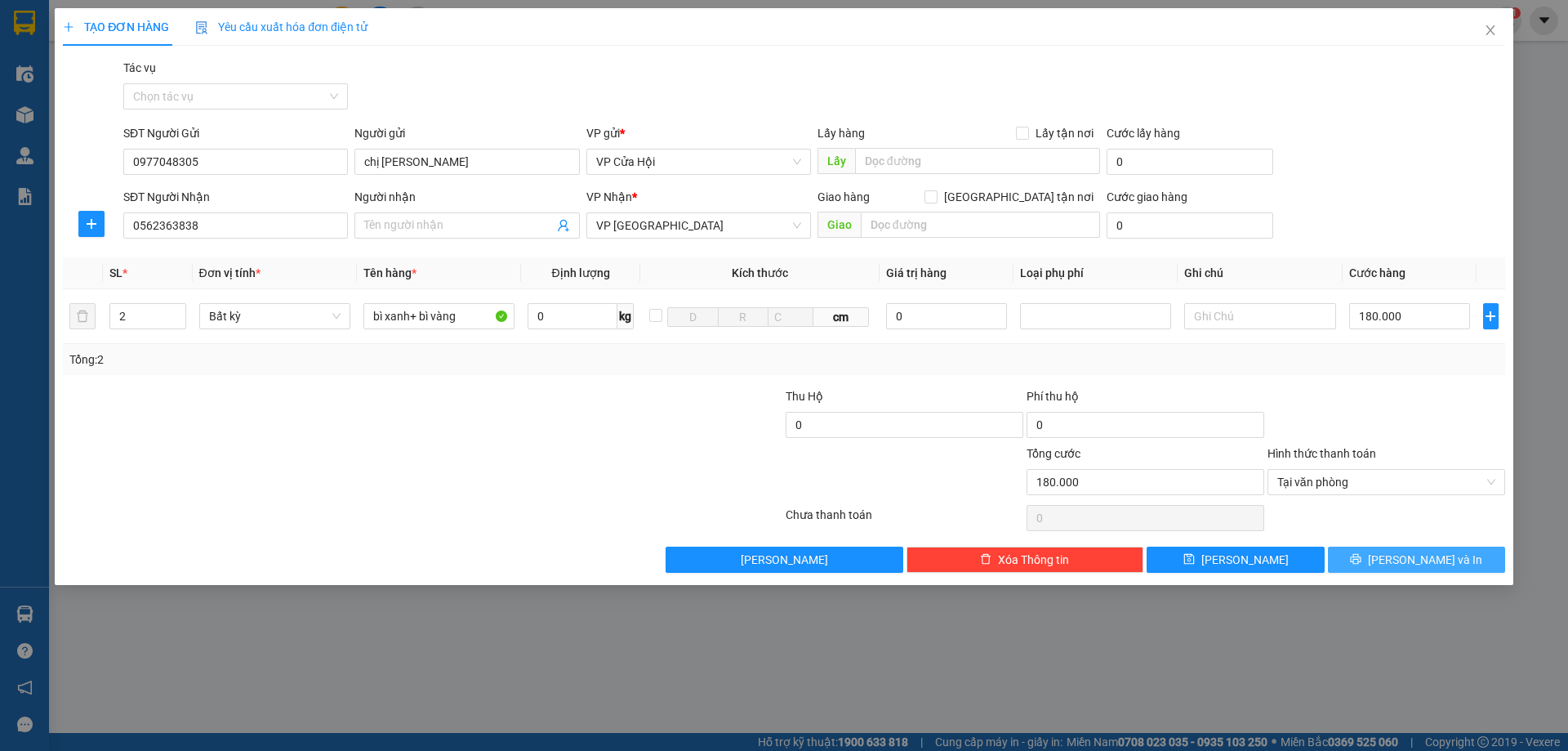
click at [1428, 560] on span "Lưu và In" at bounding box center [1425, 559] width 115 height 18
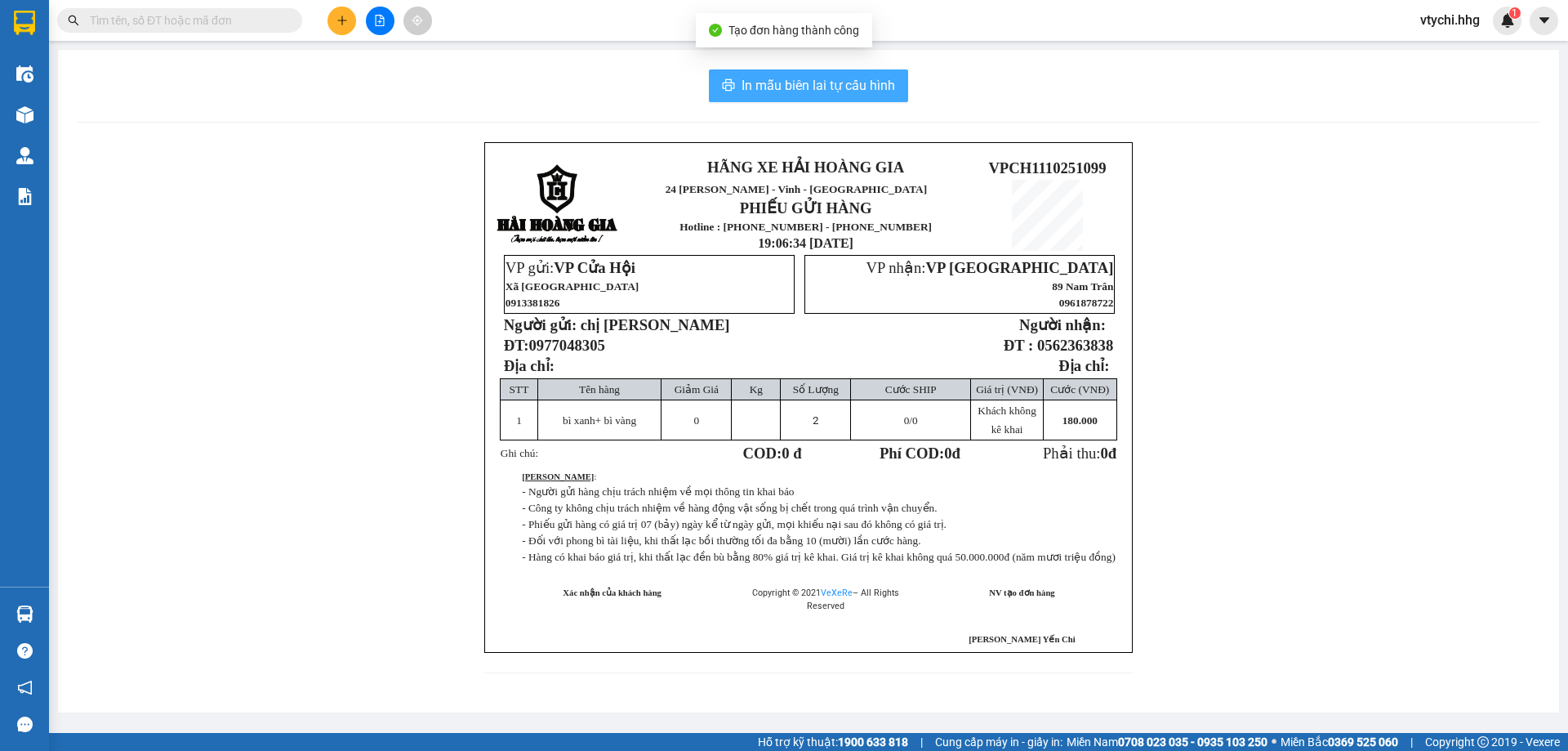
click at [780, 86] on span "In mẫu biên lai tự cấu hình" at bounding box center [817, 86] width 153 height 21
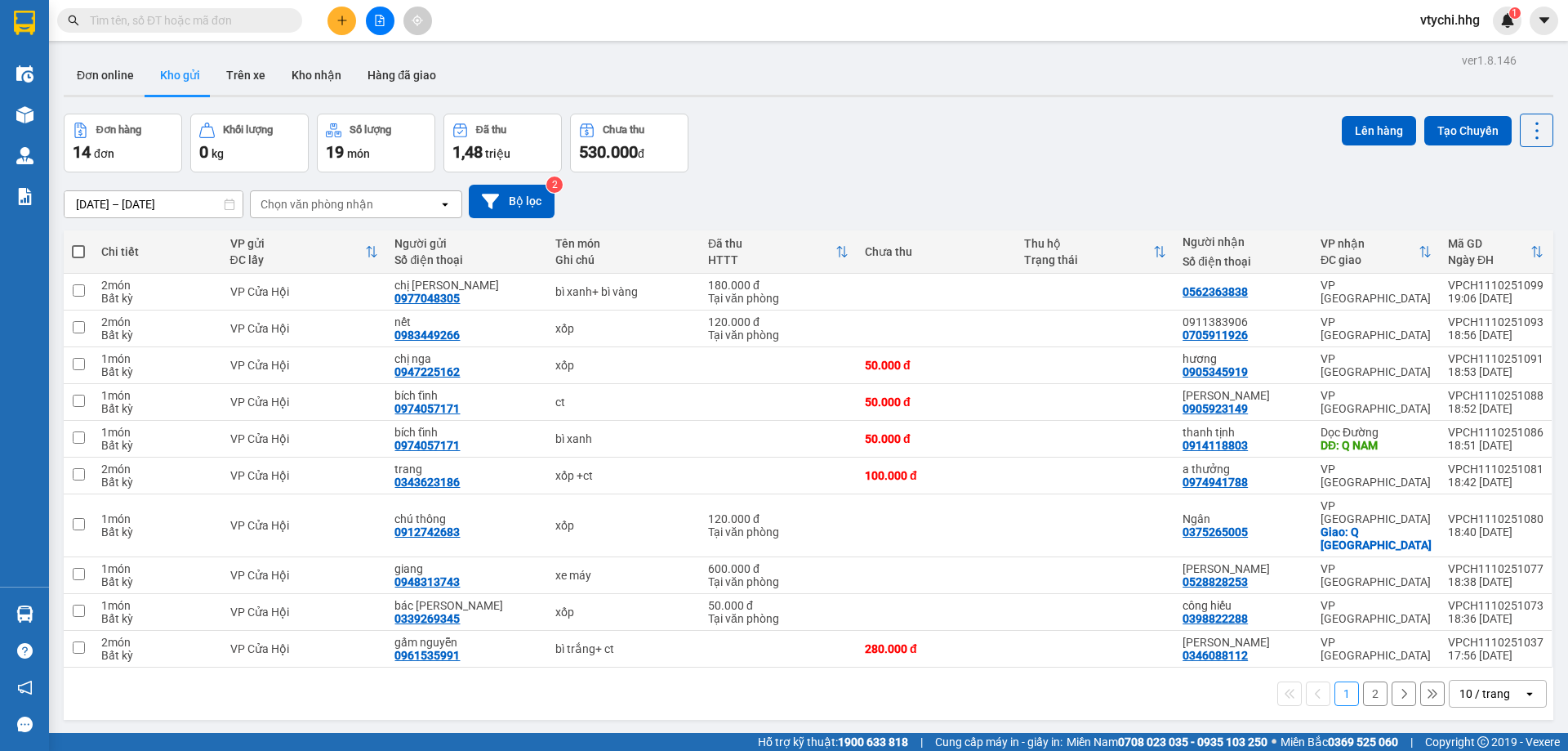
click at [854, 148] on div "Đơn hàng 14 đơn Khối lượng 0 kg Số lượng 19 món Đã thu 1,48 triệu Chưa thu 530.…" at bounding box center [808, 143] width 1489 height 58
click at [320, 17] on div at bounding box center [380, 21] width 122 height 28
click at [339, 14] on button at bounding box center [341, 21] width 28 height 28
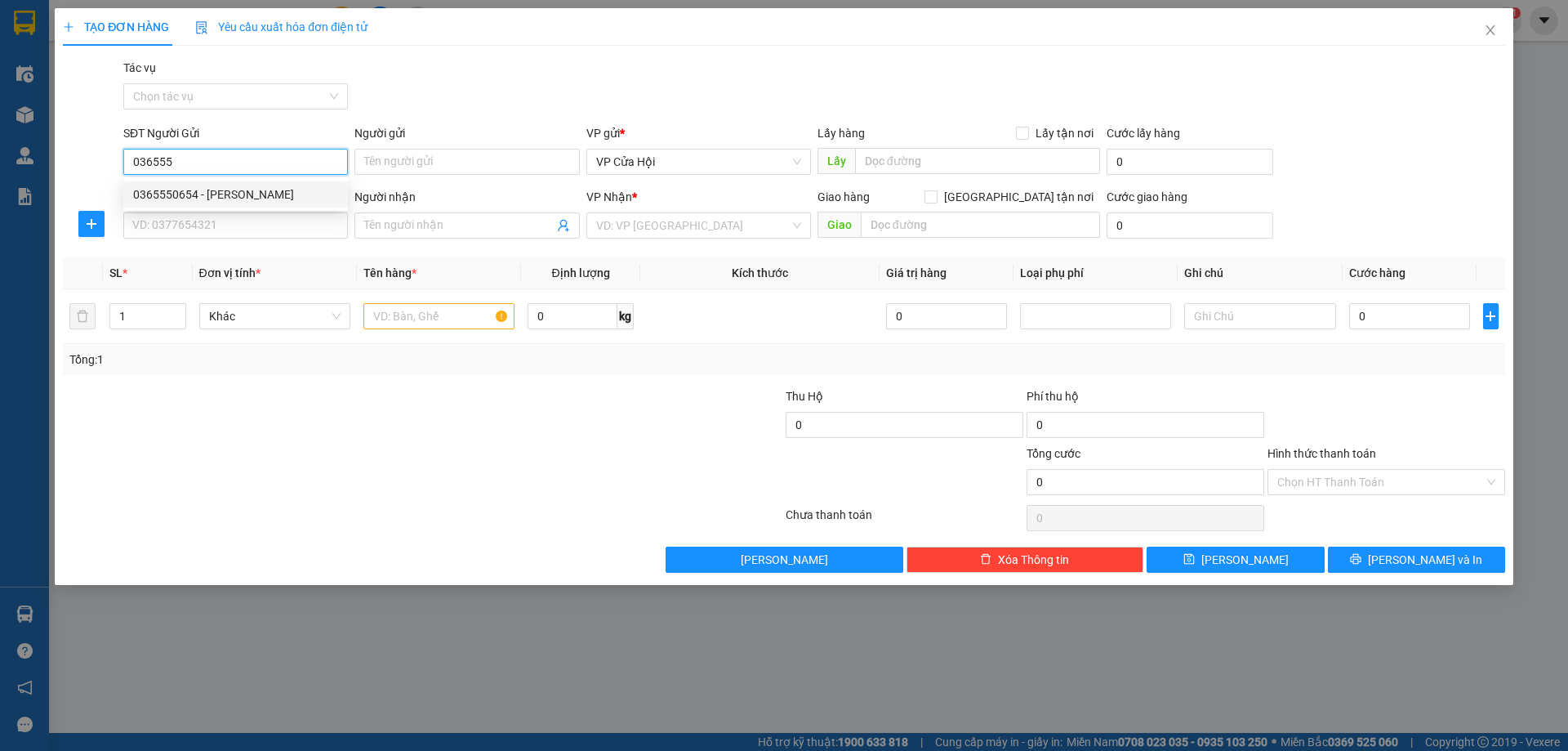
click at [220, 192] on div "0365550654 - Phan Huyền" at bounding box center [235, 194] width 205 height 18
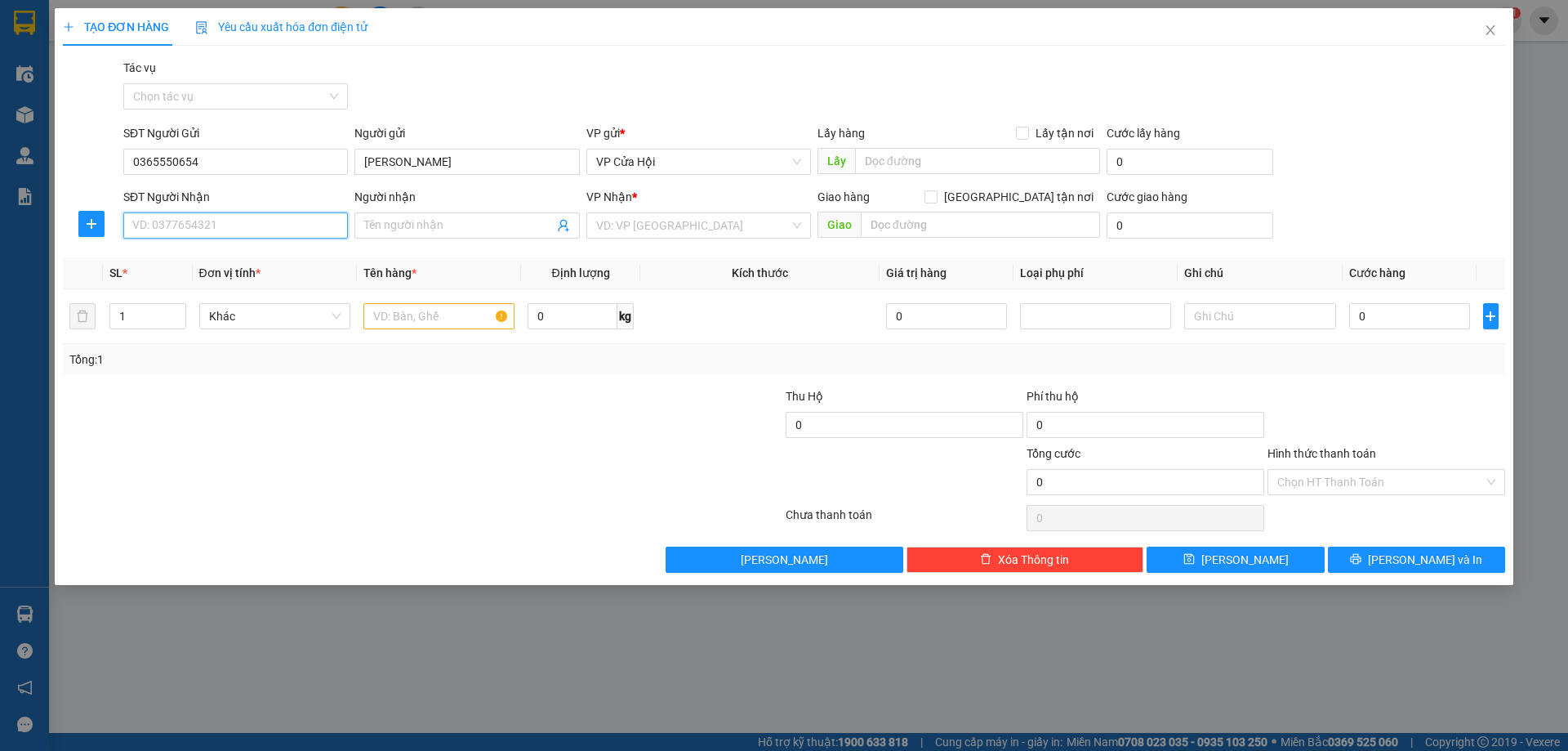
click at [225, 232] on input "SĐT Người Nhận" at bounding box center [235, 226] width 225 height 26
click at [224, 257] on div "0335898338 - khéo" at bounding box center [235, 258] width 205 height 18
click at [179, 311] on icon "up" at bounding box center [177, 312] width 6 height 6
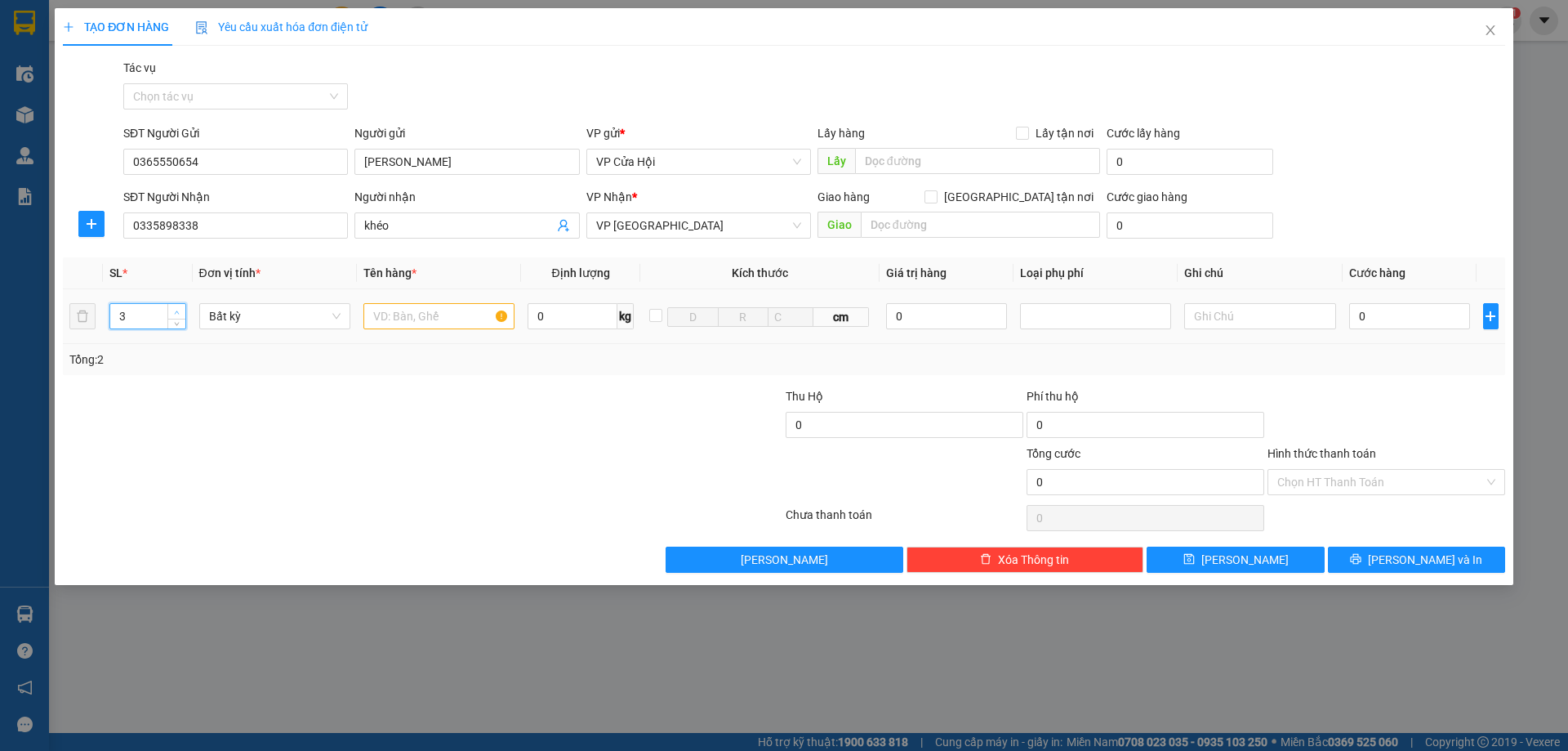
click at [179, 311] on icon "up" at bounding box center [177, 312] width 6 height 6
click at [449, 312] on input "text" at bounding box center [438, 316] width 151 height 26
click at [1404, 325] on input "0" at bounding box center [1409, 316] width 121 height 26
click at [1383, 549] on button "Lưu và In" at bounding box center [1416, 560] width 177 height 26
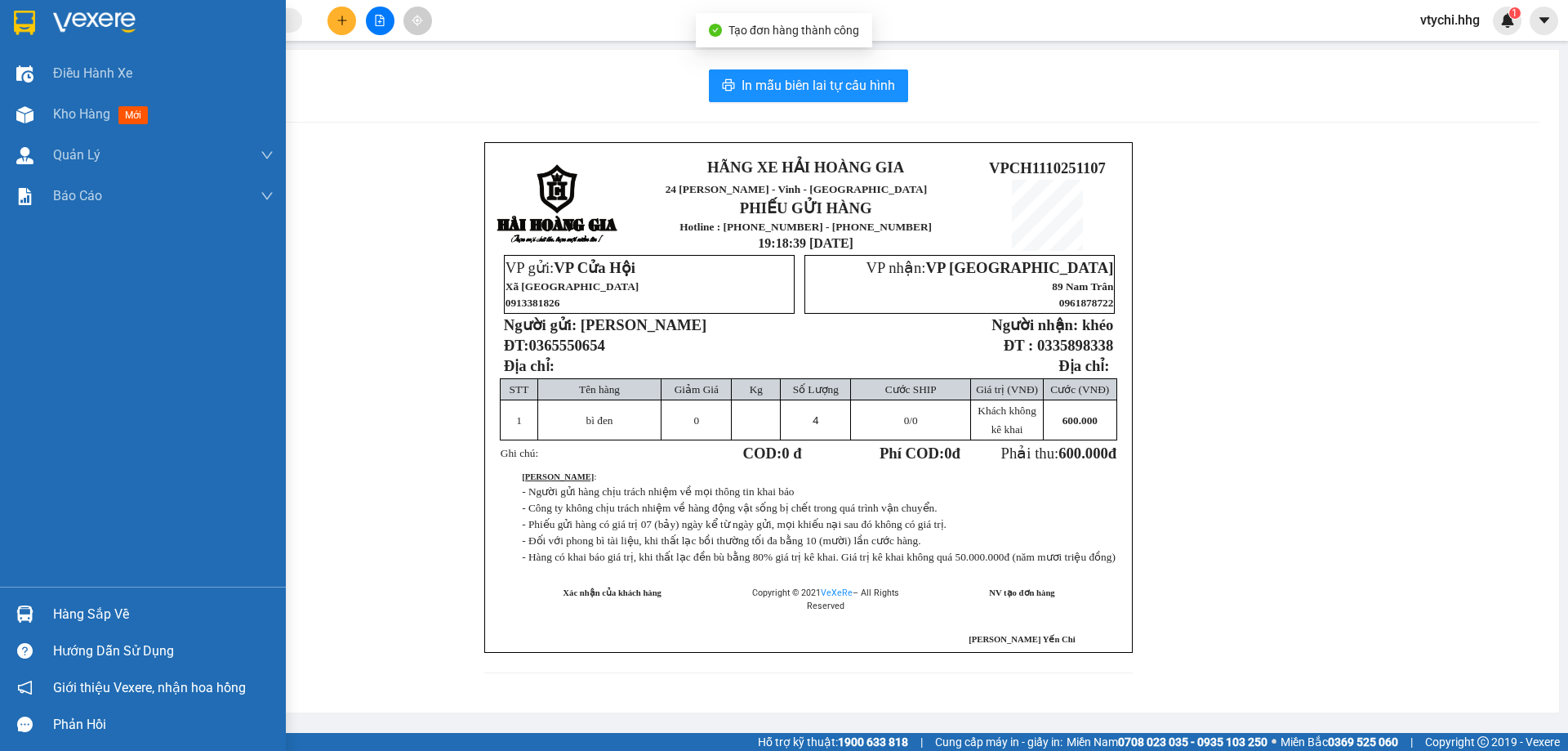
click at [39, 25] on div at bounding box center [24, 23] width 28 height 28
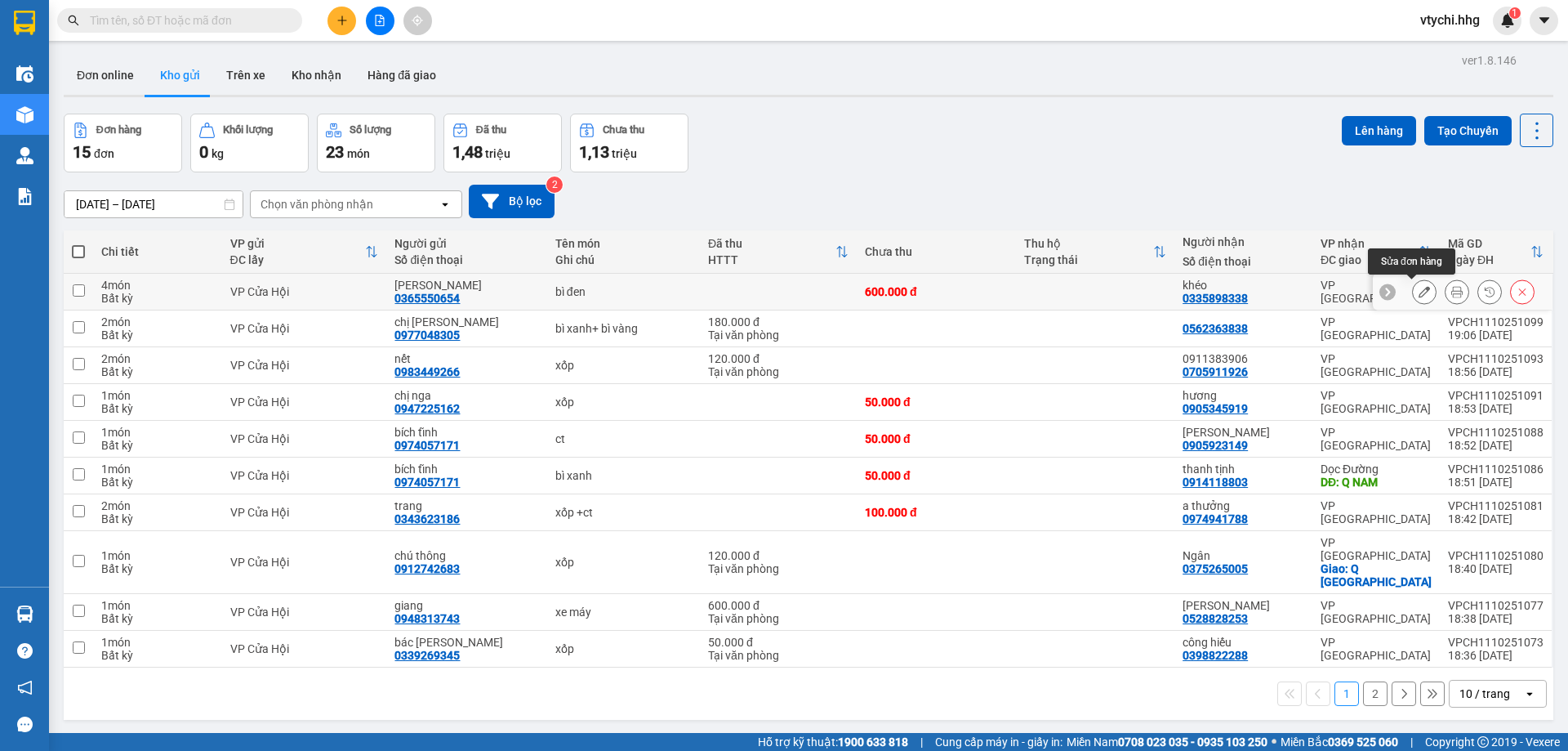
click at [1418, 292] on icon at bounding box center [1424, 292] width 11 height 11
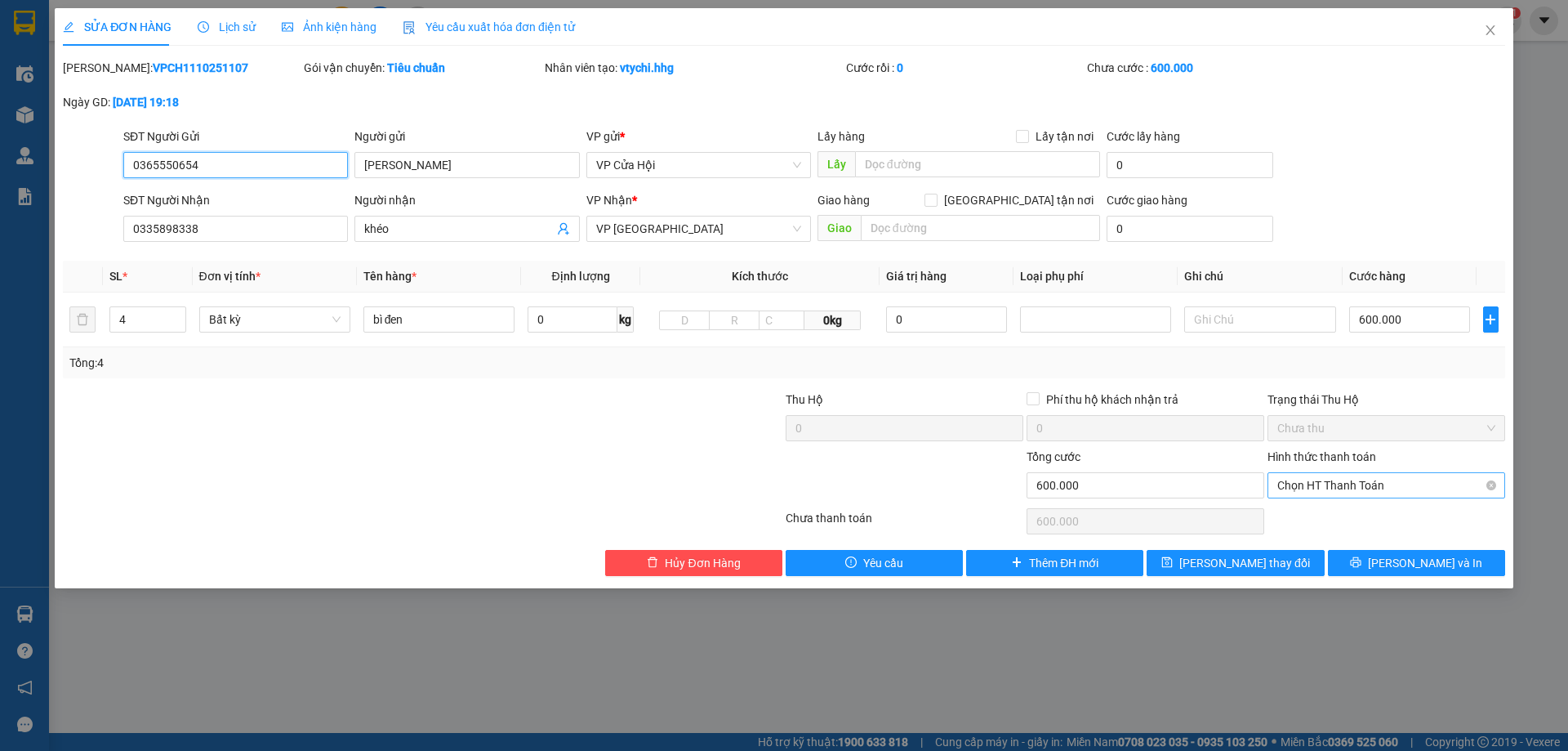
click at [1418, 477] on span "Chọn HT Thanh Toán" at bounding box center [1386, 486] width 218 height 24
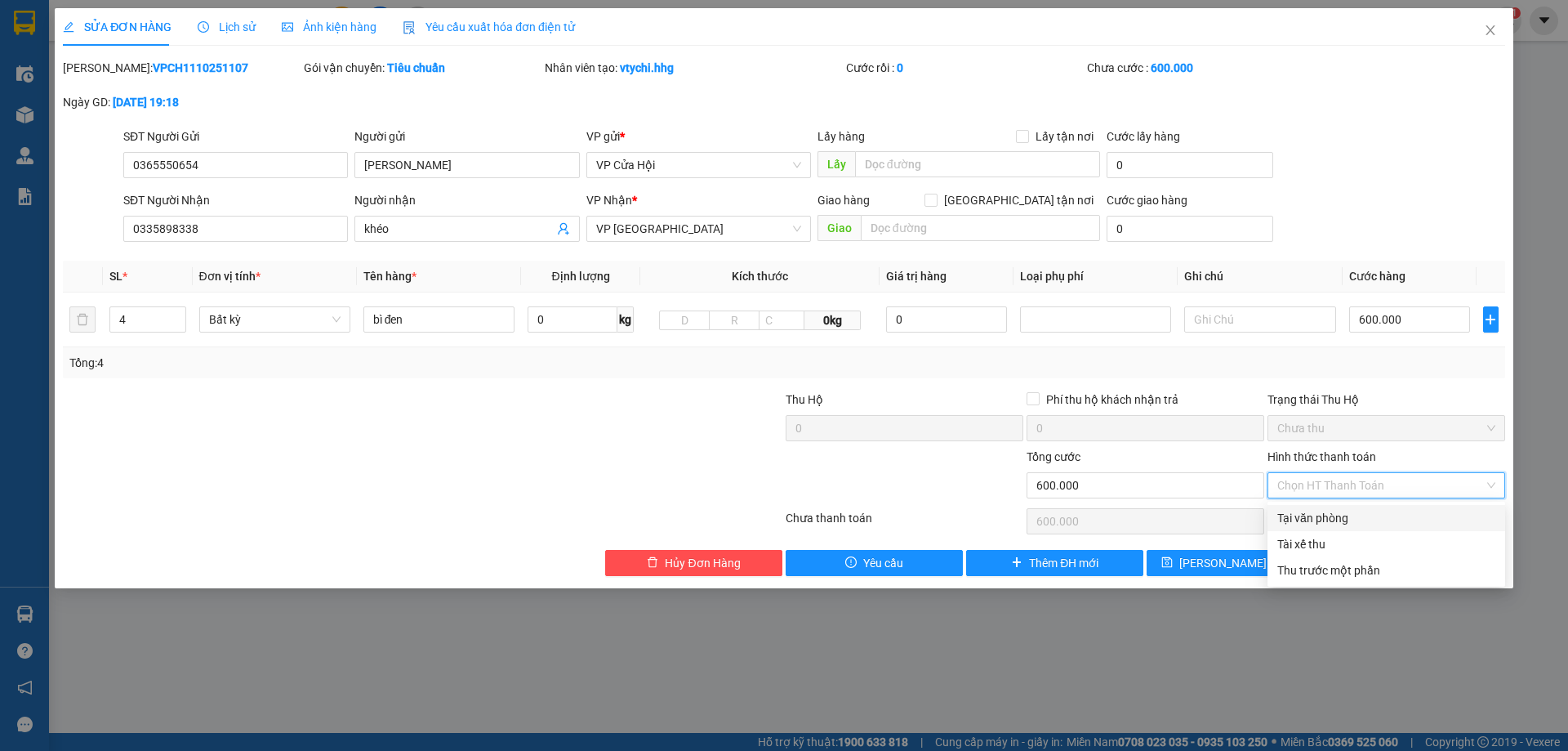
click at [1368, 511] on div "Tại văn phòng" at bounding box center [1386, 518] width 218 height 18
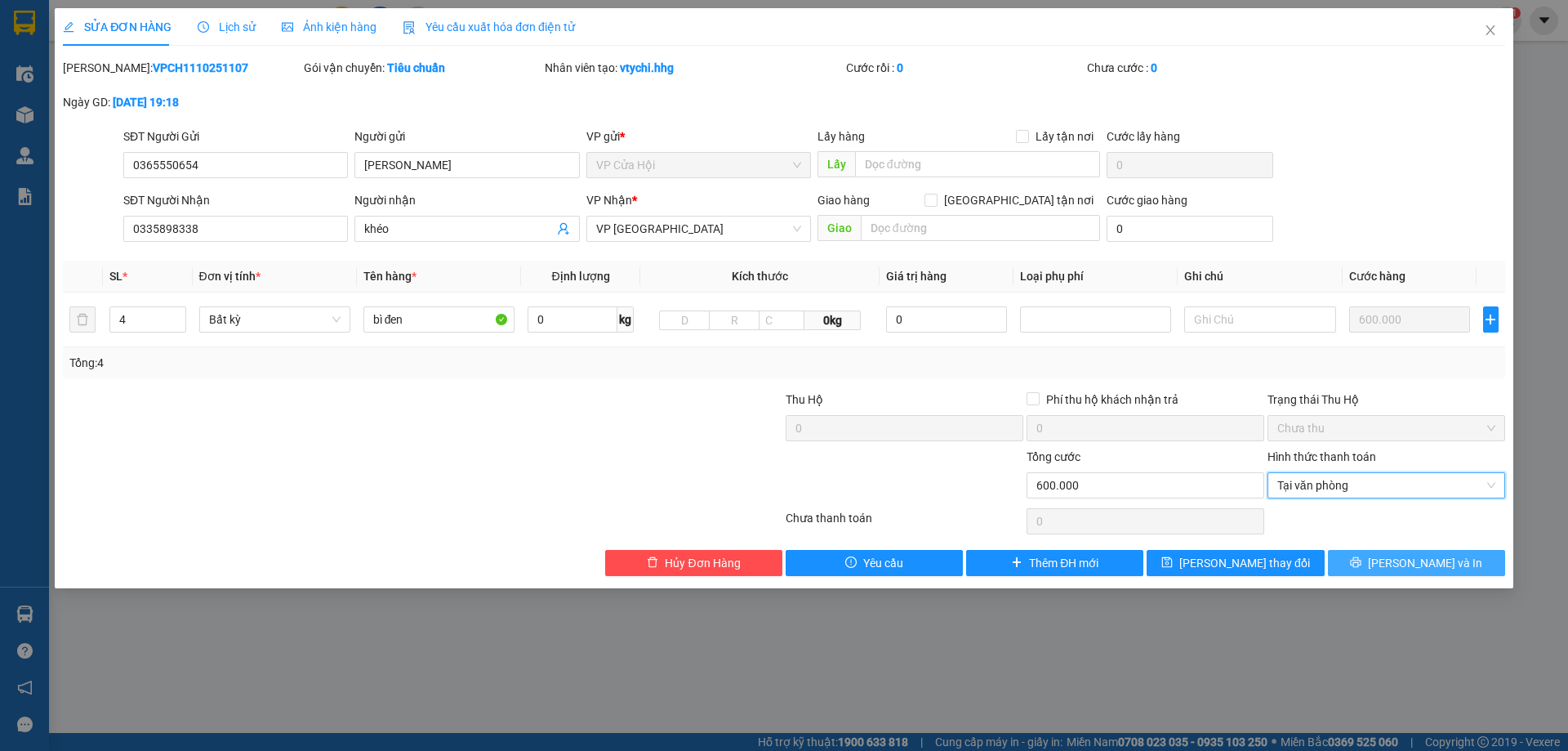
drag, startPoint x: 1410, startPoint y: 567, endPoint x: 1396, endPoint y: 567, distance: 14.0
click at [1409, 567] on span "Lưu và In" at bounding box center [1425, 563] width 115 height 18
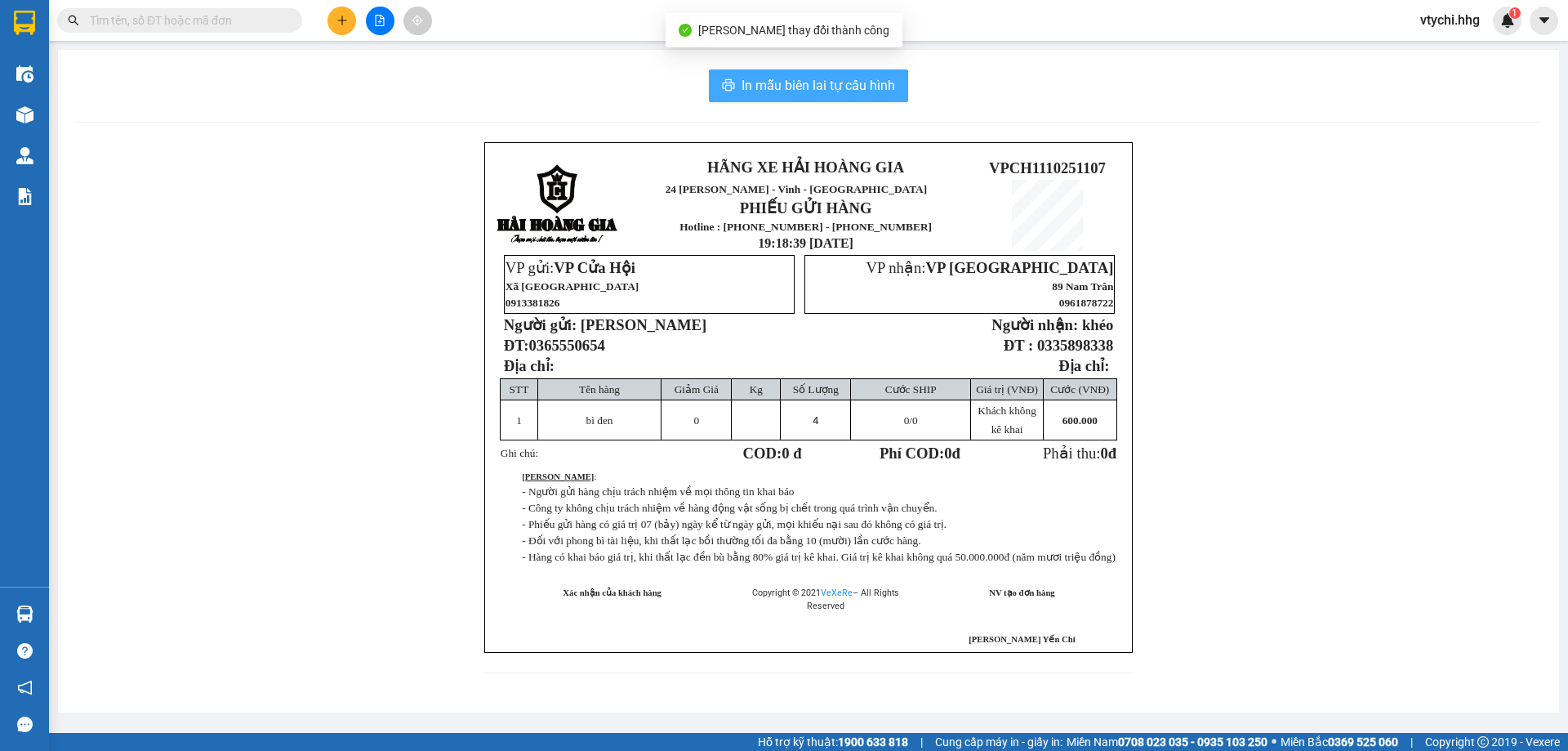
click at [825, 97] on button "In mẫu biên lai tự cấu hình" at bounding box center [808, 86] width 199 height 33
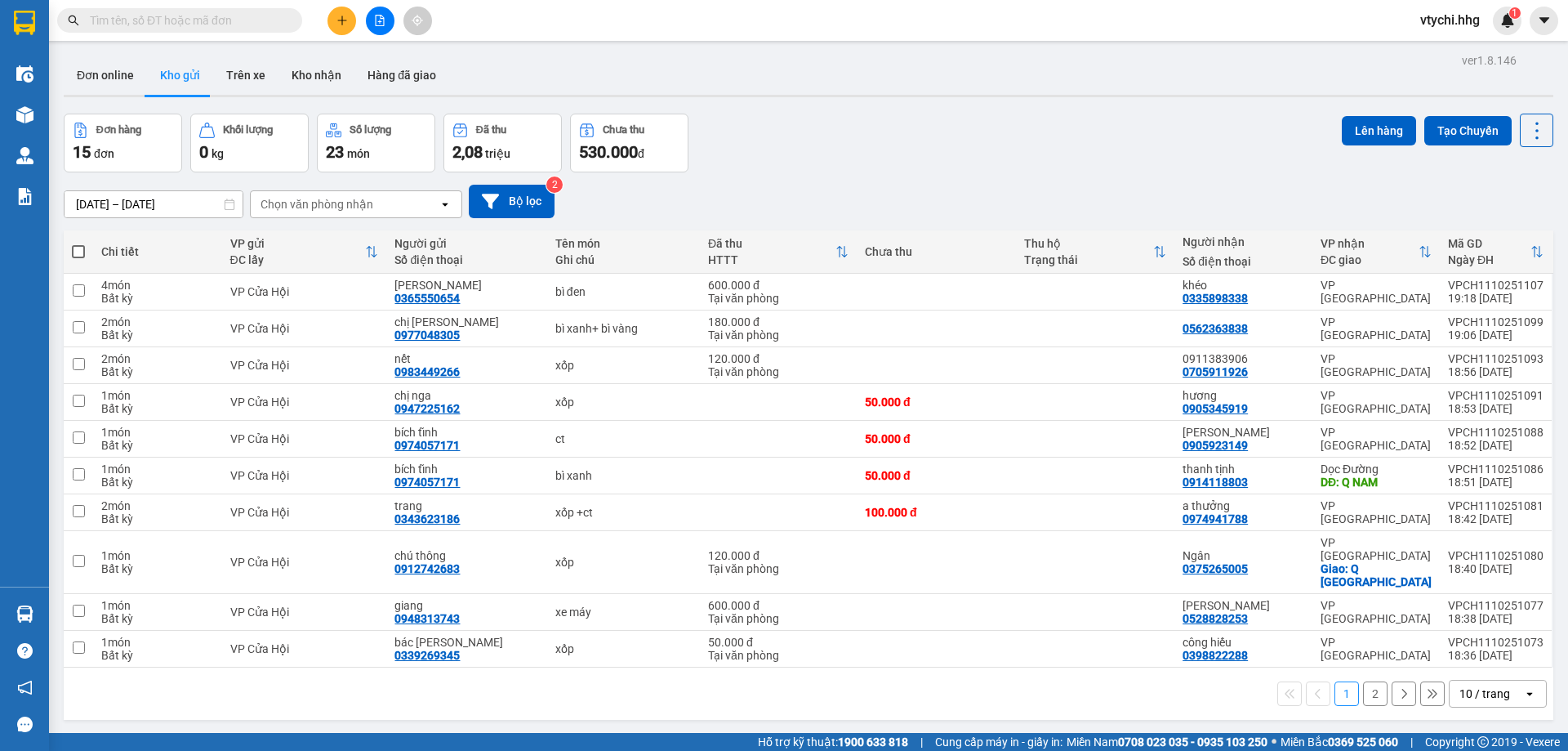
click at [907, 166] on div "Đơn hàng 15 đơn Khối lượng 0 kg Số lượng 23 món Đã thu 2,08 triệu Chưa thu 530.…" at bounding box center [808, 143] width 1489 height 58
drag, startPoint x: 529, startPoint y: 783, endPoint x: 0, endPoint y: 783, distance: 529.0
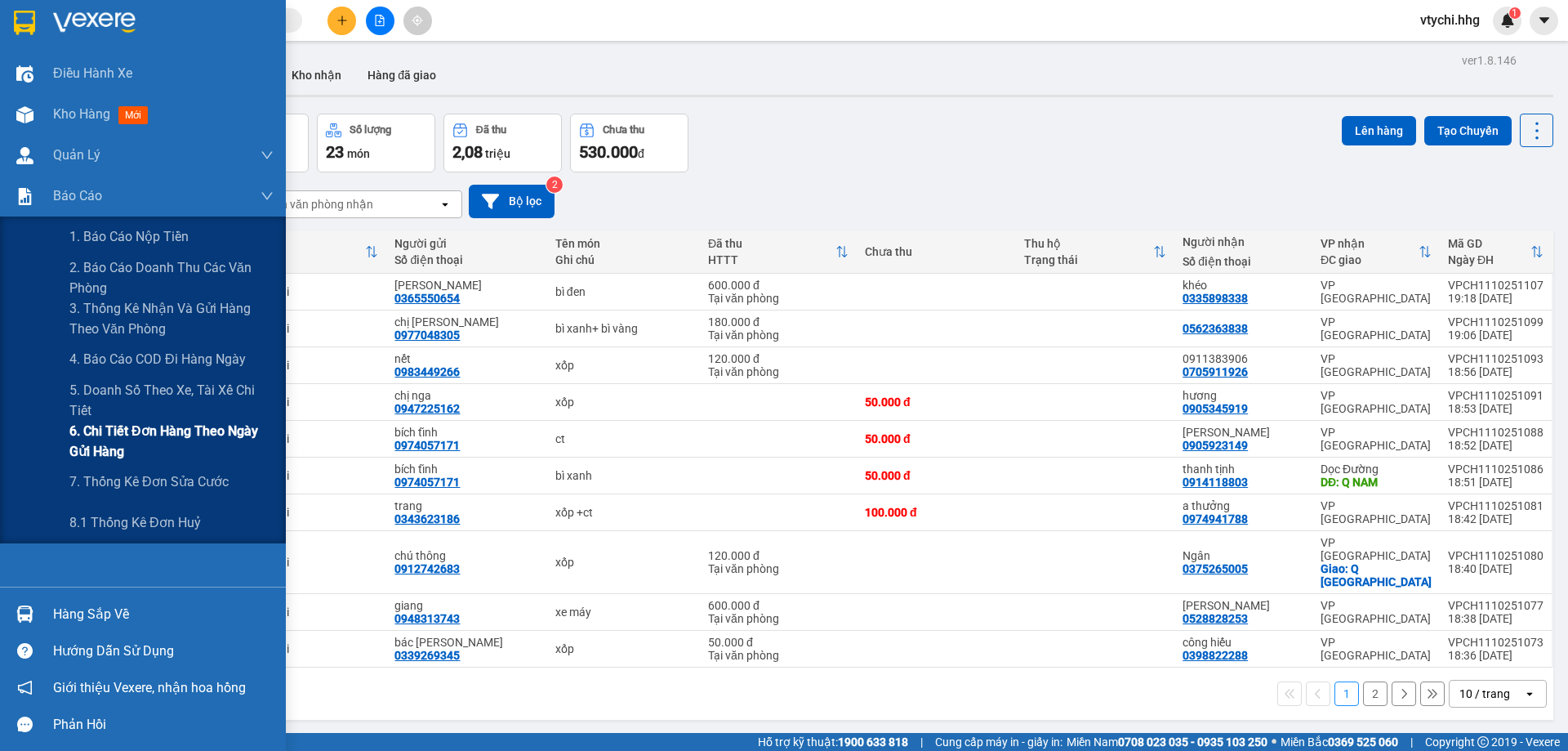
click at [220, 437] on span "6. Chi tiết đơn hàng theo ngày gửi hàng" at bounding box center [171, 440] width 204 height 40
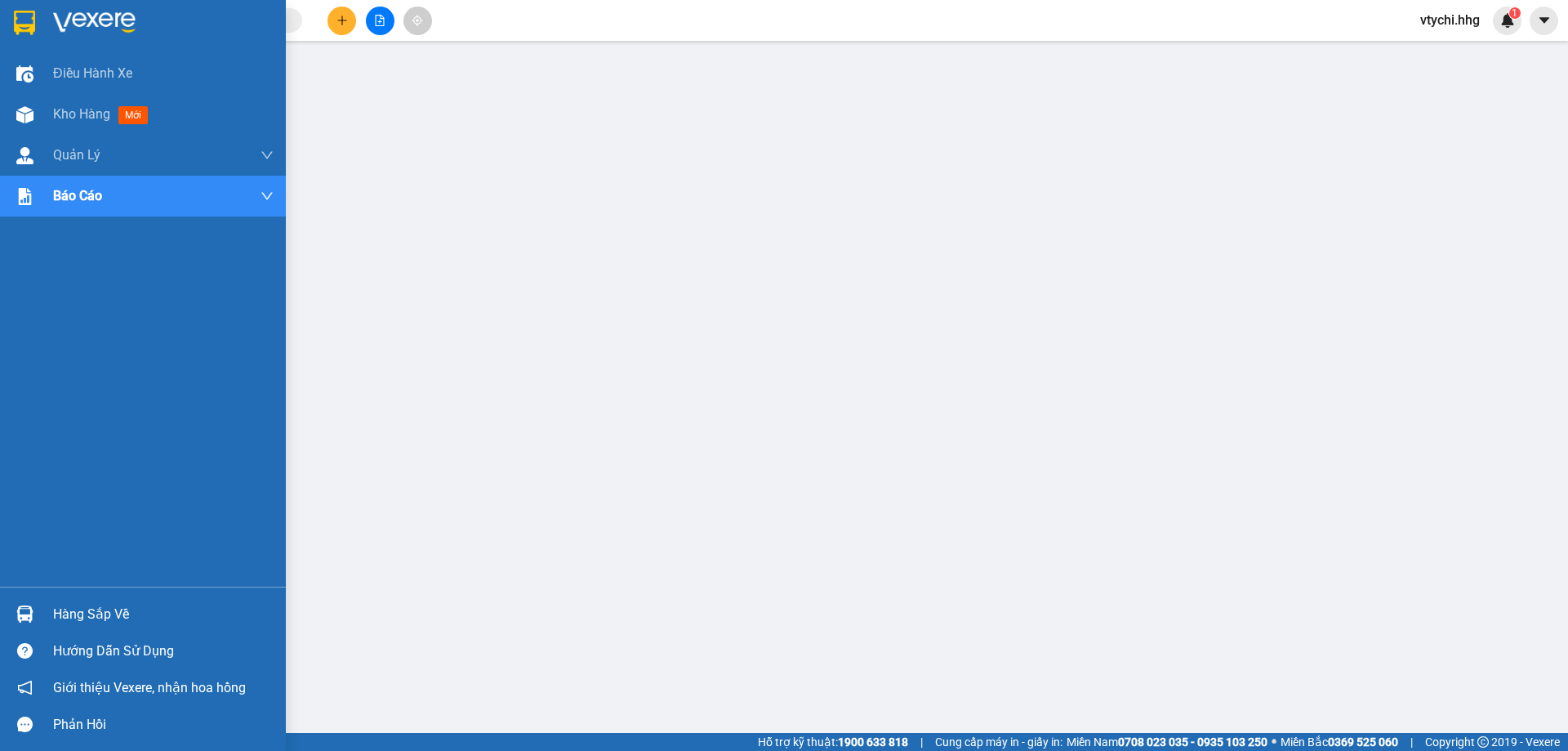
click at [99, 11] on img at bounding box center [94, 23] width 83 height 24
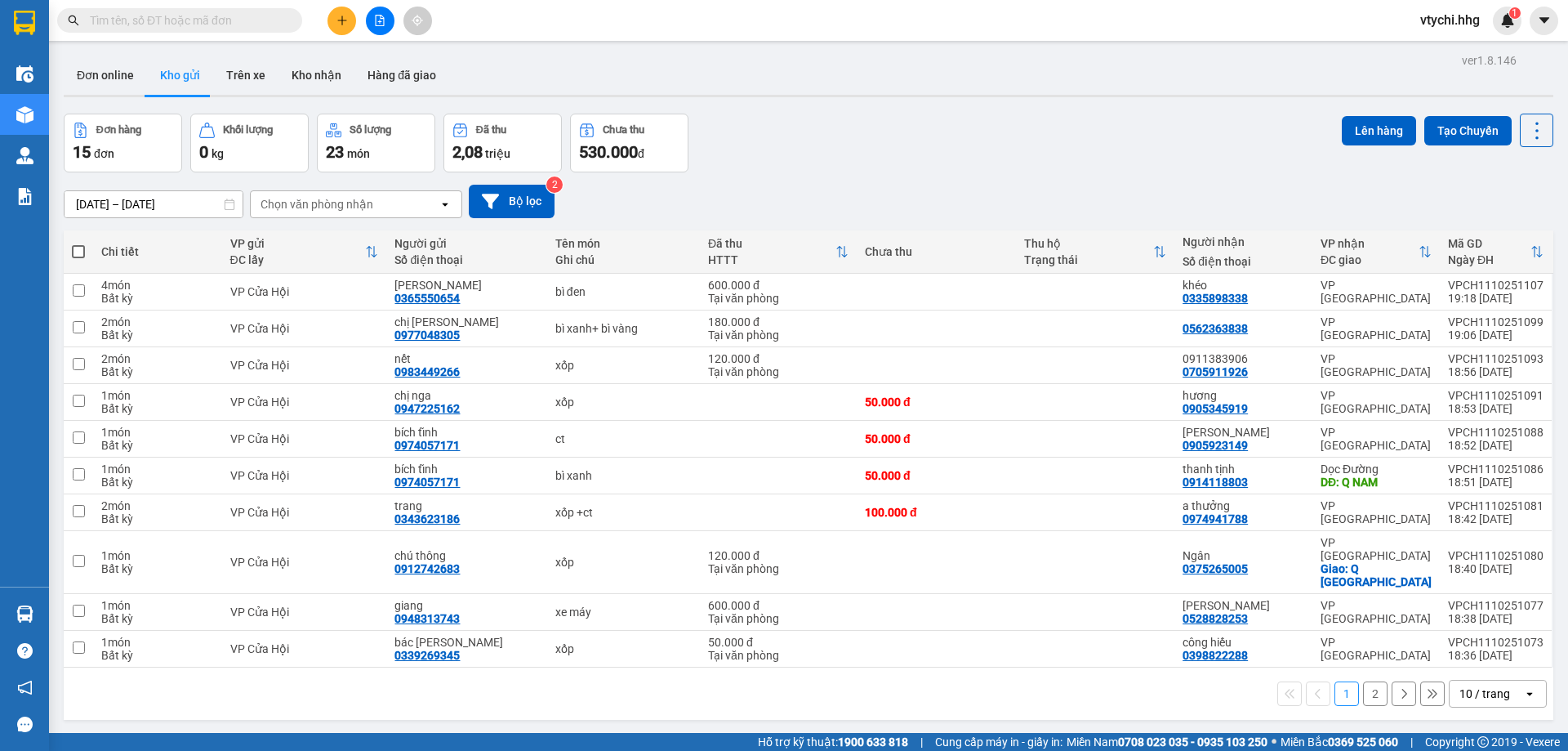
click at [373, 29] on button at bounding box center [380, 21] width 28 height 28
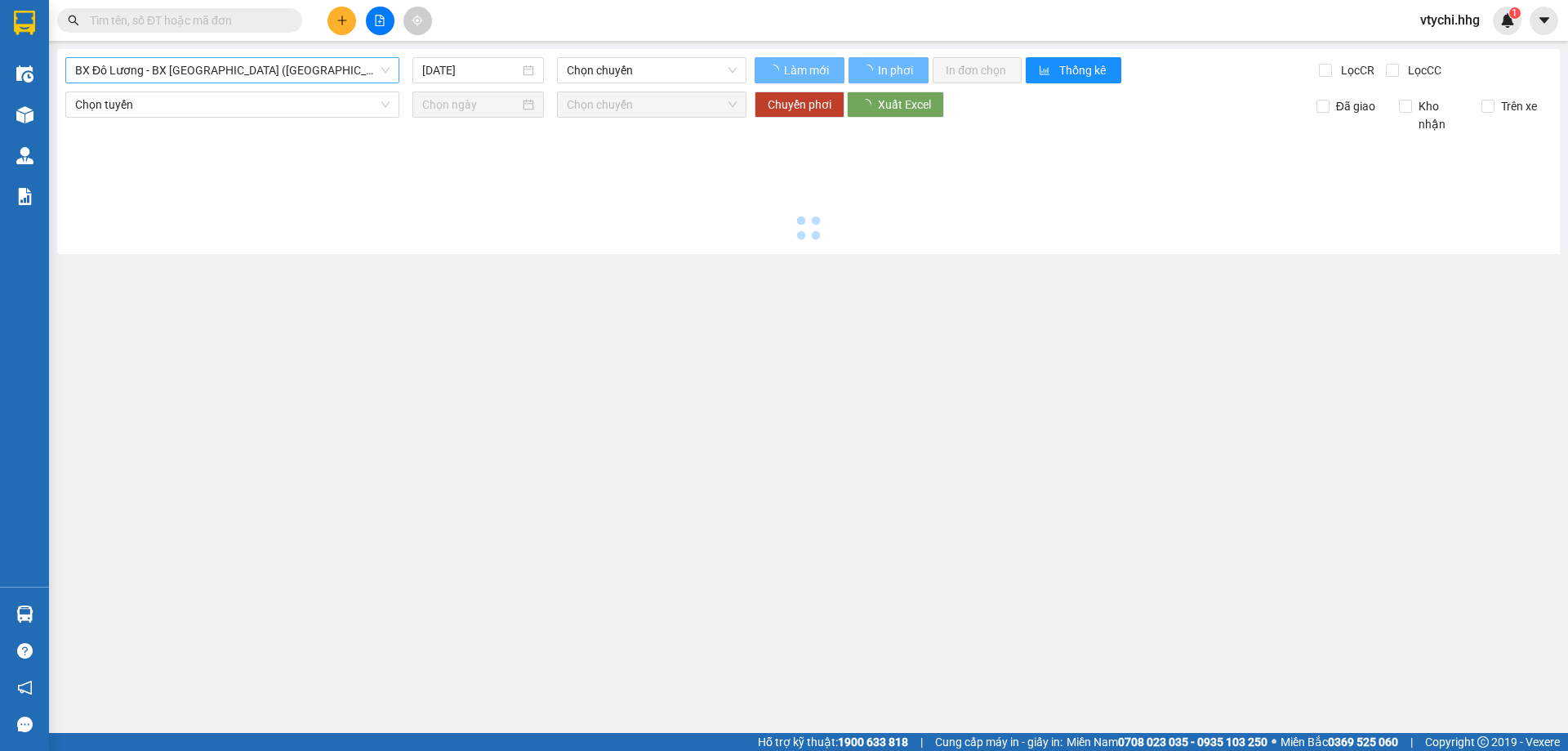
click at [274, 65] on span "BX Đô Lương - BX [GEOGRAPHIC_DATA] ([GEOGRAPHIC_DATA])" at bounding box center [232, 71] width 314 height 24
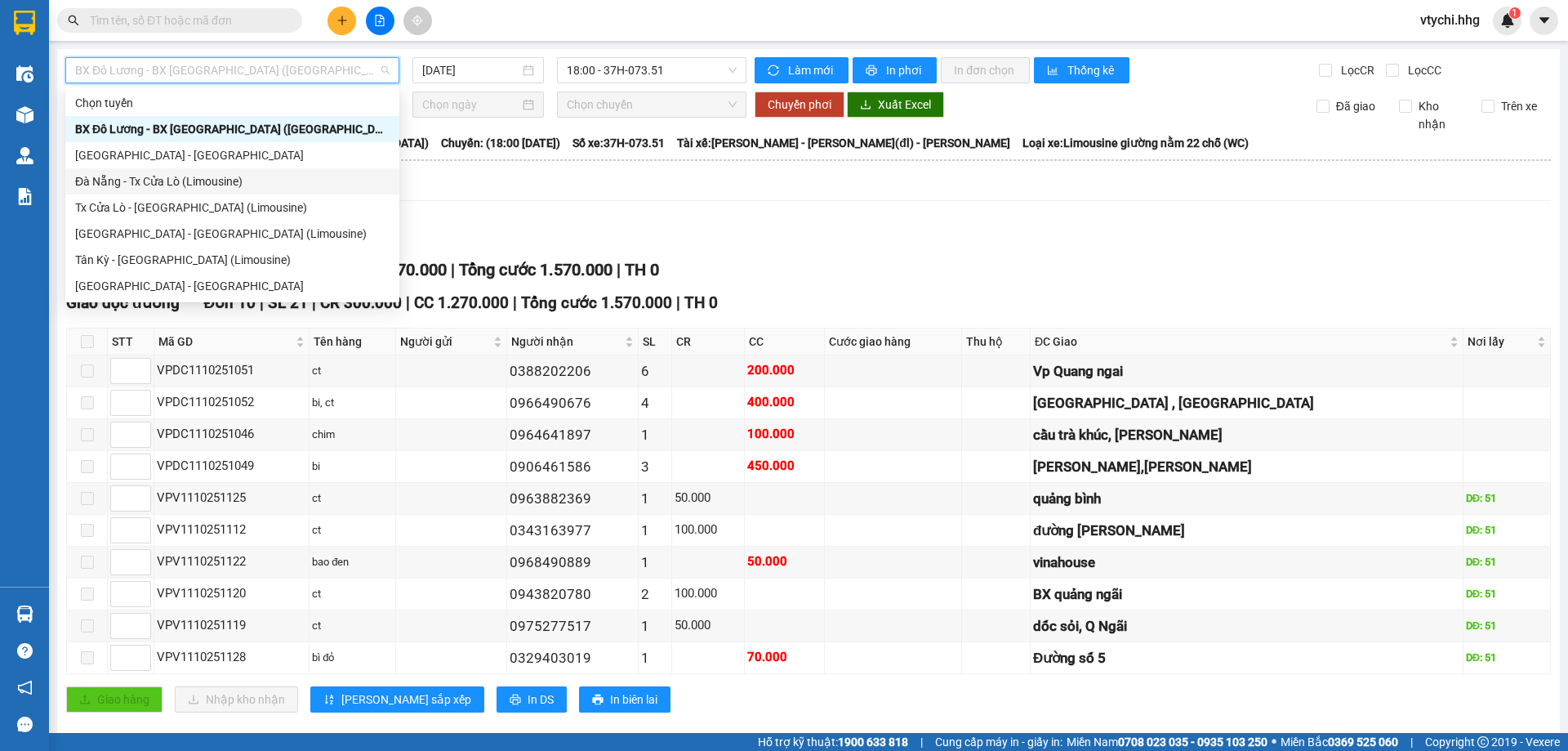
click at [220, 183] on div "Đà Nẵng - Tx Cửa Lò (Limousine)" at bounding box center [232, 181] width 314 height 18
type input "[DATE]"
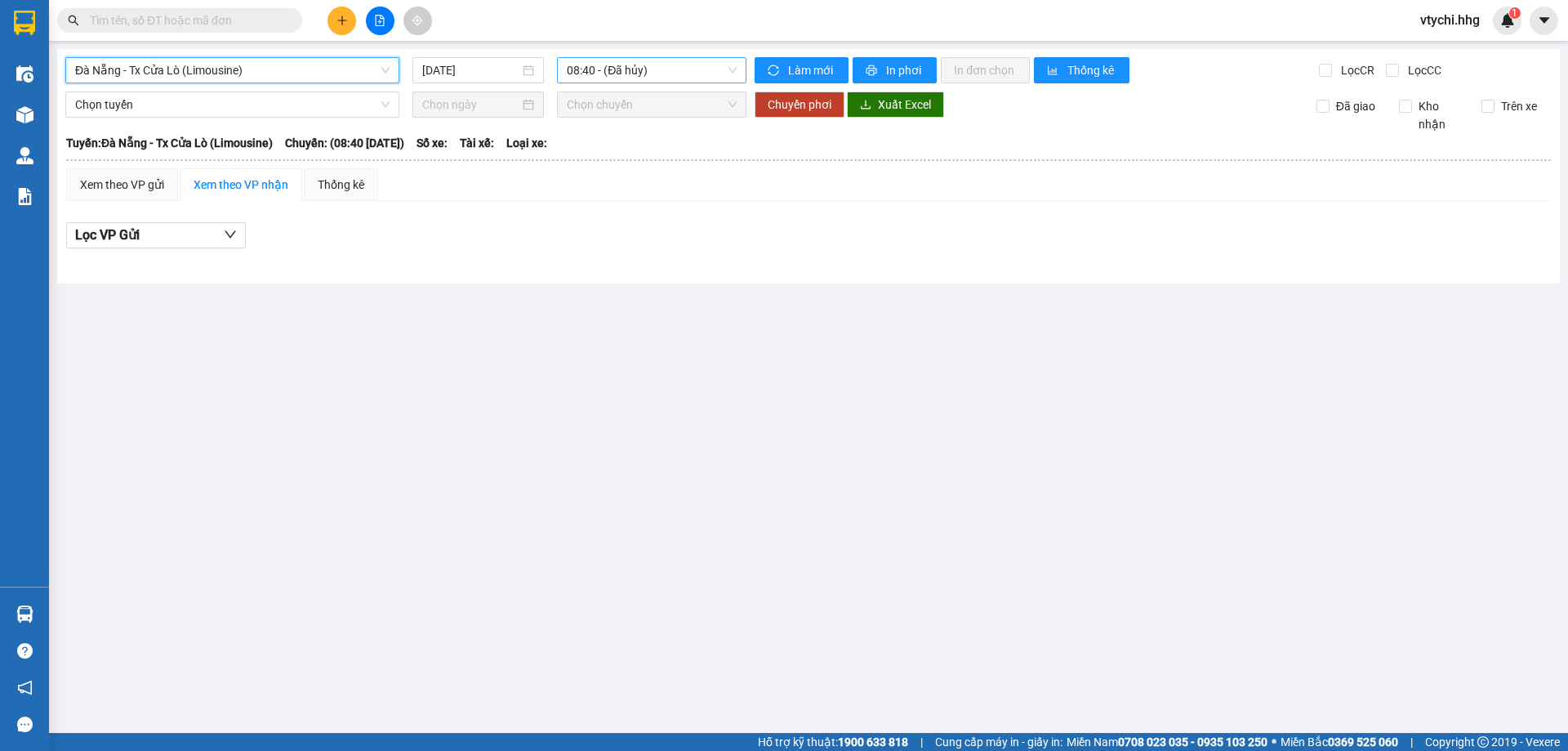
click at [718, 70] on span "08:40 - (Đã hủy)" at bounding box center [651, 71] width 170 height 24
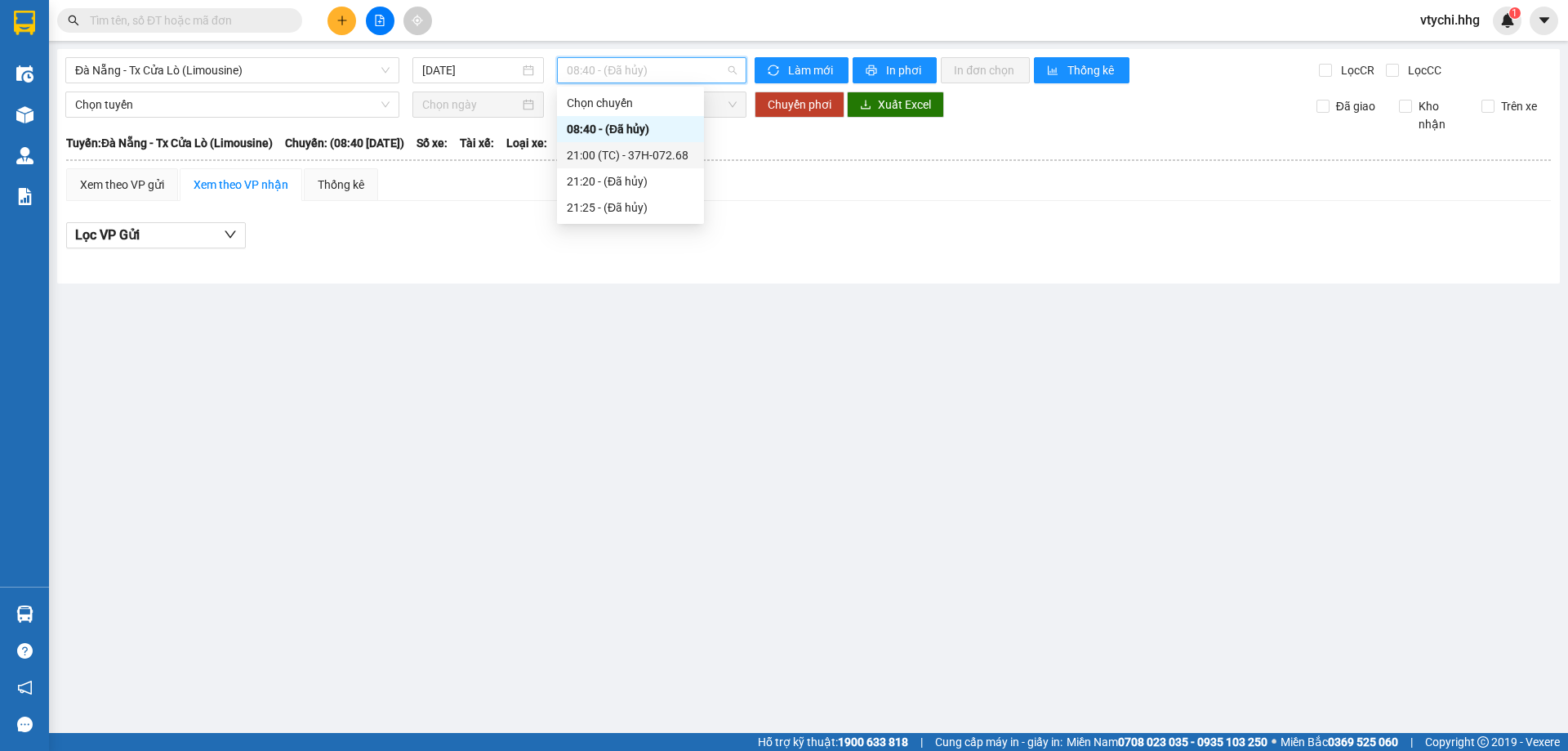
click at [658, 152] on div "21:00 (TC) - 37H-072.68" at bounding box center [629, 154] width 127 height 18
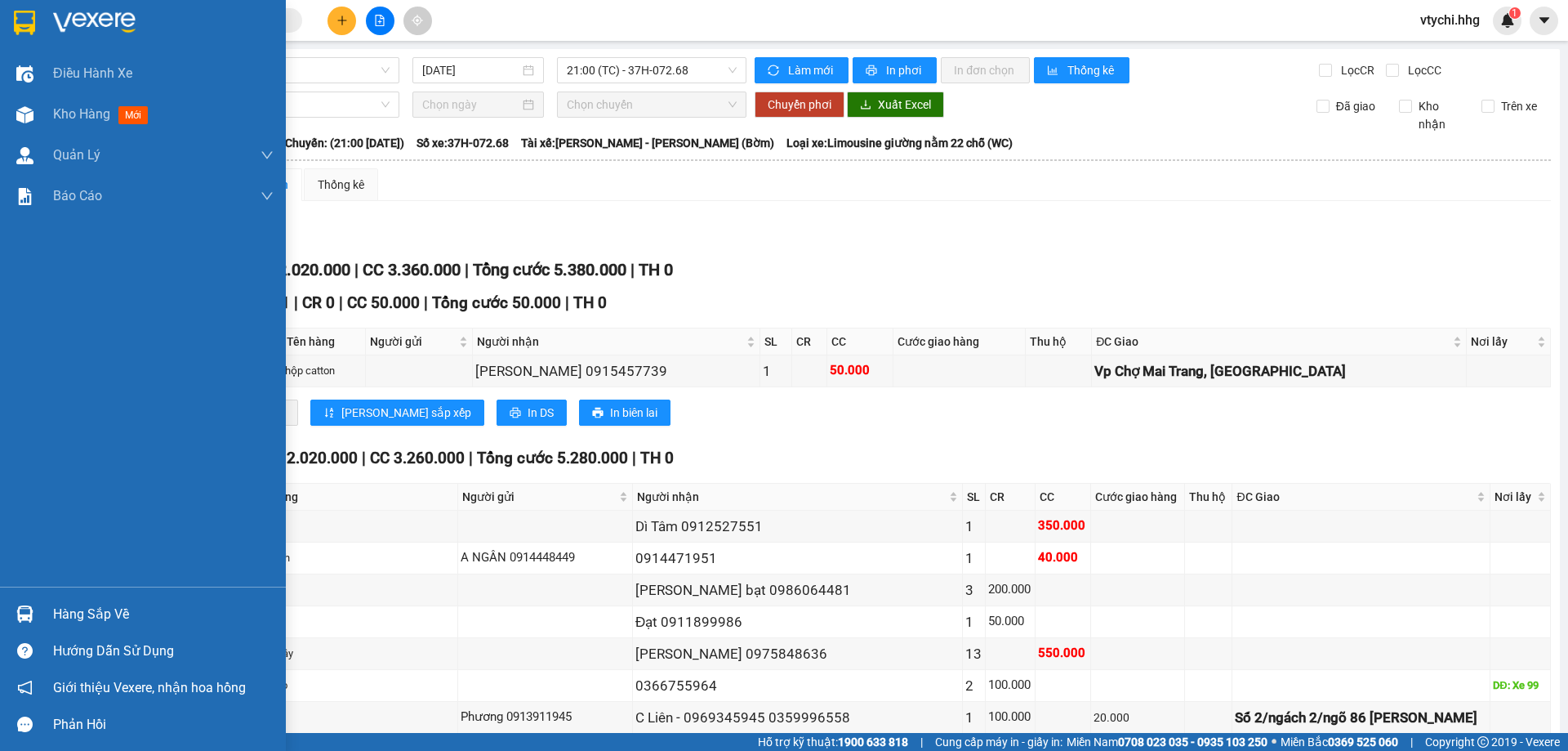
click at [71, 1] on div at bounding box center [143, 26] width 286 height 53
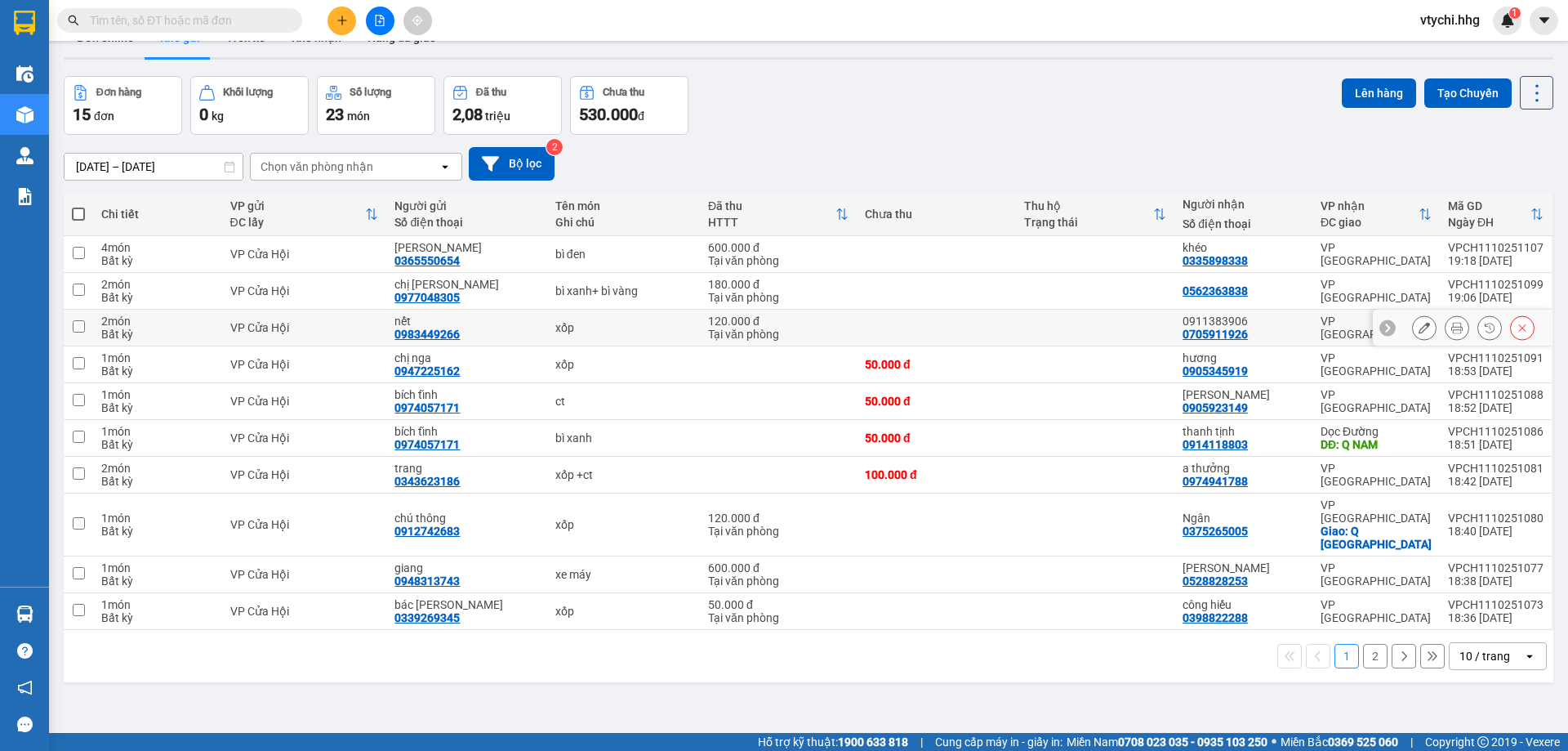
scroll to position [75, 0]
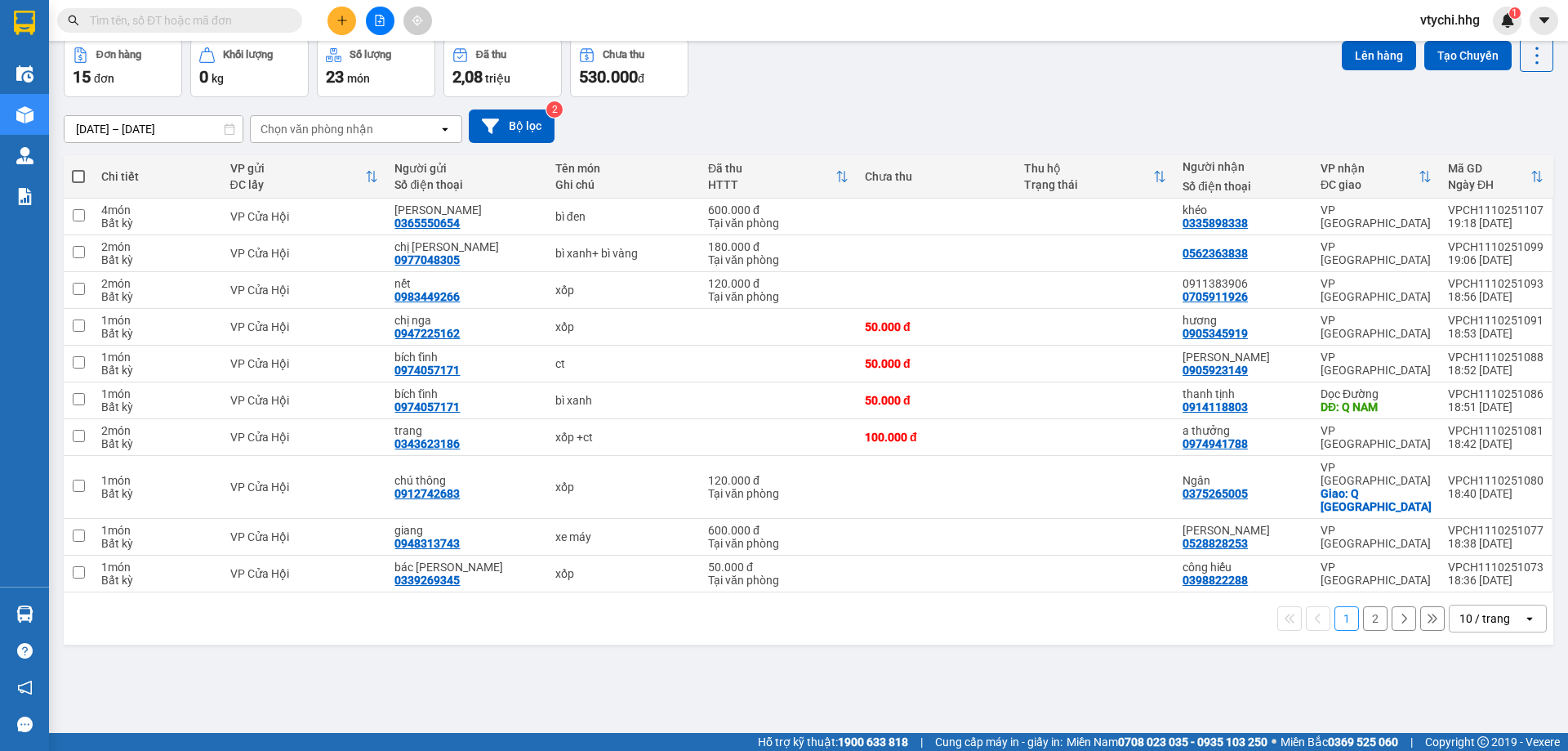
click at [374, 21] on icon "file-add" at bounding box center [380, 21] width 11 height 11
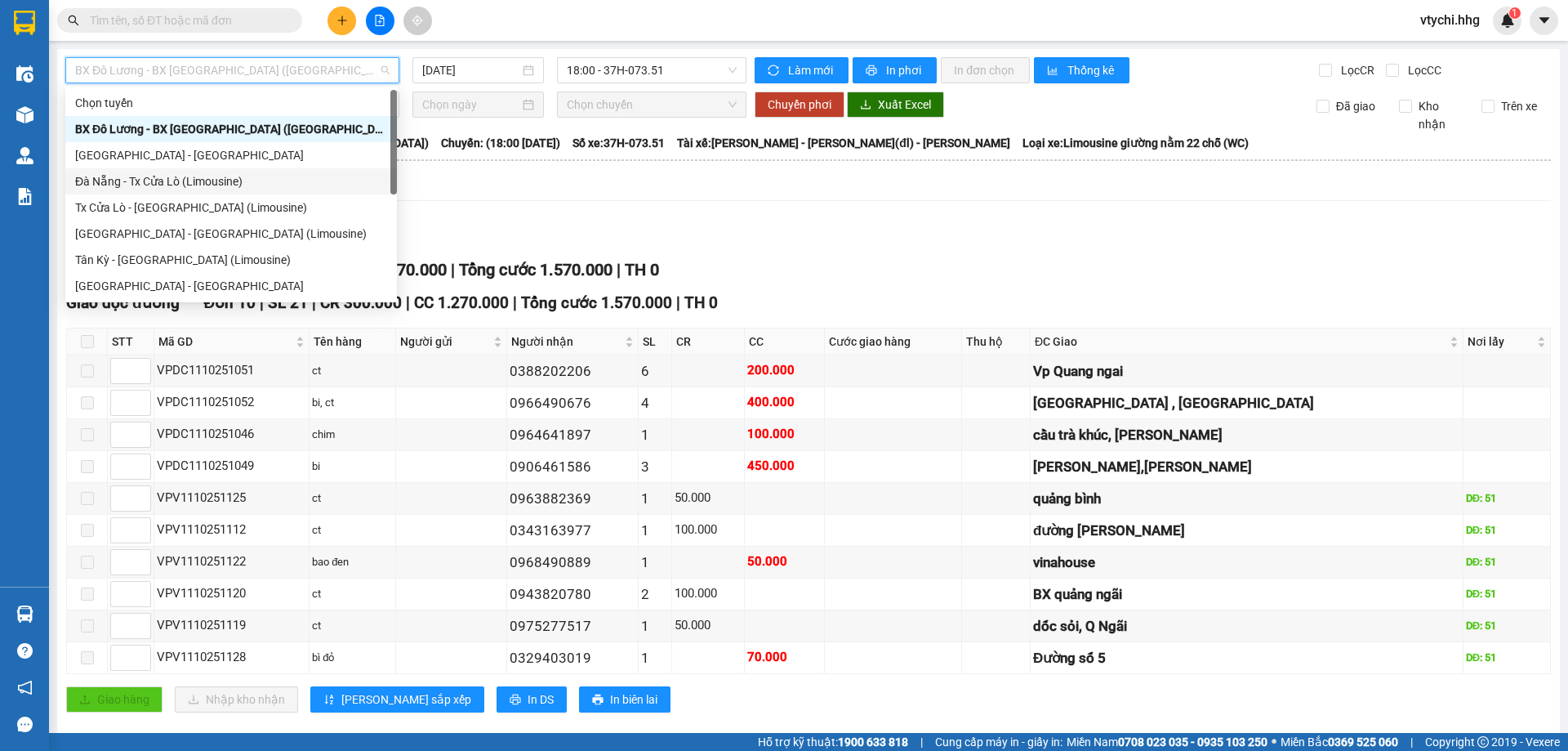
click at [274, 188] on div "Đà Nẵng - Tx Cửa Lò (Limousine)" at bounding box center [231, 181] width 312 height 18
type input "11/10/2025"
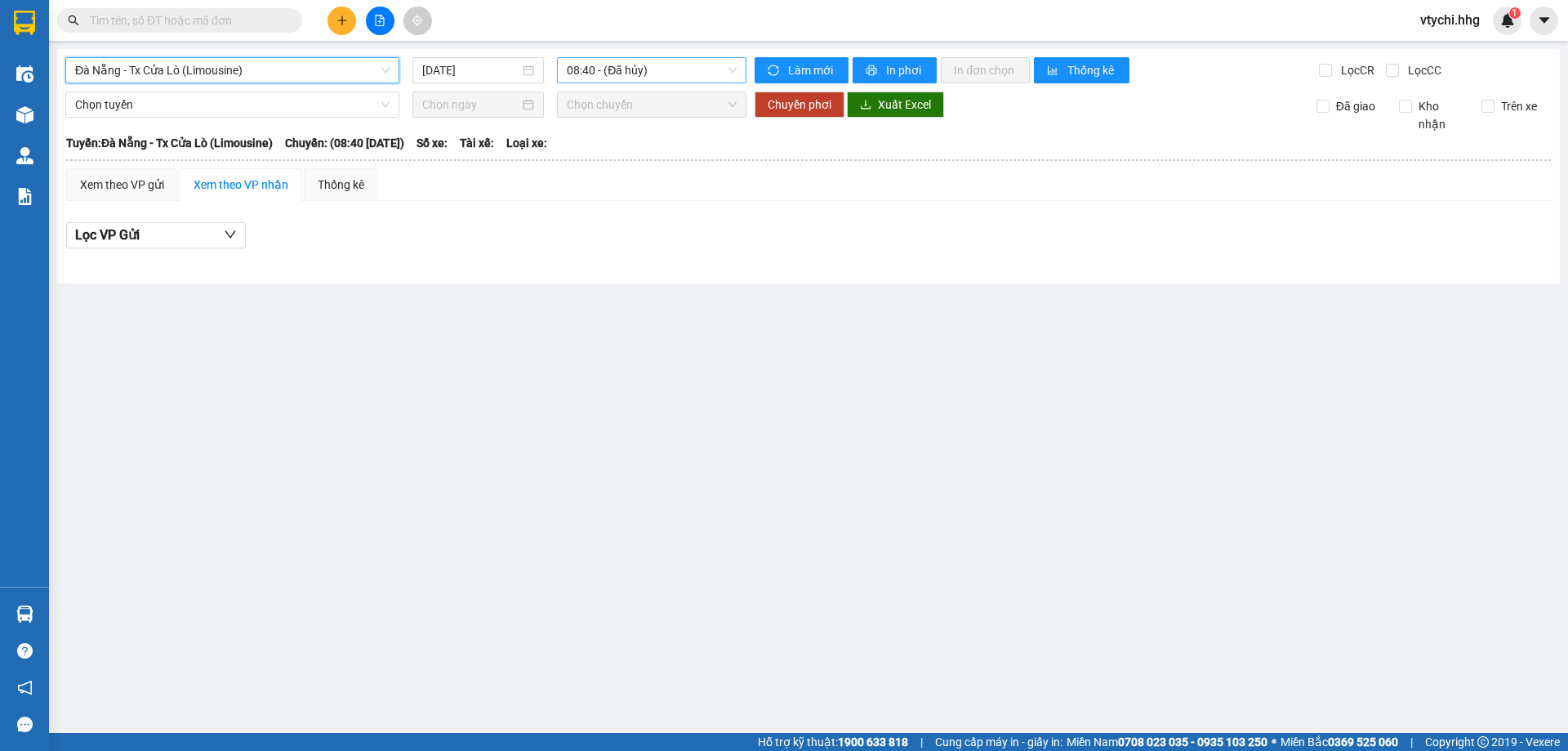
click at [649, 78] on span "08:40 - (Đã hủy)" at bounding box center [651, 71] width 170 height 24
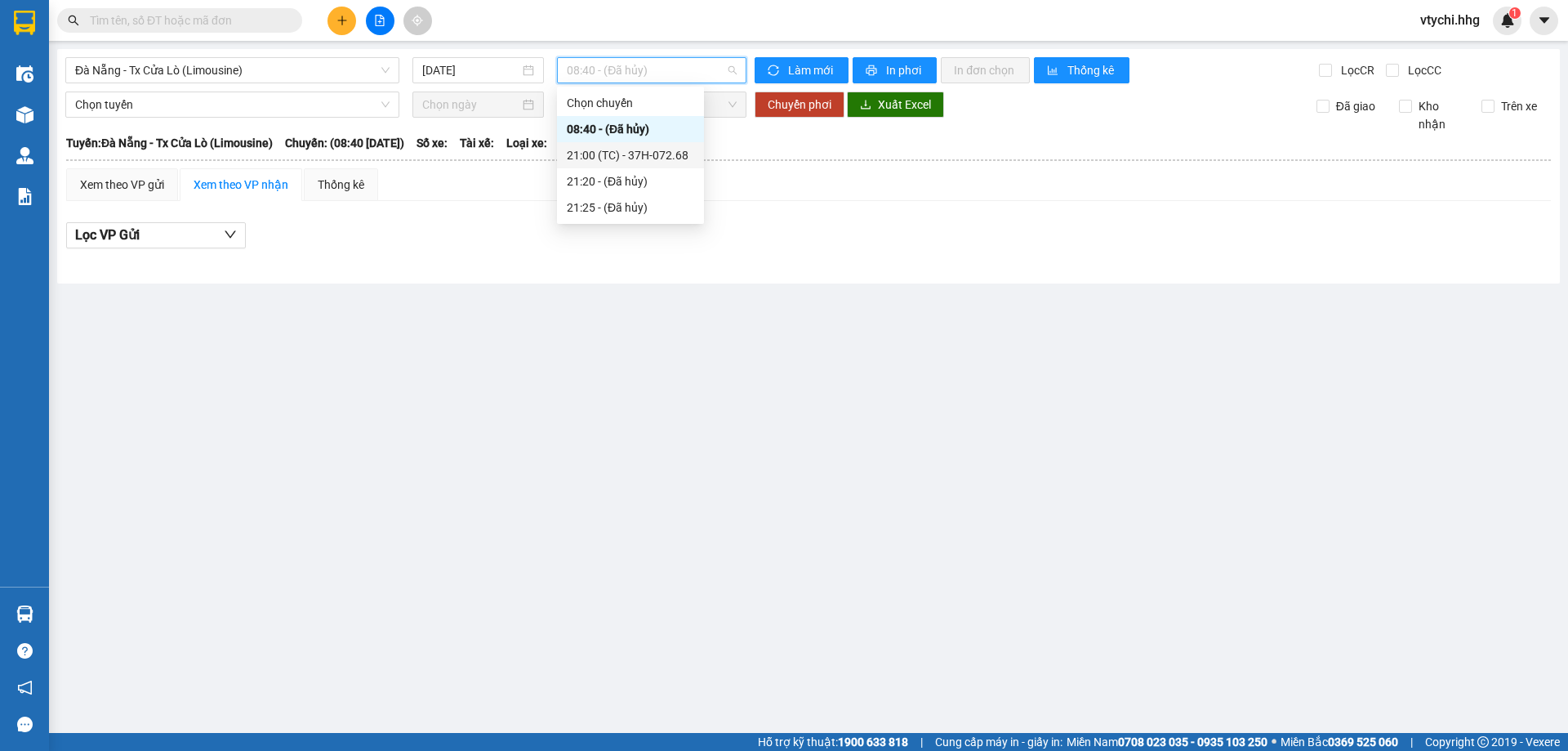
click at [659, 149] on div "21:00 (TC) - 37H-072.68" at bounding box center [629, 154] width 127 height 18
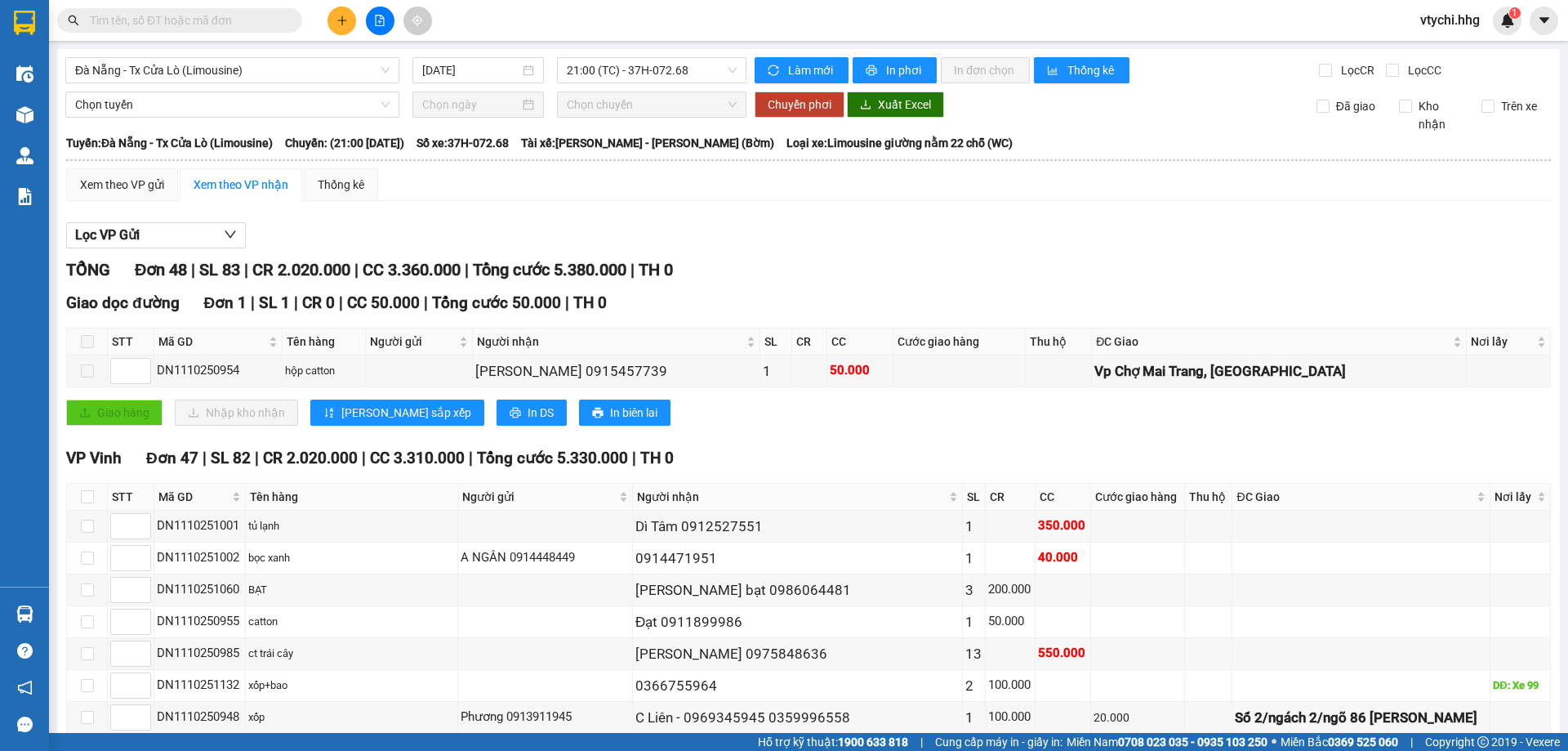
click at [1430, 18] on span "vtychi.hhg" at bounding box center [1449, 20] width 86 height 21
click at [1421, 45] on li "Đăng xuất" at bounding box center [1457, 51] width 104 height 26
